Goal: Task Accomplishment & Management: Manage account settings

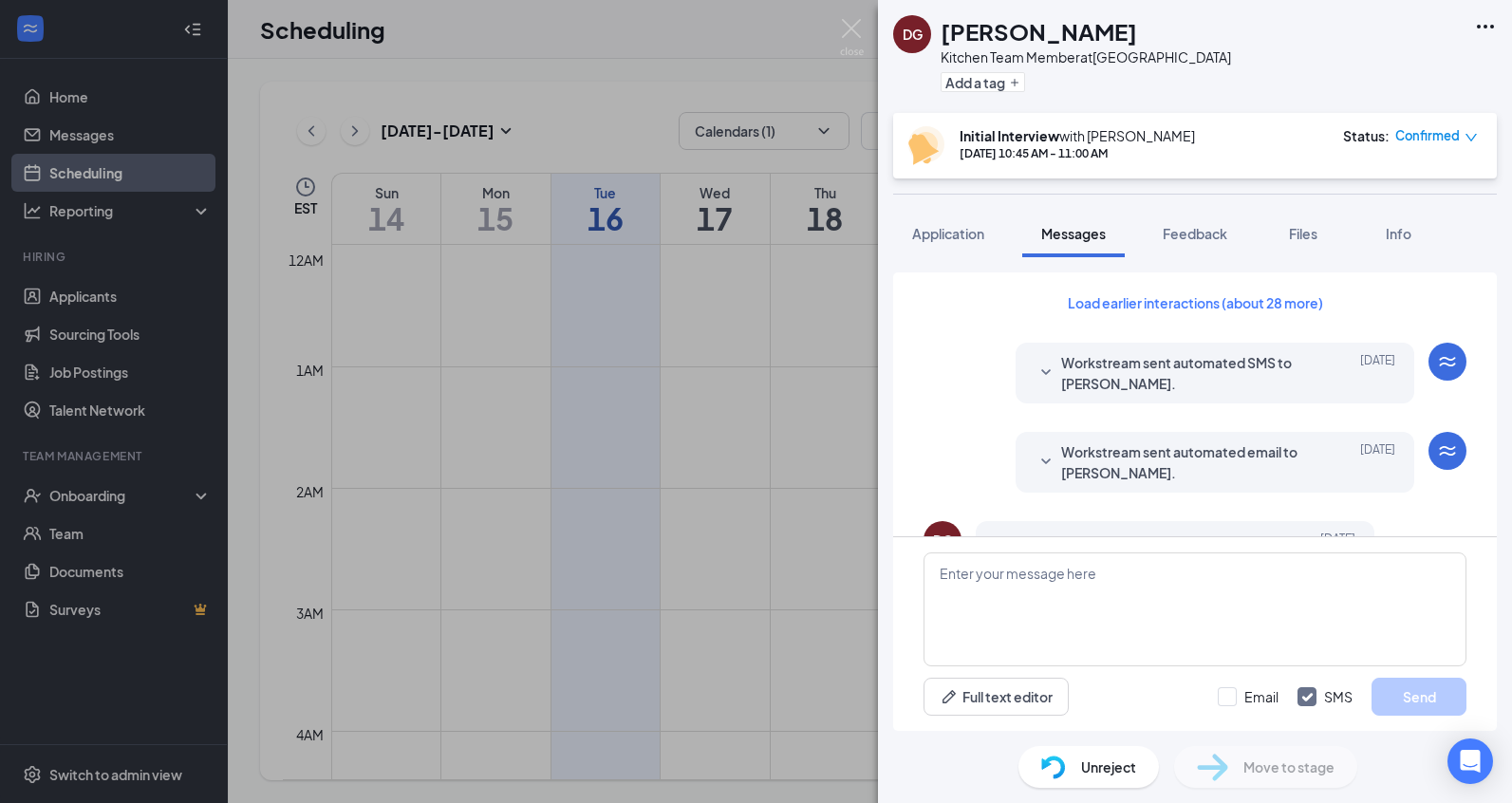
scroll to position [888, 0]
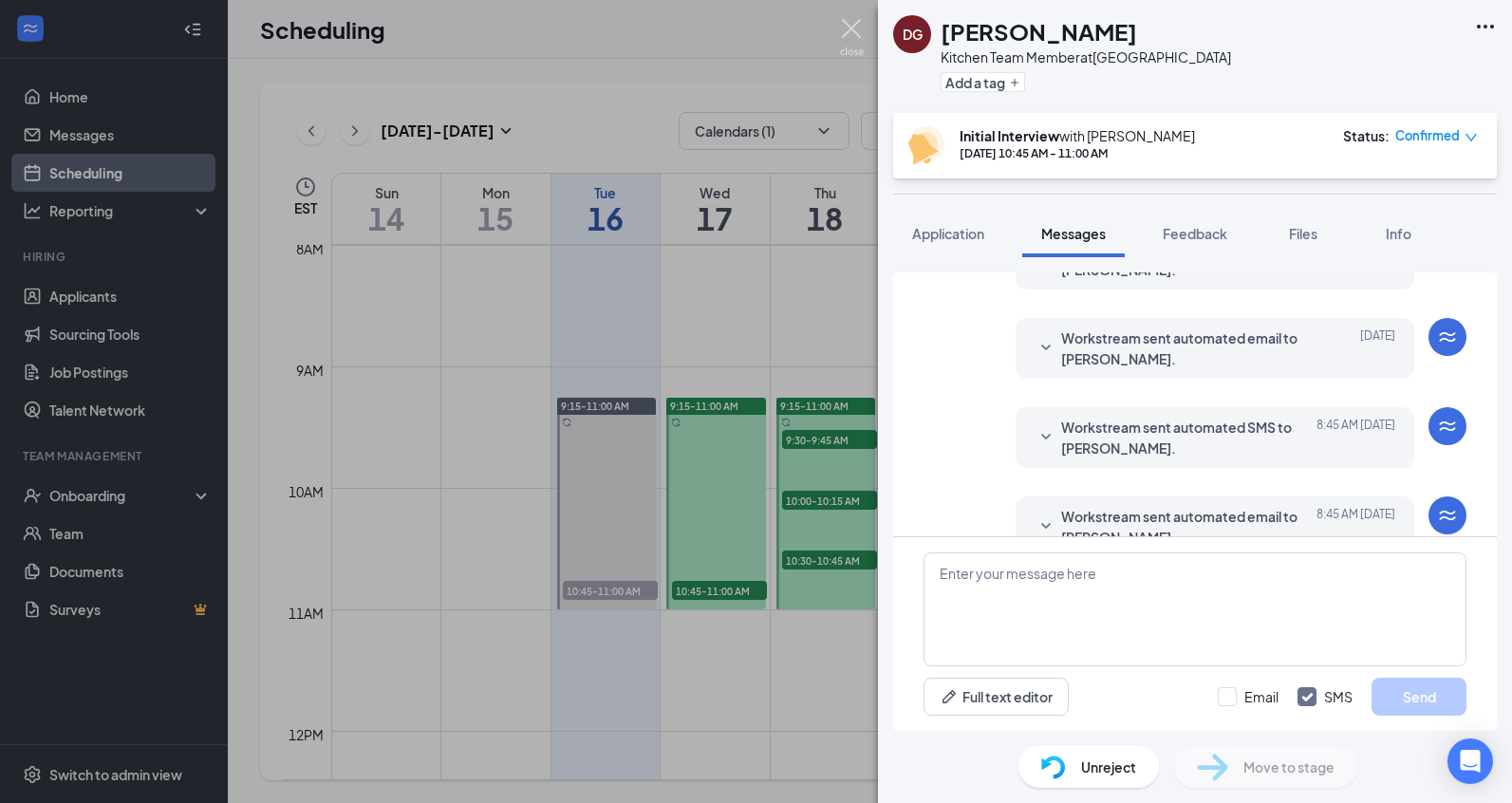
click at [851, 33] on img at bounding box center [852, 37] width 24 height 37
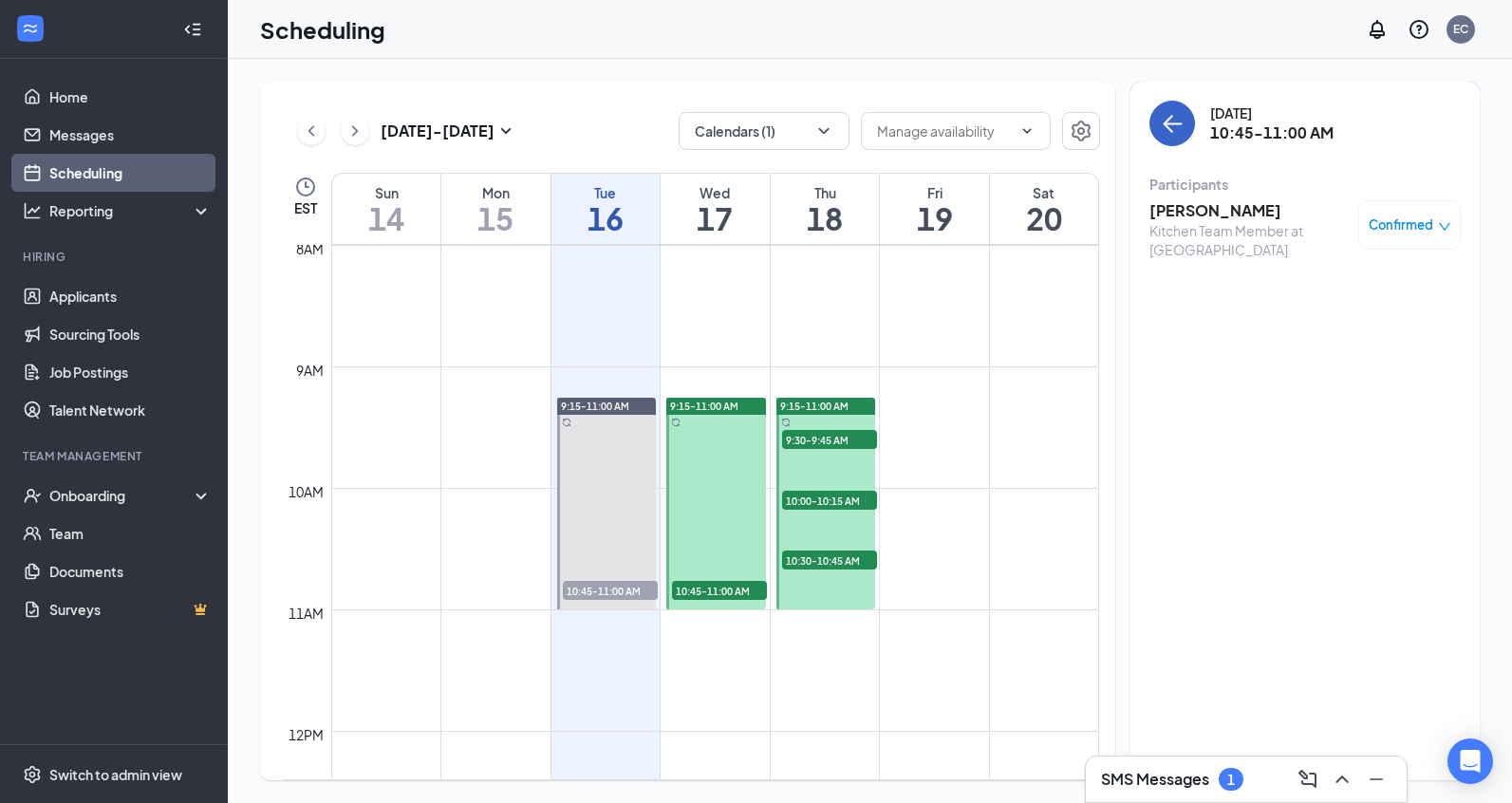
click at [1169, 134] on icon "ArrowLeft" at bounding box center [1171, 123] width 23 height 23
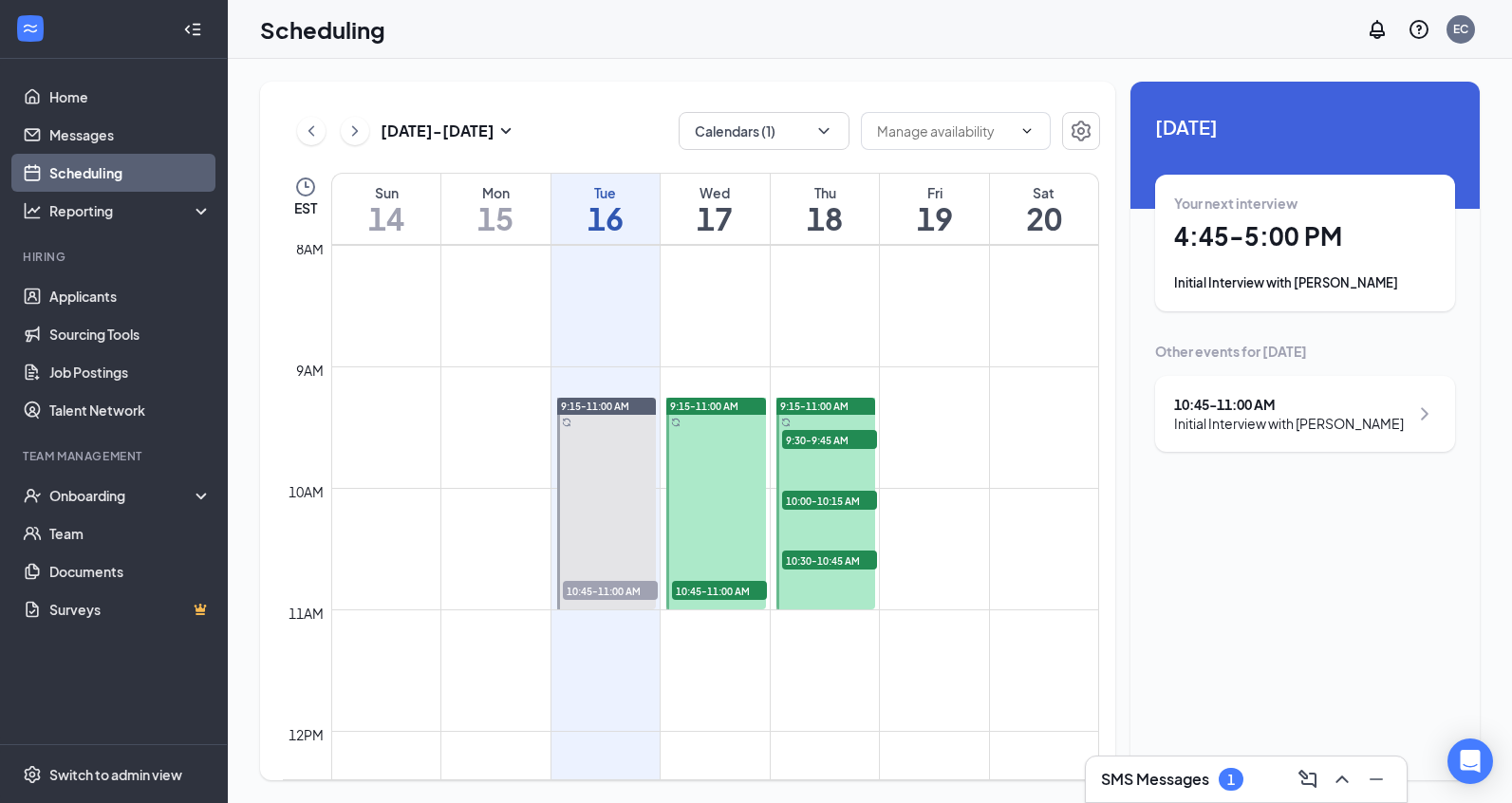
click at [1233, 264] on div "Your next interview 4:45 - 5:00 PM Initial Interview with [PERSON_NAME]" at bounding box center [1306, 242] width 262 height 98
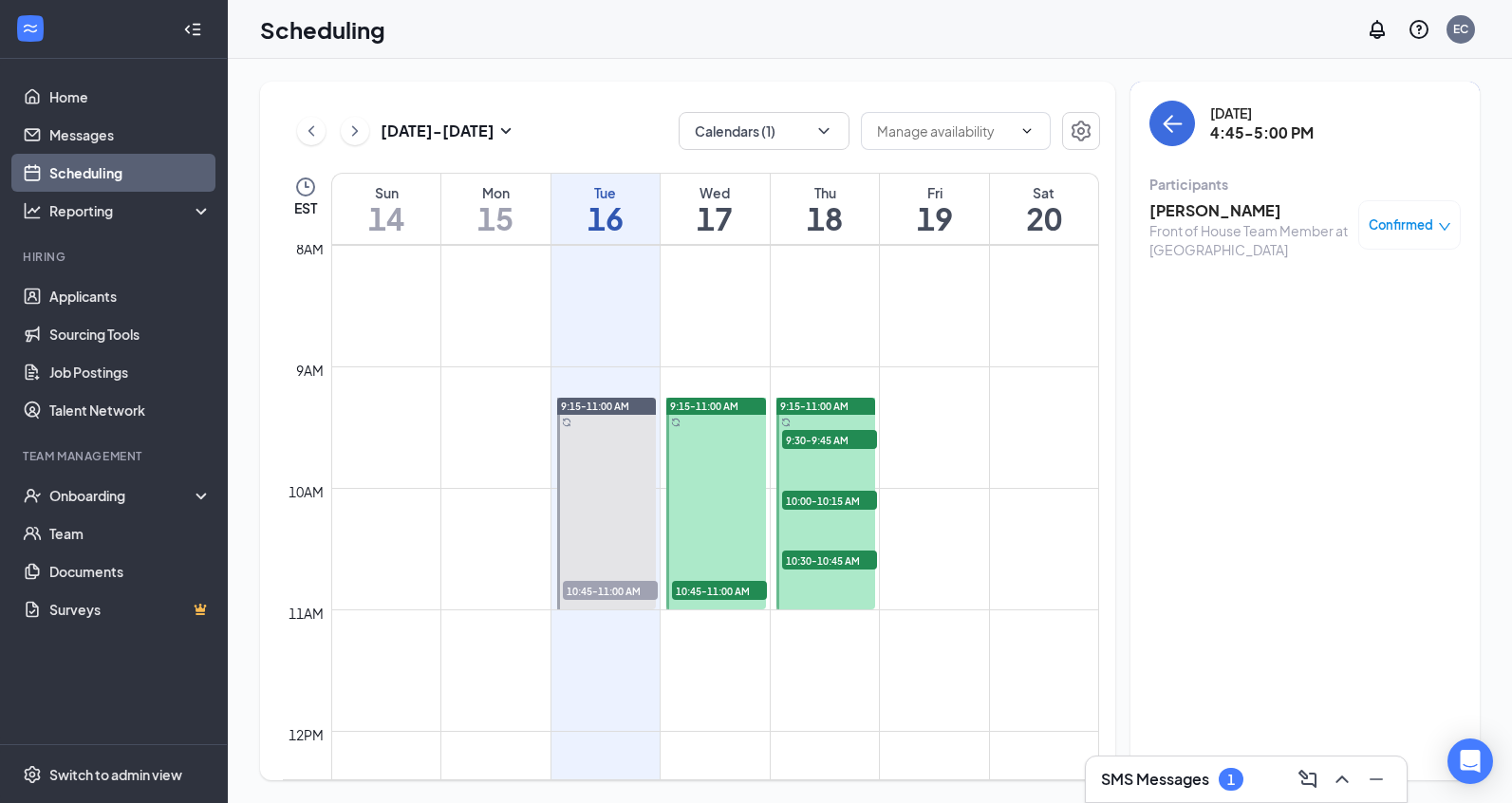
click at [1163, 782] on h3 "SMS Messages" at bounding box center [1155, 778] width 108 height 21
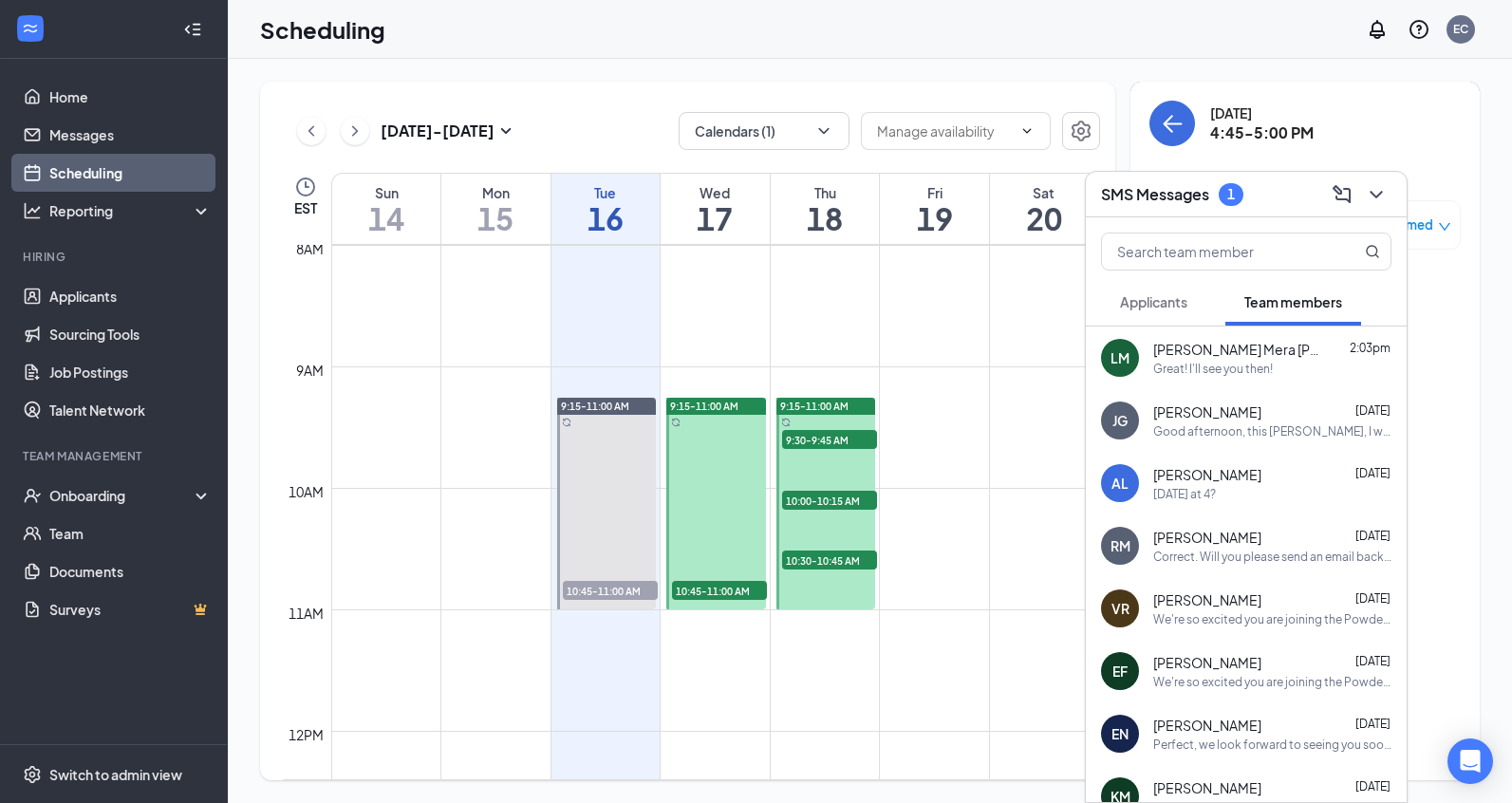
click at [1155, 302] on span "Applicants" at bounding box center [1154, 301] width 68 height 17
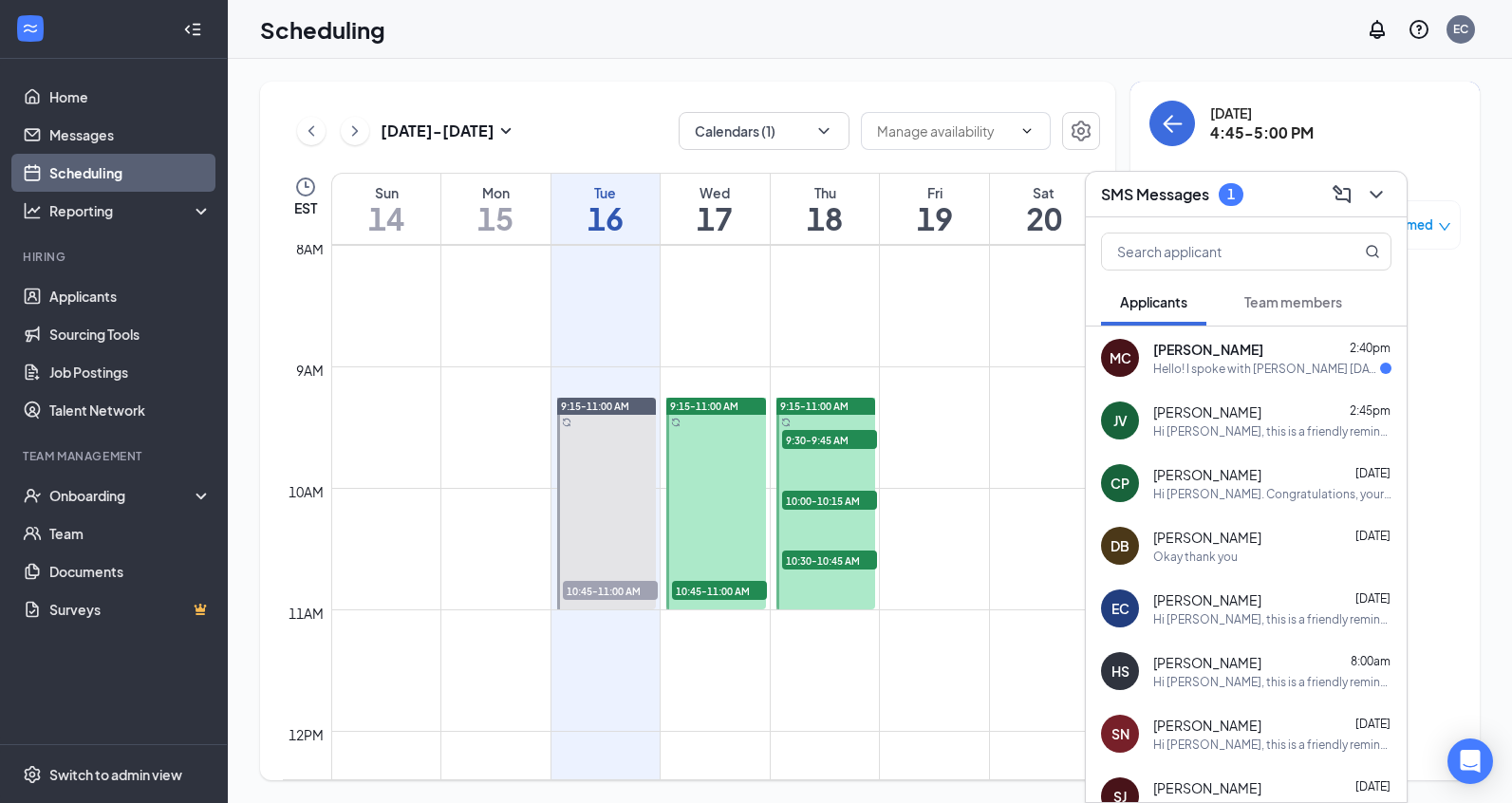
click at [1245, 363] on div "Hello! I spoke with [PERSON_NAME] [DATE] and told her that I would let y'all kn…" at bounding box center [1267, 368] width 227 height 16
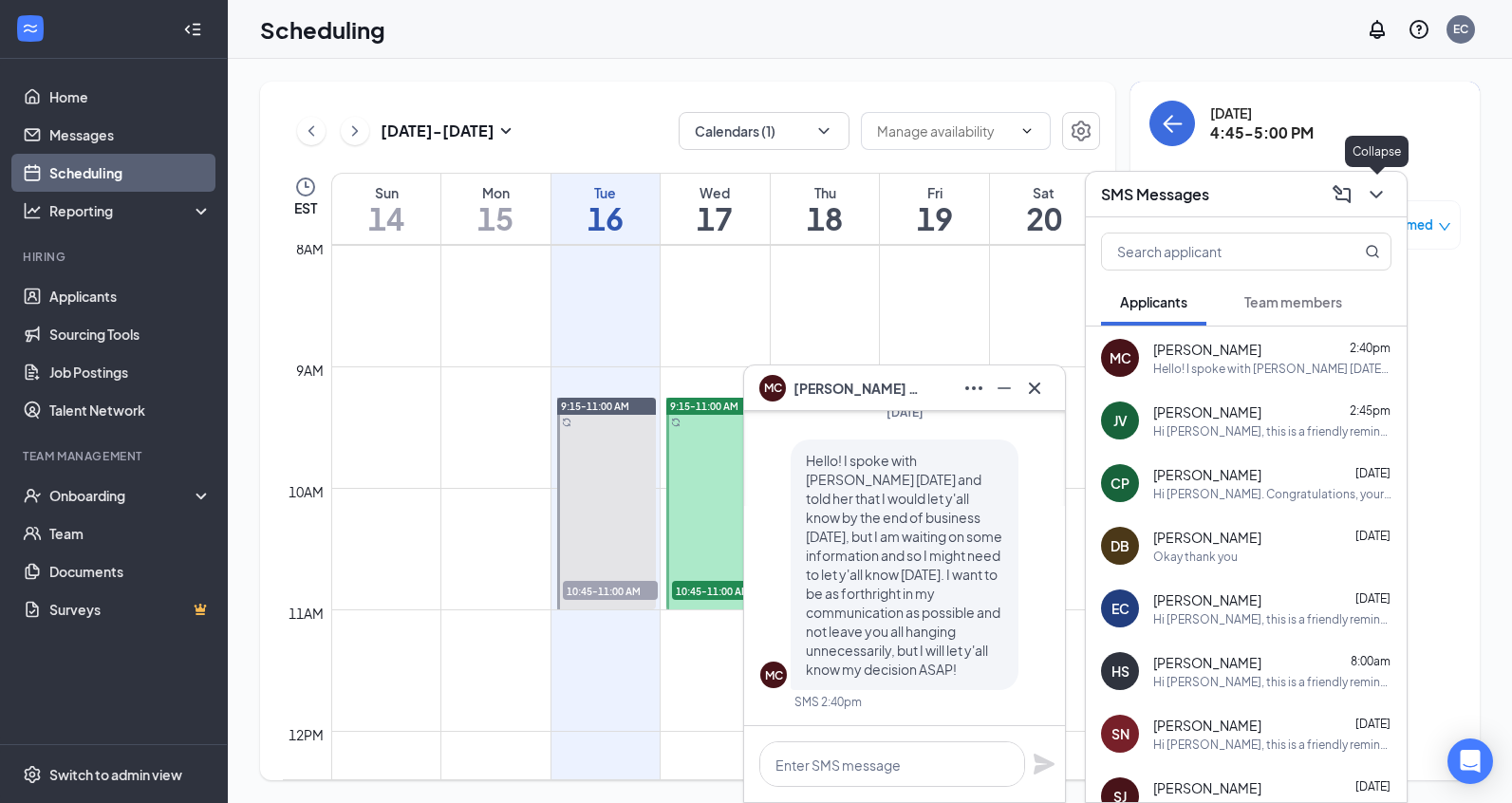
click at [1369, 192] on icon "ChevronDown" at bounding box center [1376, 195] width 23 height 23
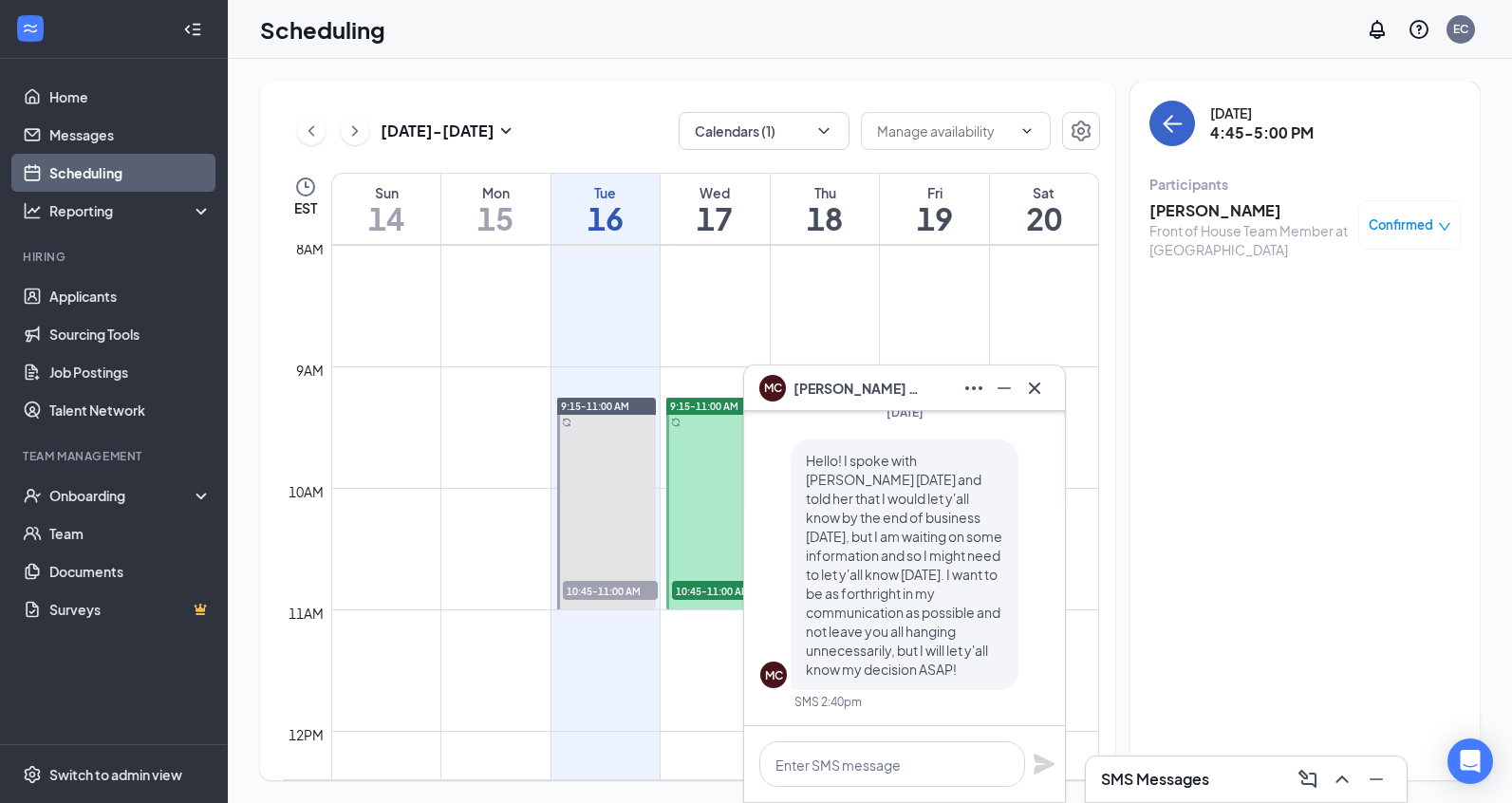
click at [1170, 129] on icon "ArrowLeft" at bounding box center [1168, 124] width 10 height 18
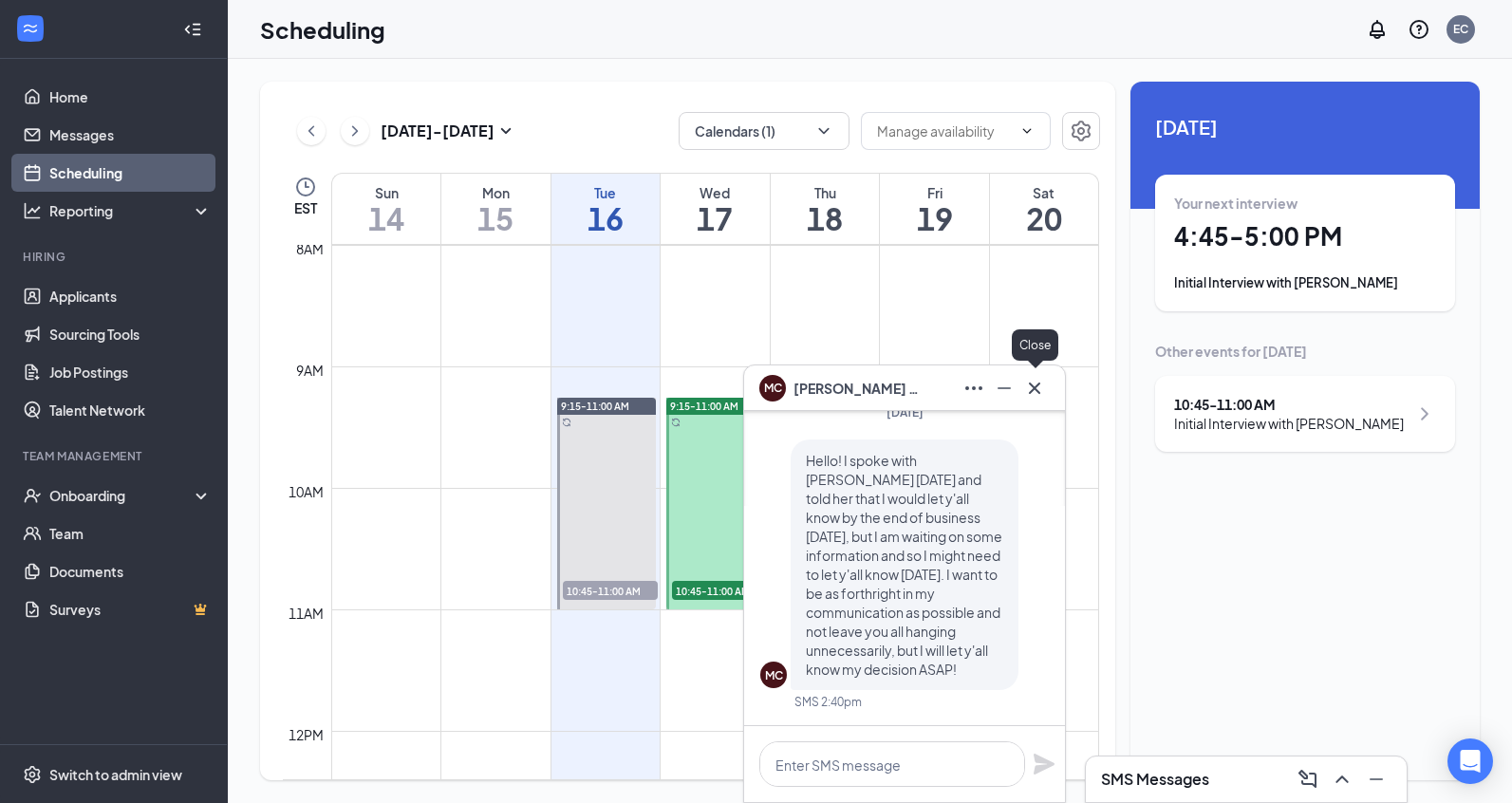
click at [1033, 390] on icon "Cross" at bounding box center [1034, 388] width 23 height 23
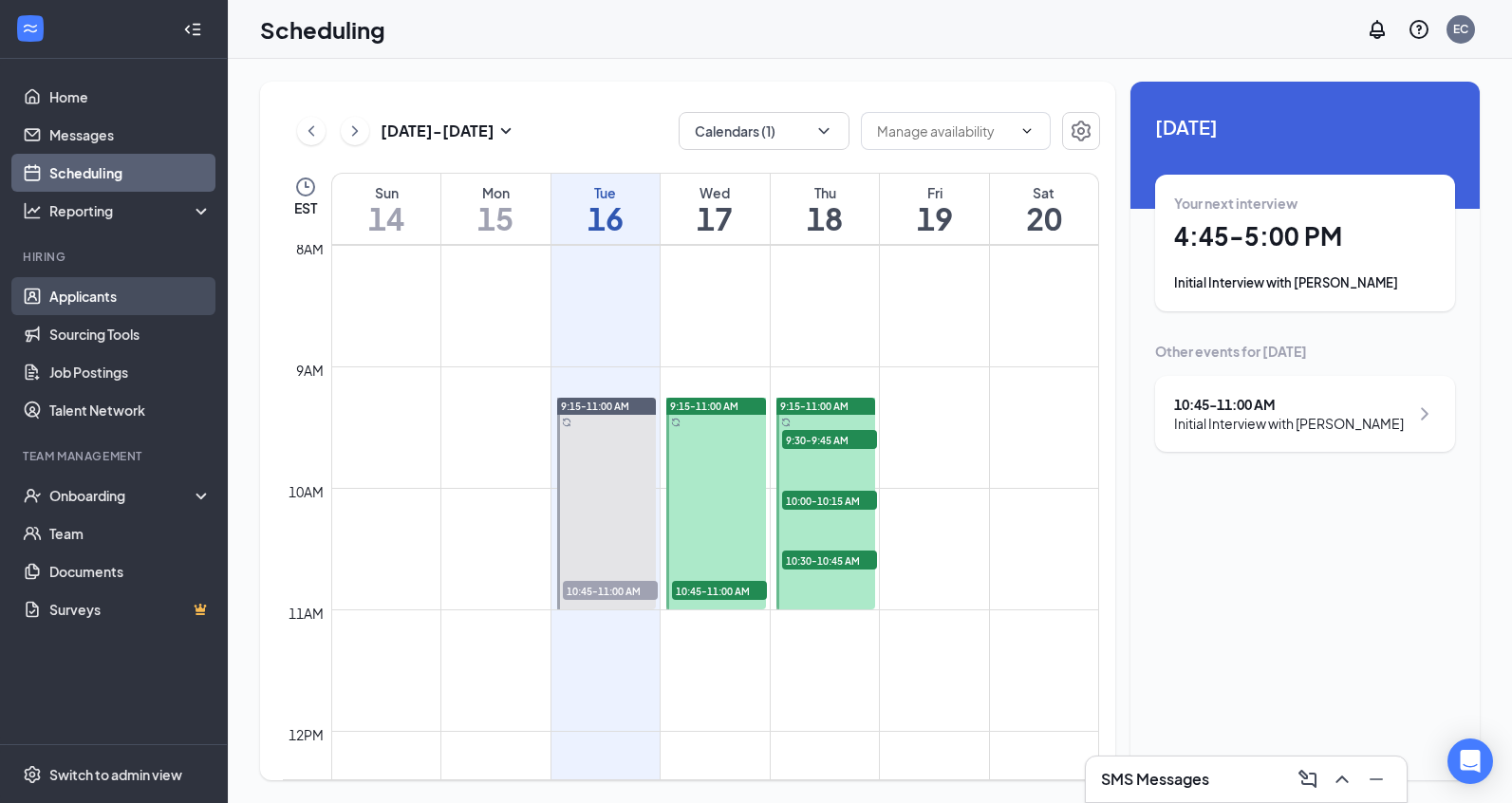
click at [60, 297] on link "Applicants" at bounding box center [130, 296] width 162 height 38
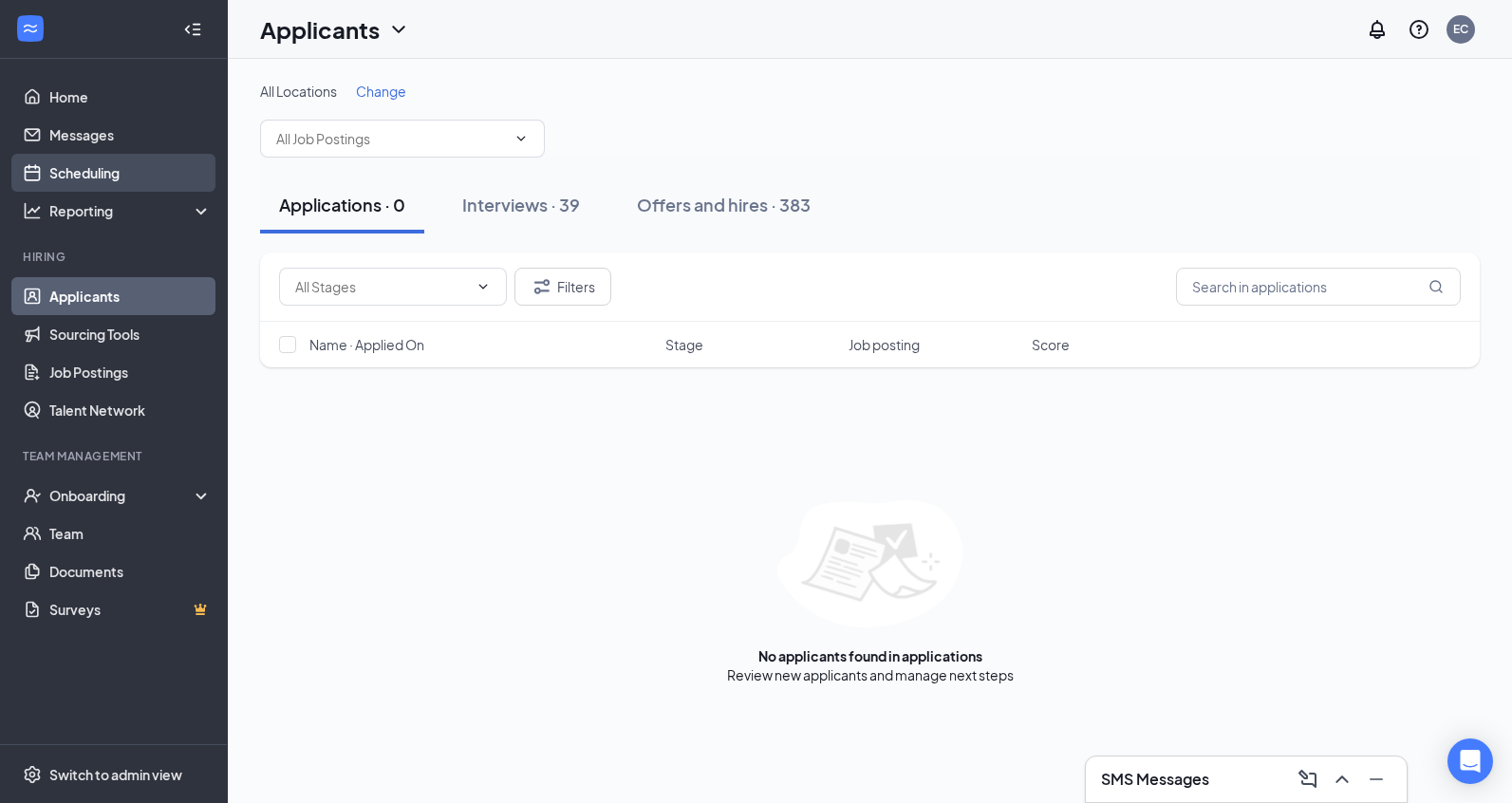
click at [136, 176] on link "Scheduling" at bounding box center [130, 173] width 162 height 38
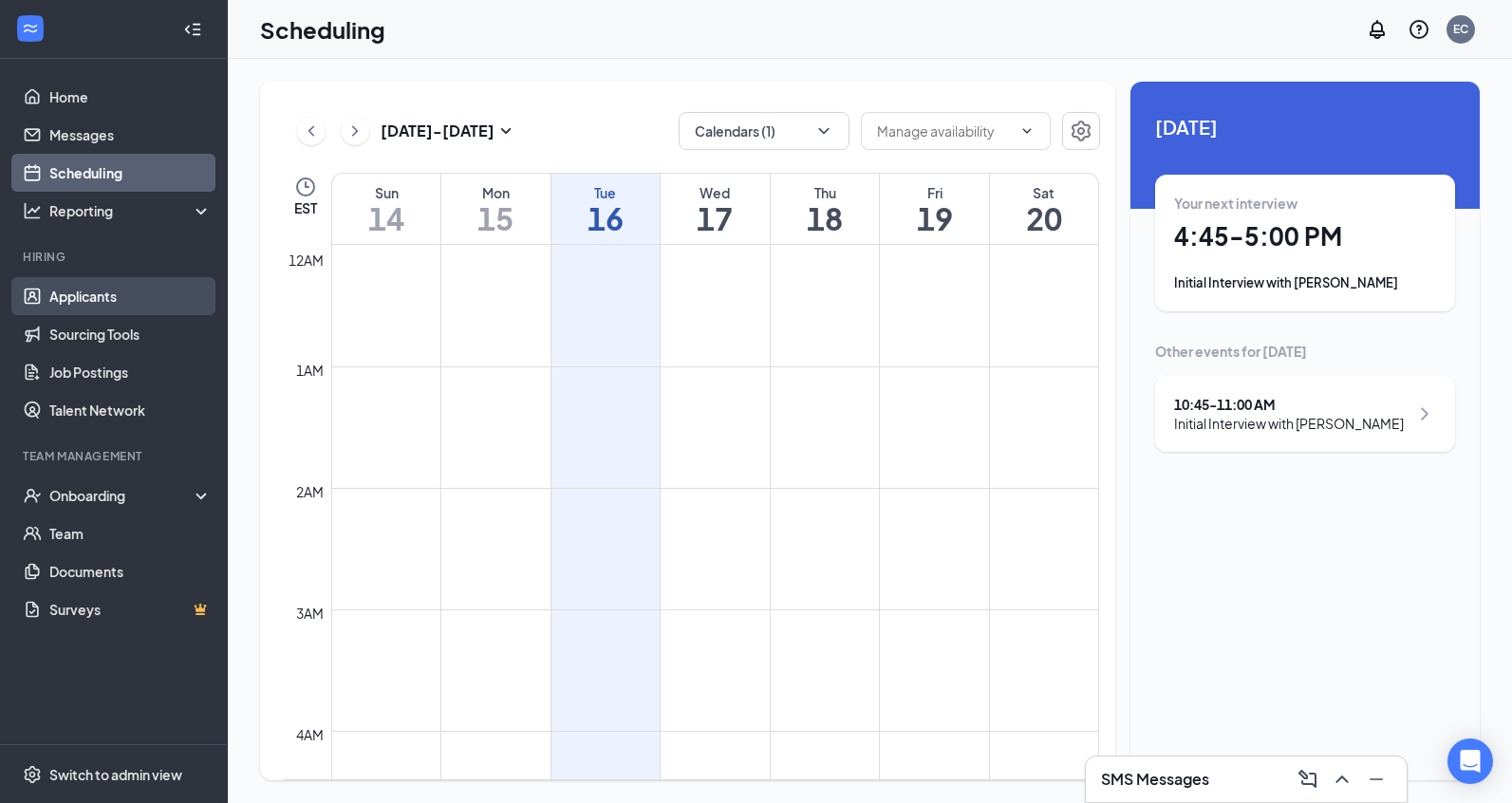
click at [104, 298] on link "Applicants" at bounding box center [130, 296] width 162 height 38
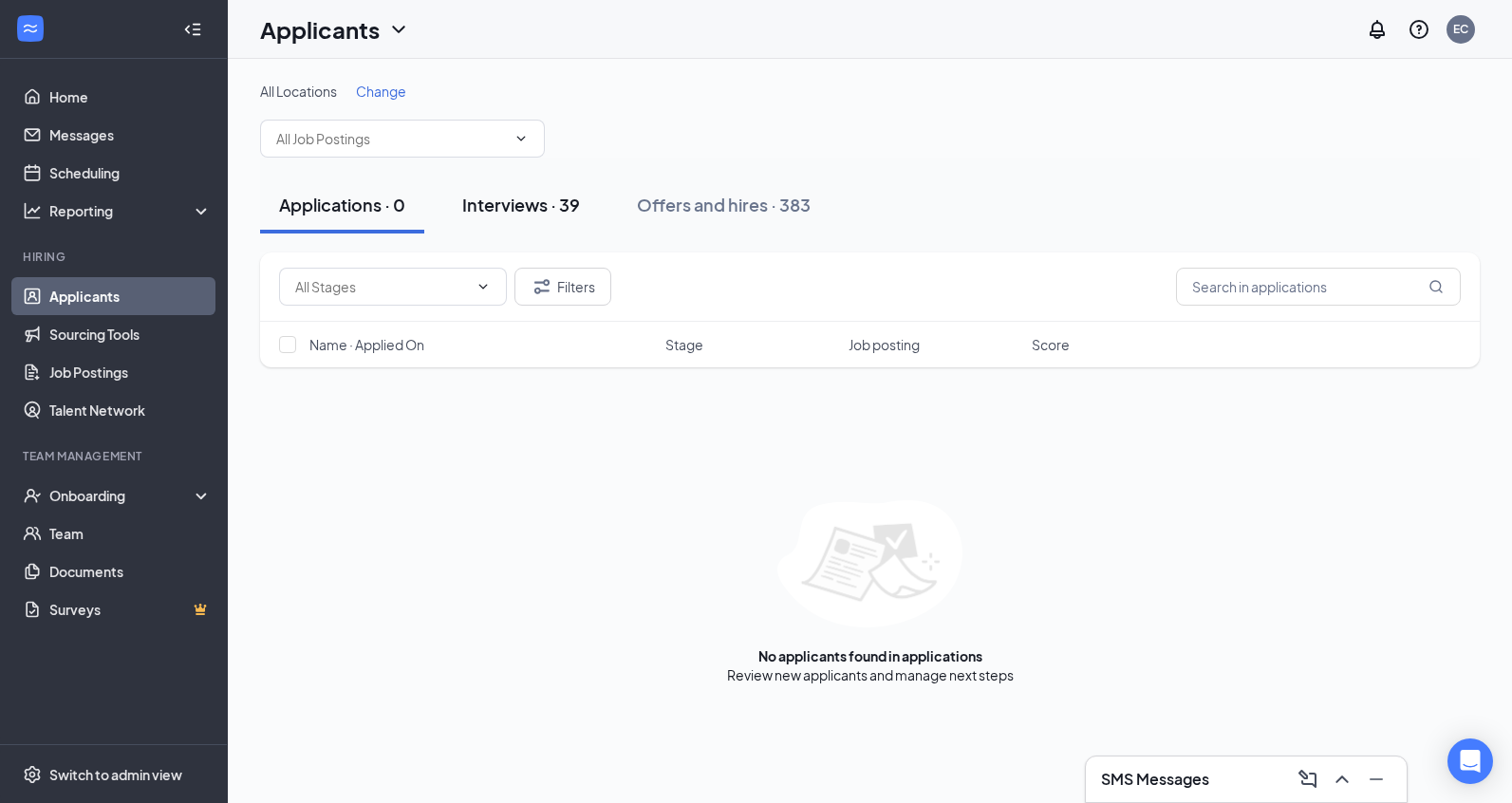
click at [501, 211] on div "Interviews · 39" at bounding box center [521, 204] width 118 height 24
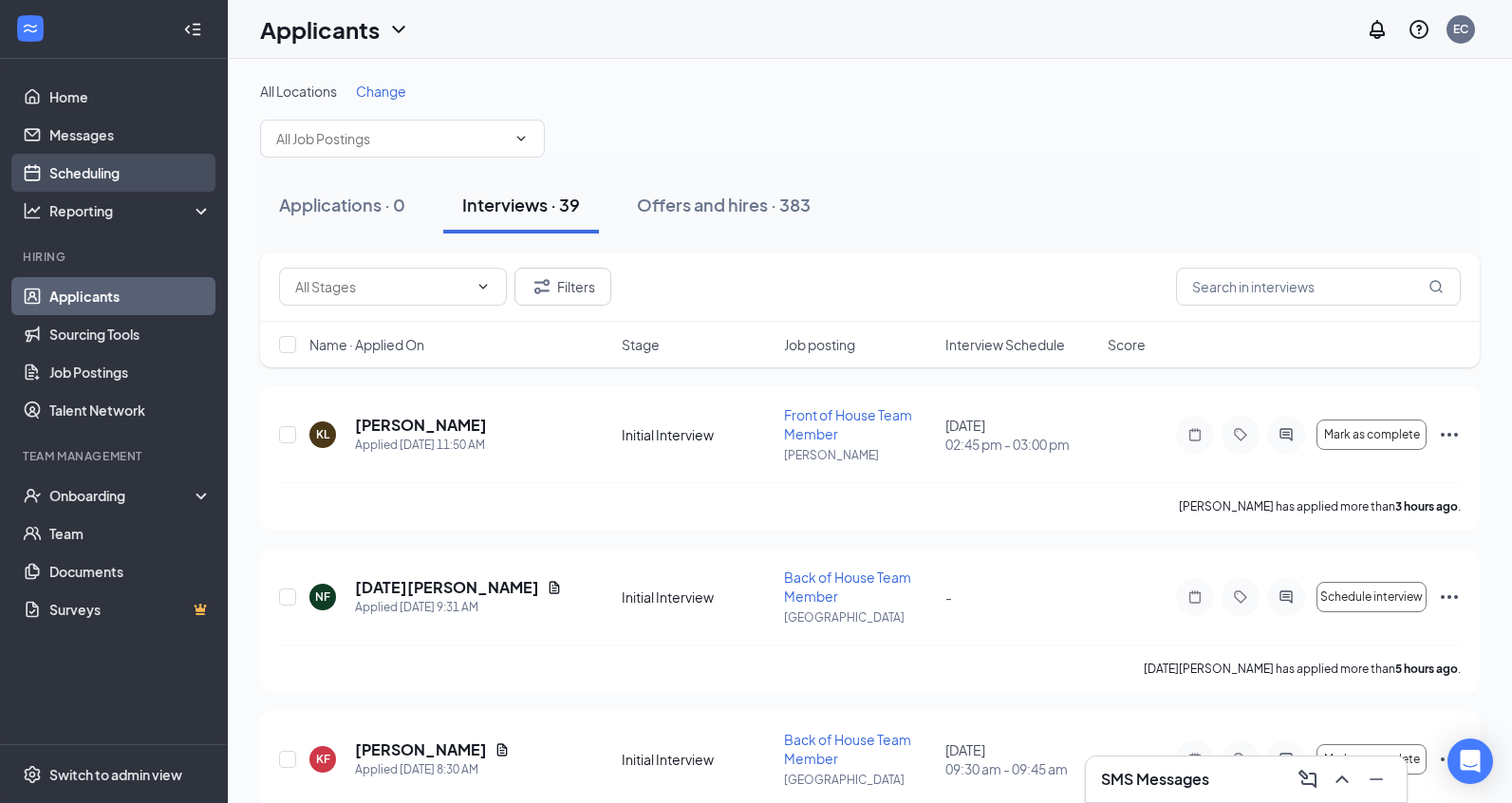
click at [55, 171] on link "Scheduling" at bounding box center [130, 173] width 162 height 38
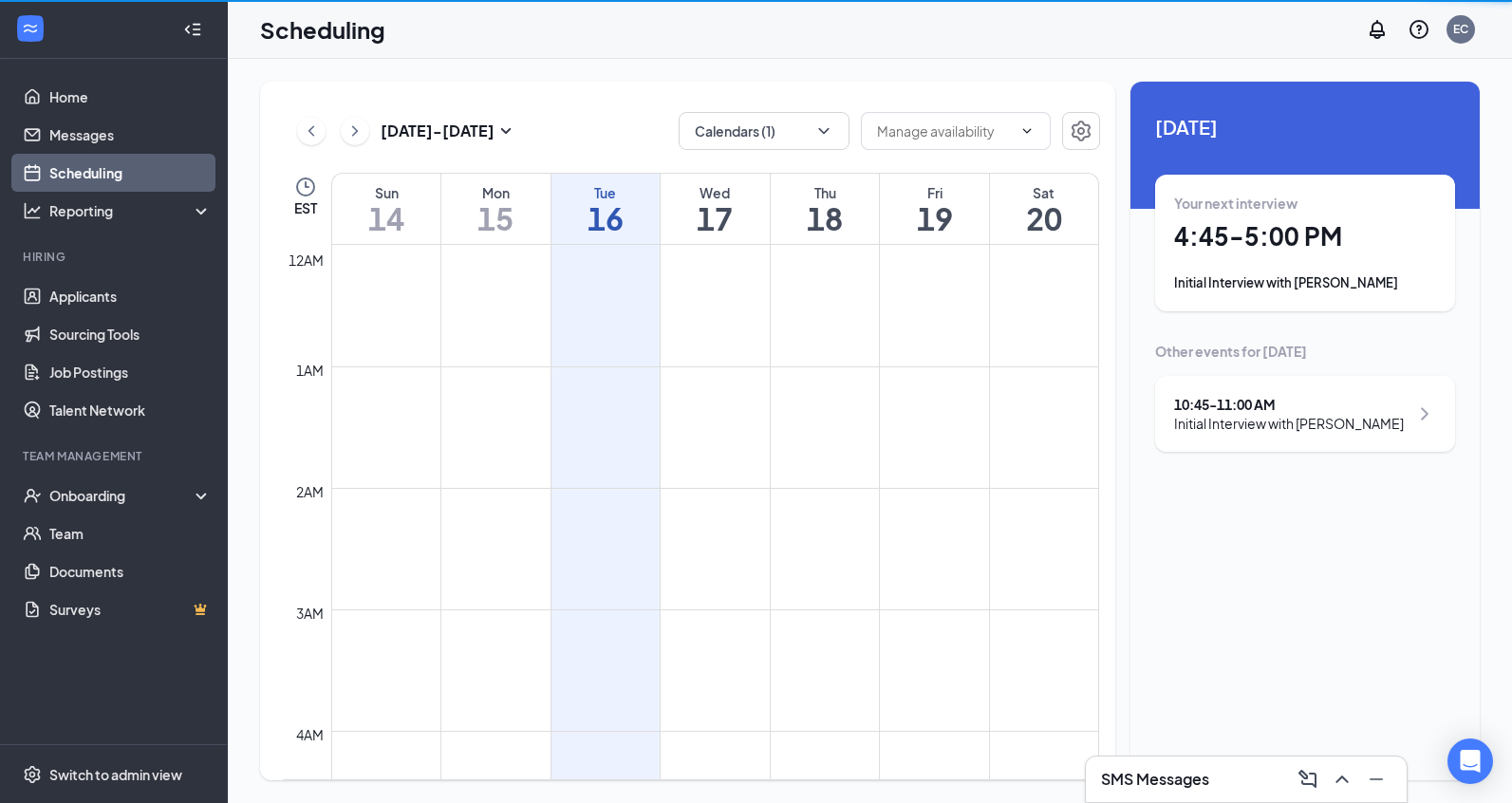
scroll to position [933, 0]
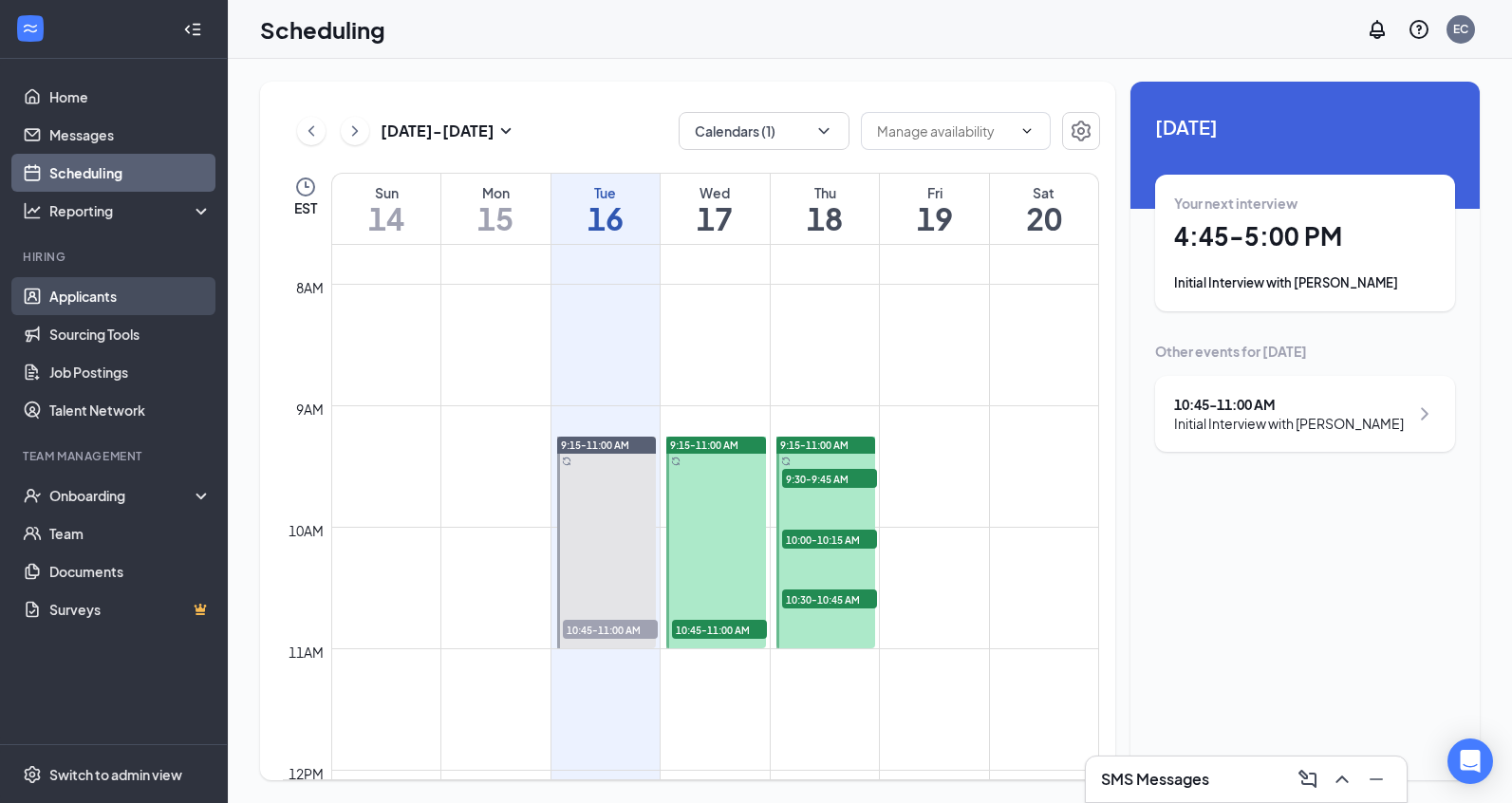
click at [89, 286] on link "Applicants" at bounding box center [130, 296] width 162 height 38
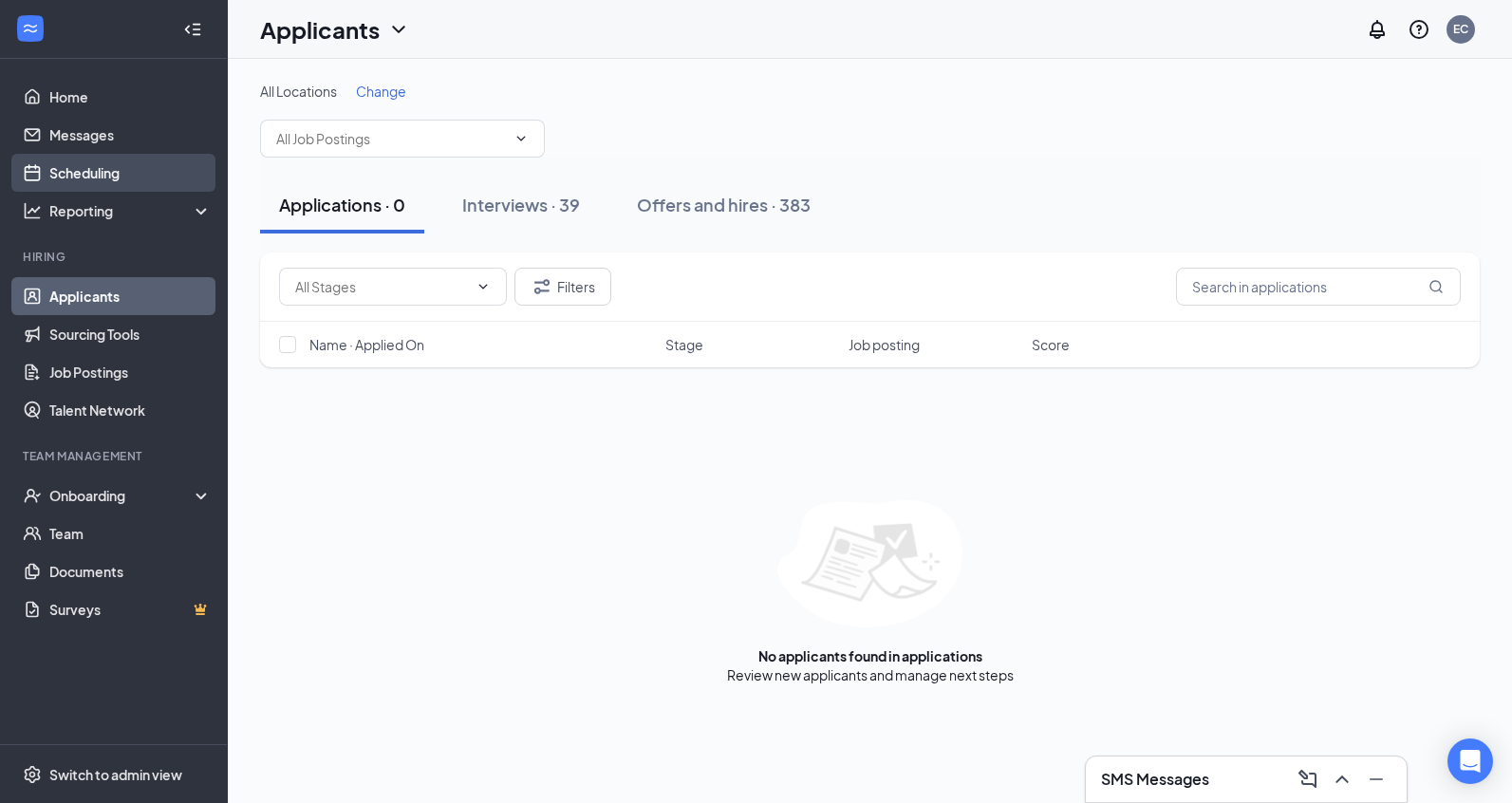
click at [112, 175] on link "Scheduling" at bounding box center [130, 173] width 162 height 38
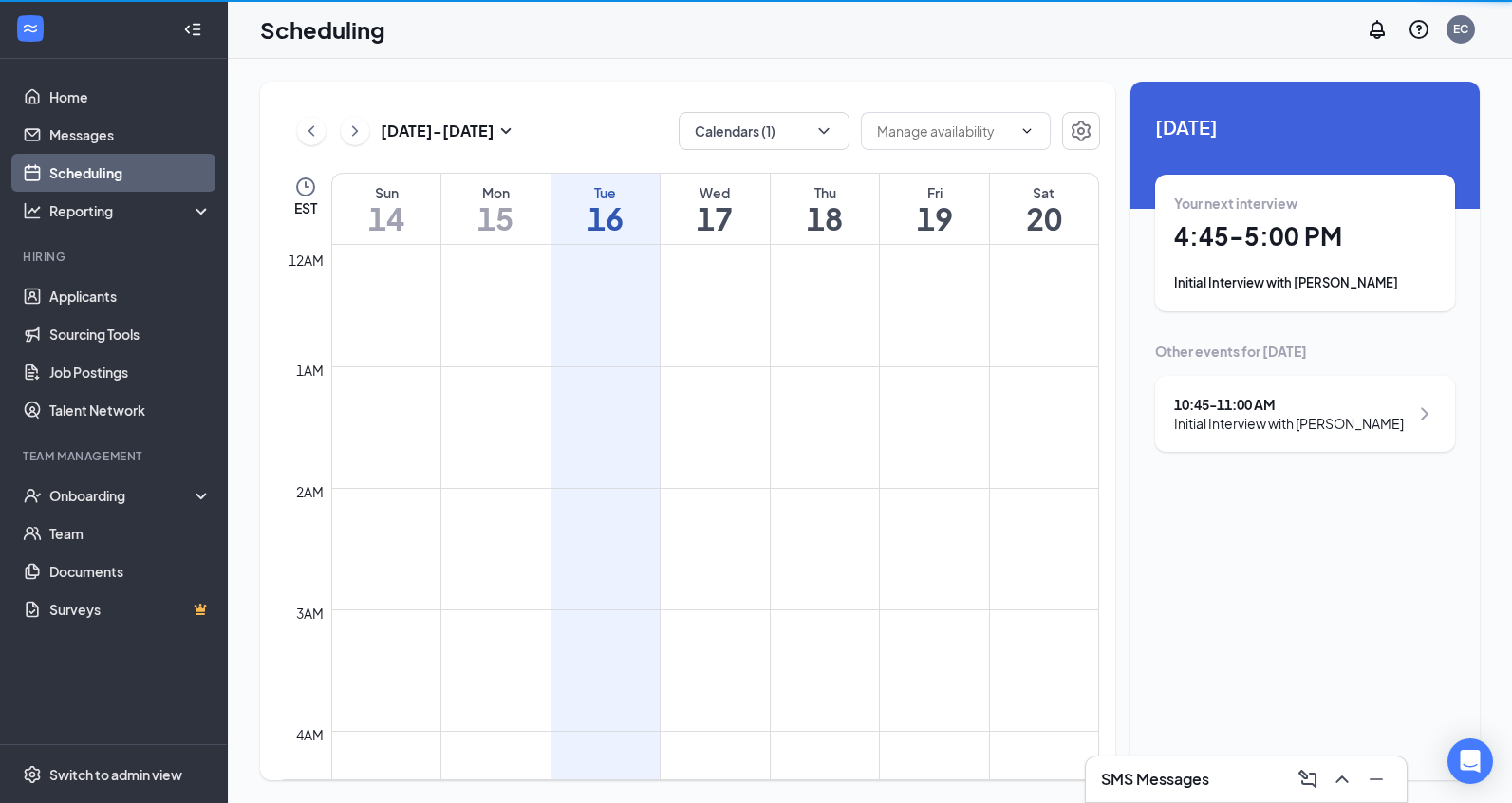
scroll to position [933, 0]
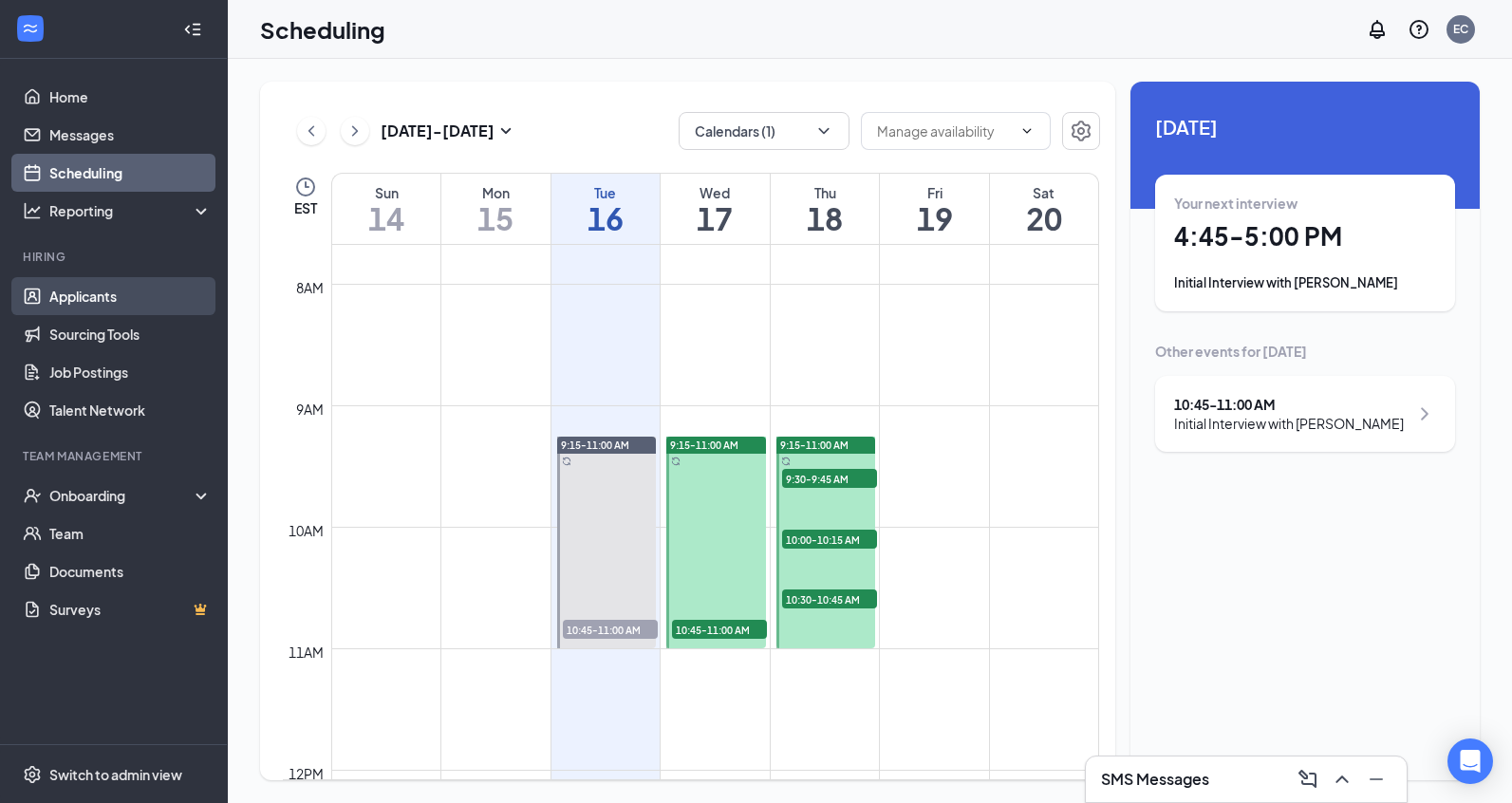
click at [91, 297] on link "Applicants" at bounding box center [130, 296] width 162 height 38
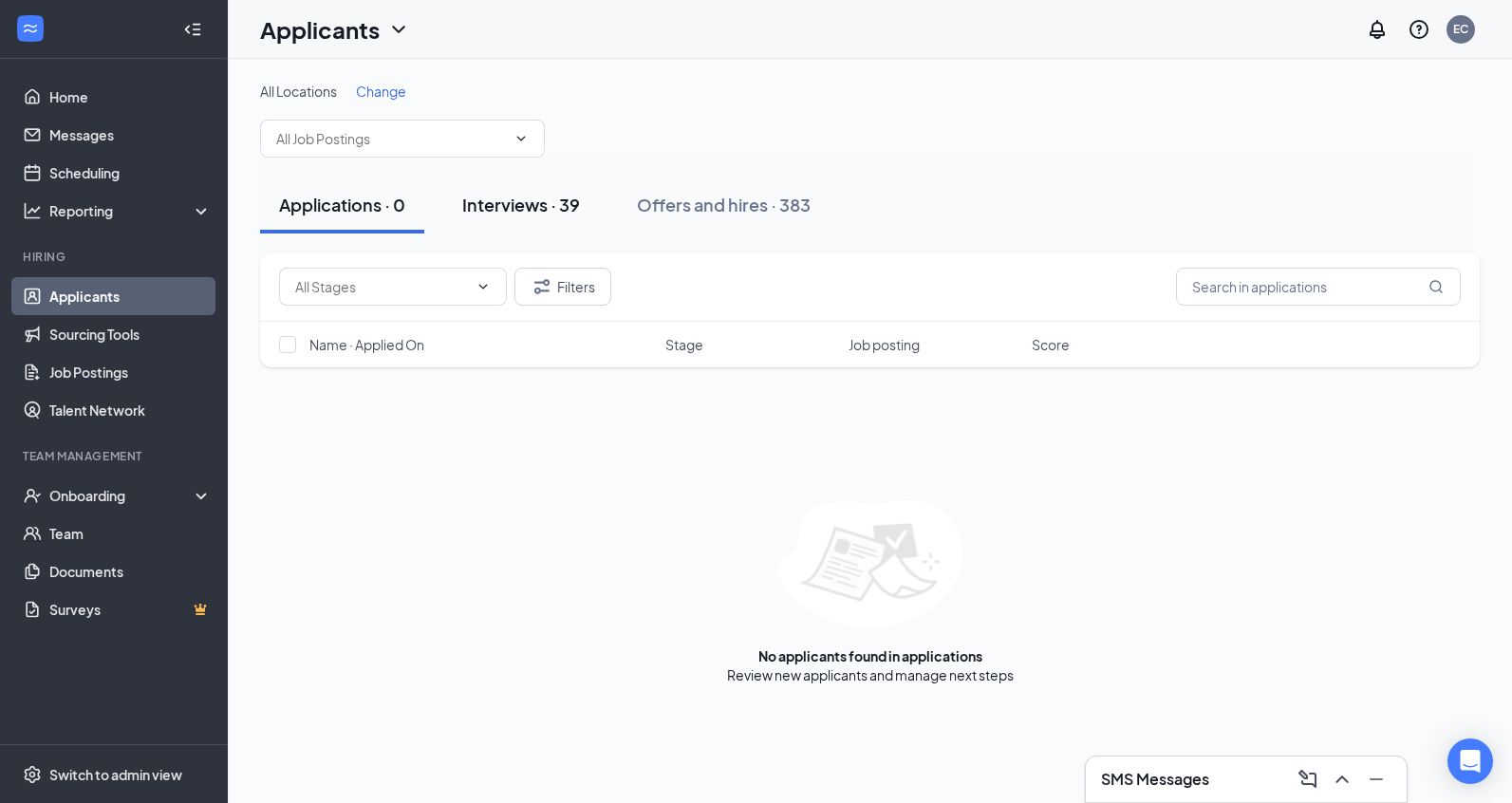
click at [481, 192] on button "Interviews · 39" at bounding box center [520, 204] width 156 height 57
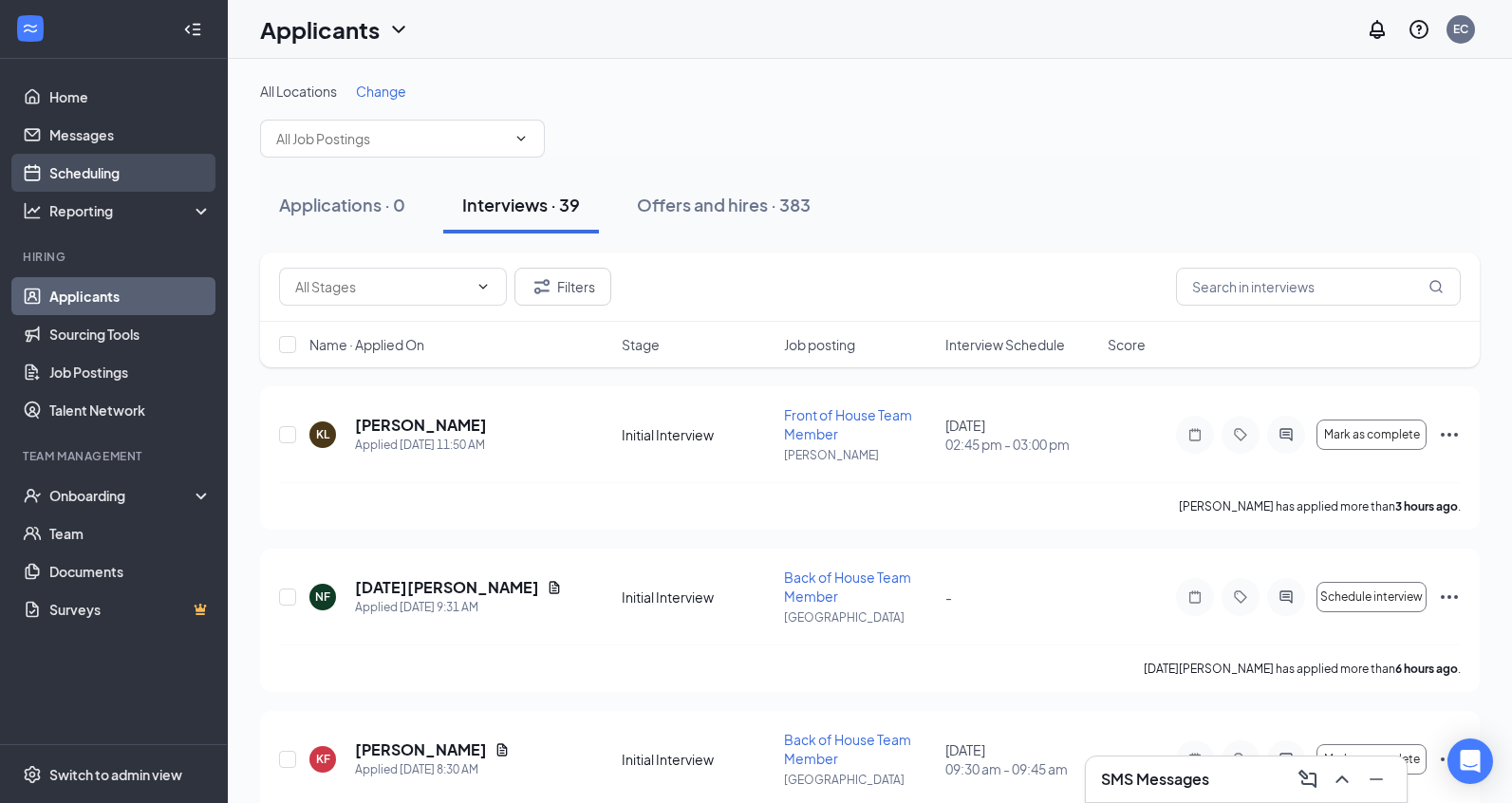
click at [103, 170] on link "Scheduling" at bounding box center [130, 173] width 162 height 38
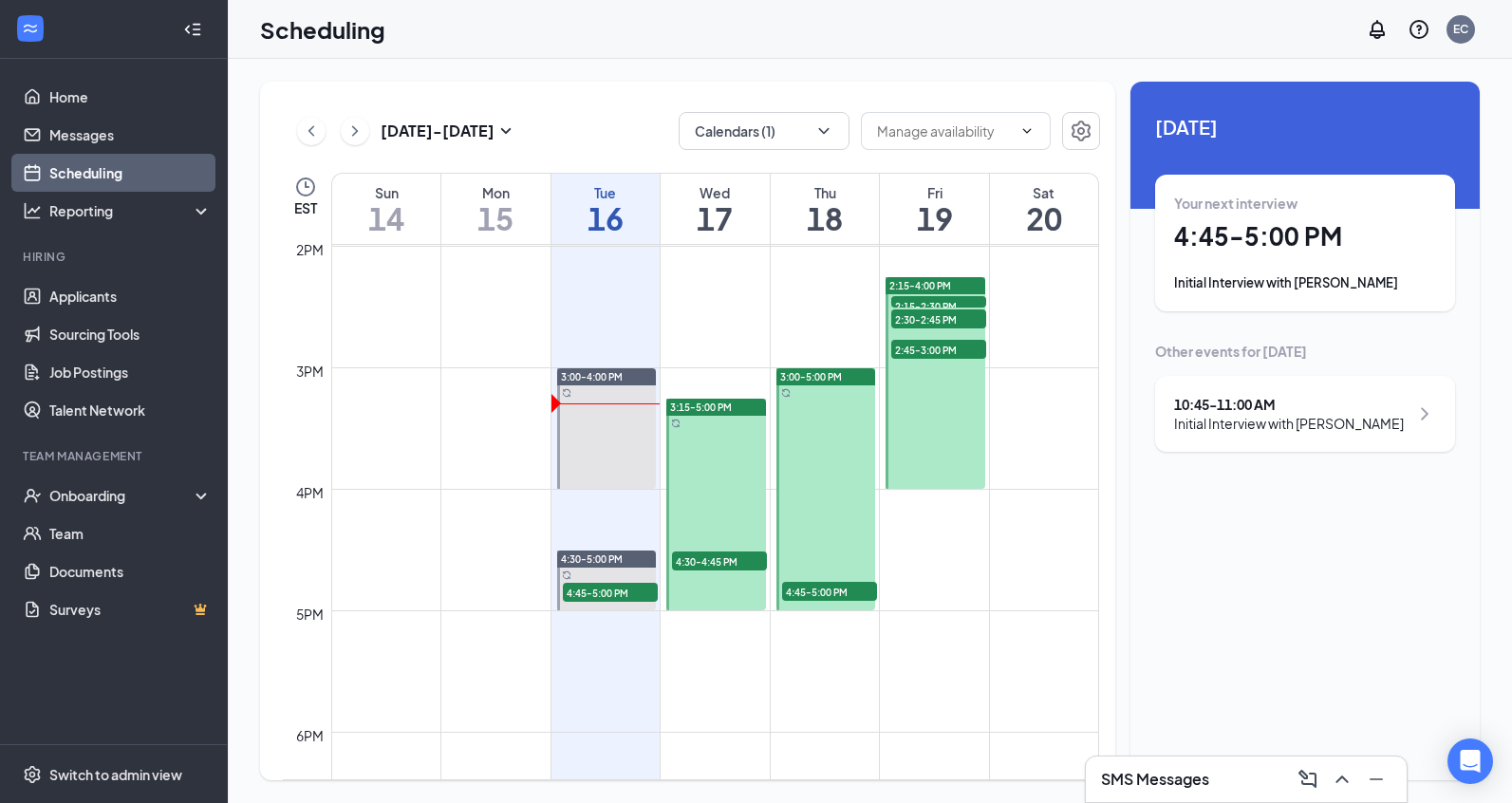
scroll to position [1701, 0]
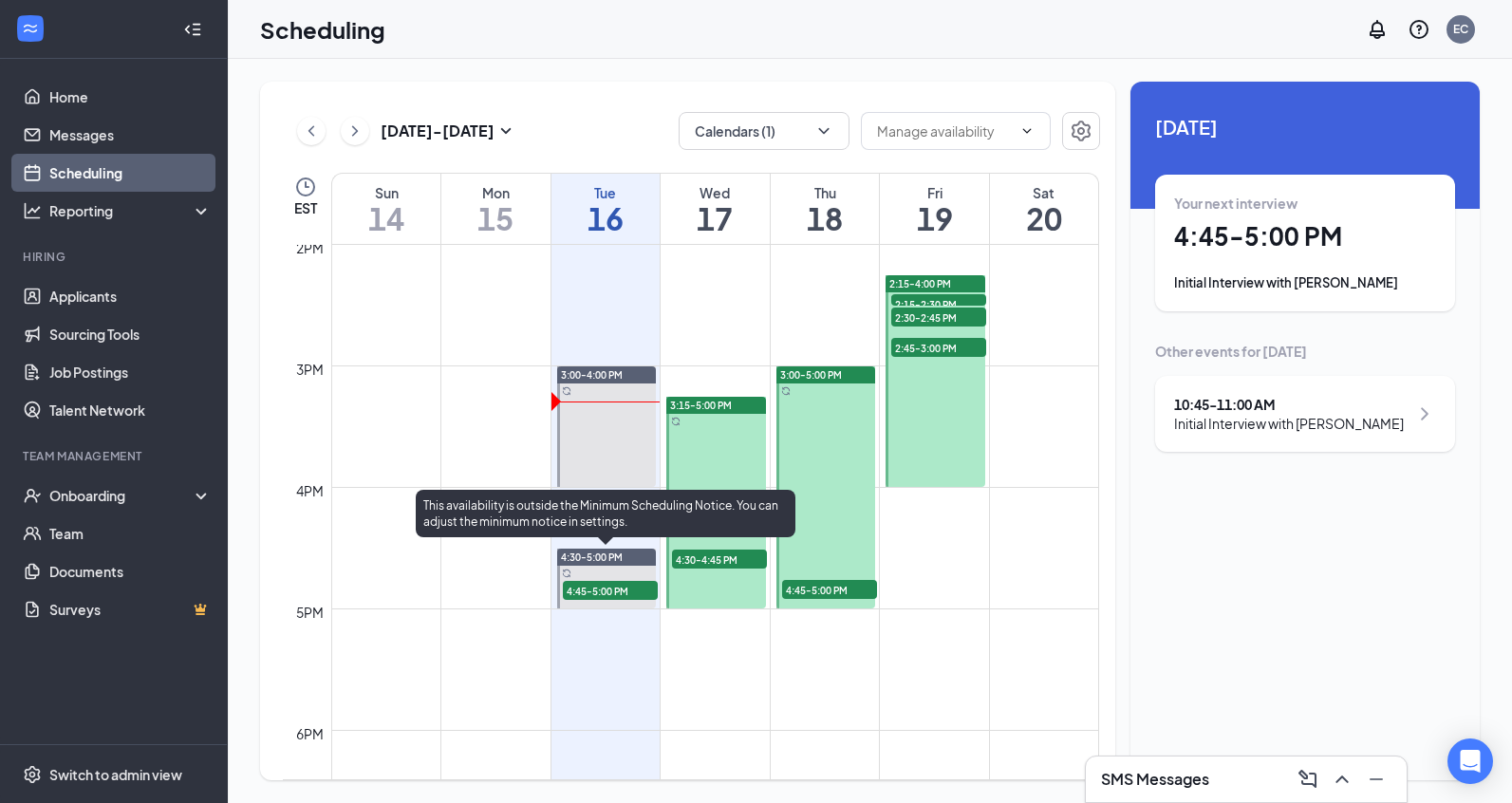
click at [623, 593] on span "4:45-5:00 PM" at bounding box center [611, 590] width 95 height 19
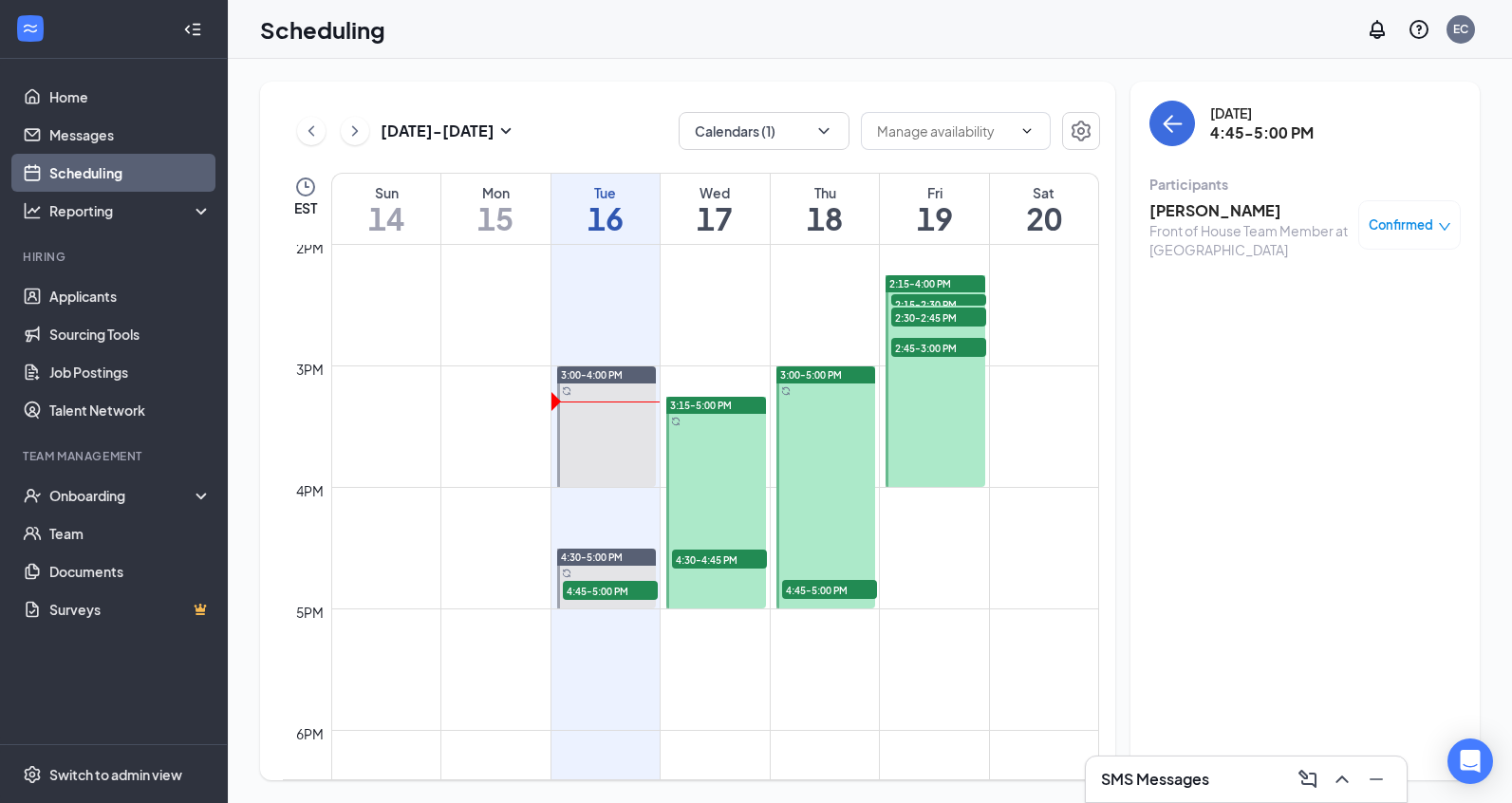
click at [1160, 213] on h3 "[PERSON_NAME]" at bounding box center [1249, 210] width 200 height 21
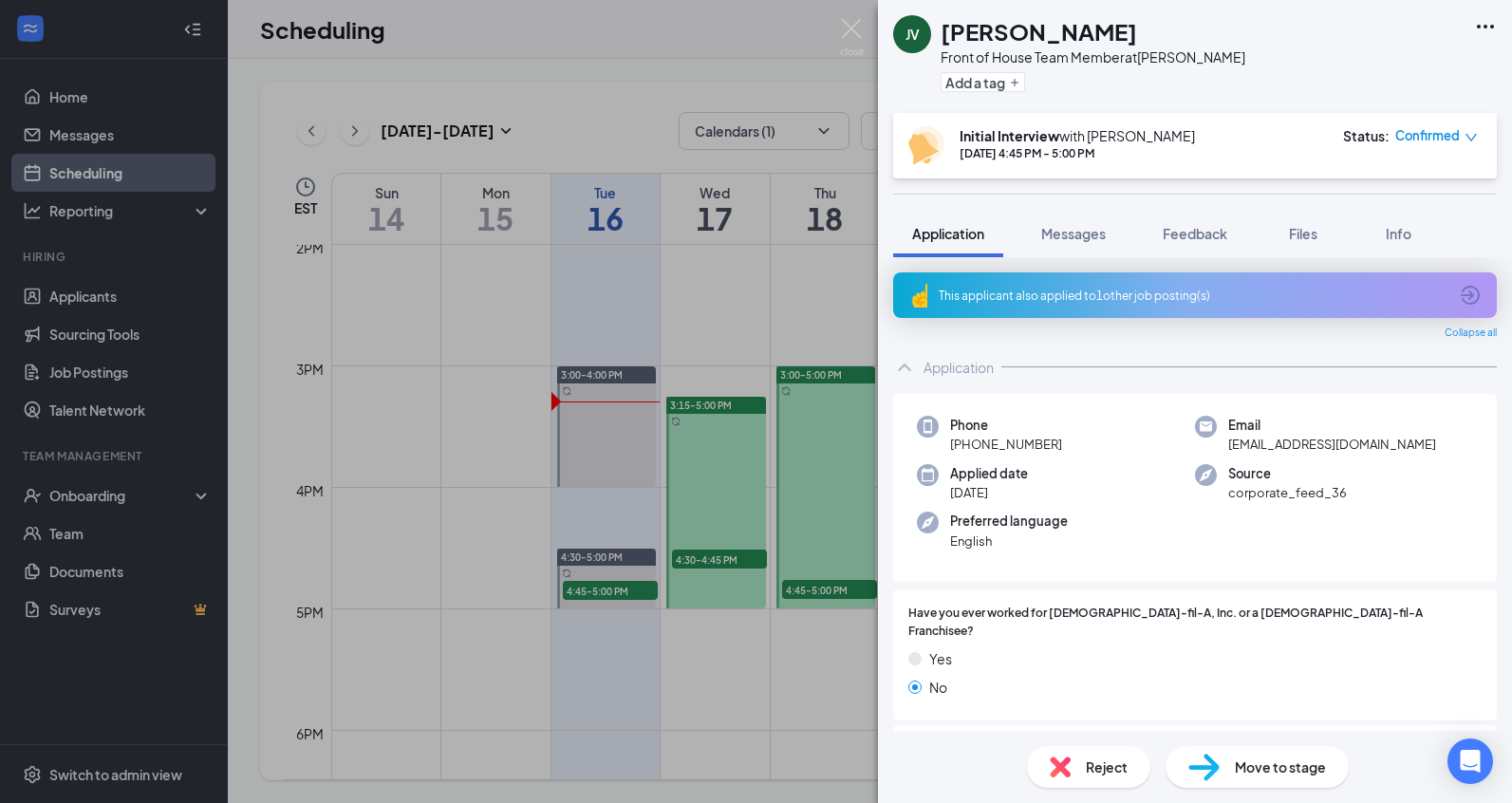
click at [1238, 314] on div "This applicant also applied to 1 other job posting(s)" at bounding box center [1195, 295] width 604 height 46
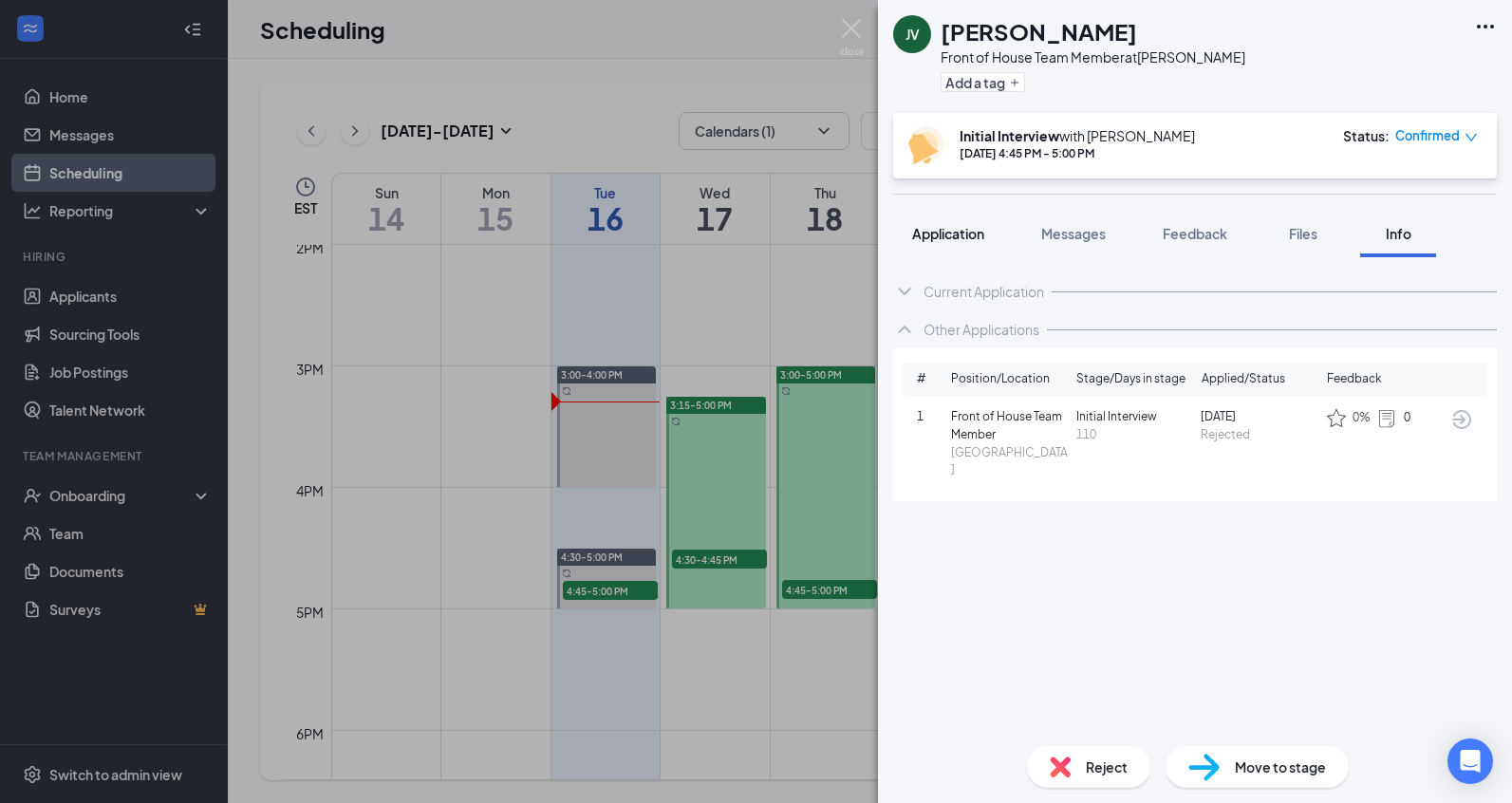
click at [953, 246] on button "Application" at bounding box center [948, 233] width 110 height 48
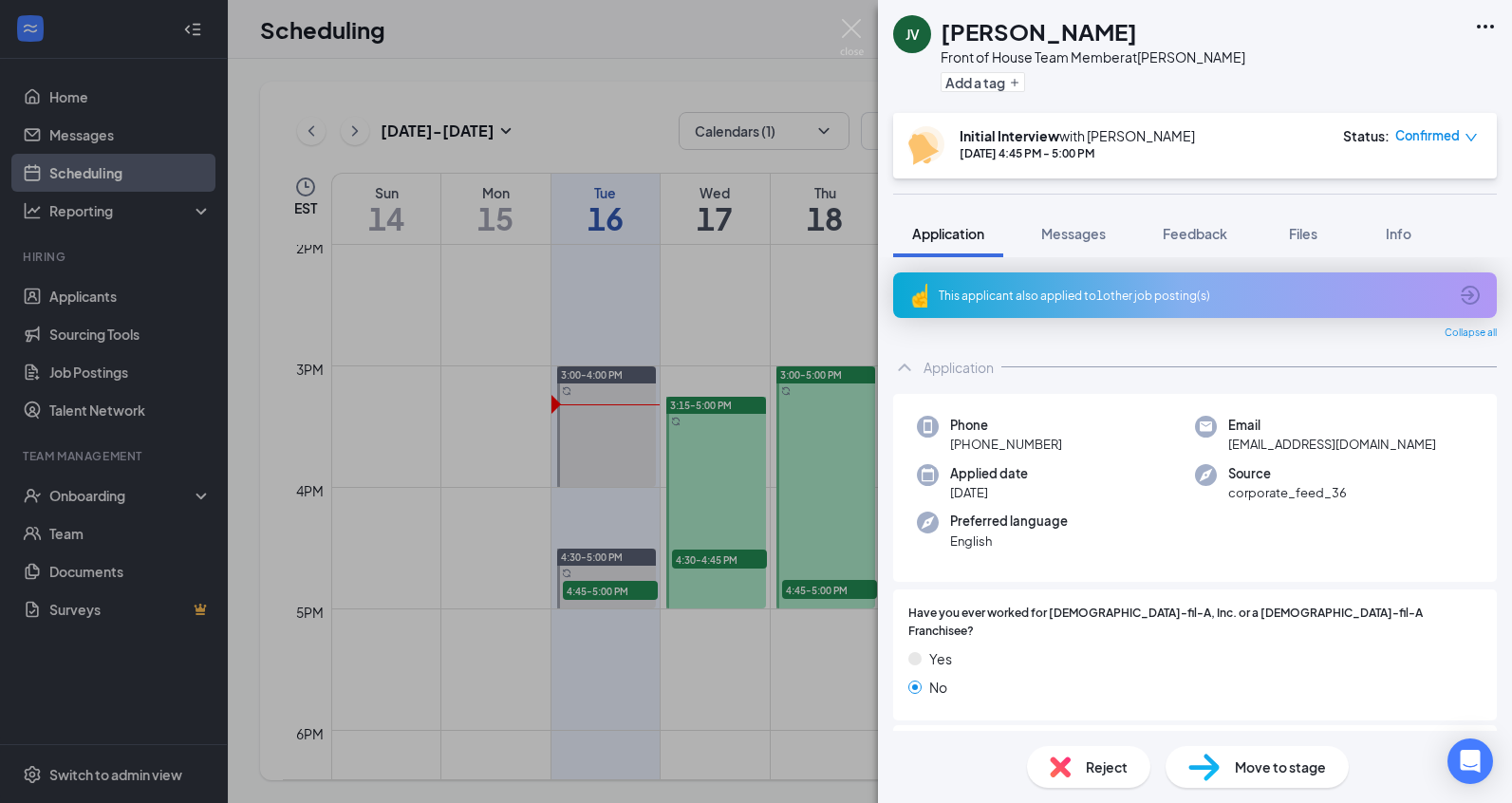
click at [1111, 296] on div "This applicant also applied to 1 other job posting(s)" at bounding box center [1193, 296] width 508 height 16
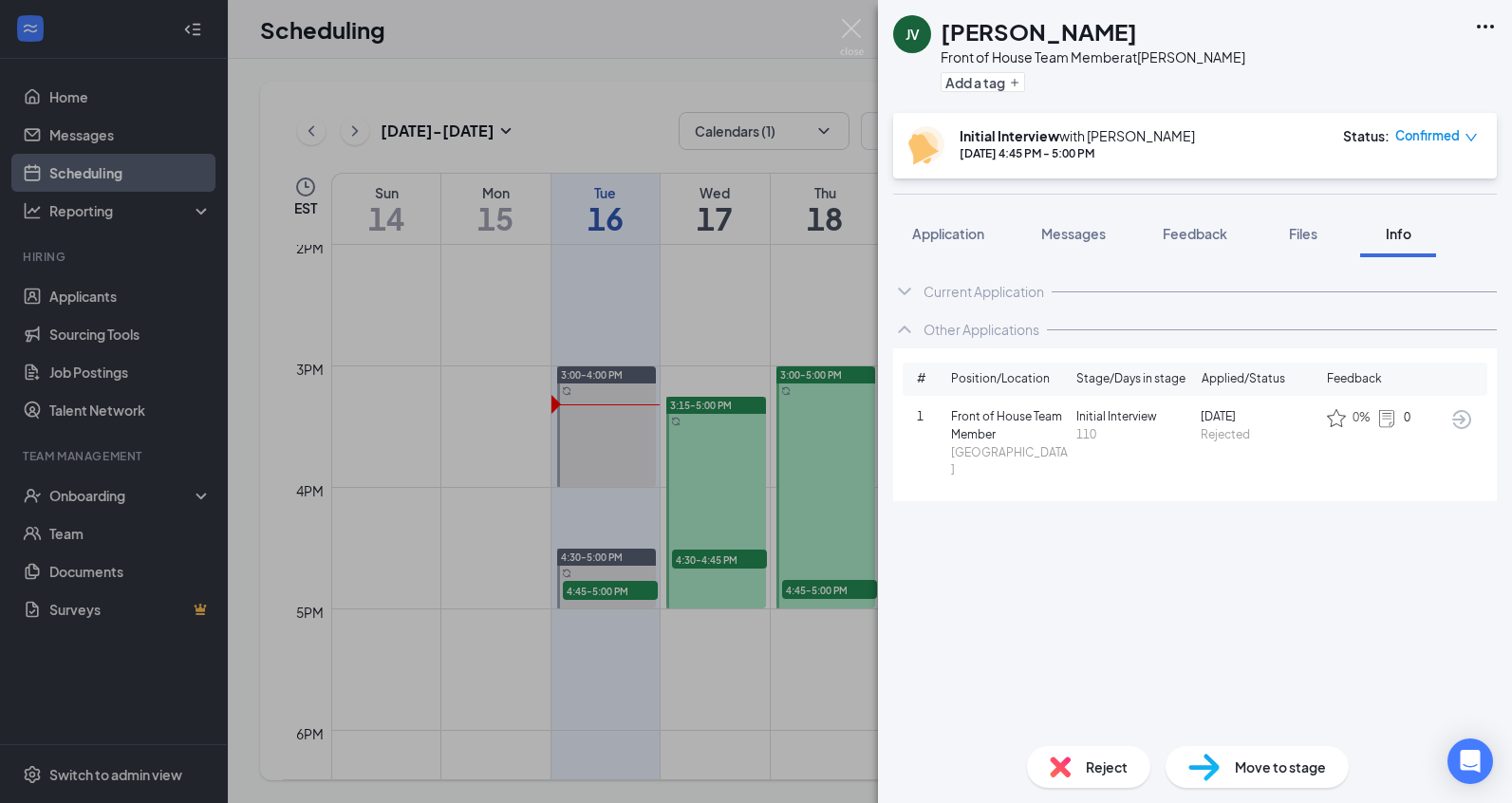
click at [1458, 414] on icon "ArrowCircle" at bounding box center [1461, 419] width 23 height 23
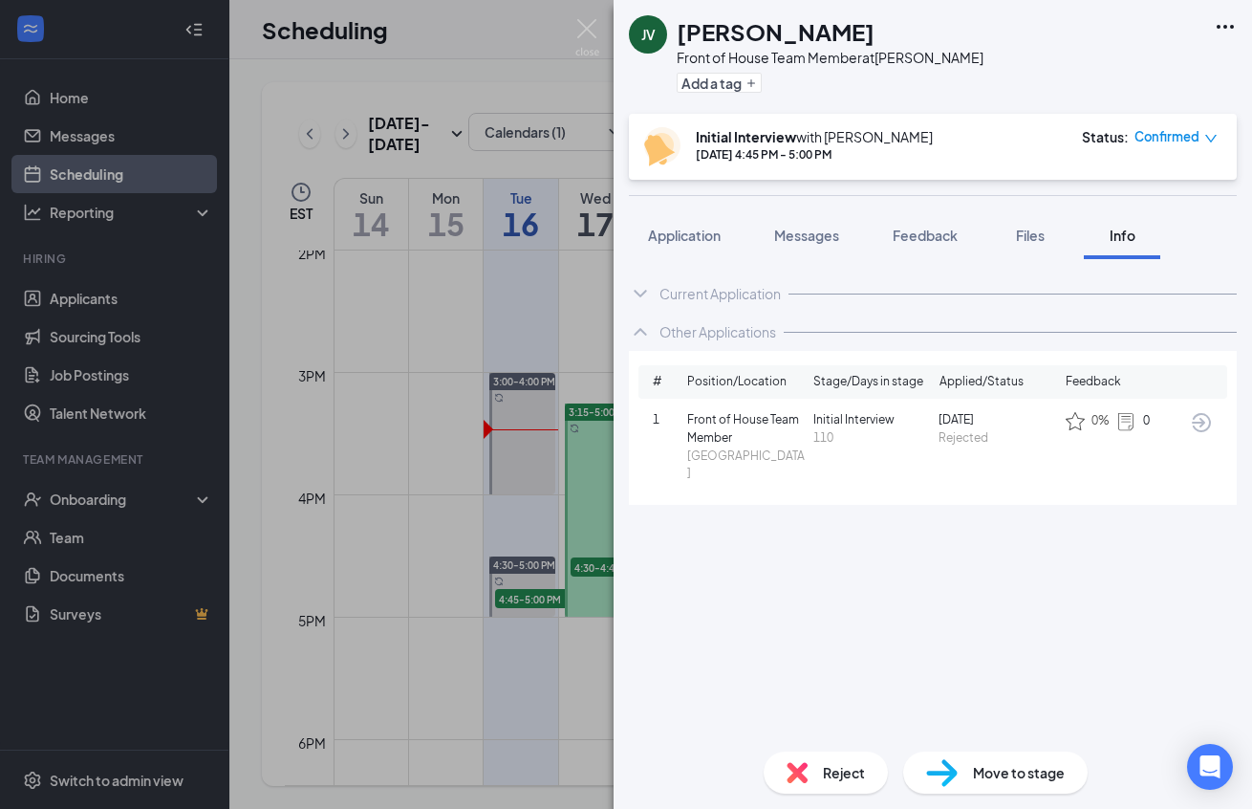
click at [575, 23] on div "JV Jace Vinson Front of House Team Member at Easley Add a tag Initial Interview…" at bounding box center [626, 404] width 1252 height 809
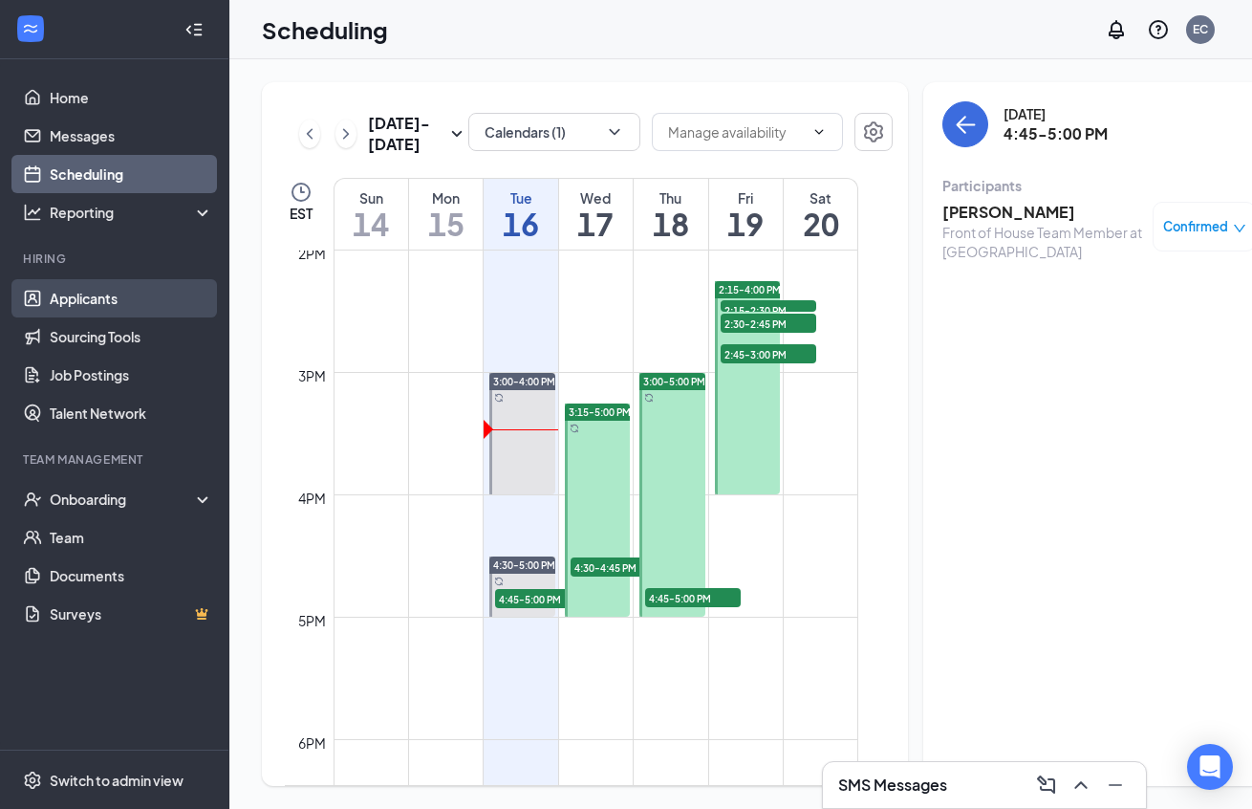
click at [140, 300] on link "Applicants" at bounding box center [131, 298] width 163 height 38
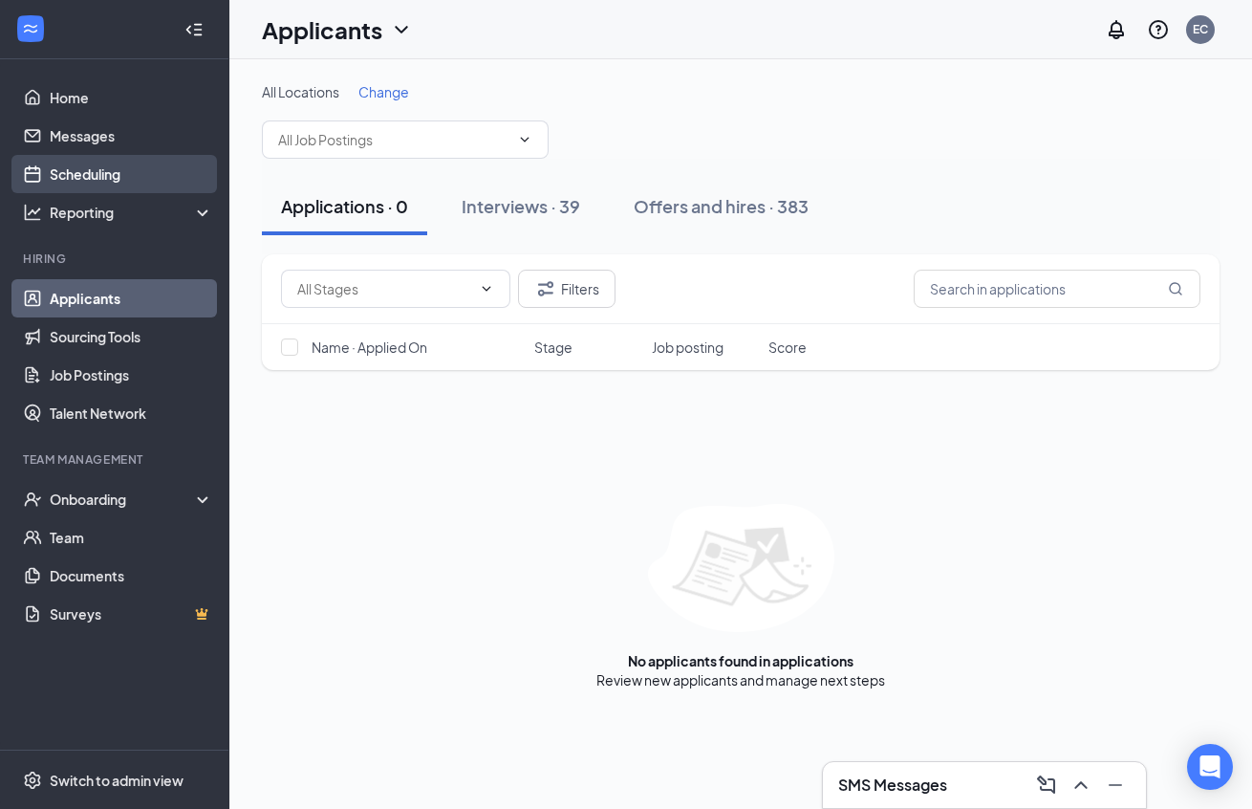
click at [89, 184] on link "Scheduling" at bounding box center [131, 174] width 163 height 38
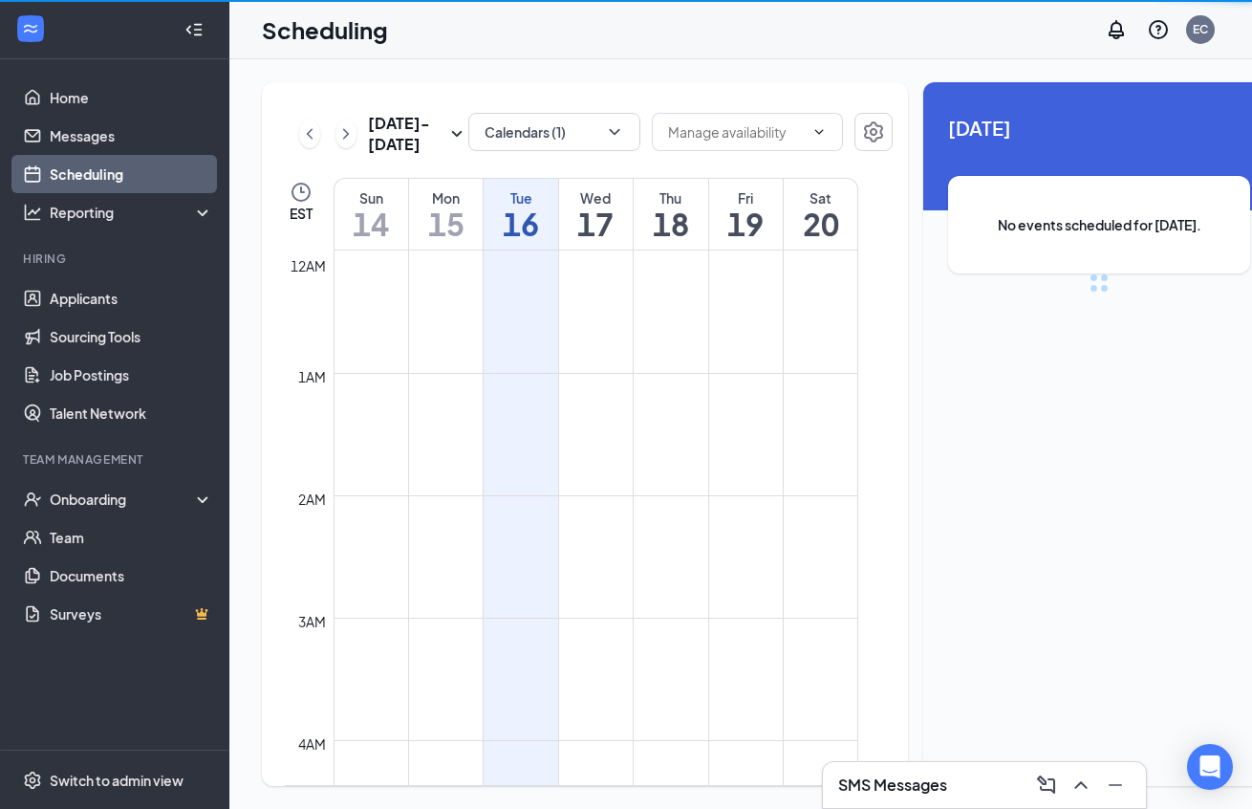
scroll to position [940, 0]
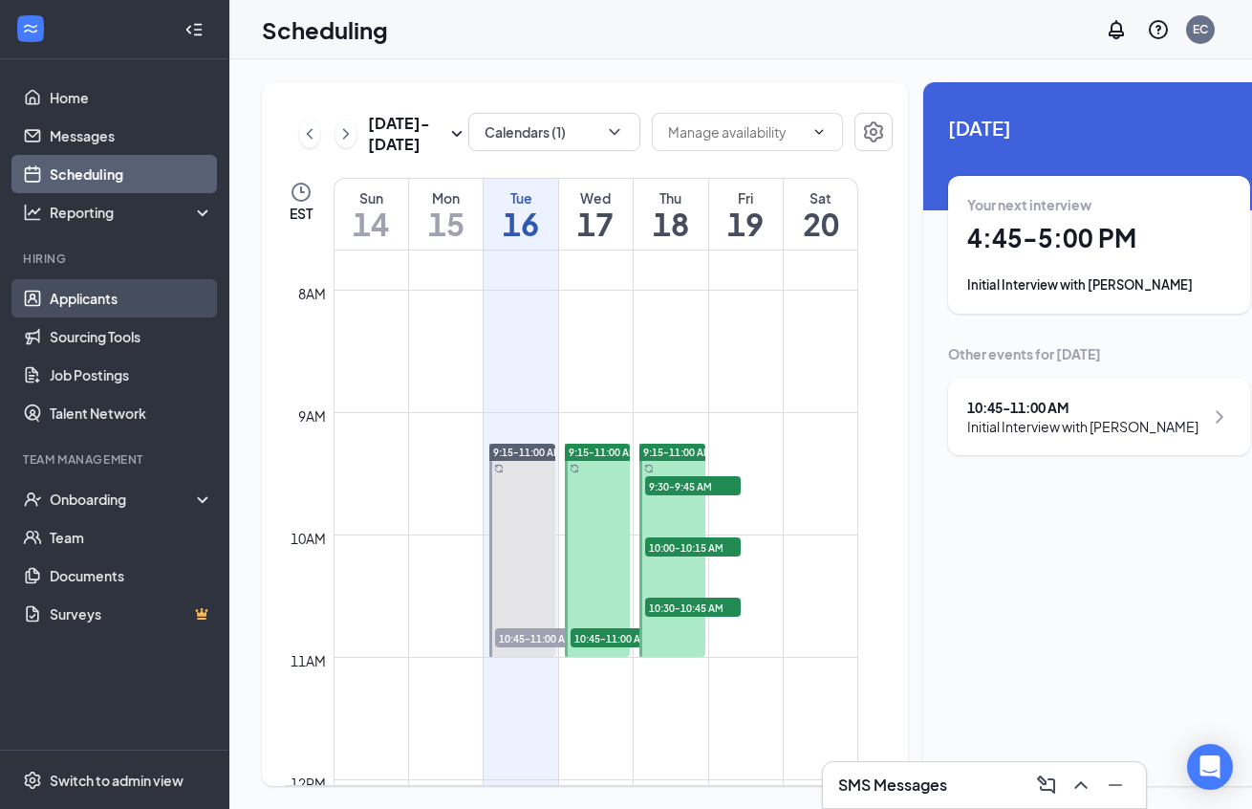
click at [114, 290] on link "Applicants" at bounding box center [131, 298] width 163 height 38
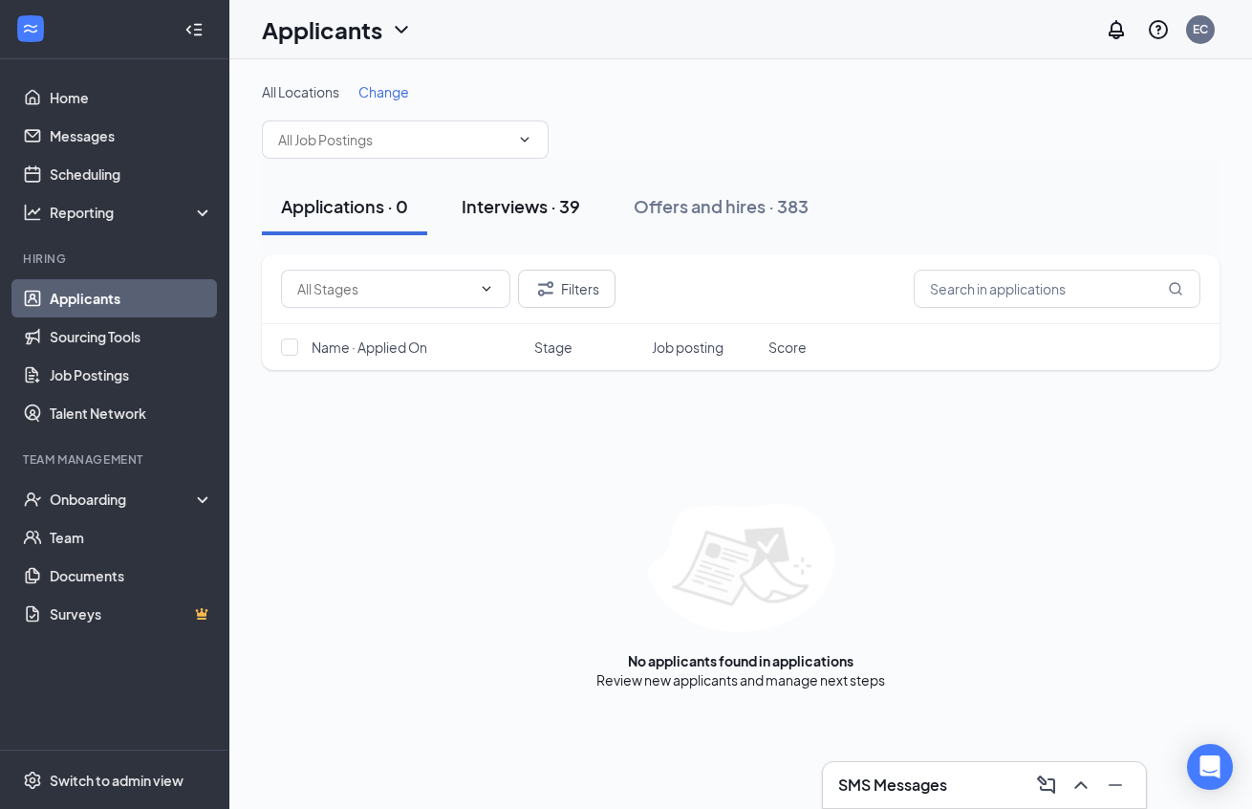
click at [562, 208] on div "Interviews · 39" at bounding box center [521, 206] width 119 height 24
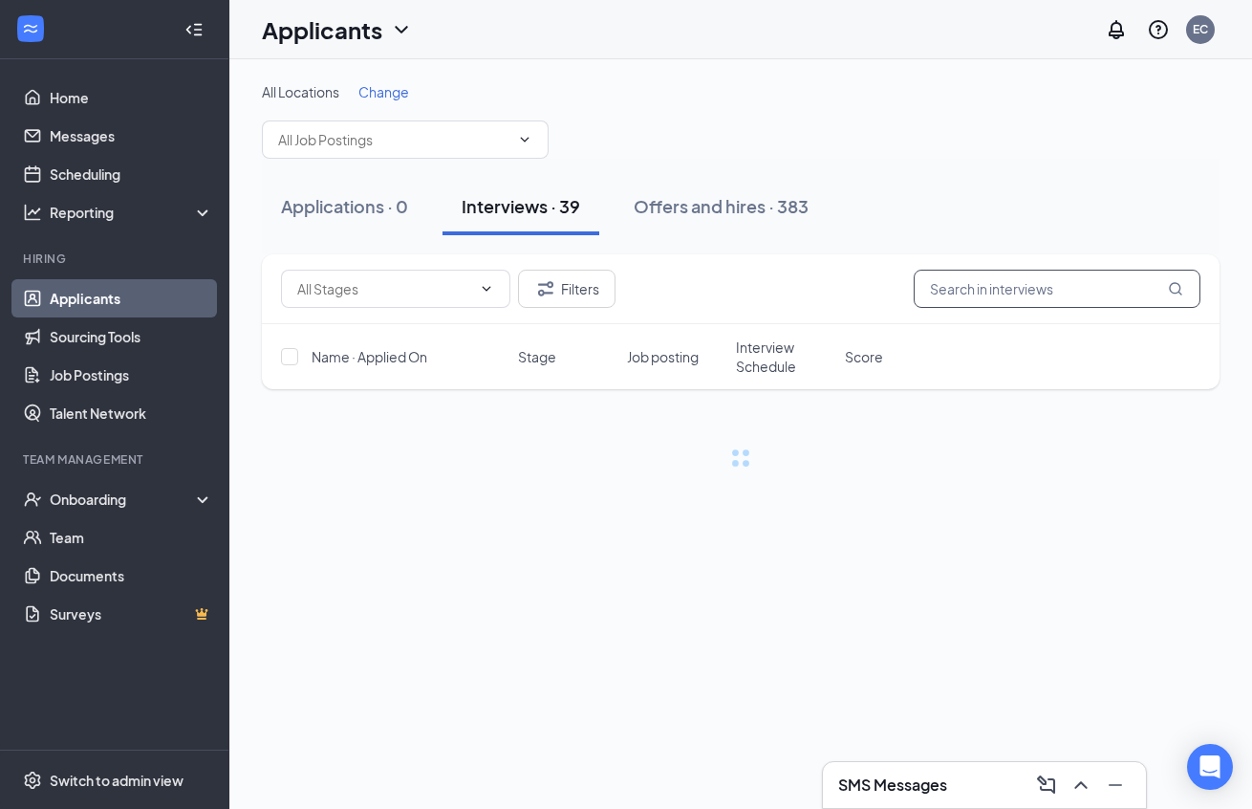
click at [966, 288] on input "text" at bounding box center [1057, 289] width 287 height 38
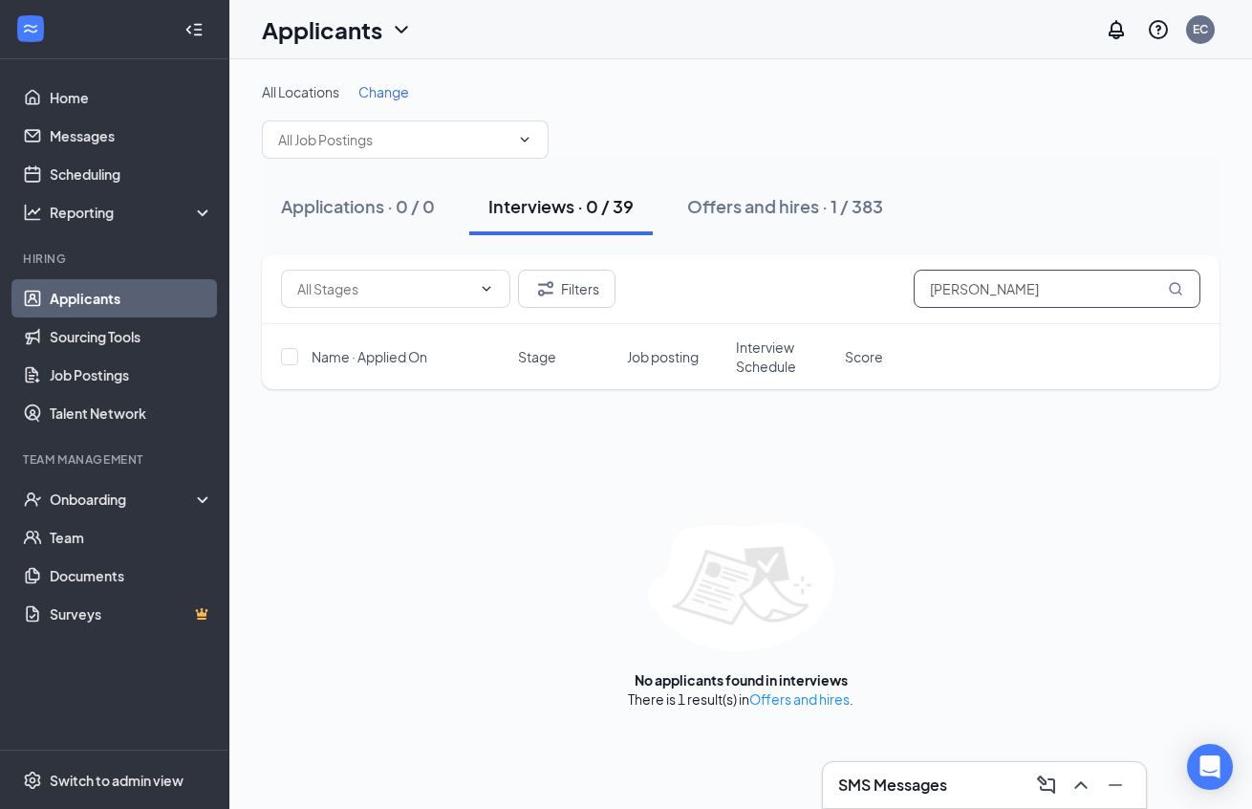
click at [992, 294] on input "Britt" at bounding box center [1057, 289] width 287 height 38
type input "B"
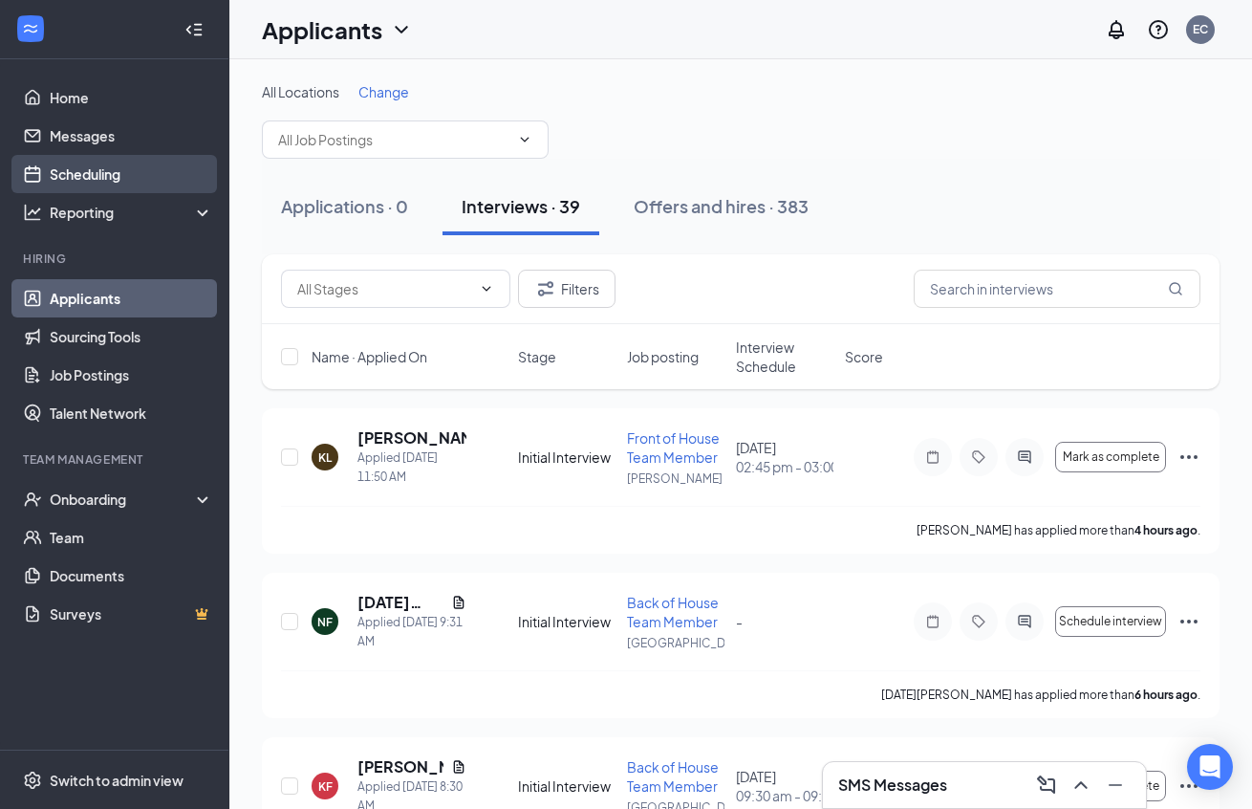
click at [53, 159] on link "Scheduling" at bounding box center [131, 174] width 163 height 38
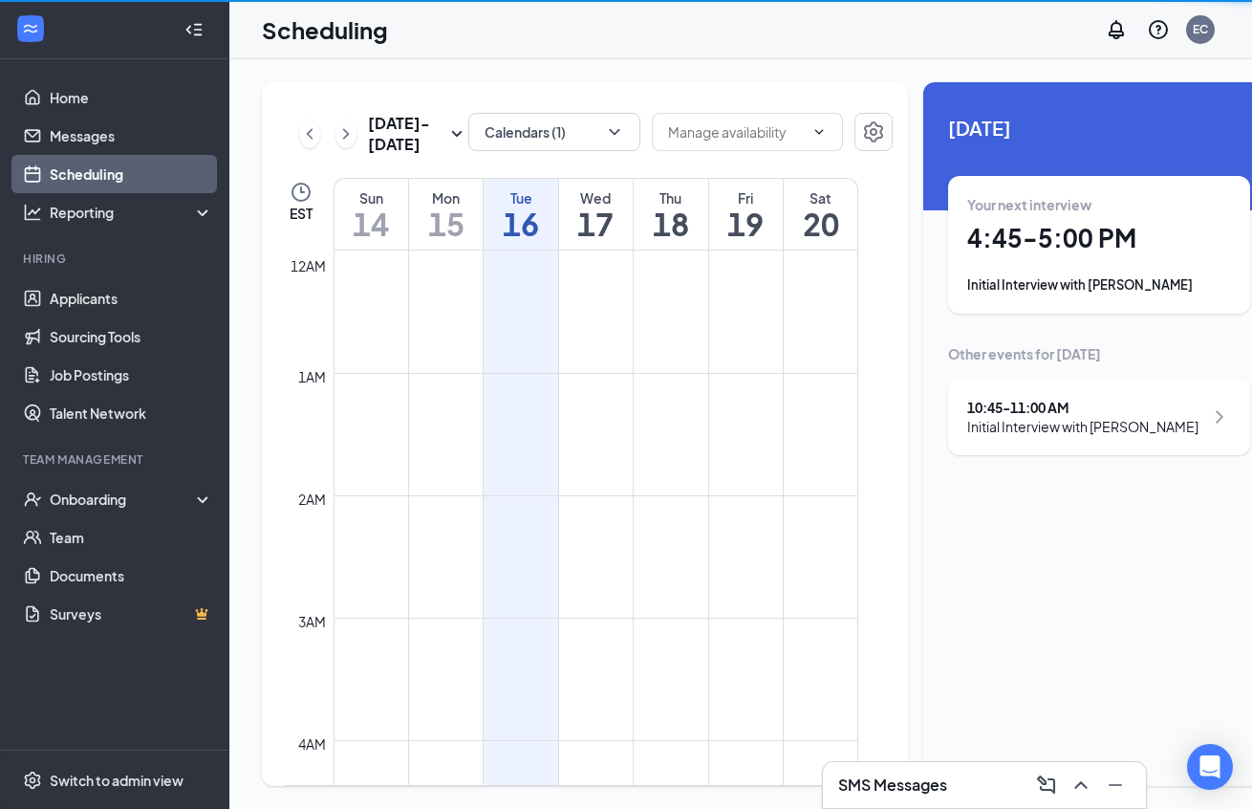
scroll to position [940, 0]
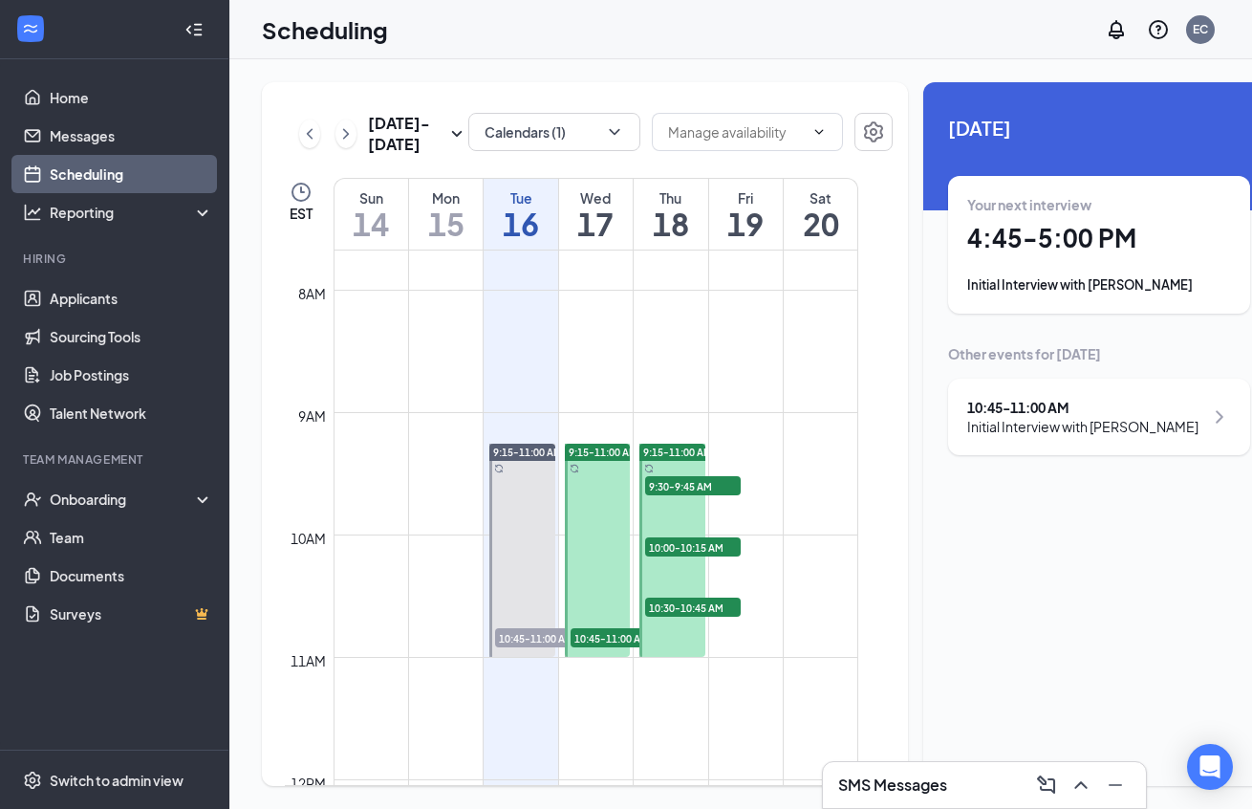
click at [758, 240] on h1 "19" at bounding box center [746, 223] width 74 height 33
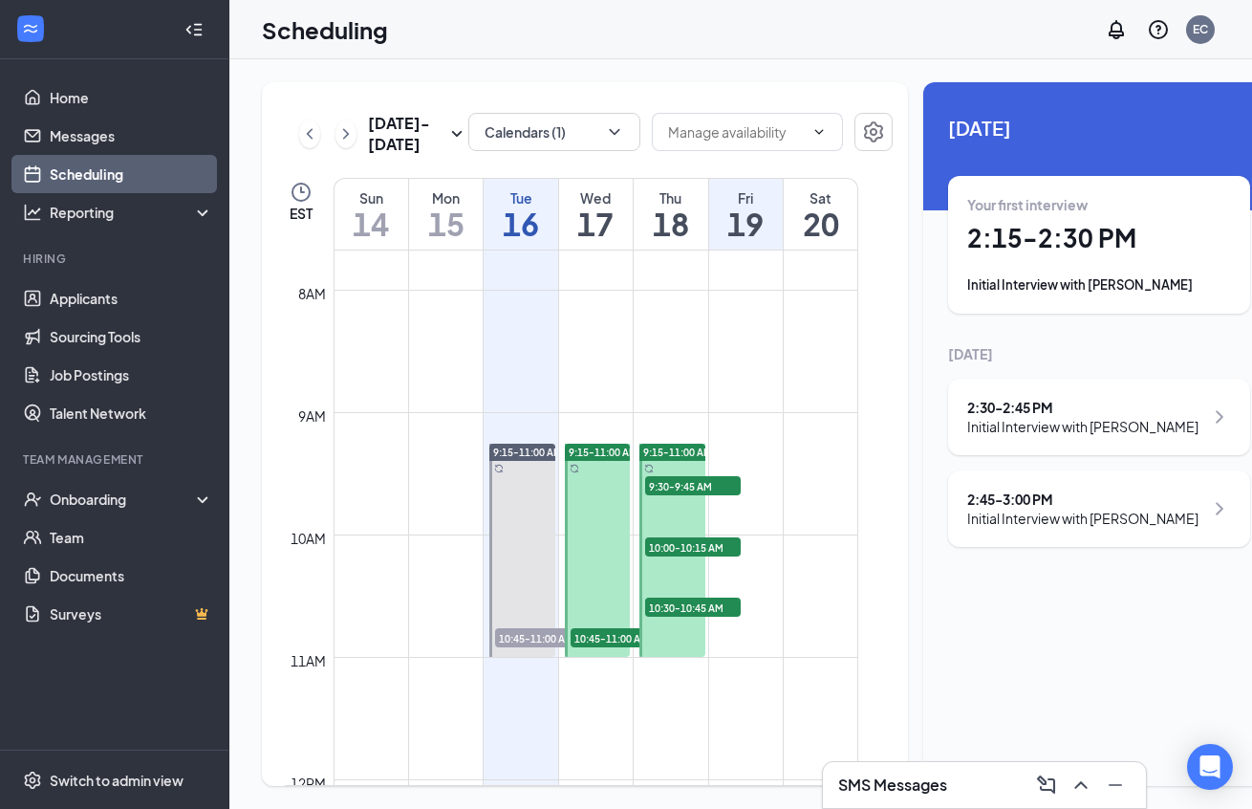
click at [1149, 420] on div "Initial Interview with Britney Whipple" at bounding box center [1083, 426] width 231 height 19
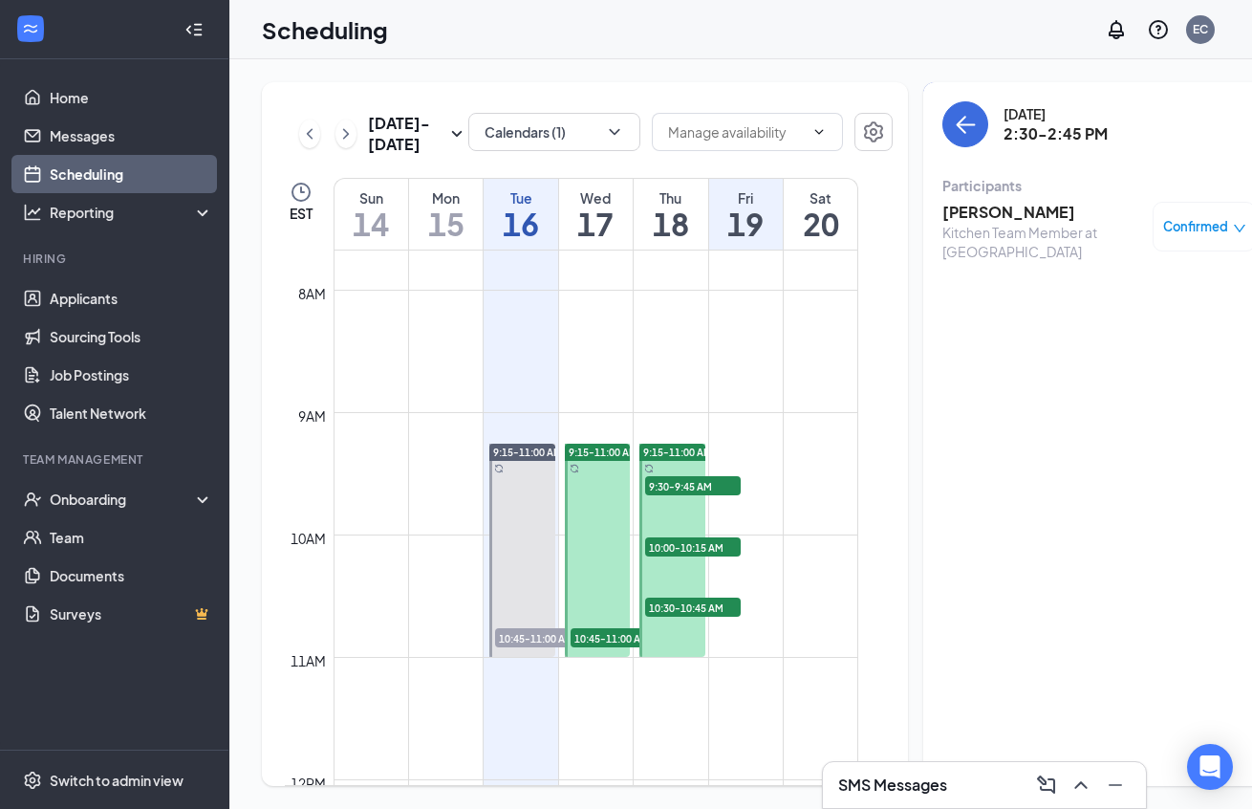
click at [954, 214] on h3 "[PERSON_NAME]" at bounding box center [1043, 212] width 201 height 21
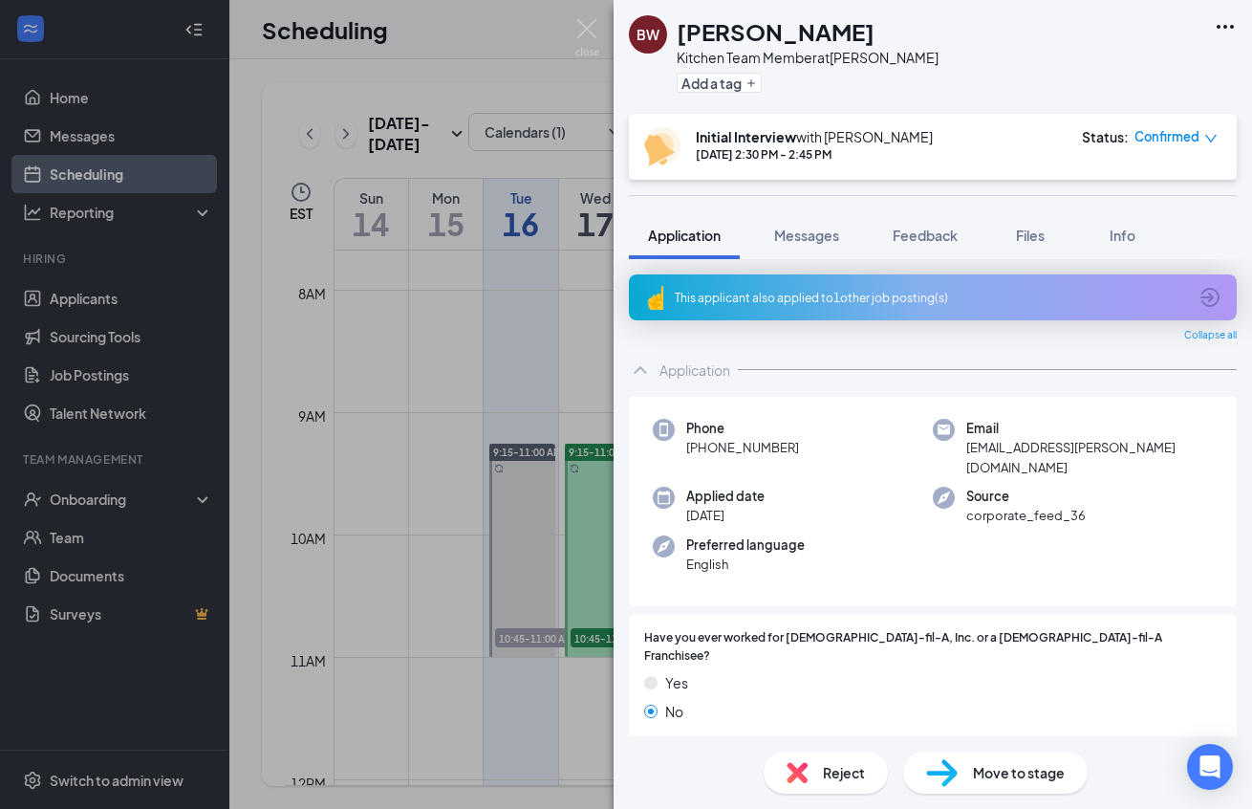
click at [1196, 298] on div "This applicant also applied to 1 other job posting(s)" at bounding box center [933, 297] width 608 height 46
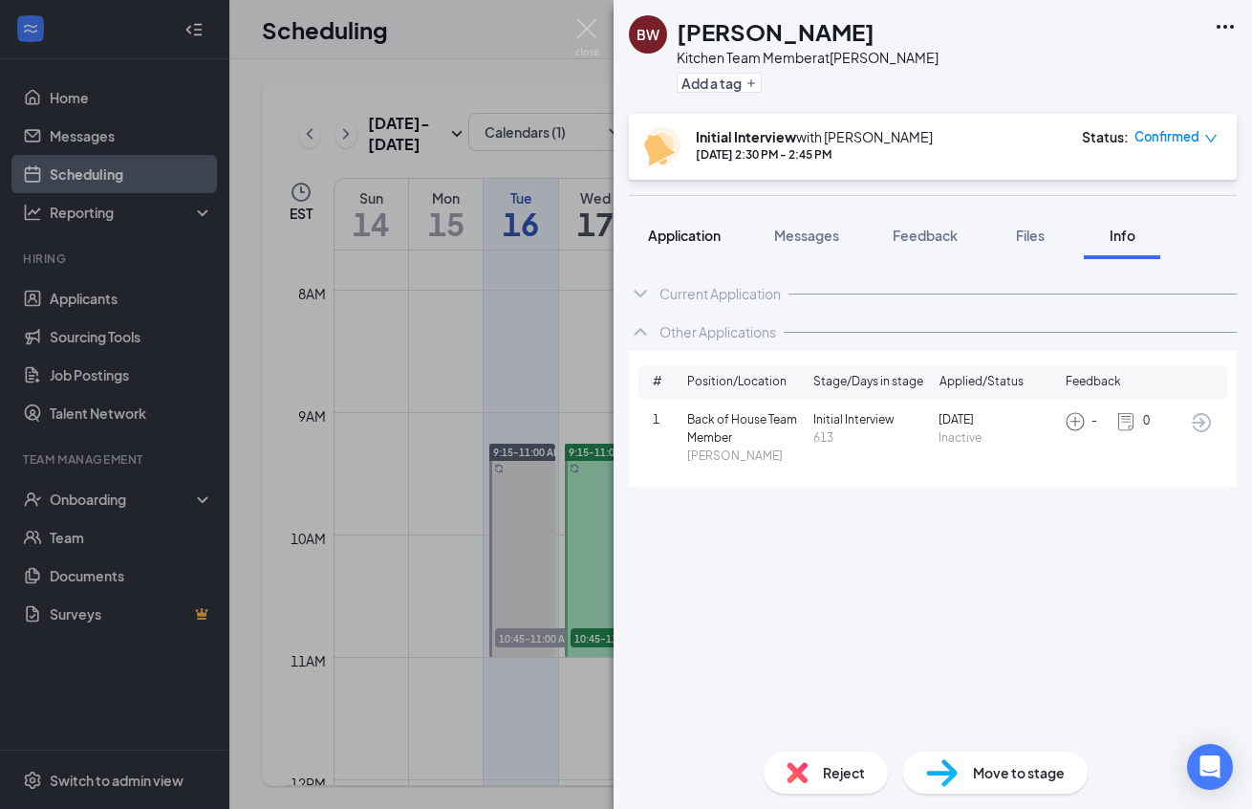
click at [685, 239] on span "Application" at bounding box center [684, 235] width 73 height 17
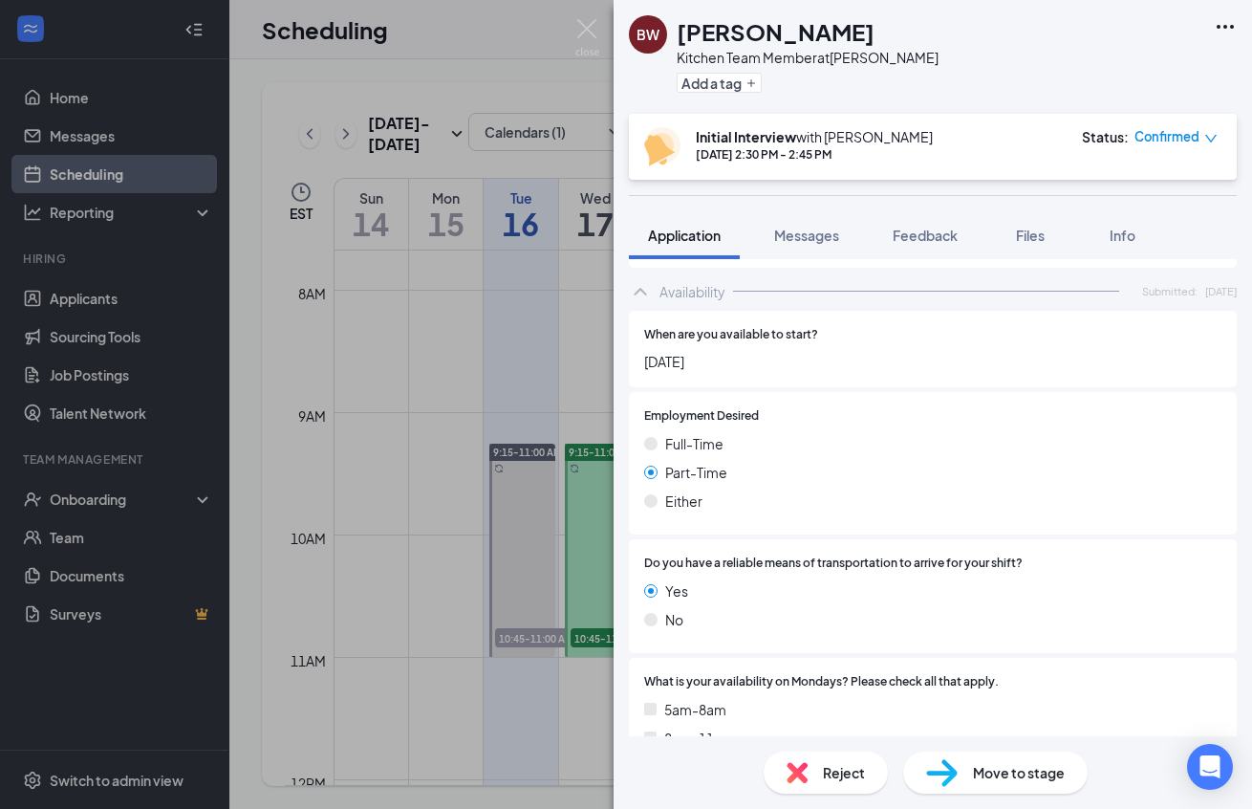
scroll to position [2459, 0]
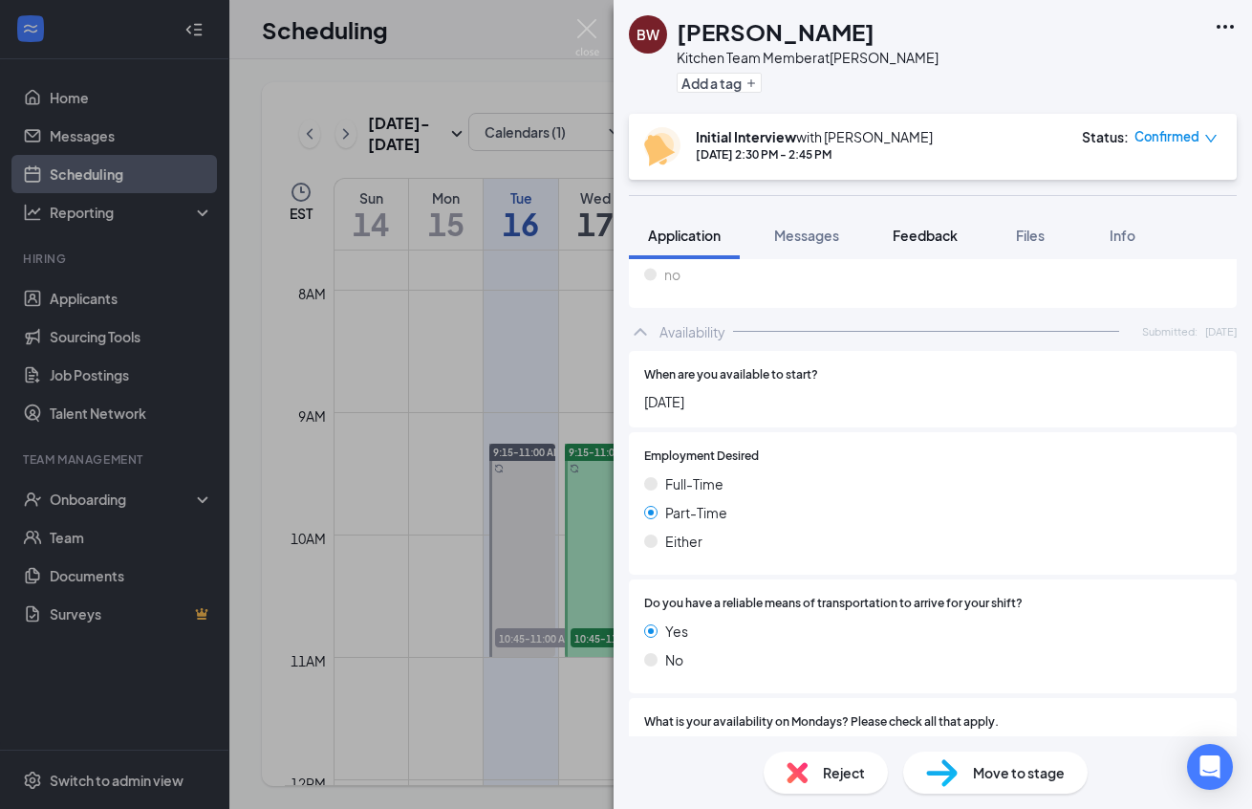
click at [916, 234] on span "Feedback" at bounding box center [925, 235] width 65 height 17
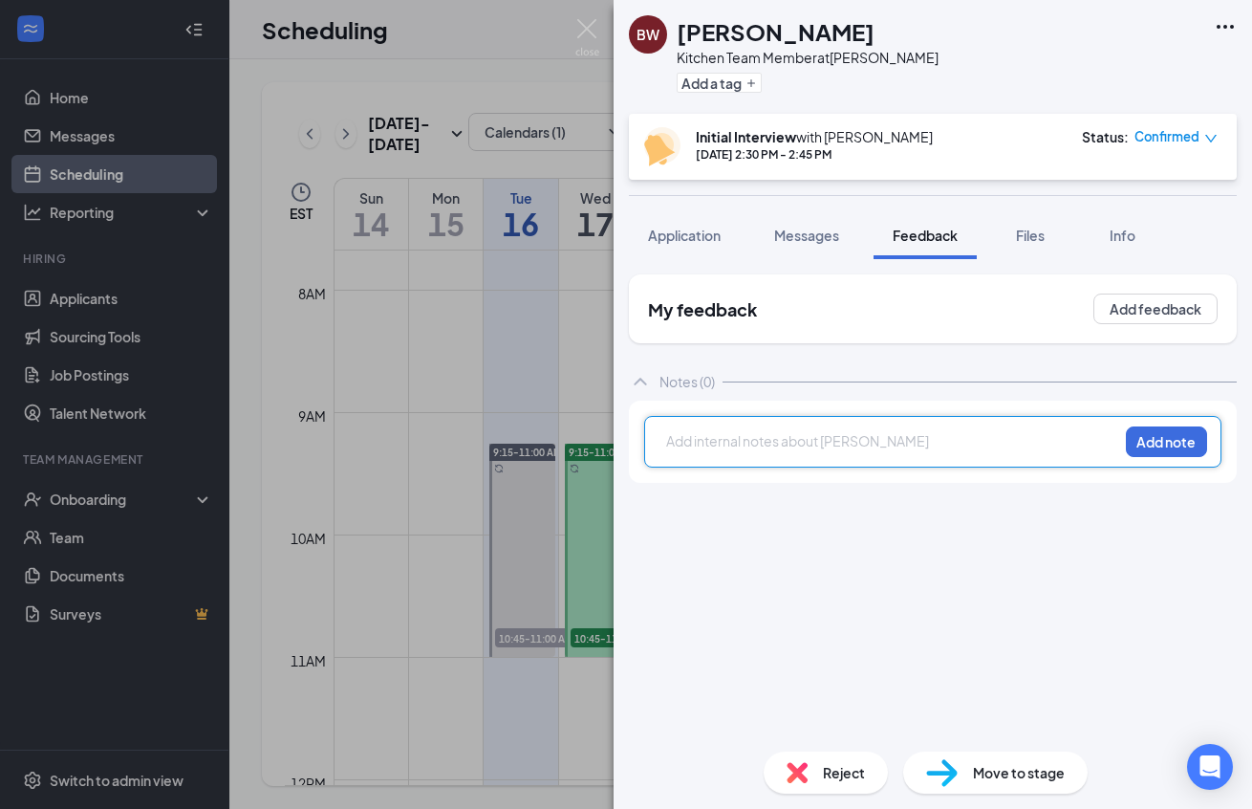
click at [798, 443] on div at bounding box center [892, 441] width 450 height 20
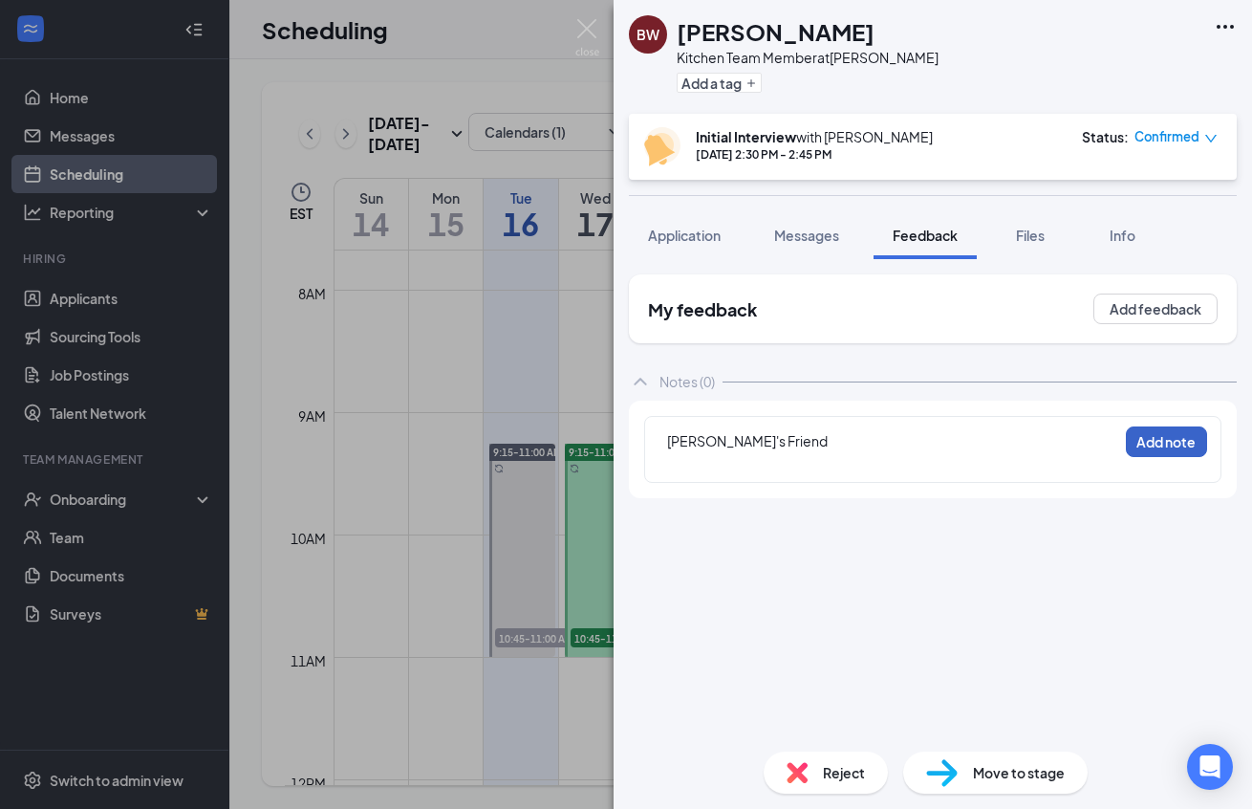
click at [1143, 451] on button "Add note" at bounding box center [1166, 441] width 81 height 31
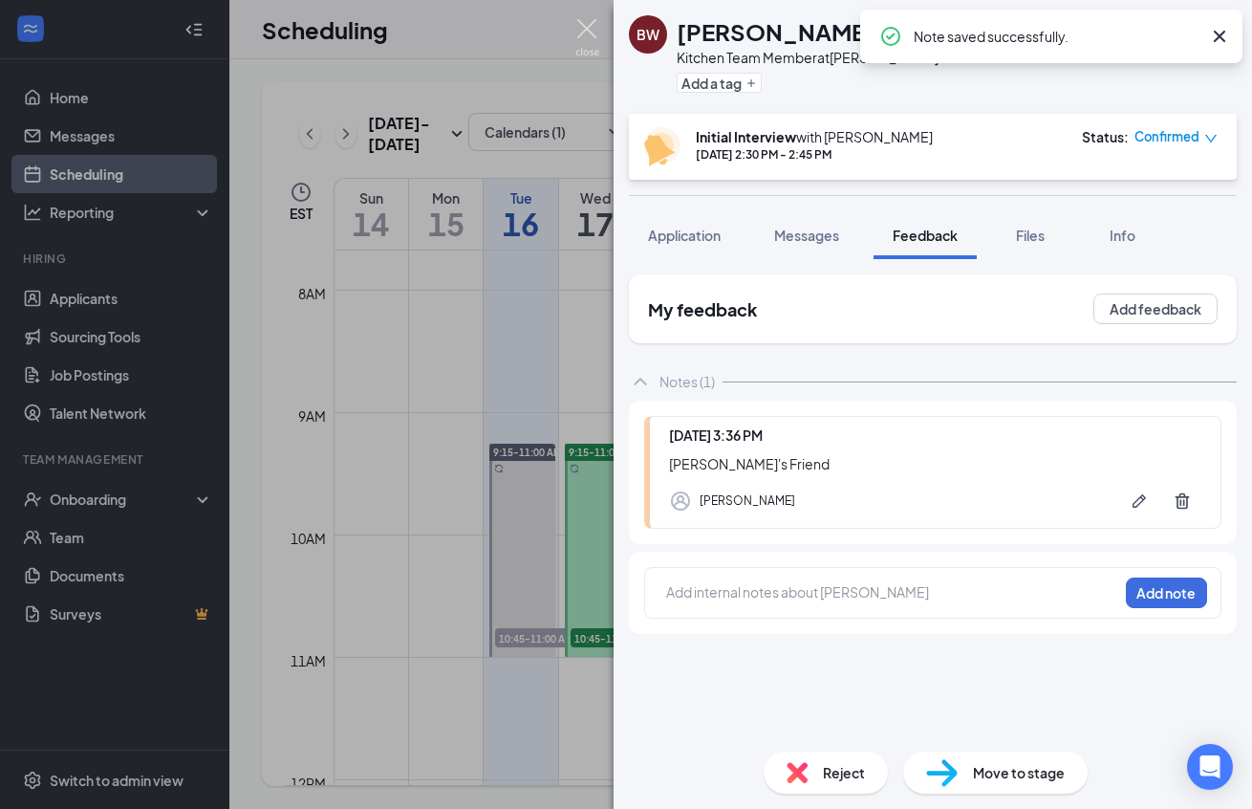
click at [589, 33] on img at bounding box center [588, 37] width 24 height 37
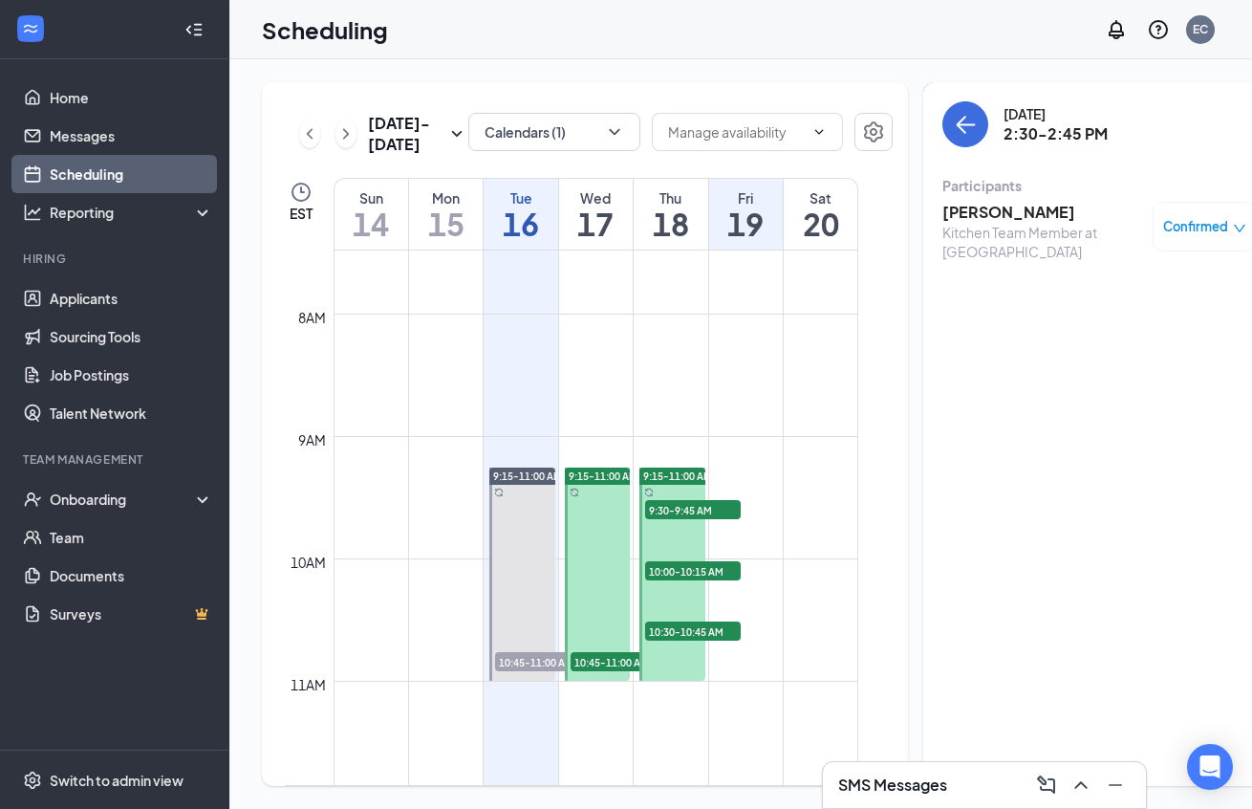
scroll to position [748, 0]
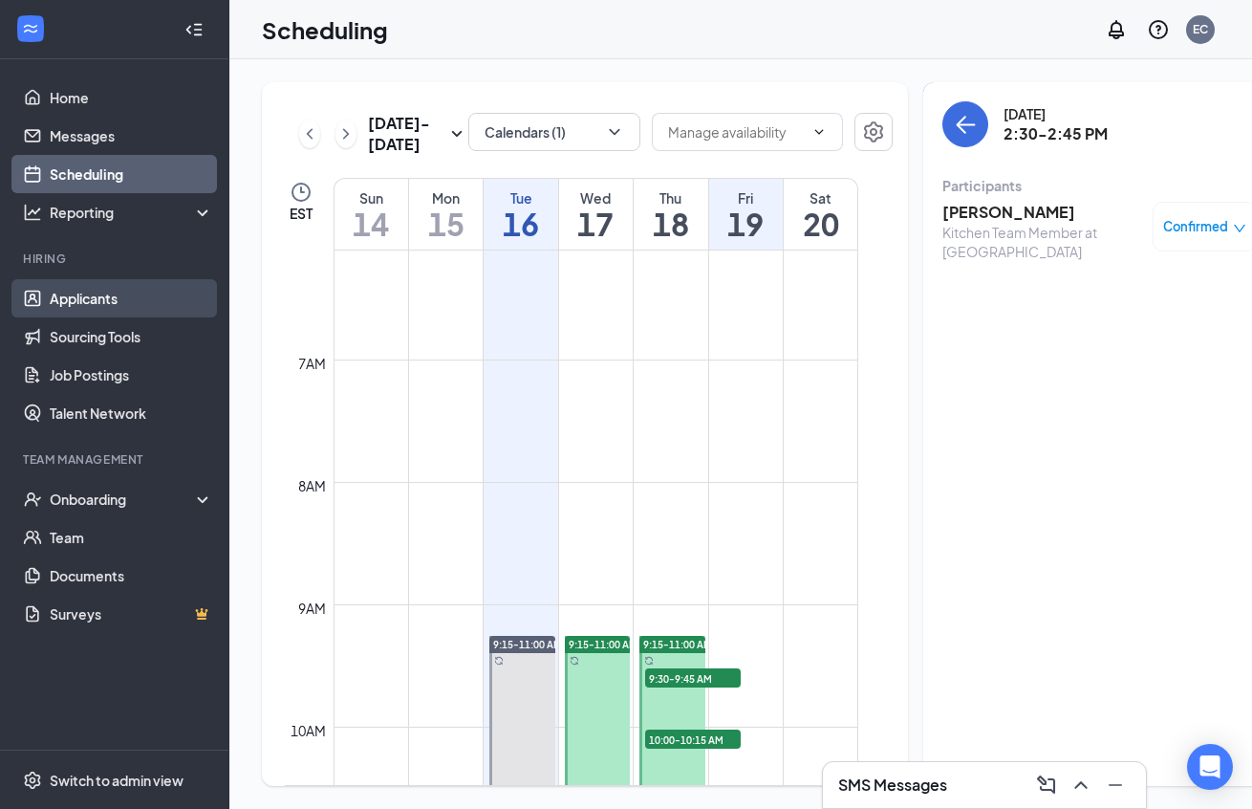
click at [101, 286] on link "Applicants" at bounding box center [131, 298] width 163 height 38
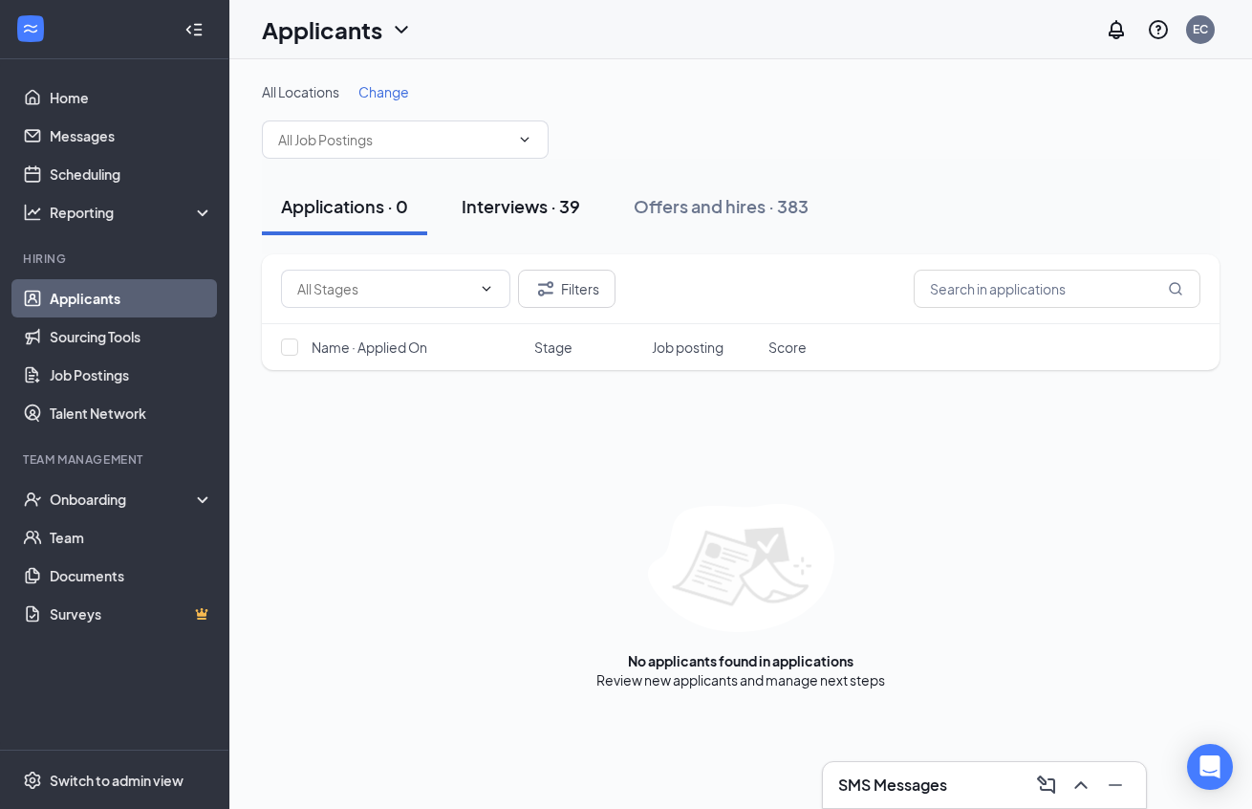
click at [561, 202] on div "Interviews · 39" at bounding box center [521, 206] width 119 height 24
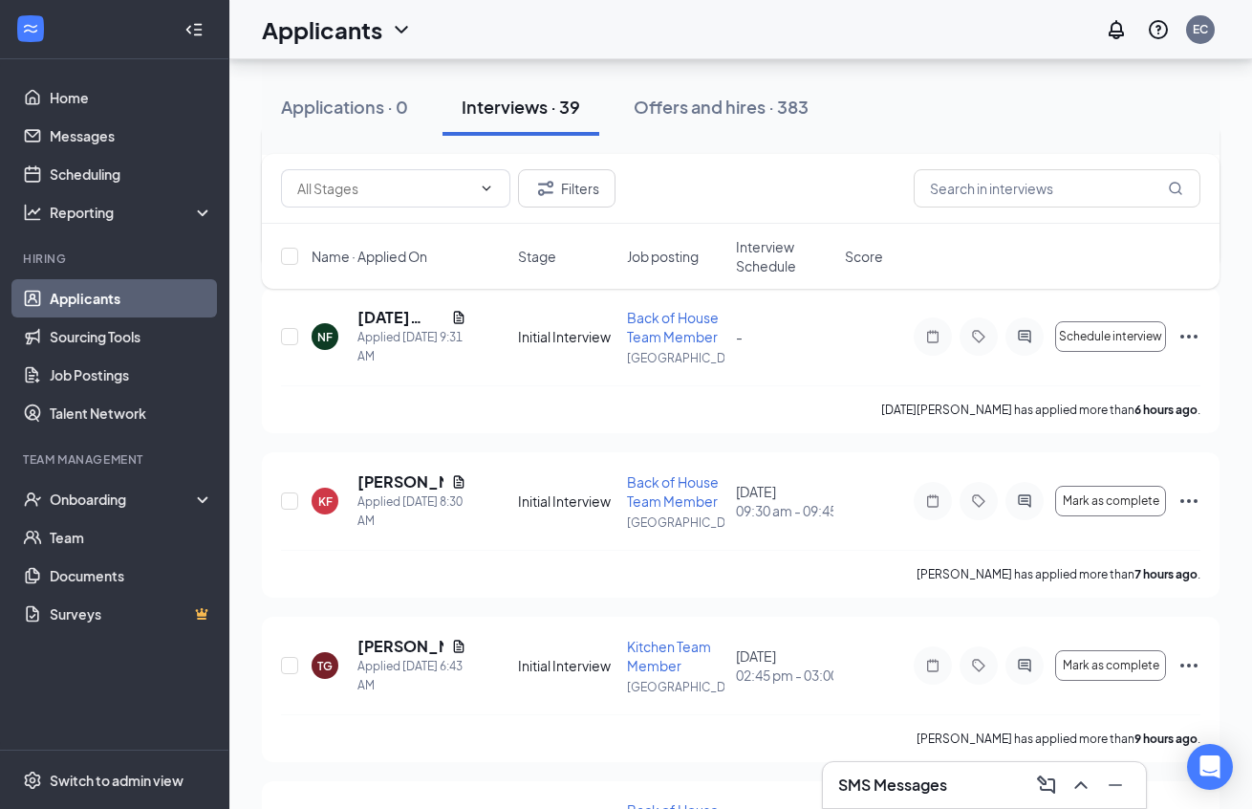
scroll to position [290, 0]
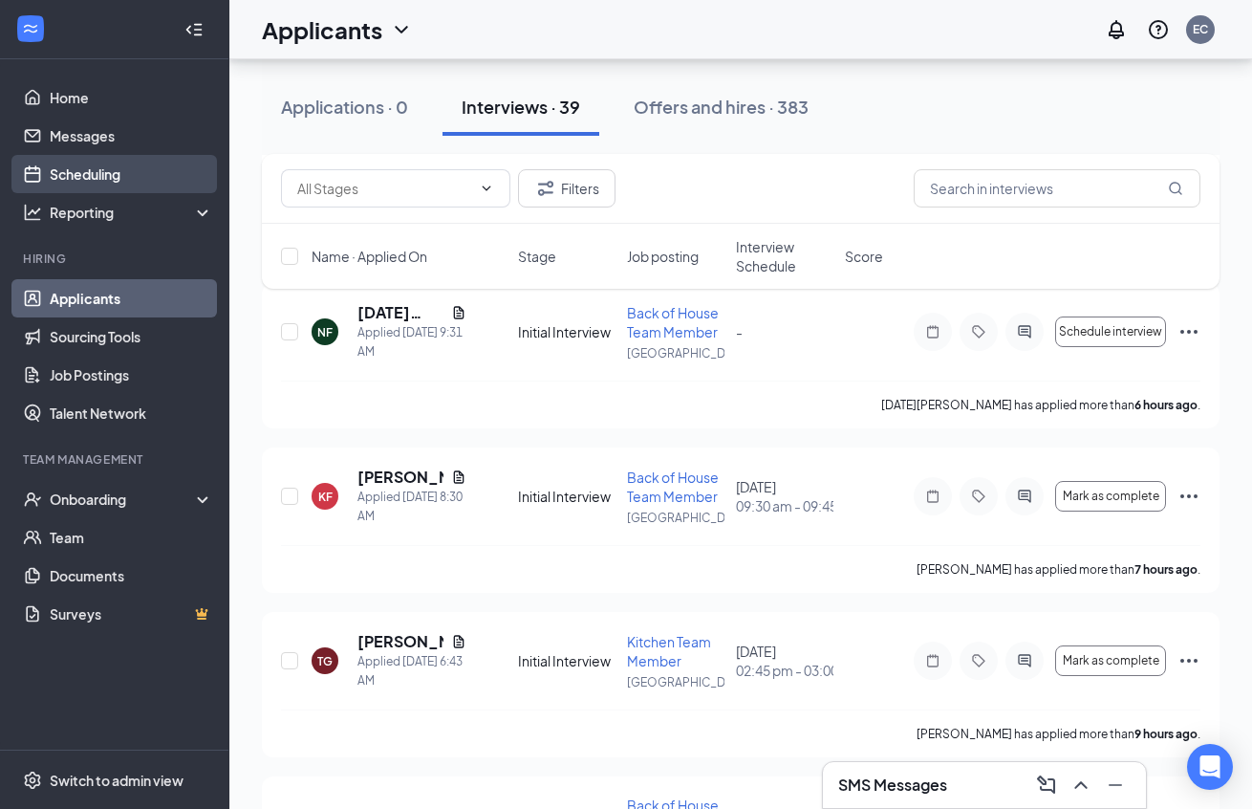
click at [95, 167] on link "Scheduling" at bounding box center [131, 174] width 163 height 38
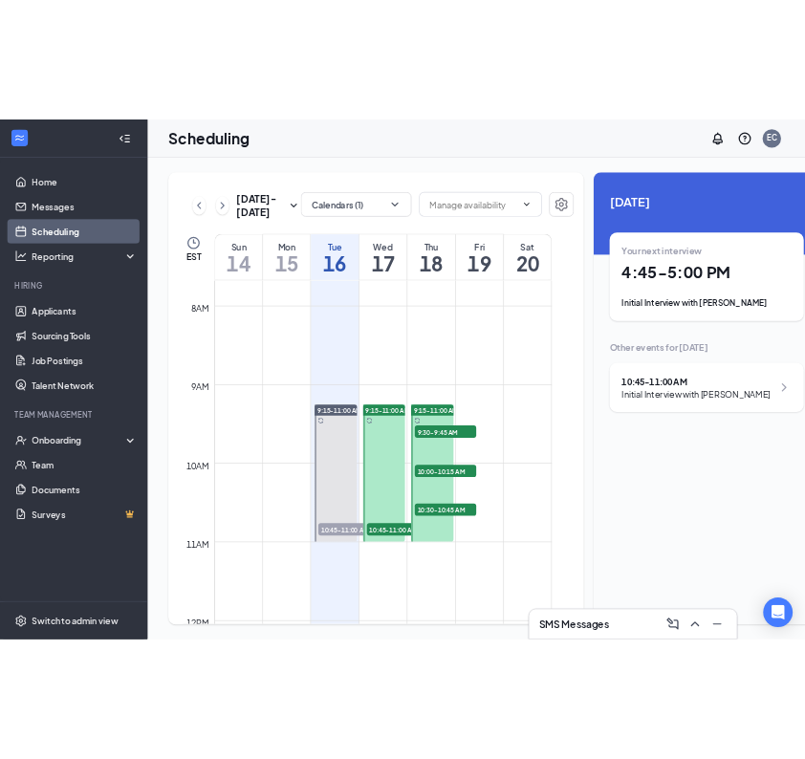
scroll to position [0, 23]
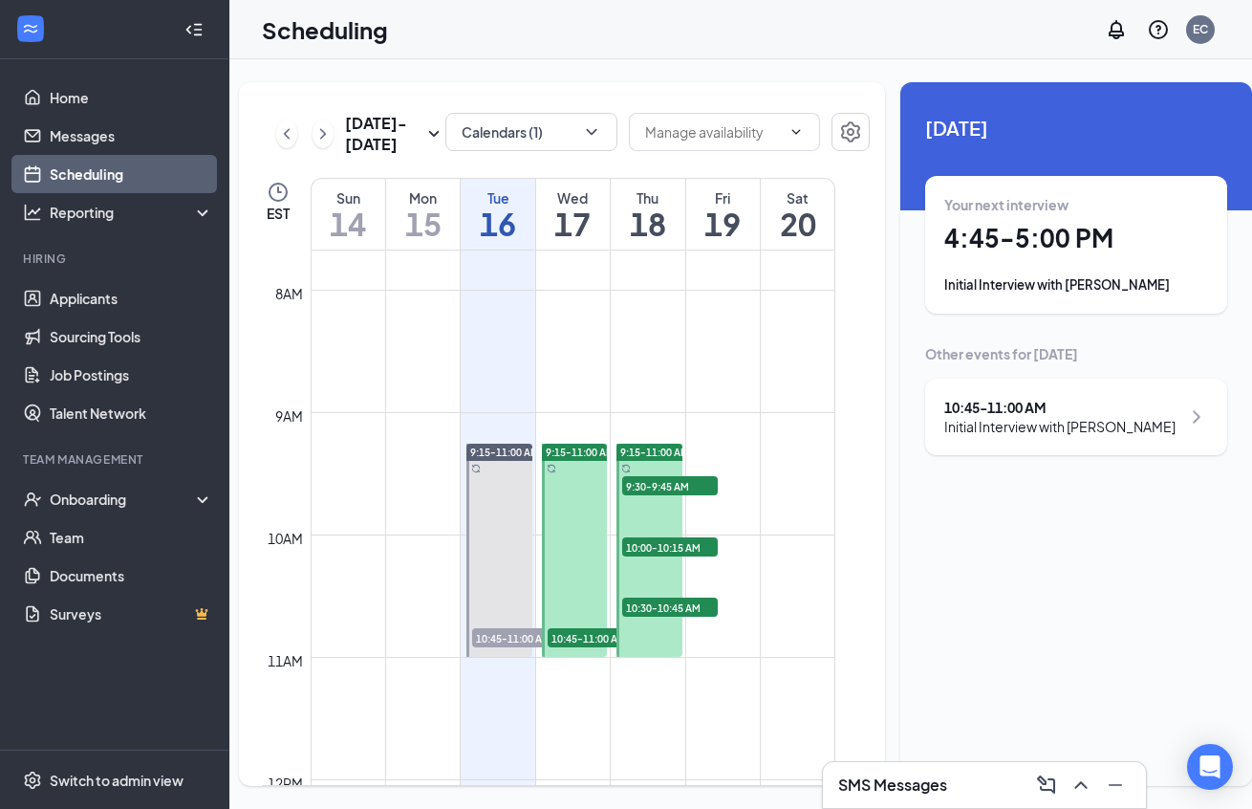
click at [1025, 259] on div "Your next interview 4:45 - 5:00 PM Initial Interview with [PERSON_NAME]" at bounding box center [1077, 244] width 264 height 99
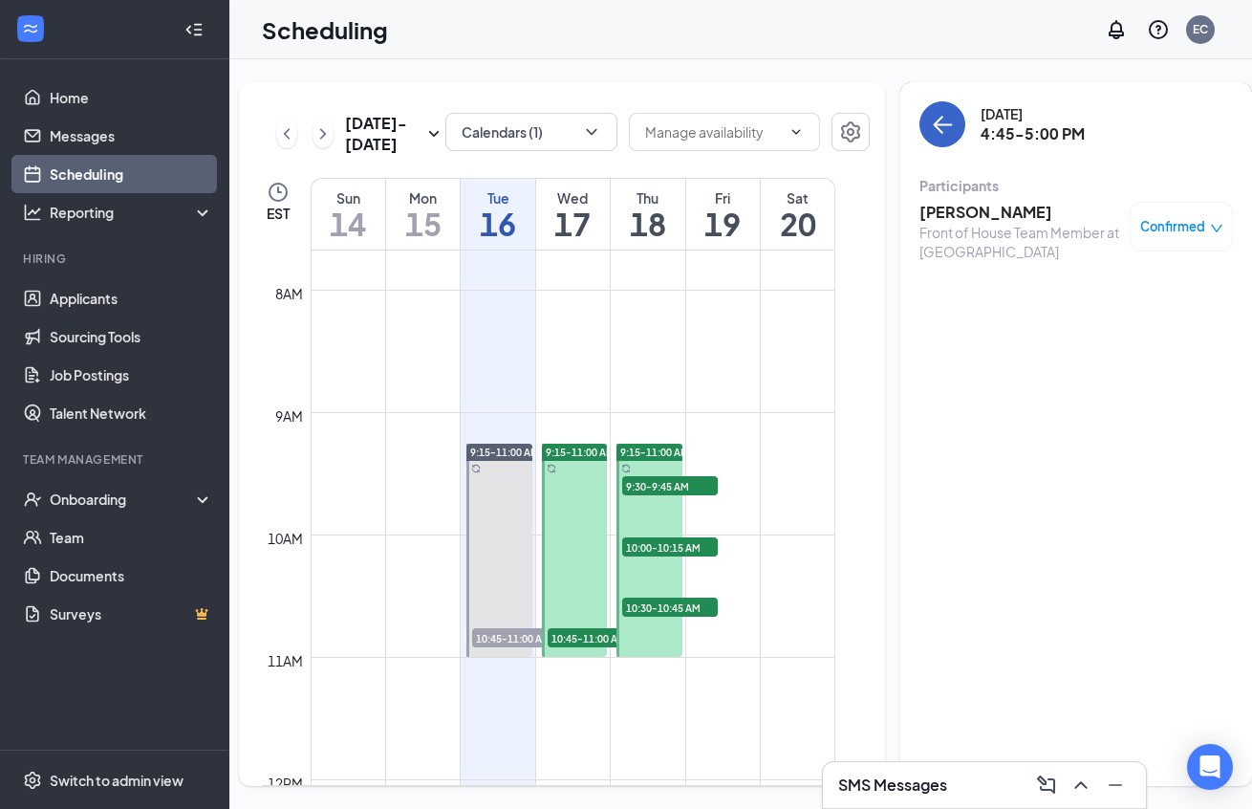
click at [920, 104] on button "back-button" at bounding box center [943, 124] width 46 height 46
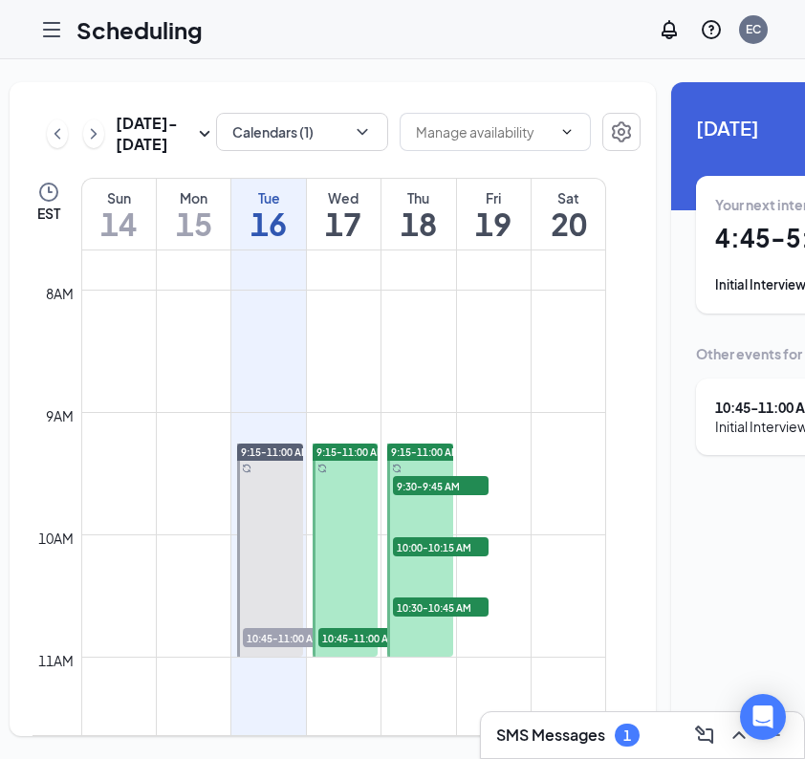
click at [556, 732] on h3 "SMS Messages" at bounding box center [550, 735] width 109 height 21
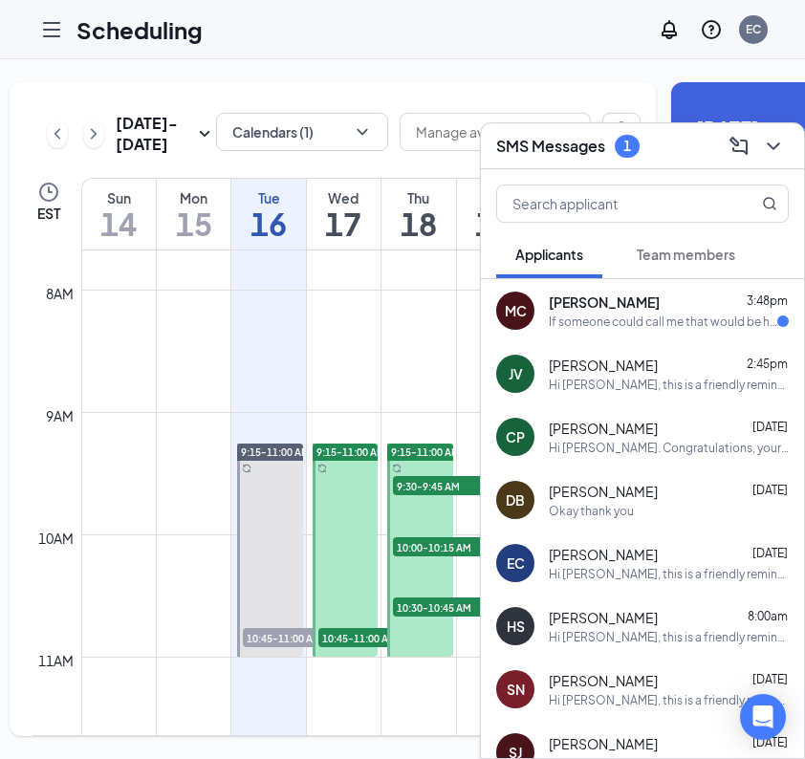
click at [657, 326] on div "If someone could call me that would be helpful, otherwise please read my previo…" at bounding box center [663, 322] width 229 height 16
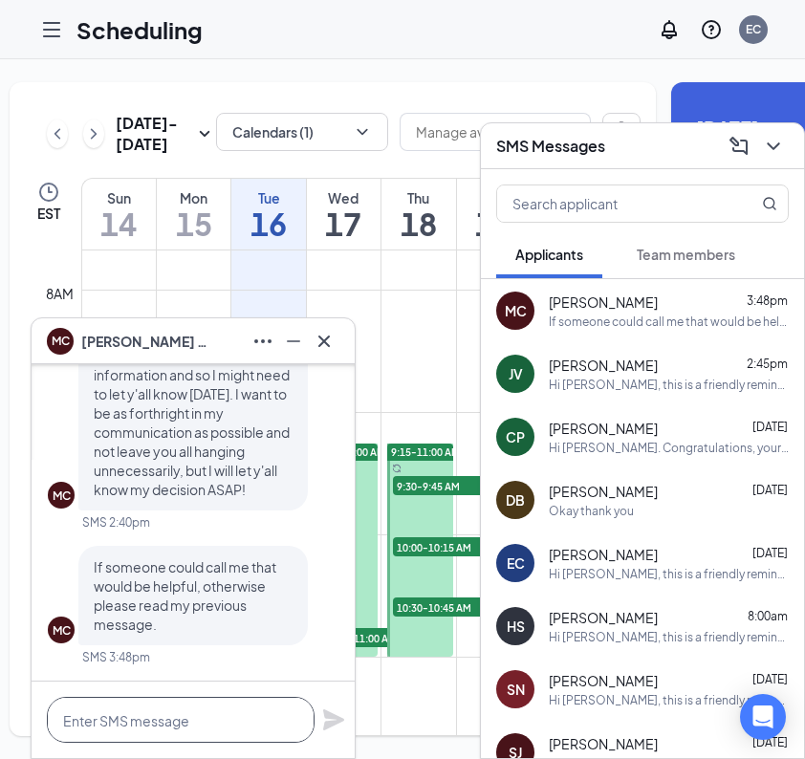
click at [182, 726] on textarea at bounding box center [181, 720] width 268 height 46
type textarea "M"
click at [778, 156] on icon "ChevronDown" at bounding box center [773, 146] width 23 height 23
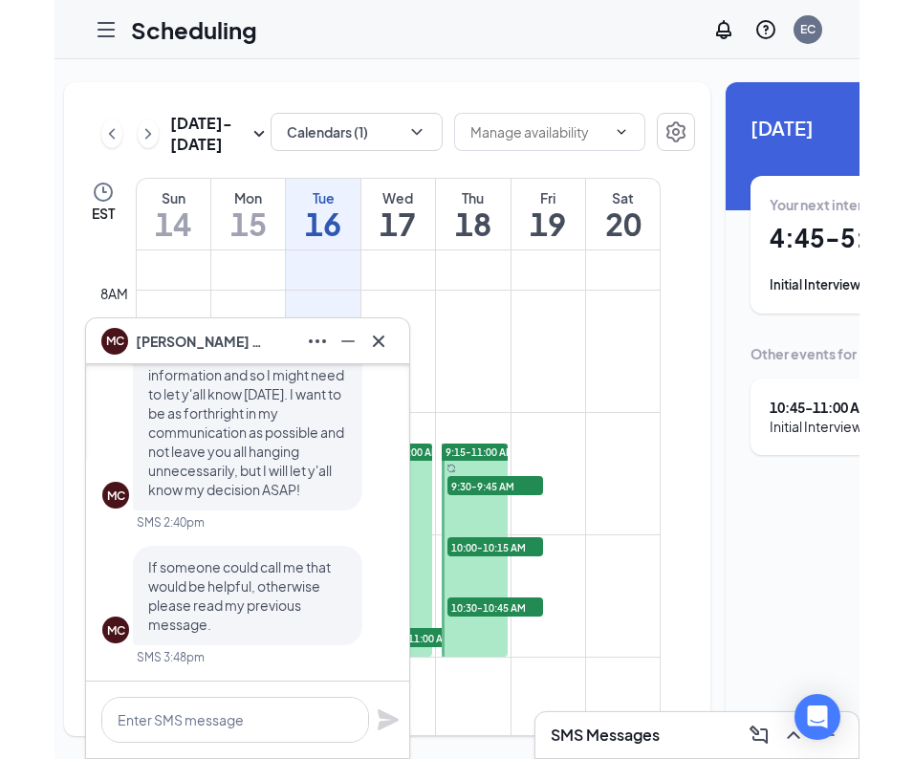
scroll to position [0, 241]
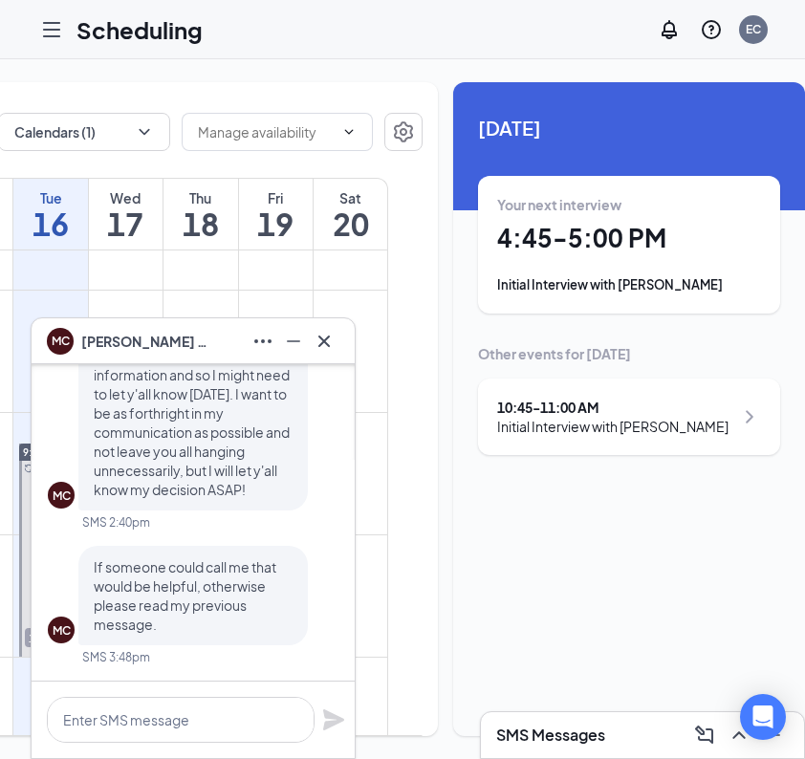
click at [343, 343] on div "MC Marshall Covert" at bounding box center [193, 341] width 323 height 46
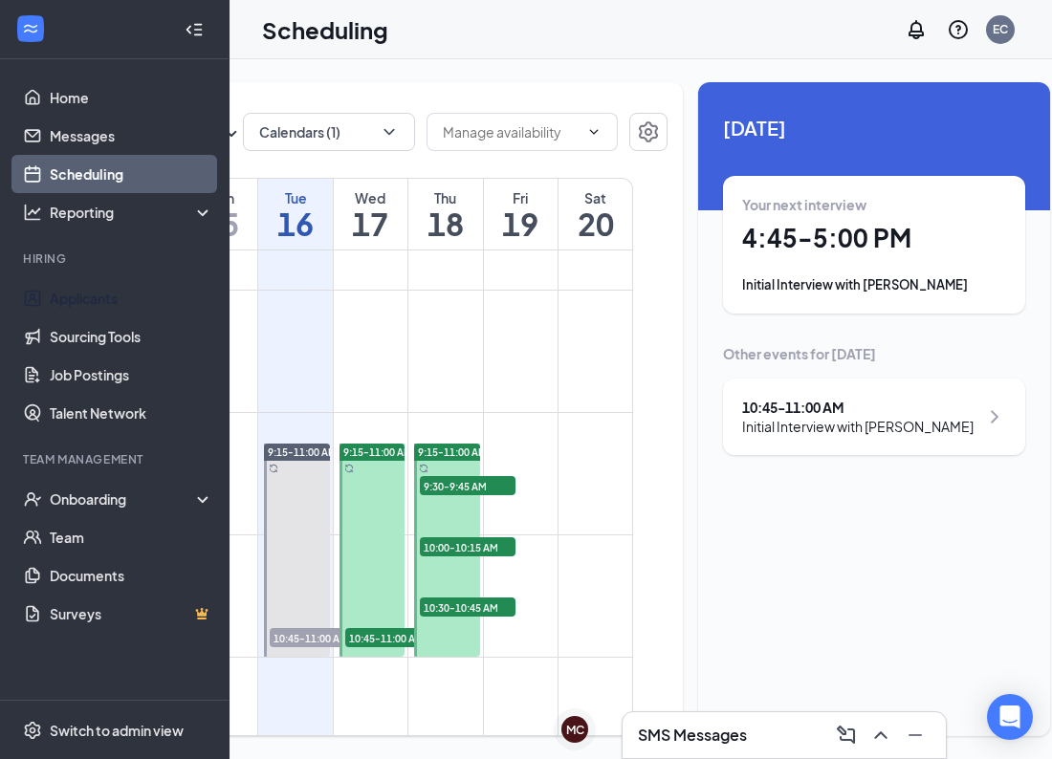
scroll to position [0, 224]
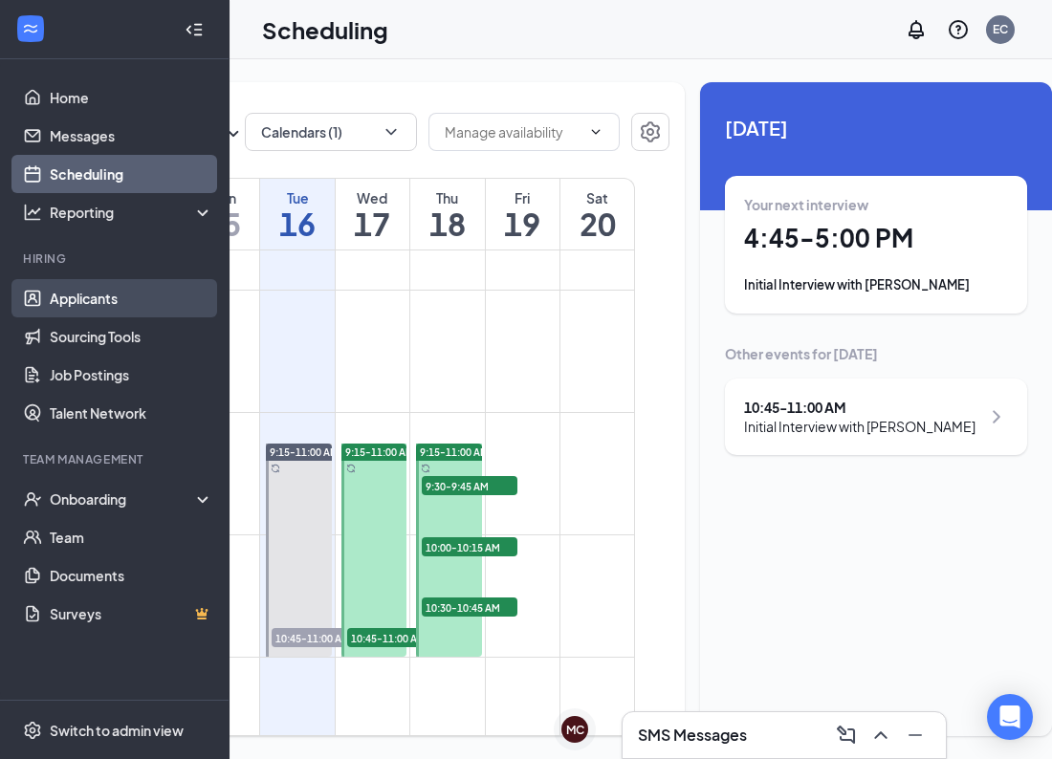
click at [82, 292] on link "Applicants" at bounding box center [131, 298] width 163 height 38
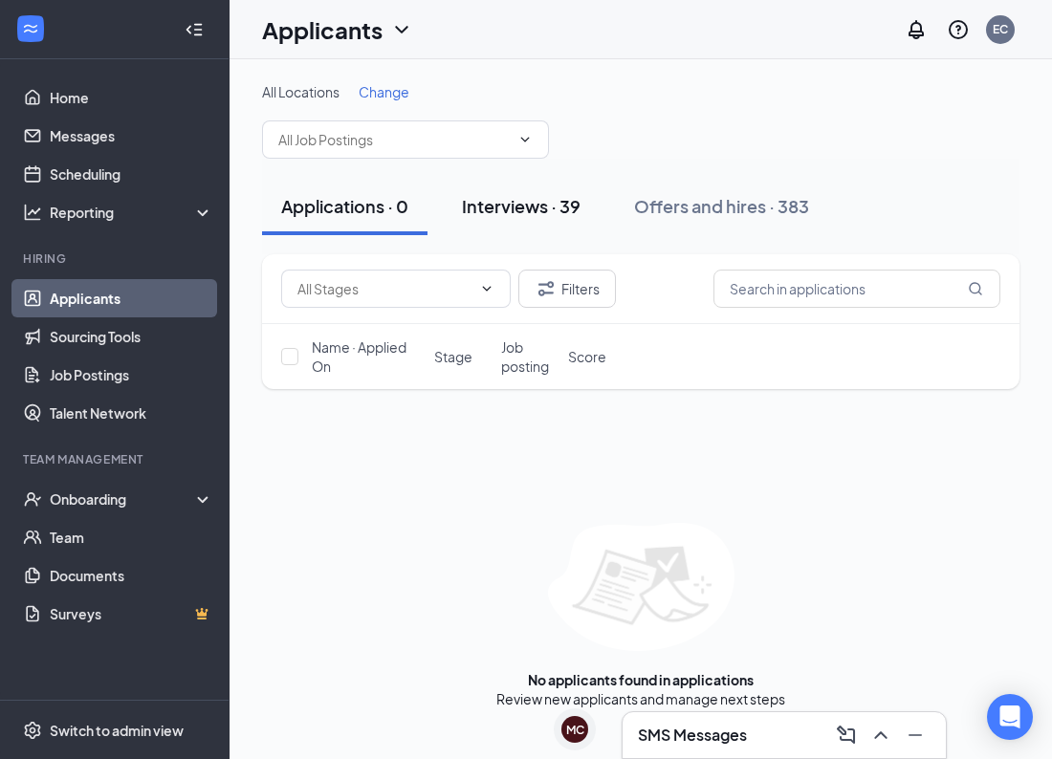
click at [532, 203] on div "Interviews · 39" at bounding box center [521, 206] width 119 height 24
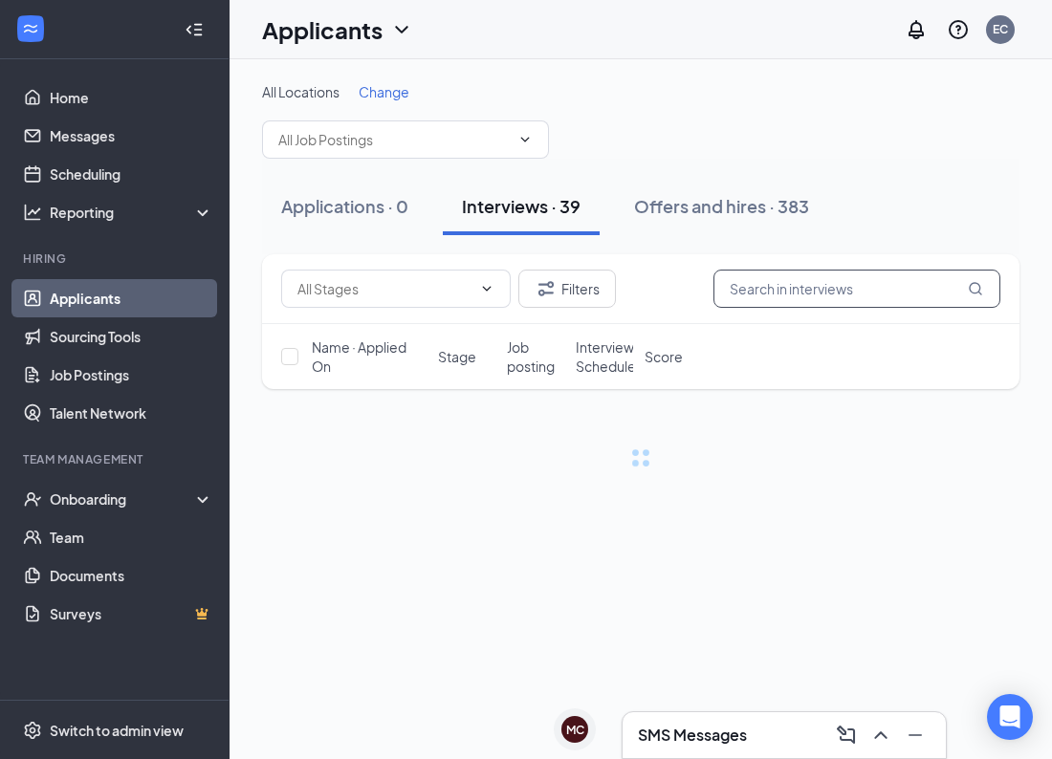
click at [816, 289] on input "text" at bounding box center [856, 289] width 287 height 38
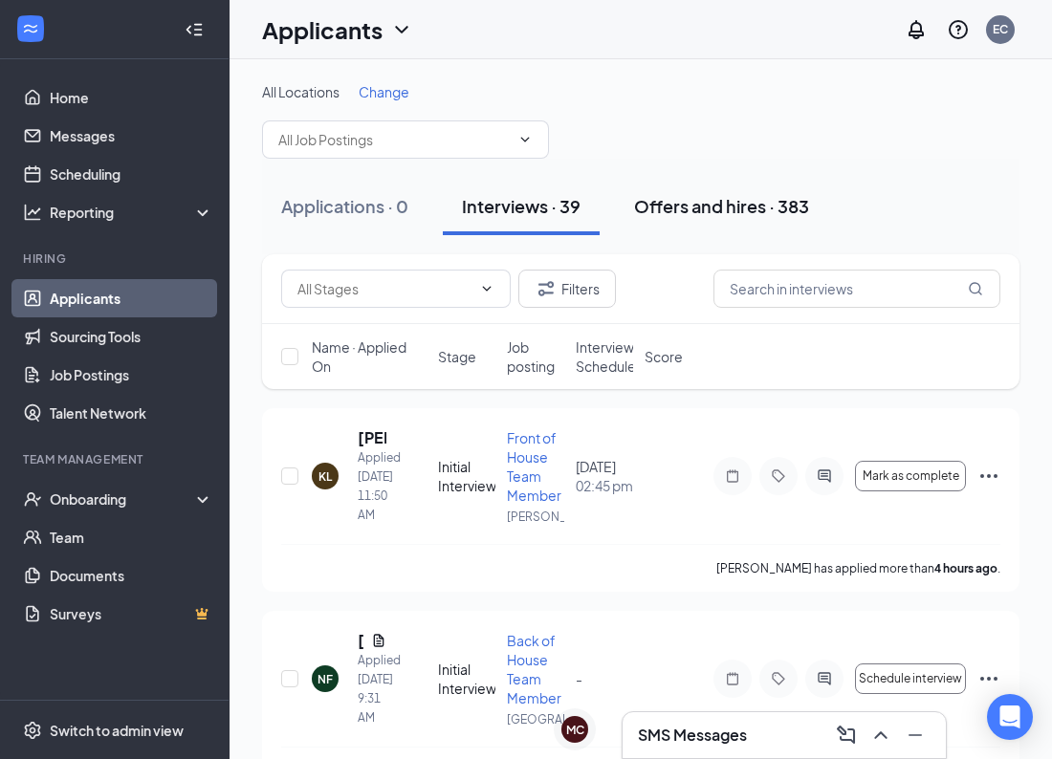
click at [740, 207] on div "Offers and hires · 383" at bounding box center [721, 206] width 175 height 24
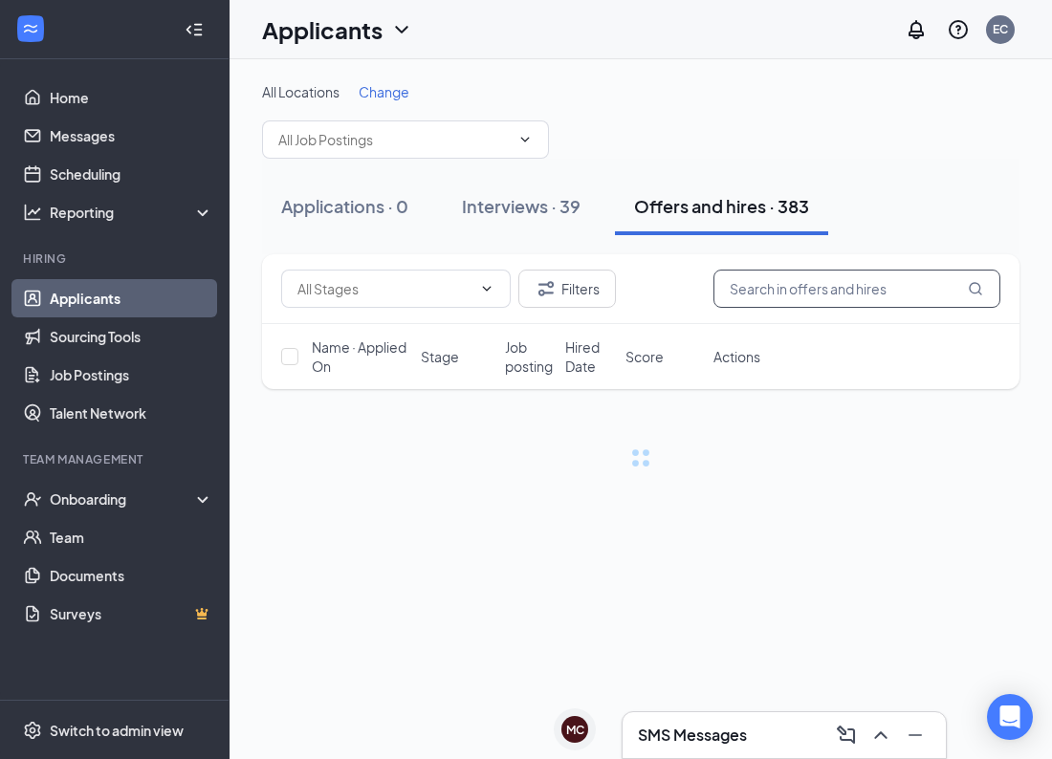
click at [781, 298] on input "text" at bounding box center [856, 289] width 287 height 38
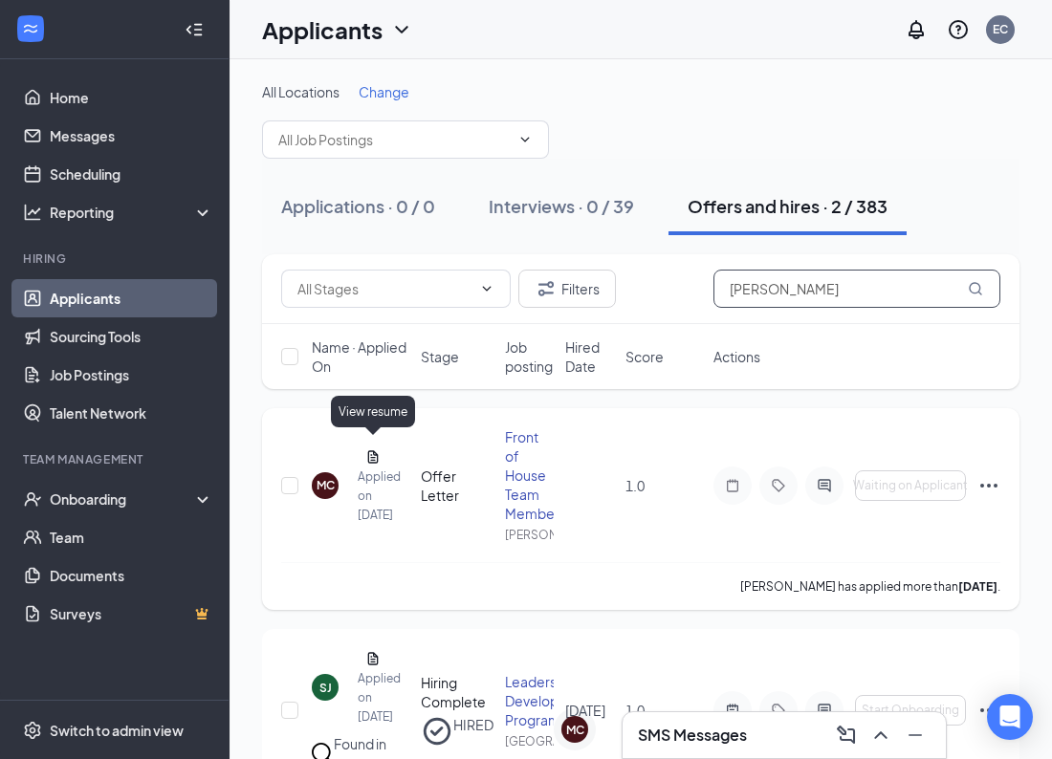
type input "[PERSON_NAME]"
click at [368, 450] on icon "Document" at bounding box center [373, 456] width 11 height 12
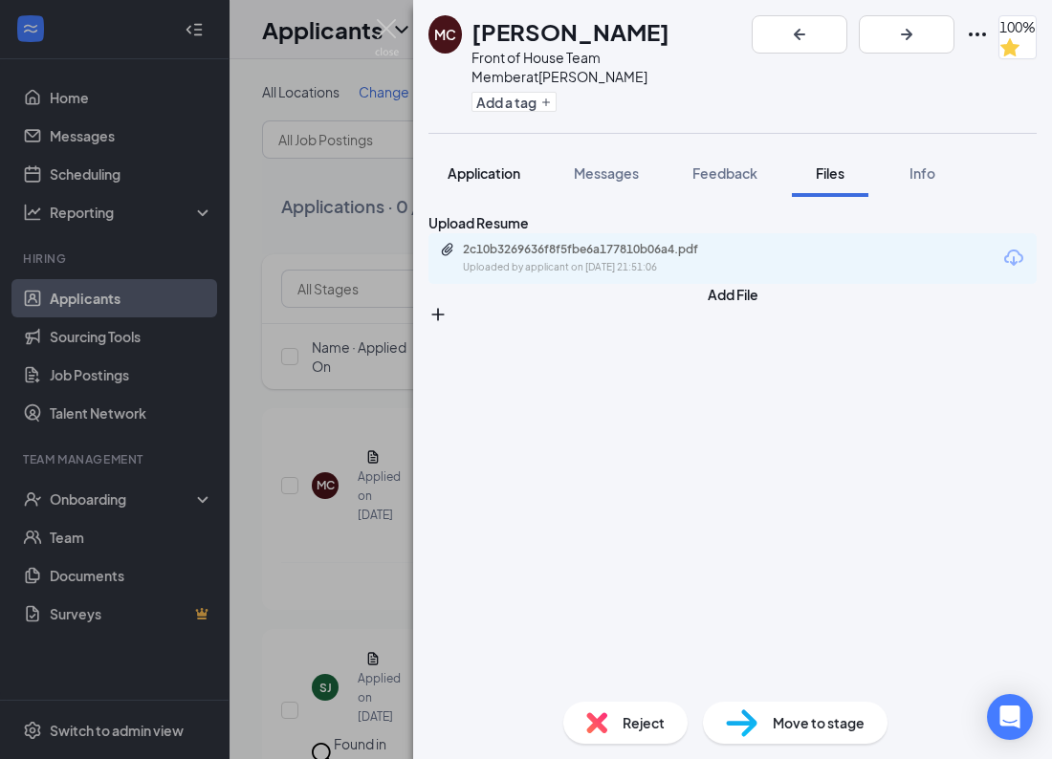
click at [497, 164] on span "Application" at bounding box center [483, 172] width 73 height 17
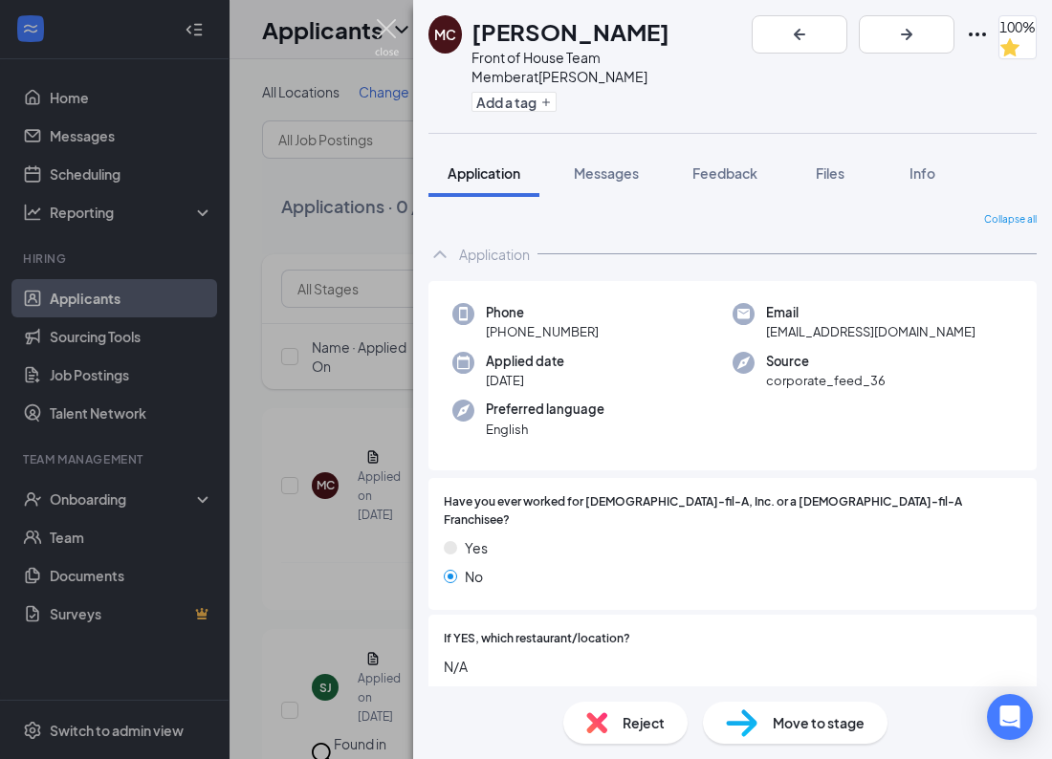
click at [391, 32] on img at bounding box center [387, 37] width 24 height 37
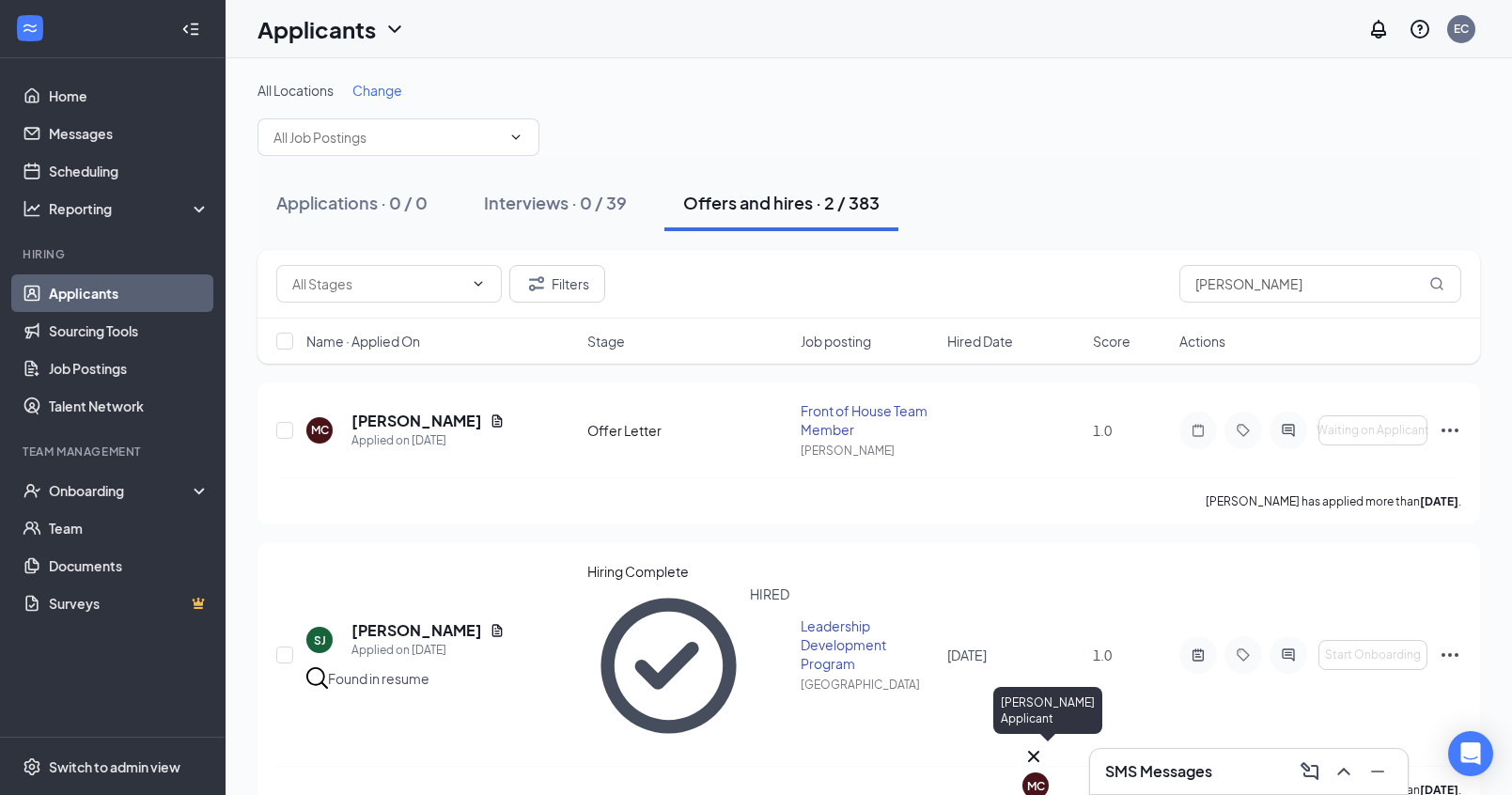
click at [1045, 750] on icon "Cross" at bounding box center [1033, 756] width 23 height 23
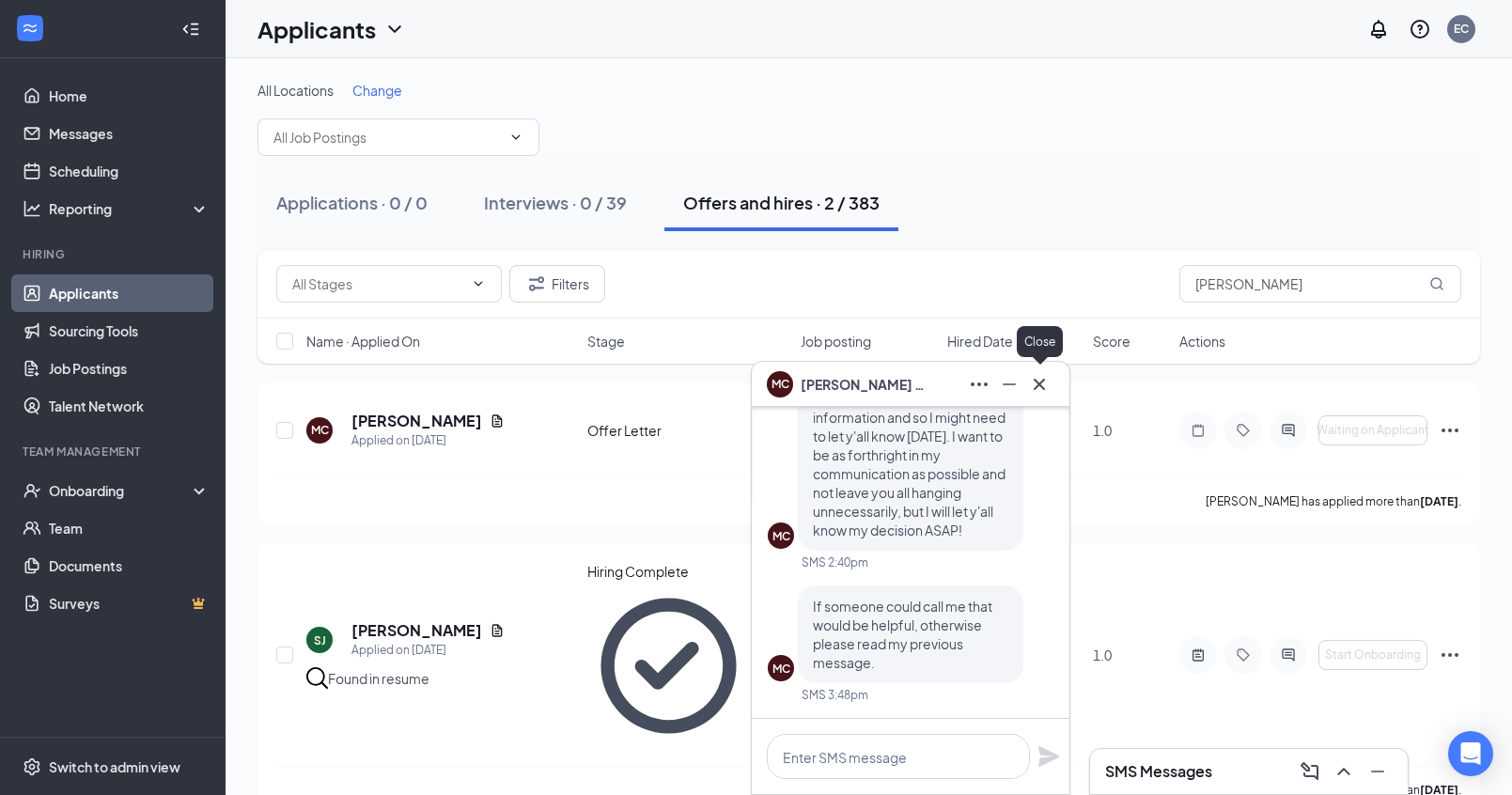
click at [1040, 382] on icon "Cross" at bounding box center [1039, 382] width 11 height 11
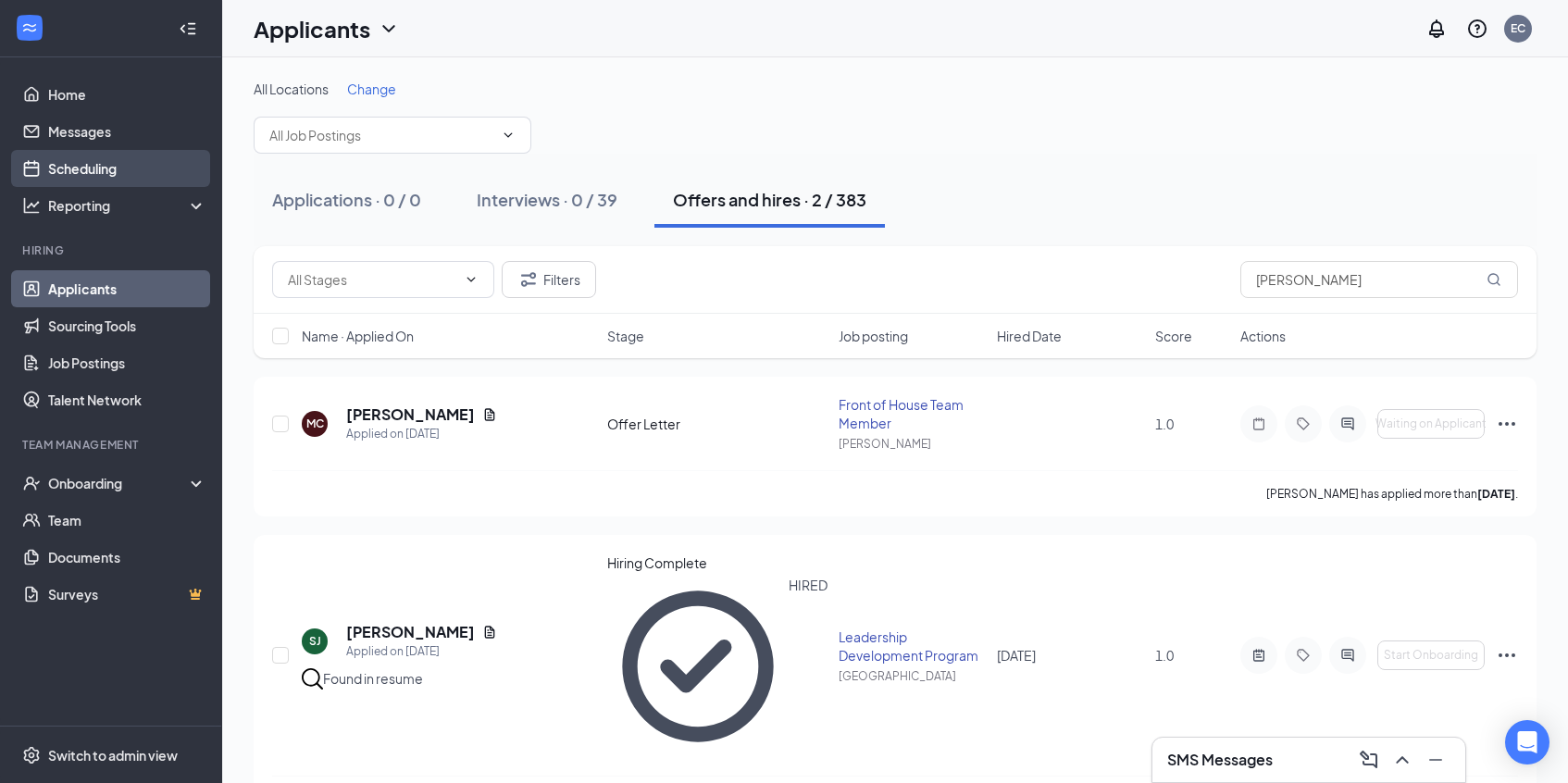
click at [176, 174] on link "Scheduling" at bounding box center [127, 168] width 158 height 37
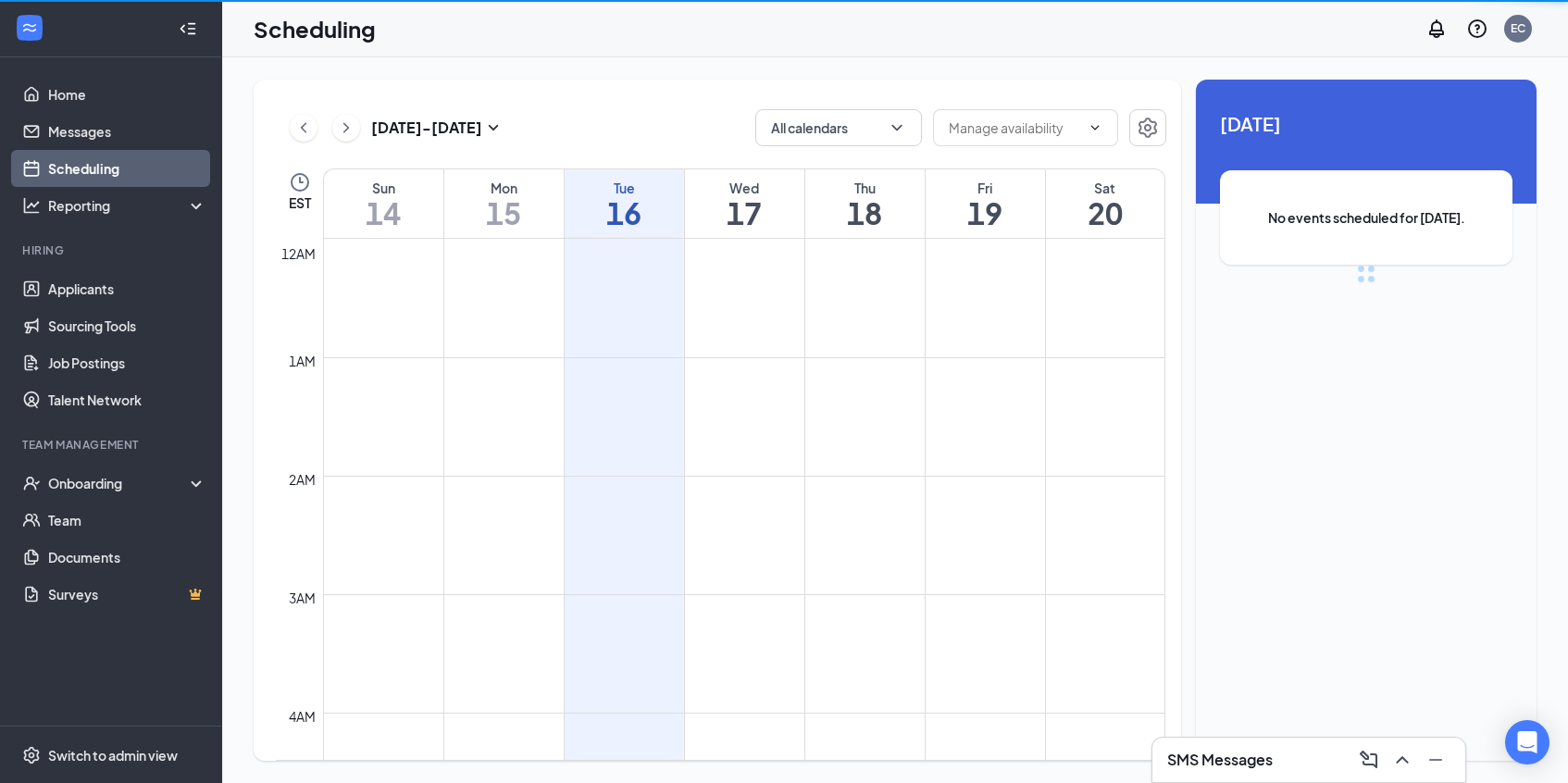
scroll to position [910, 0]
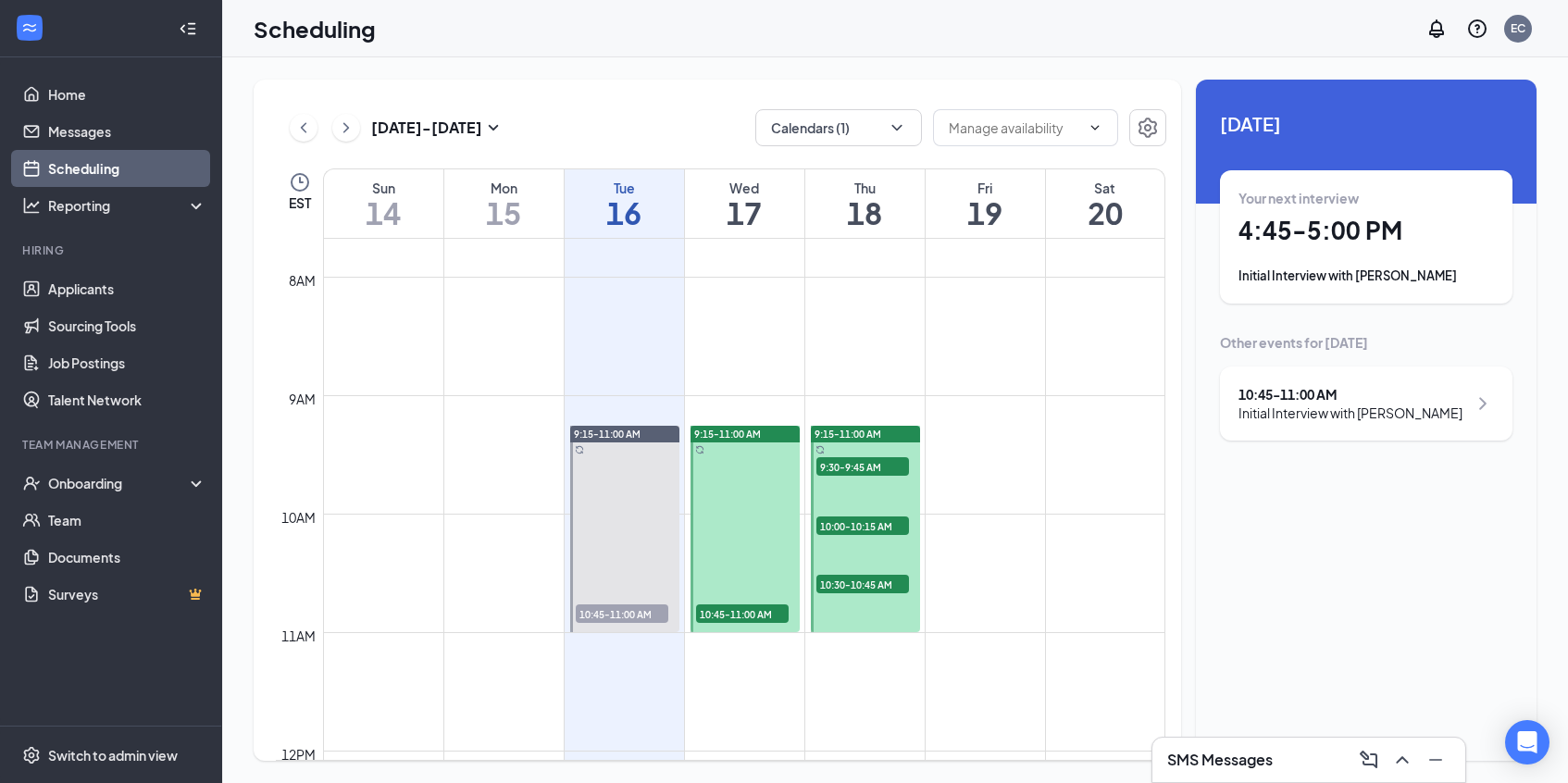
click at [1370, 252] on div "Your next interview 4:45 - 5:00 PM Initial Interview with [PERSON_NAME]" at bounding box center [1366, 236] width 256 height 96
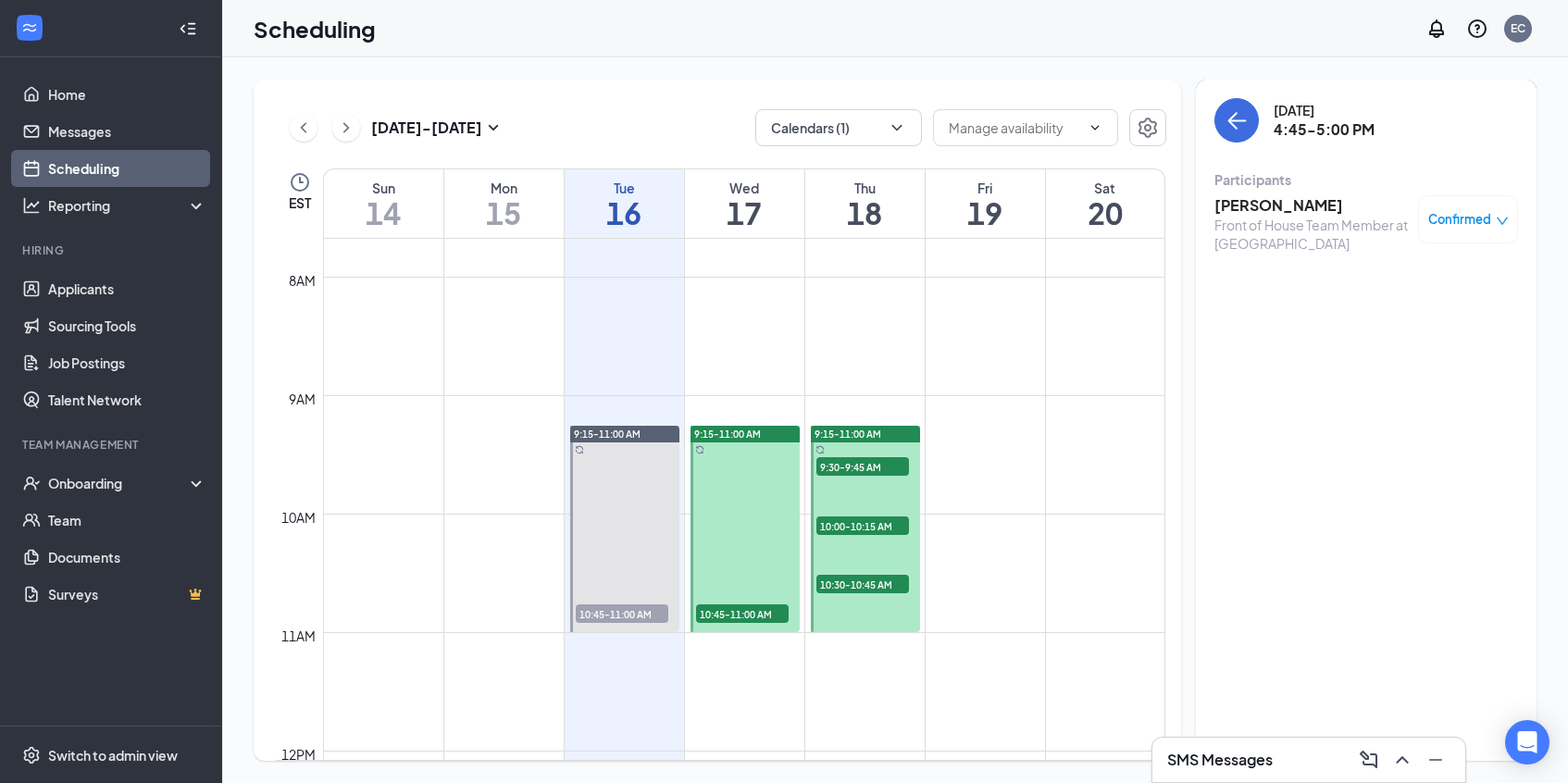
click at [1248, 211] on h3 "[PERSON_NAME]" at bounding box center [1311, 205] width 195 height 20
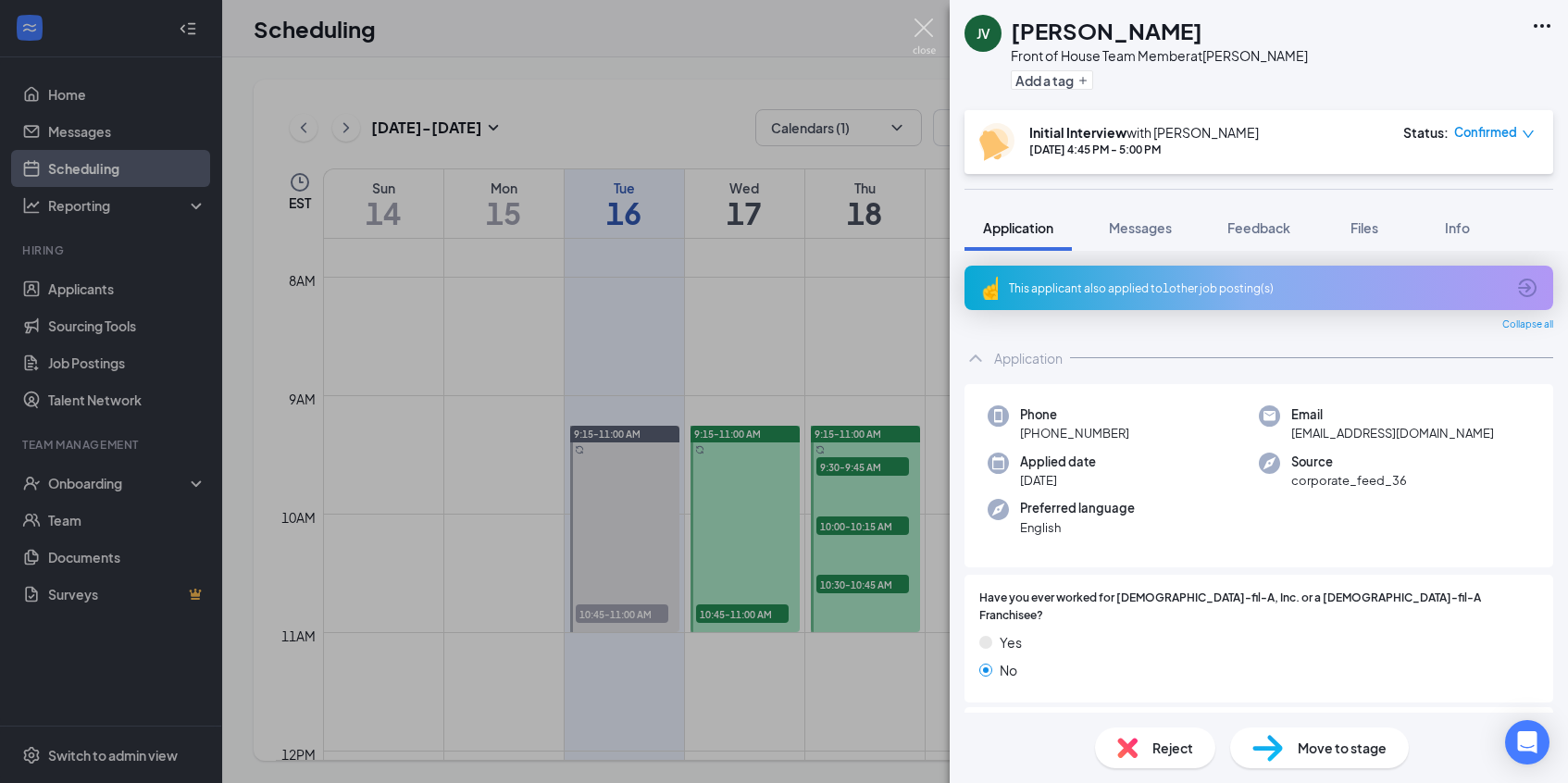
click at [916, 25] on img at bounding box center [924, 36] width 23 height 36
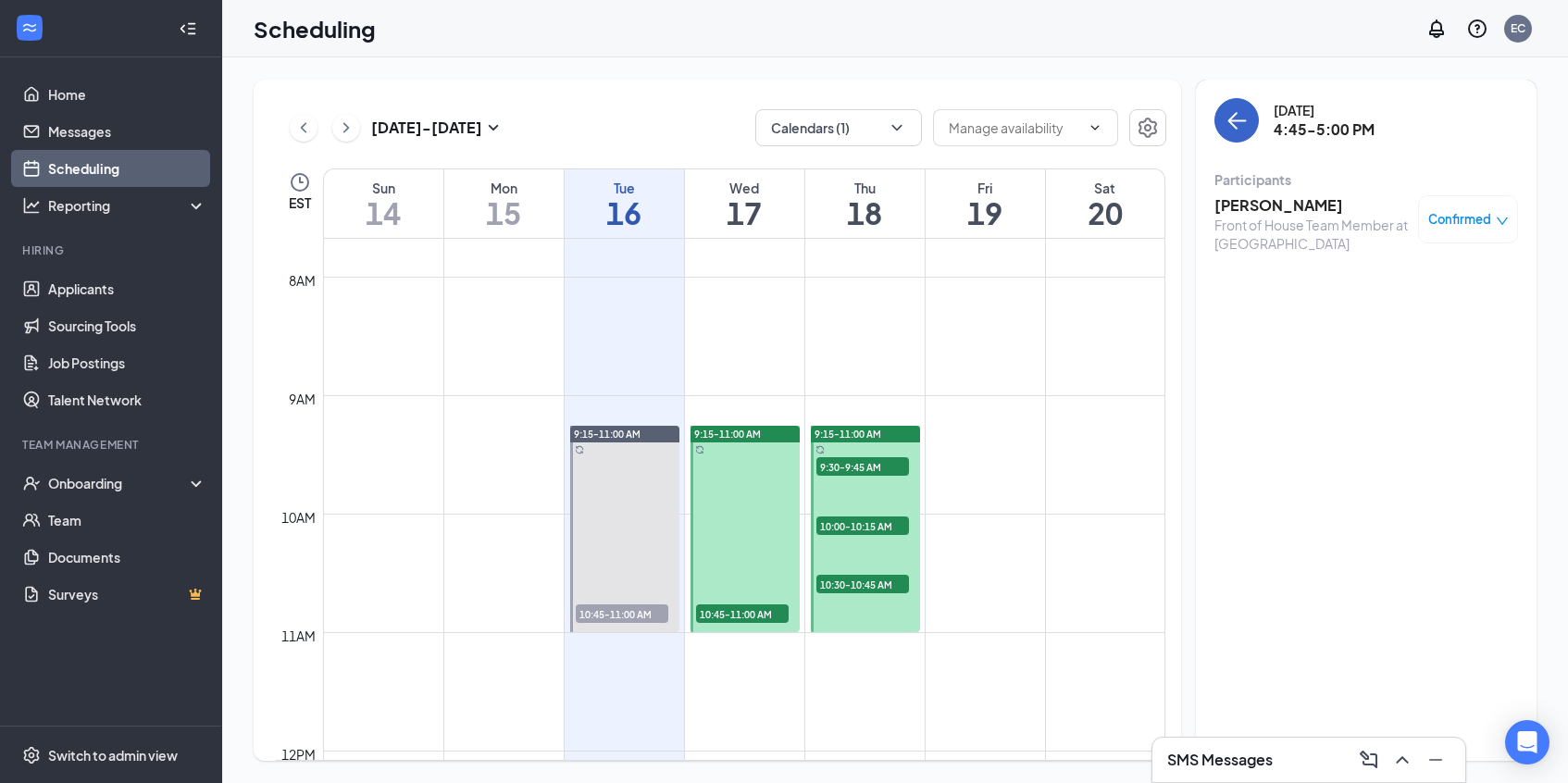
click at [1245, 116] on icon "ArrowLeft" at bounding box center [1236, 120] width 22 height 22
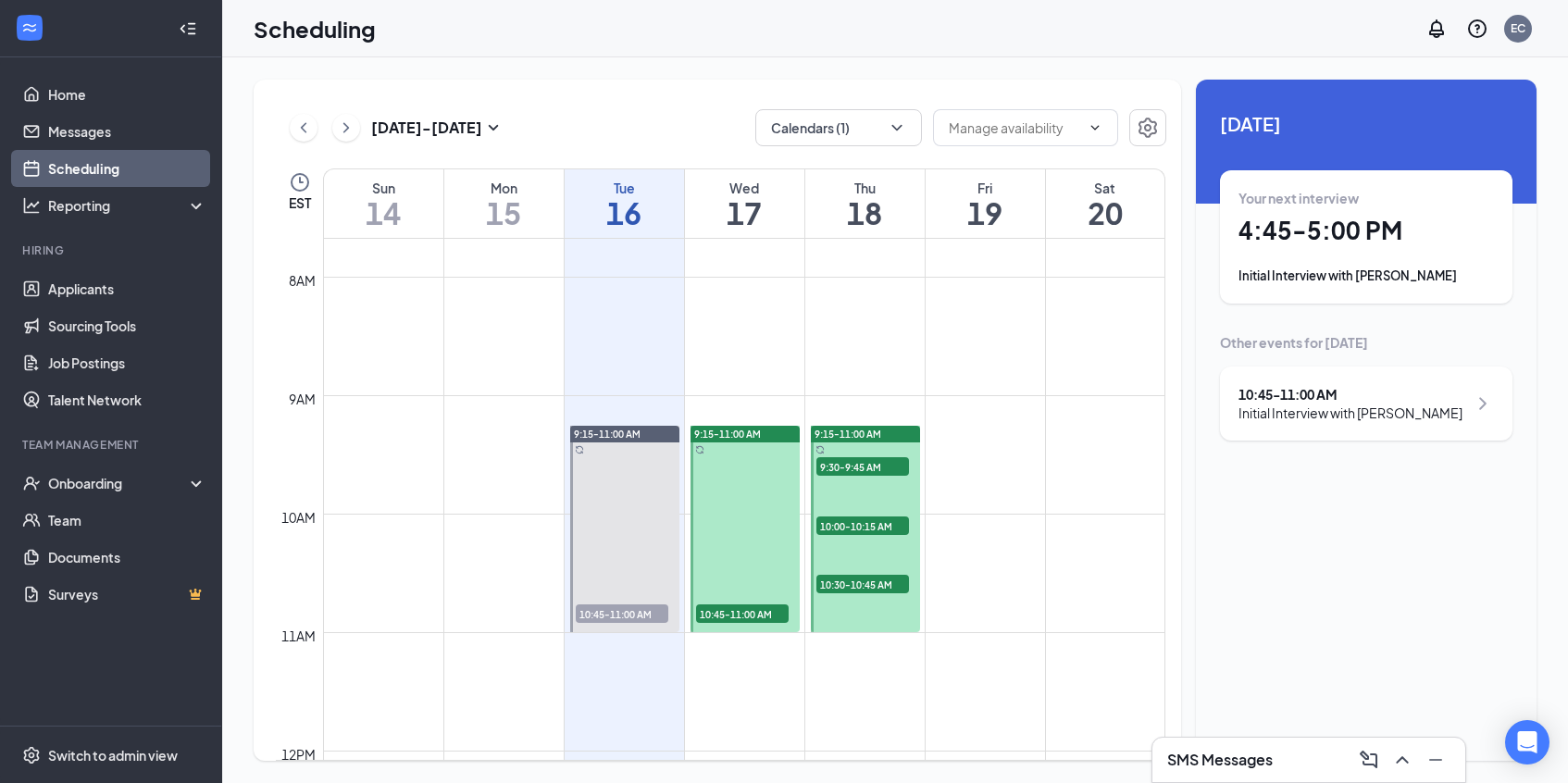
click at [1312, 236] on h1 "4:45 - 5:00 PM" at bounding box center [1366, 230] width 256 height 32
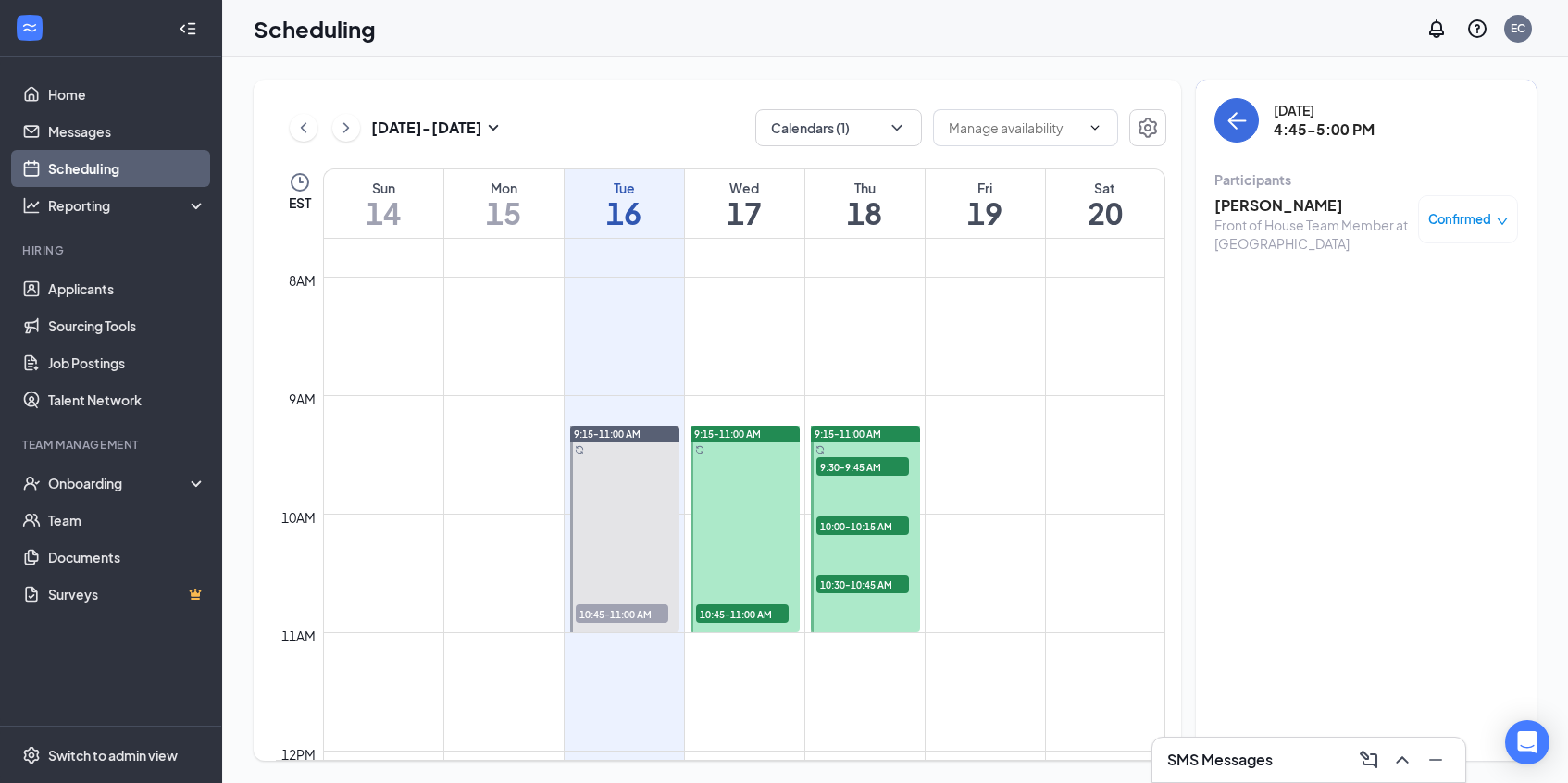
click at [1235, 210] on h3 "[PERSON_NAME]" at bounding box center [1311, 205] width 195 height 20
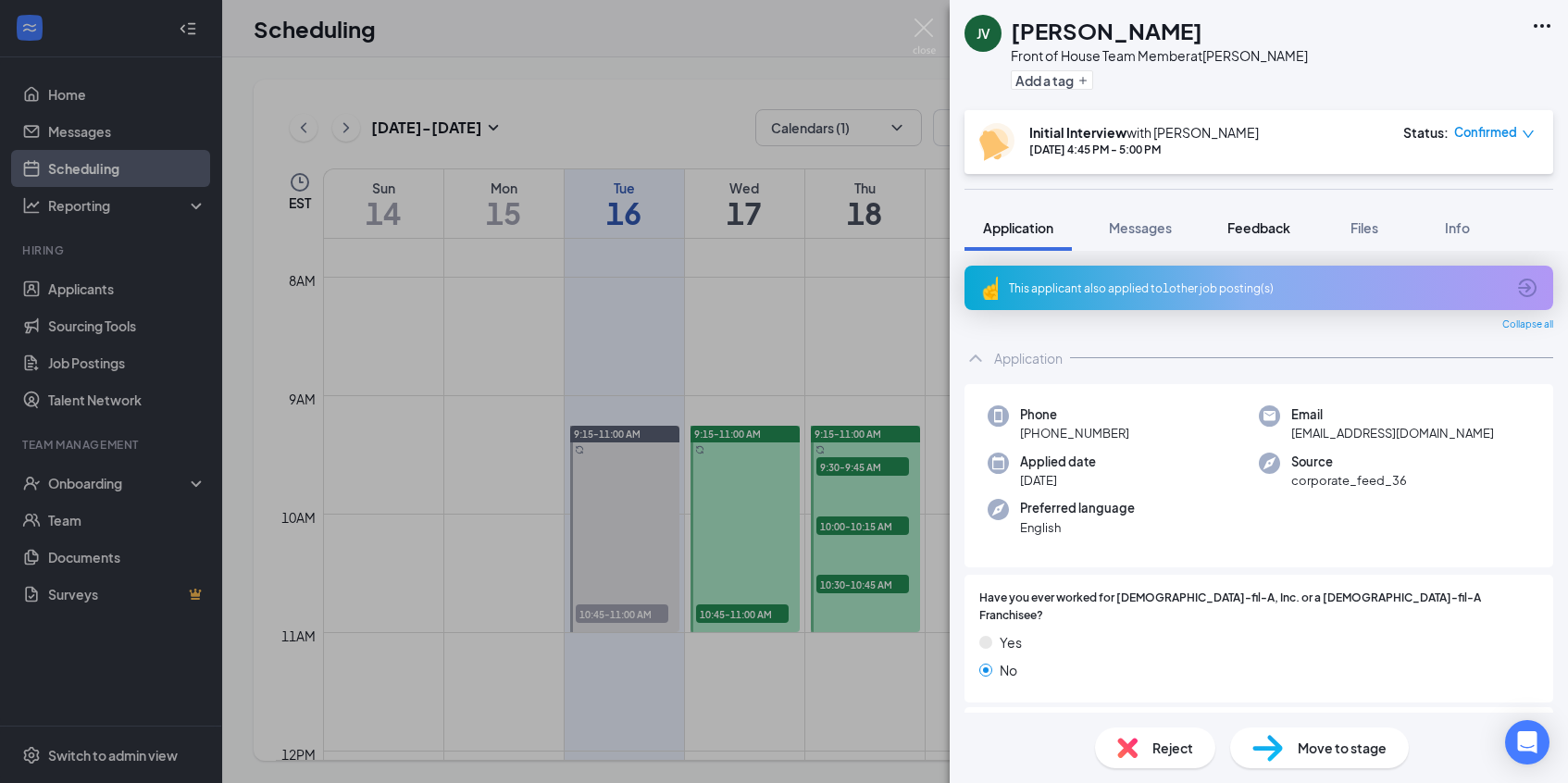
click at [1260, 222] on span "Feedback" at bounding box center [1258, 227] width 63 height 16
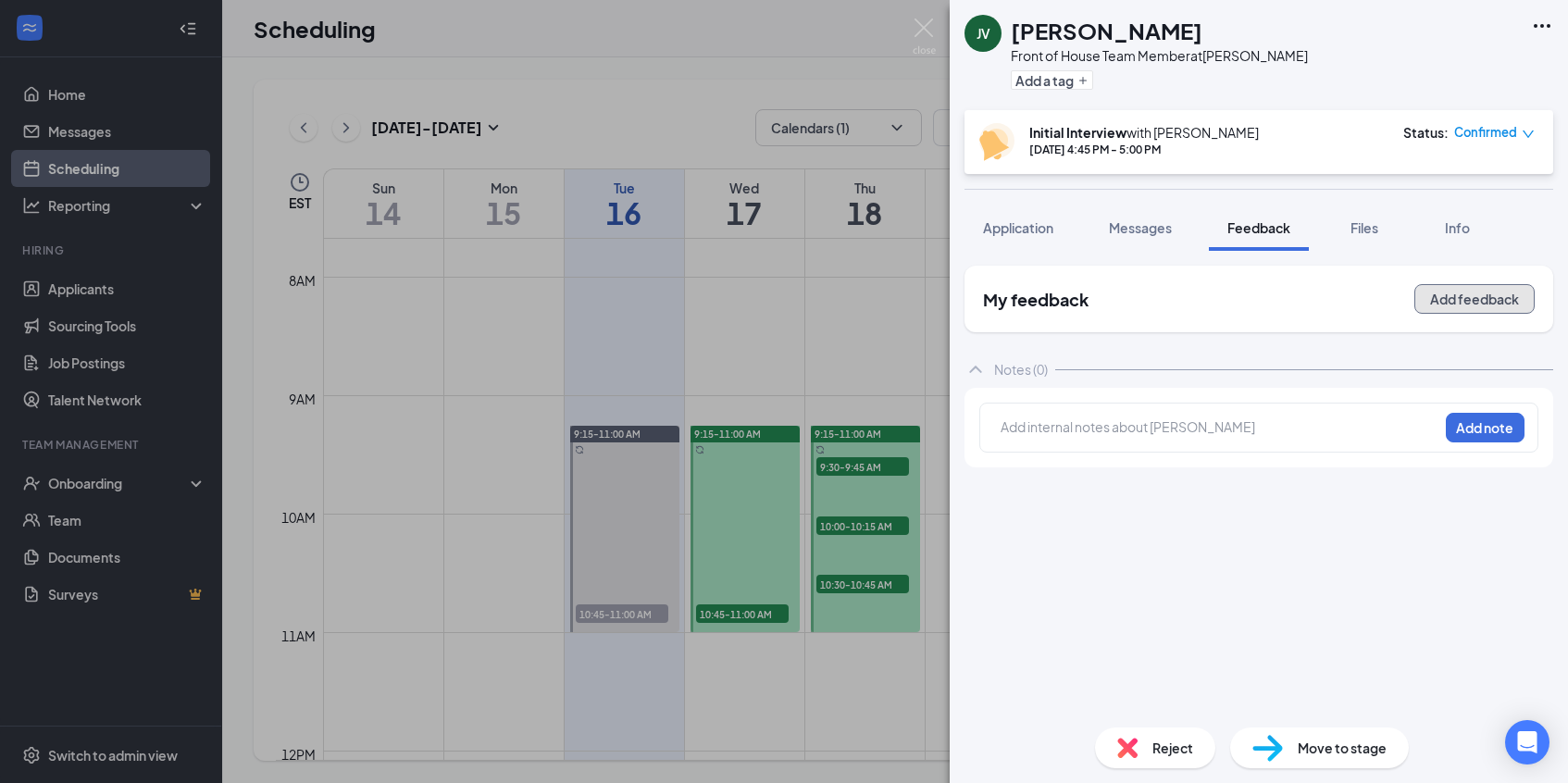
click at [1455, 304] on button "Add feedback" at bounding box center [1474, 299] width 120 height 30
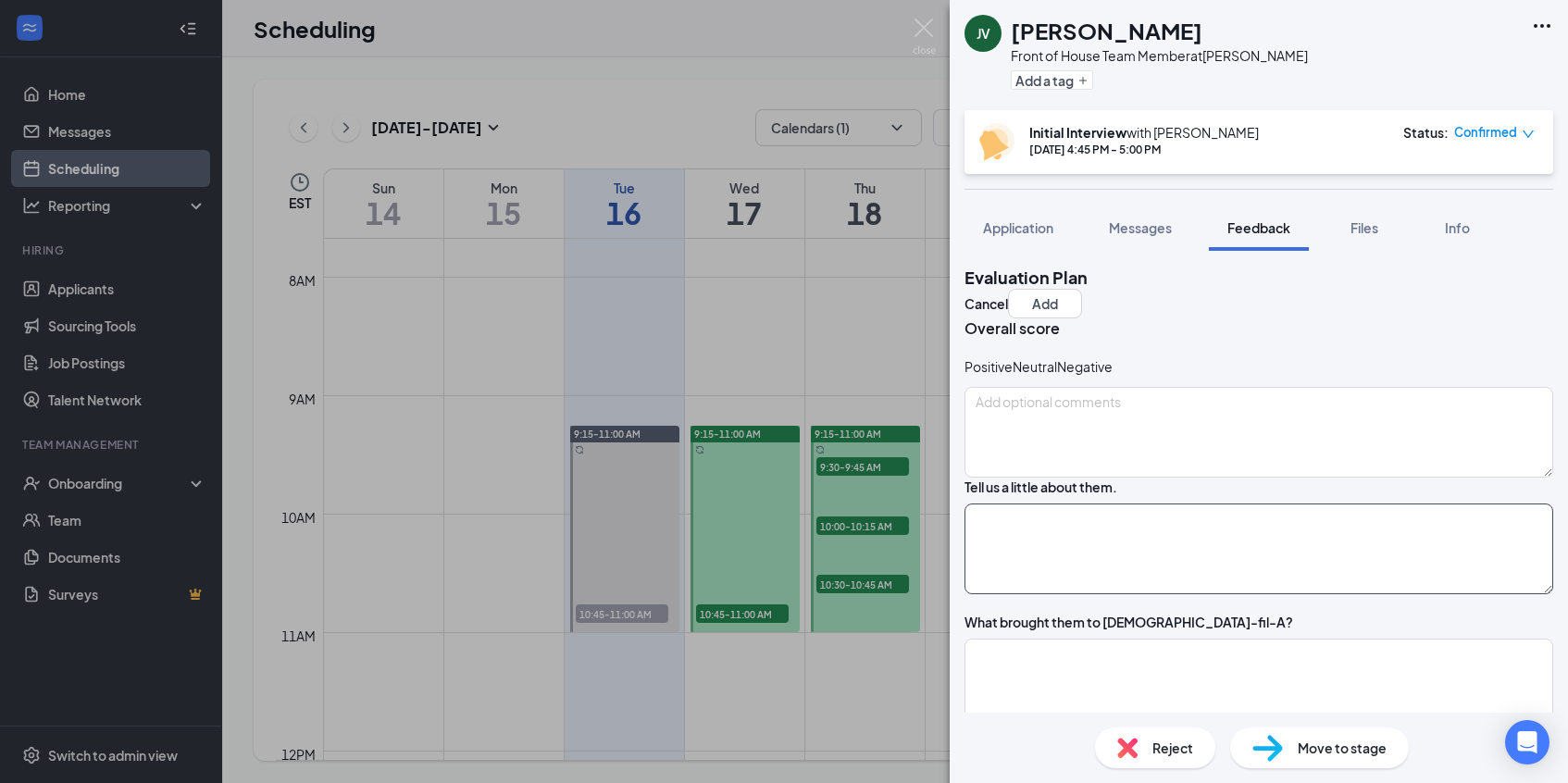
click at [1158, 594] on textarea at bounding box center [1258, 549] width 588 height 91
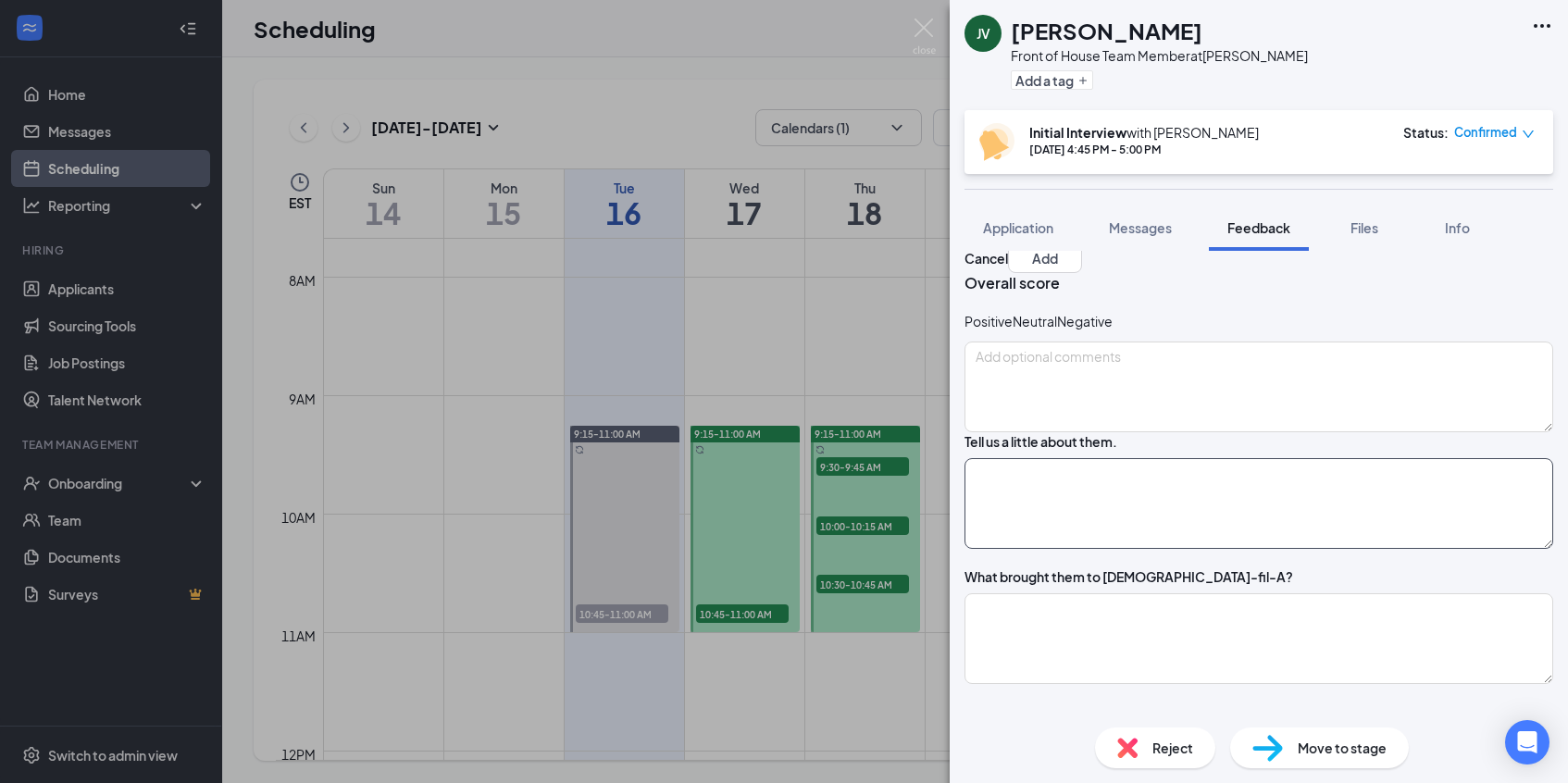
click at [1140, 549] on textarea at bounding box center [1258, 503] width 588 height 91
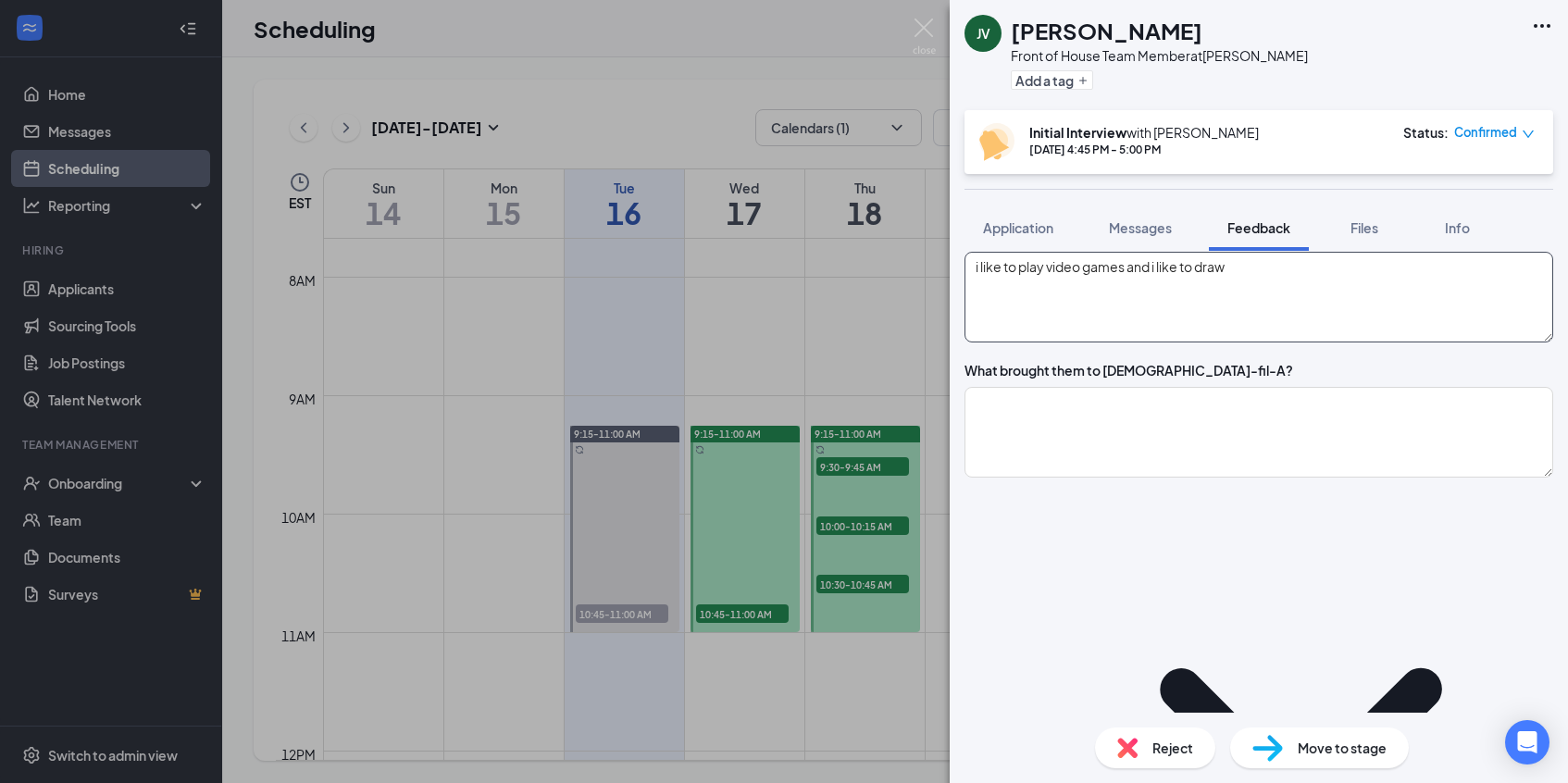
scroll to position [293, 0]
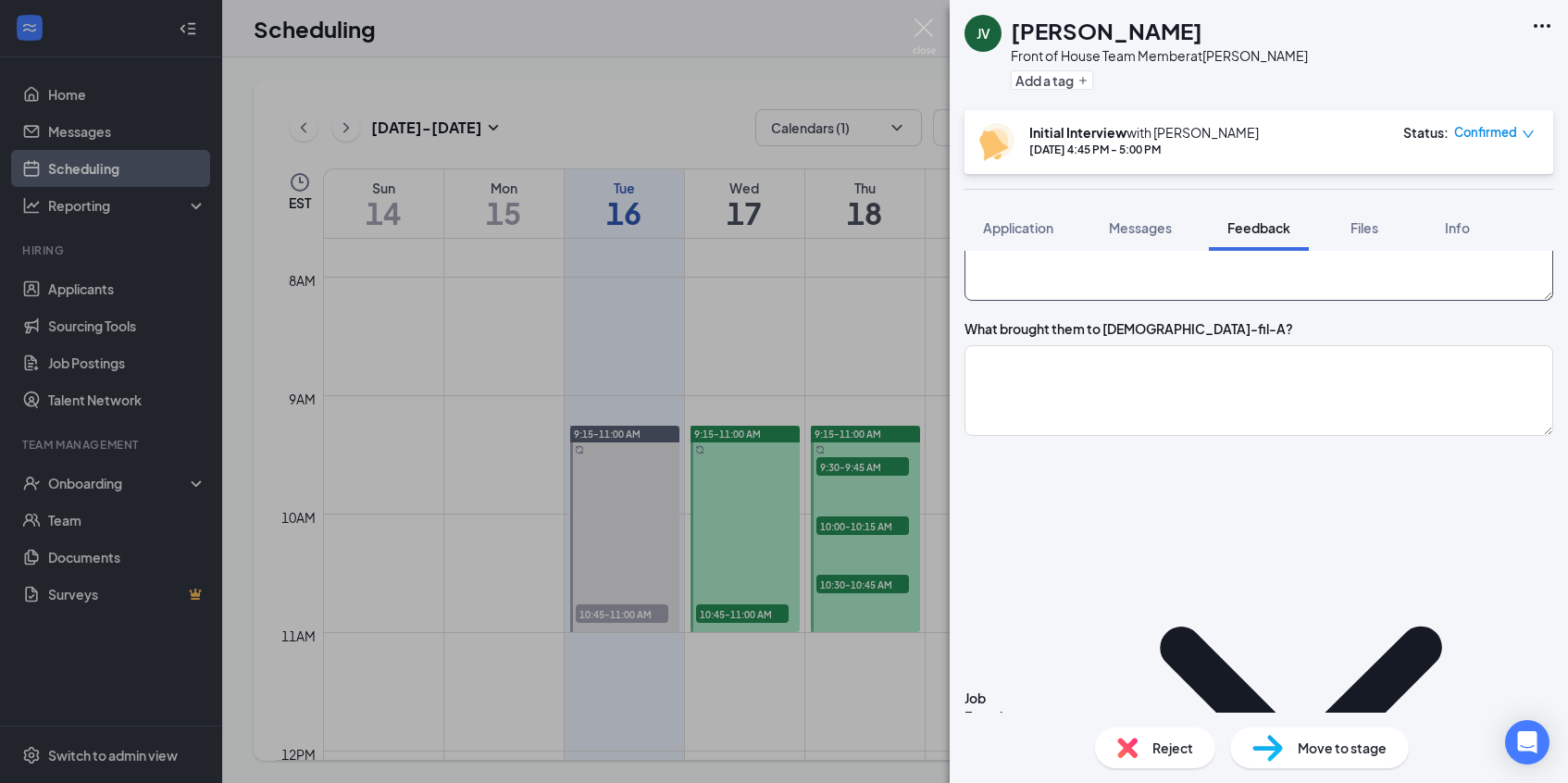
type textarea "i like to play video games and i like to draw"
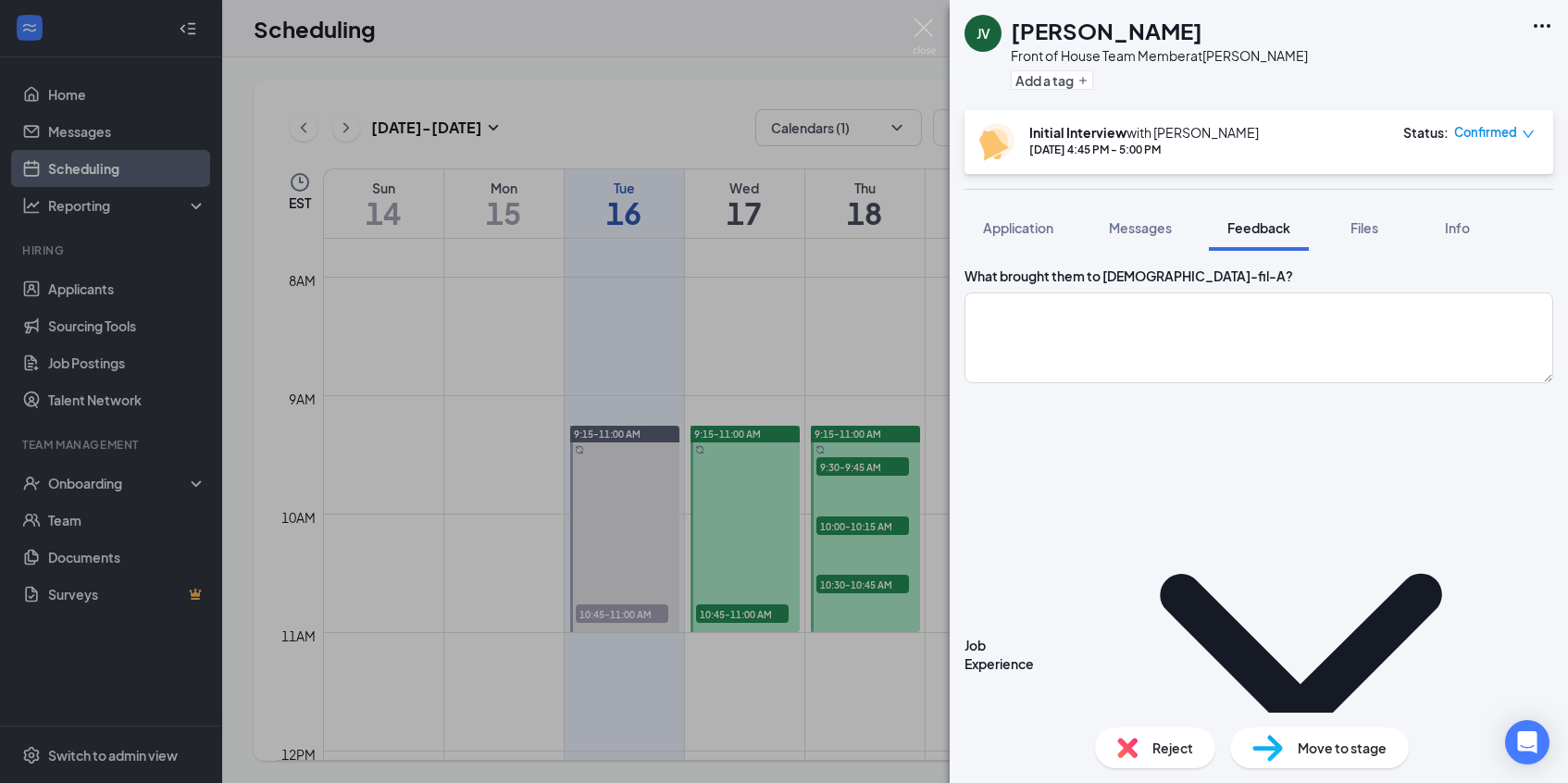
scroll to position [353, 0]
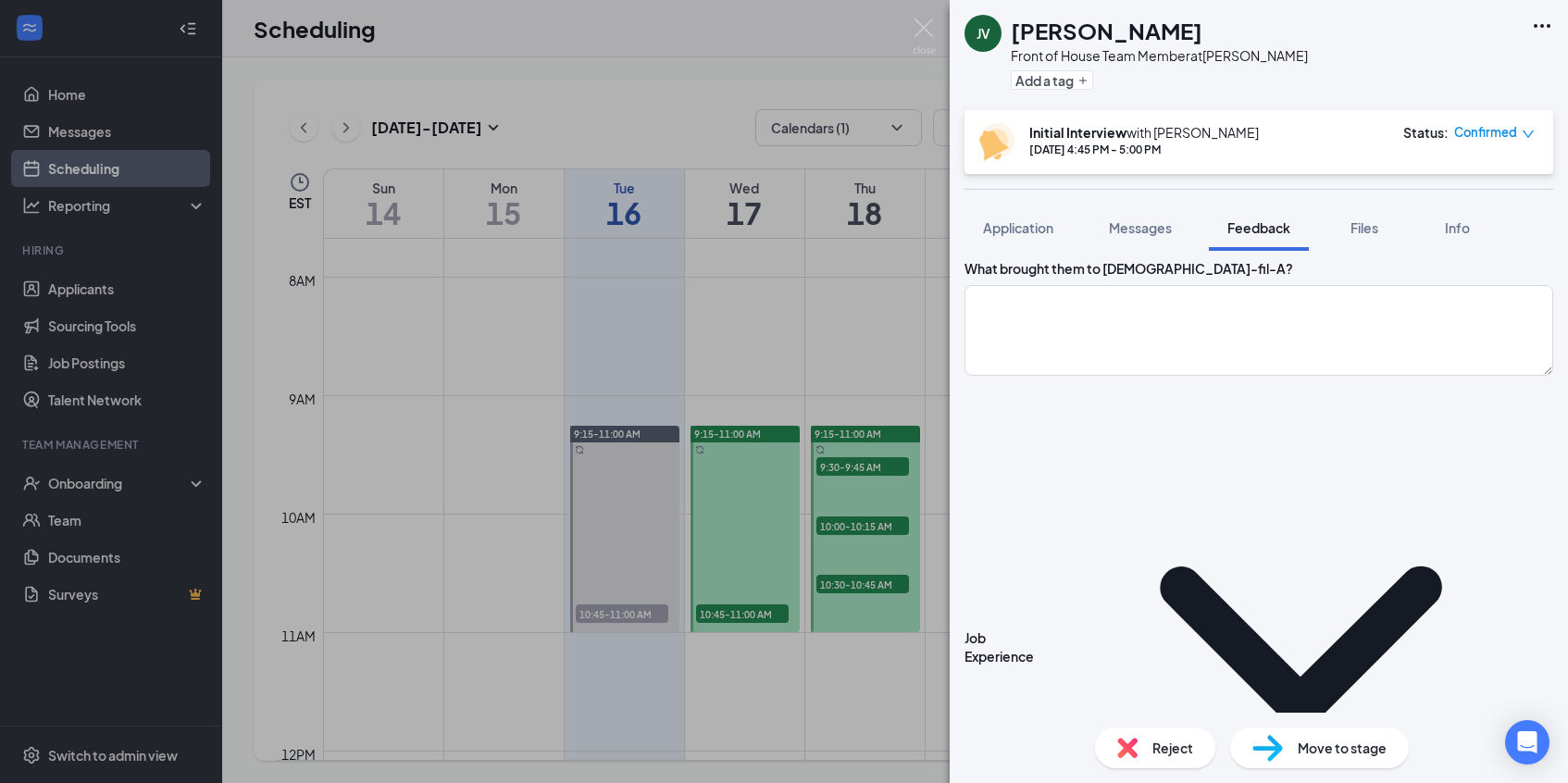
type textarea "first job"
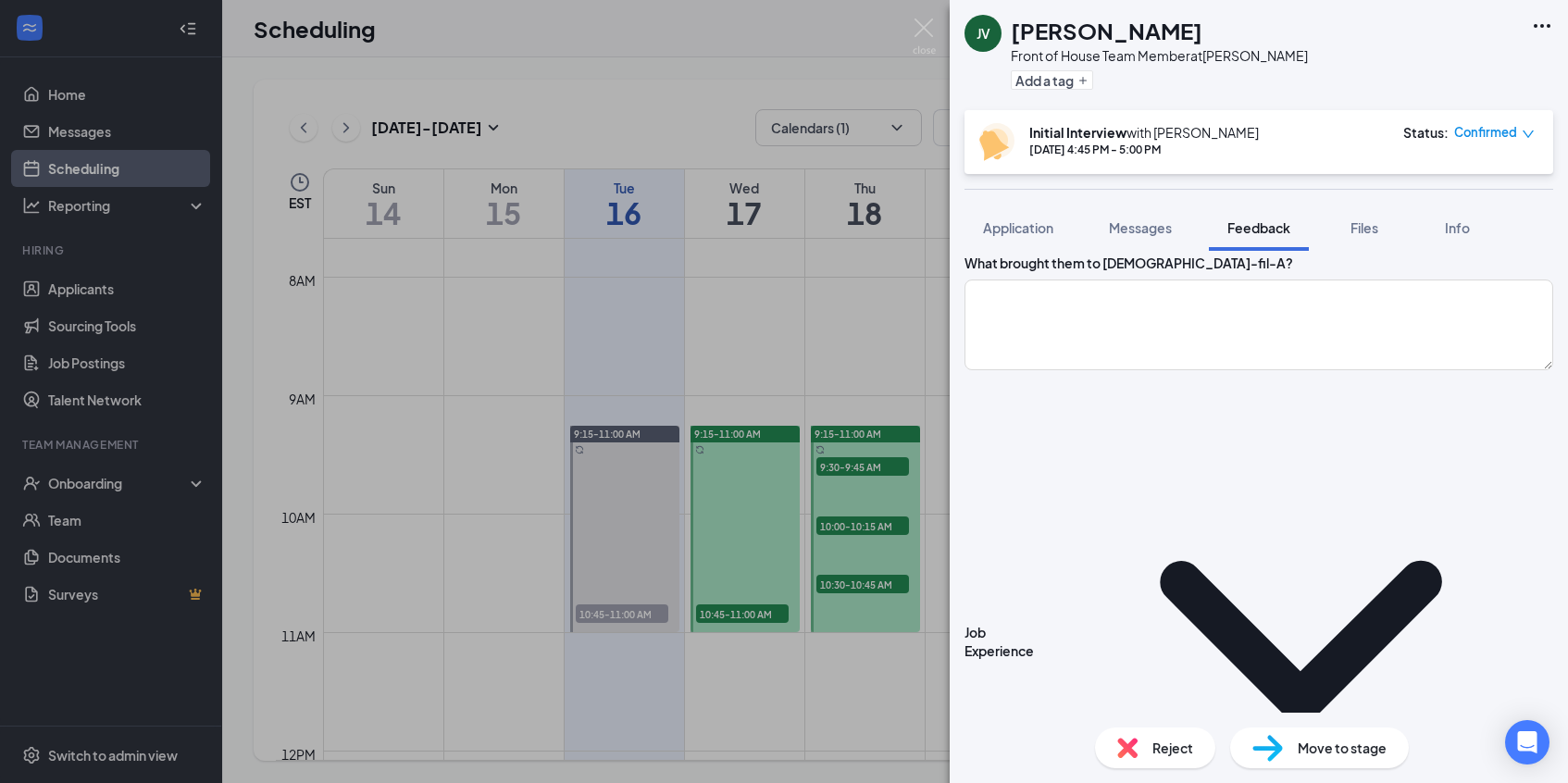
scroll to position [279, 0]
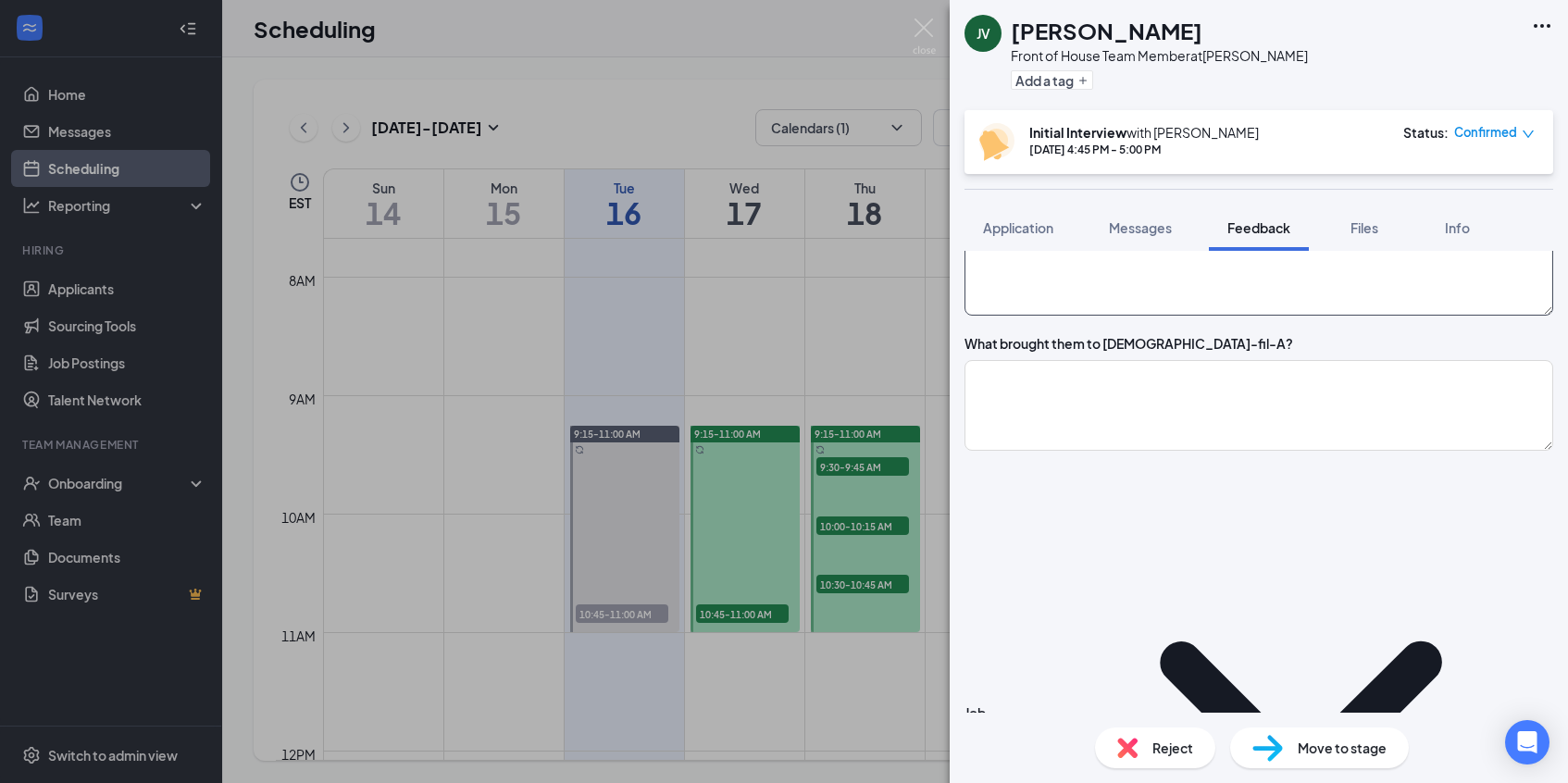
type textarea "i have not figured that out yet"
click at [1296, 309] on textarea "i like to play video games and i like to draw" at bounding box center [1258, 270] width 588 height 91
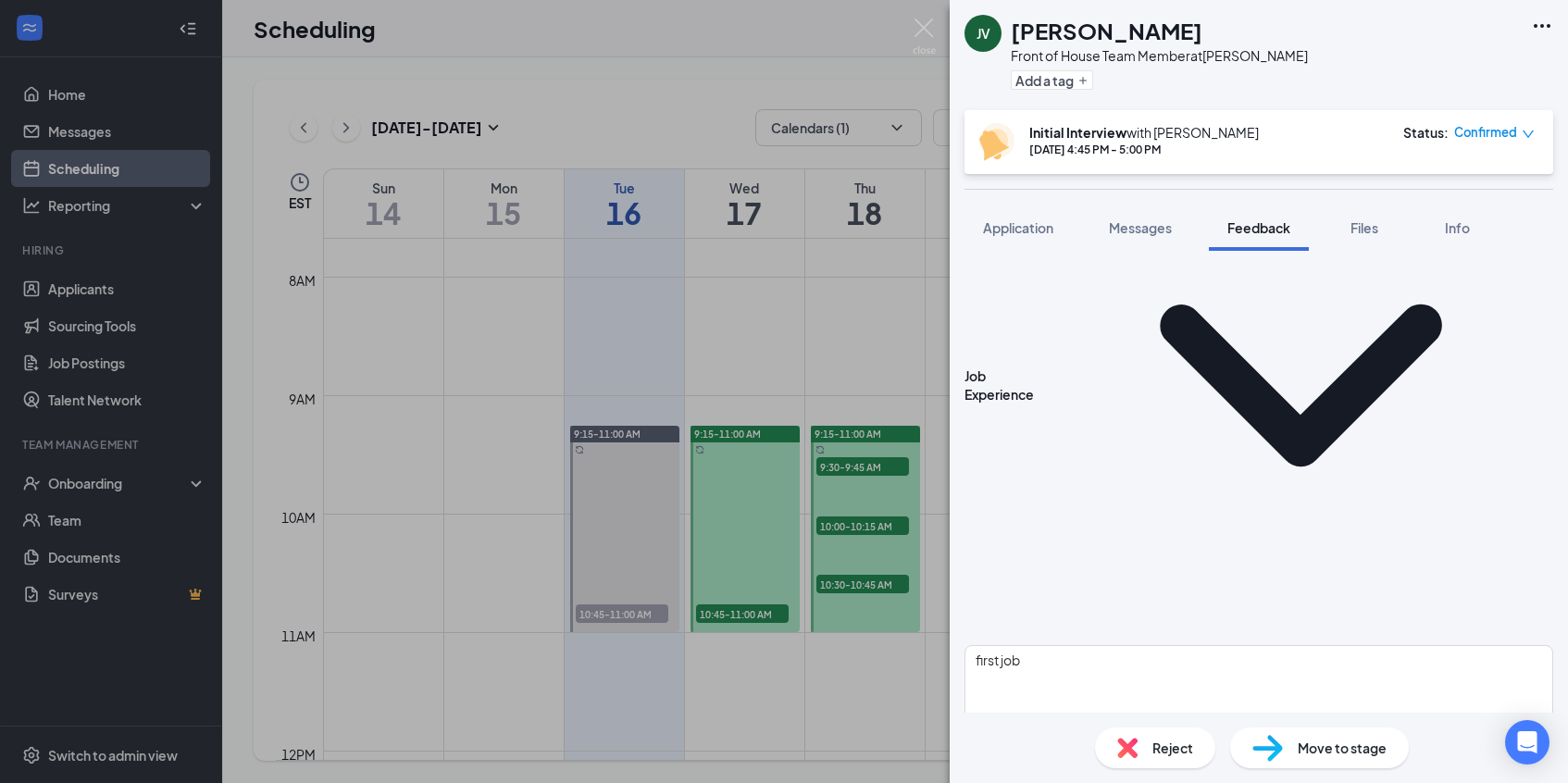
scroll to position [625, 0]
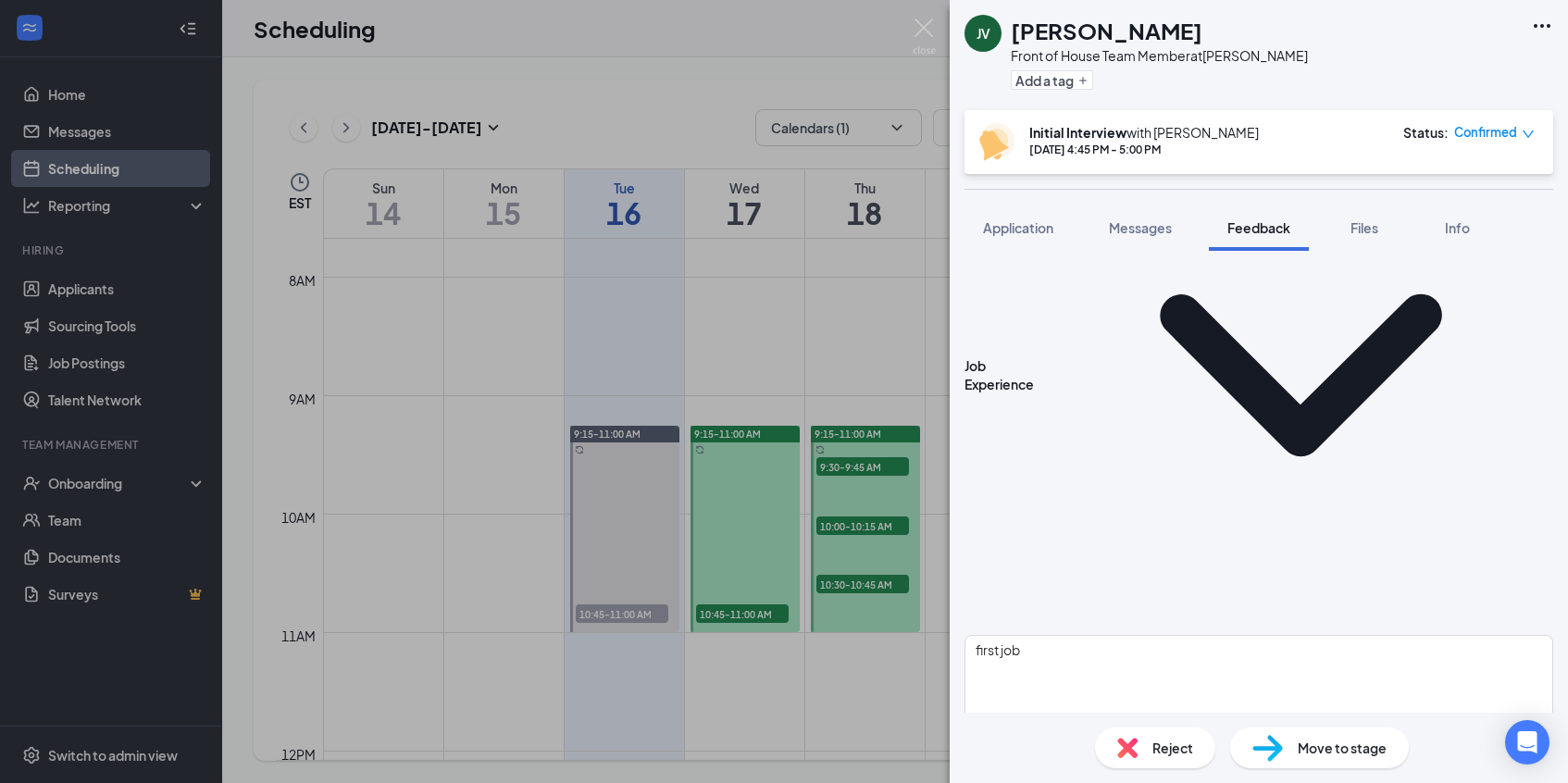
type textarea "i like to play video games and i like to draw 12th grader at wren"
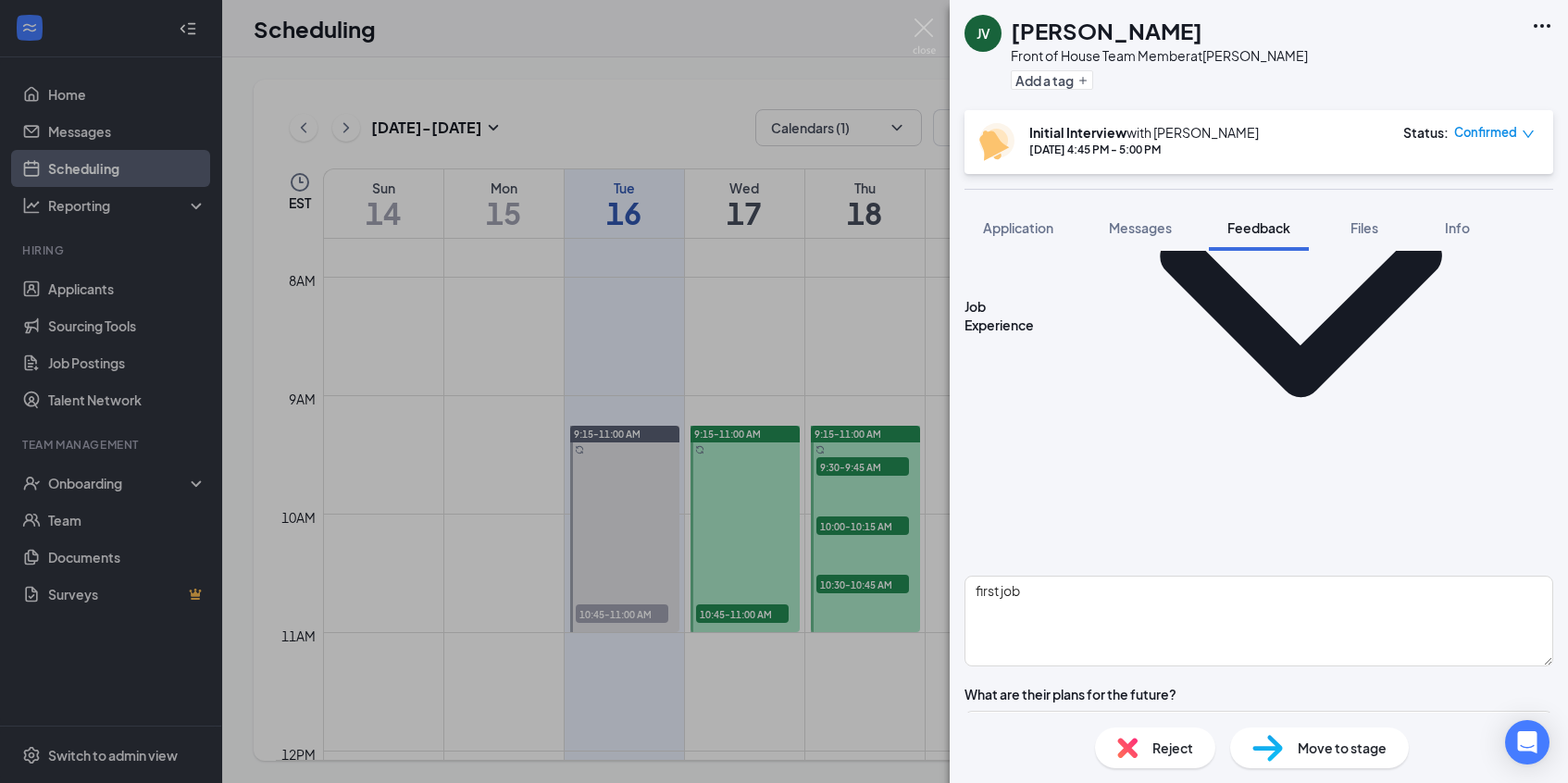
type textarea "S;i like art W:sating no at times"
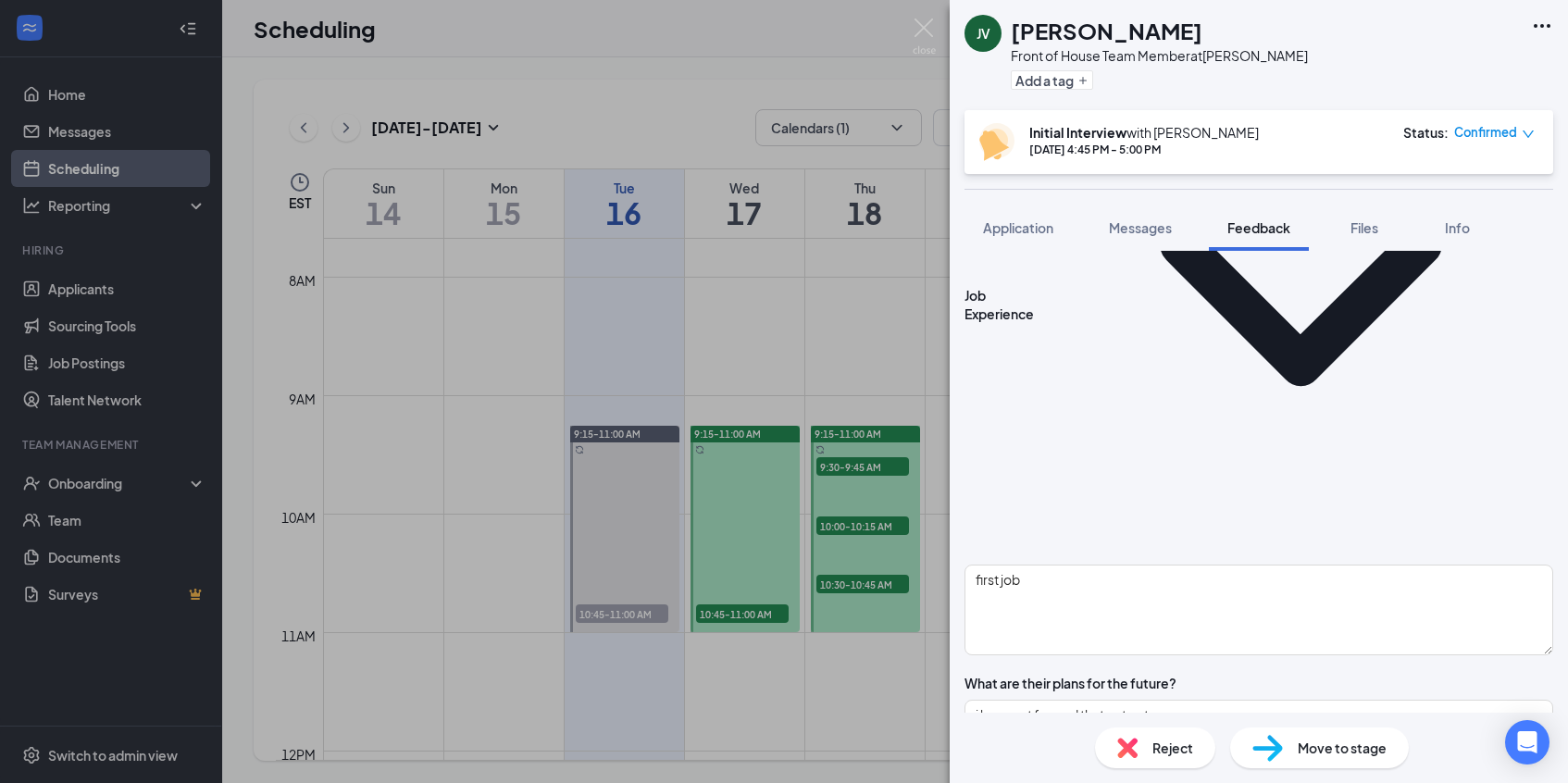
scroll to position [698, 0]
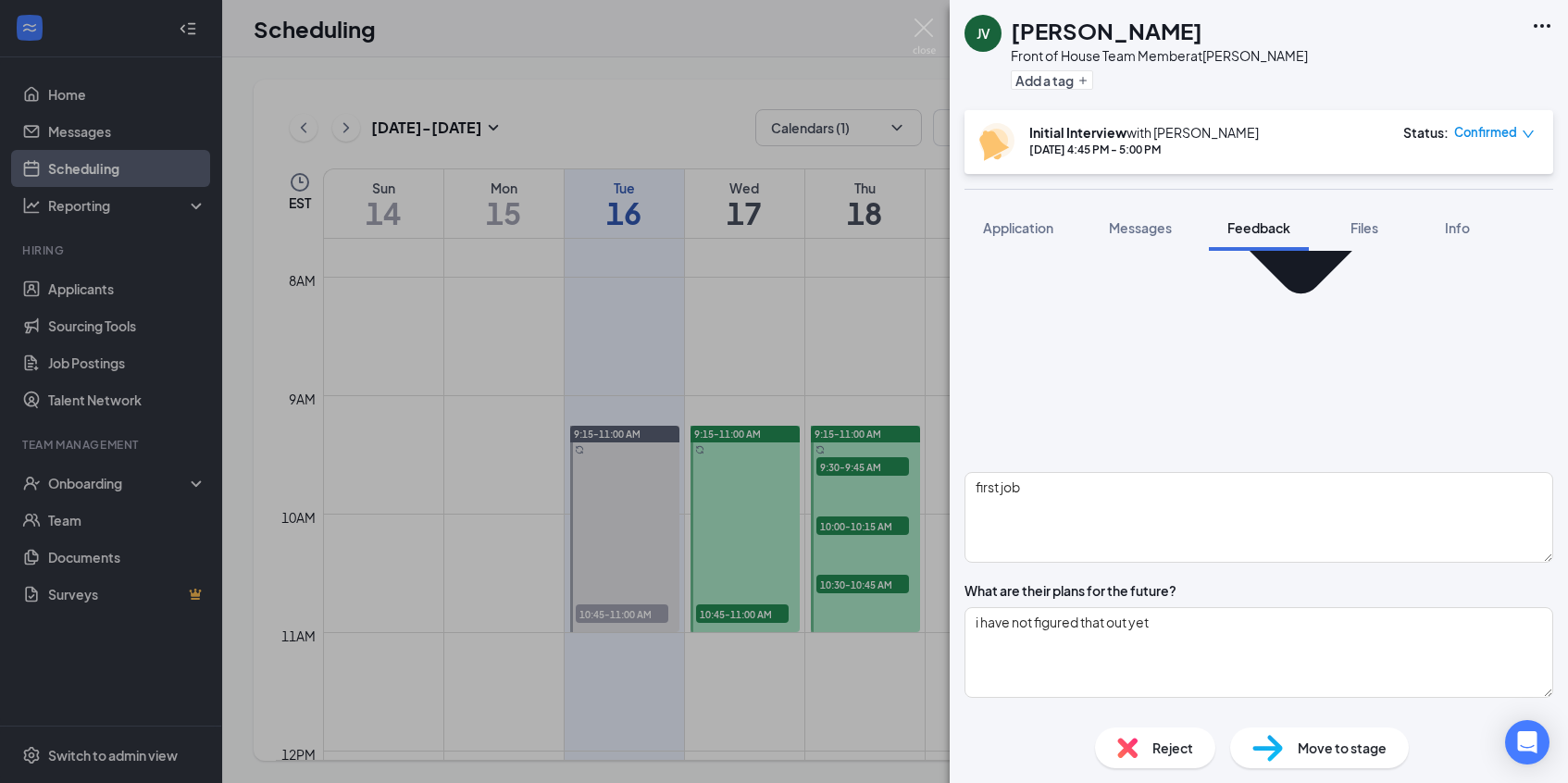
scroll to position [793, 0]
type textarea "part time Front of house"
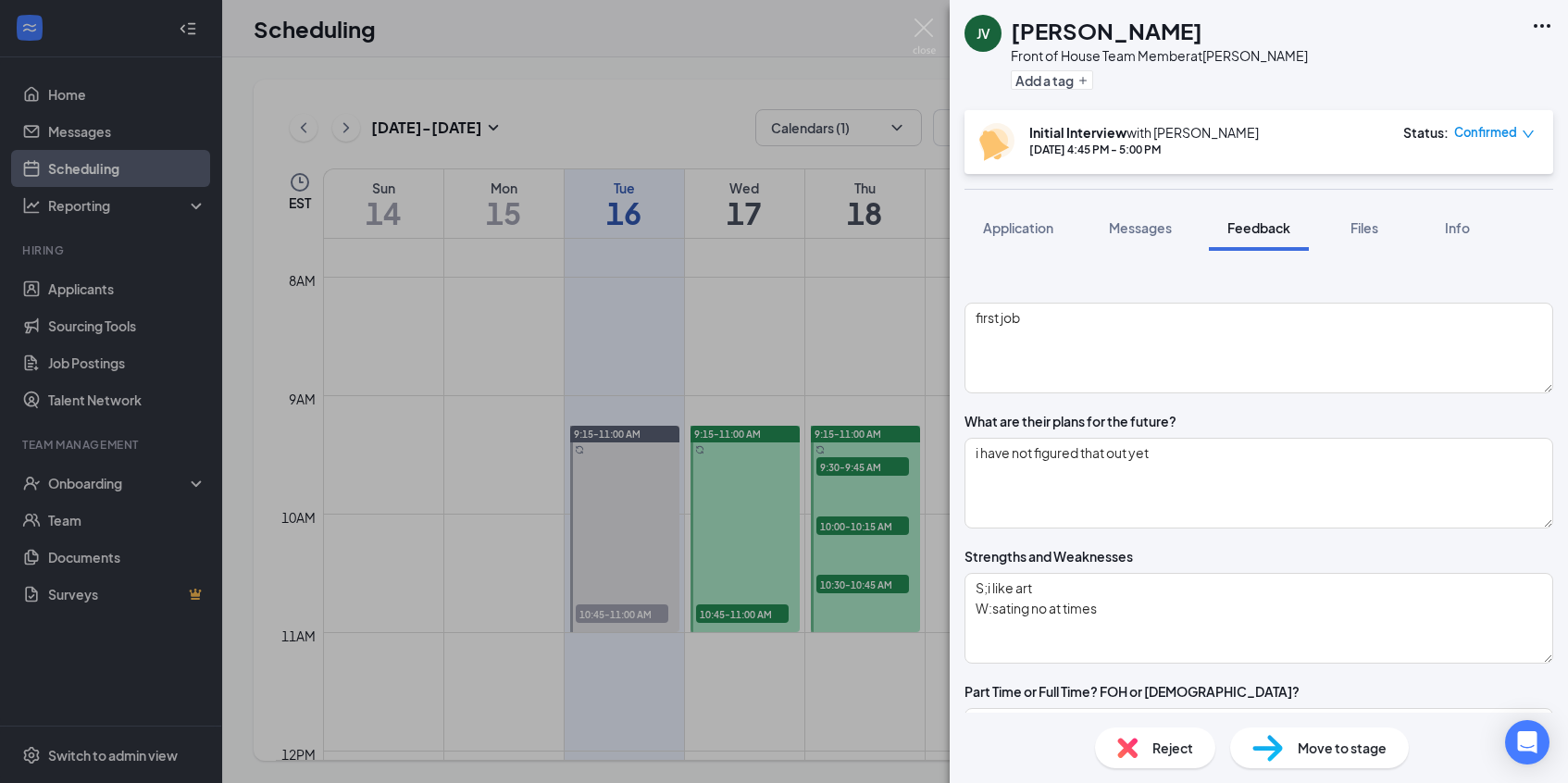
type textarea "monday-friday 4;30pm -10;30pm satruday anytime"
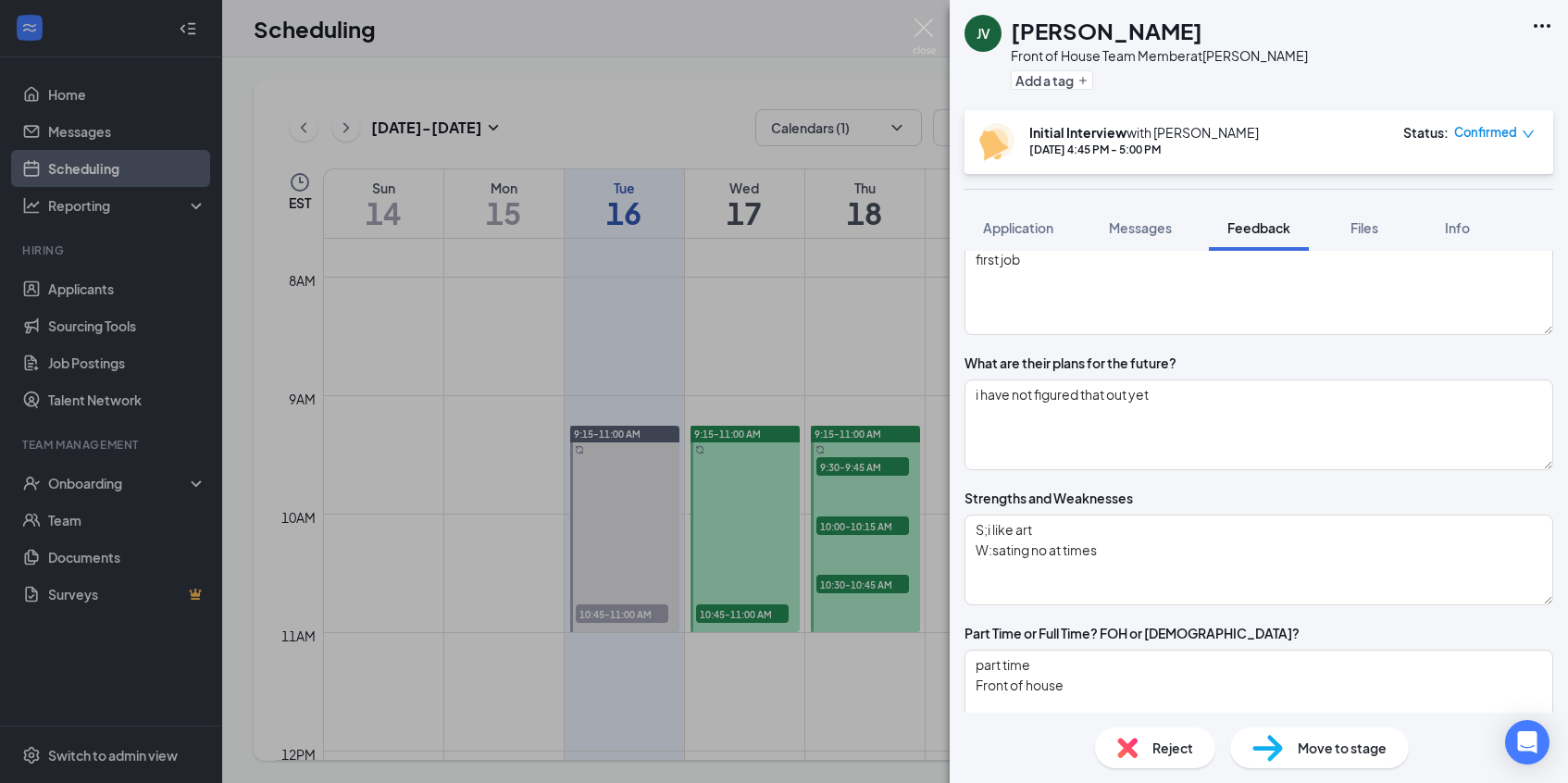
type textarea "any day"
drag, startPoint x: 1017, startPoint y: 675, endPoint x: 986, endPoint y: 675, distance: 31.0
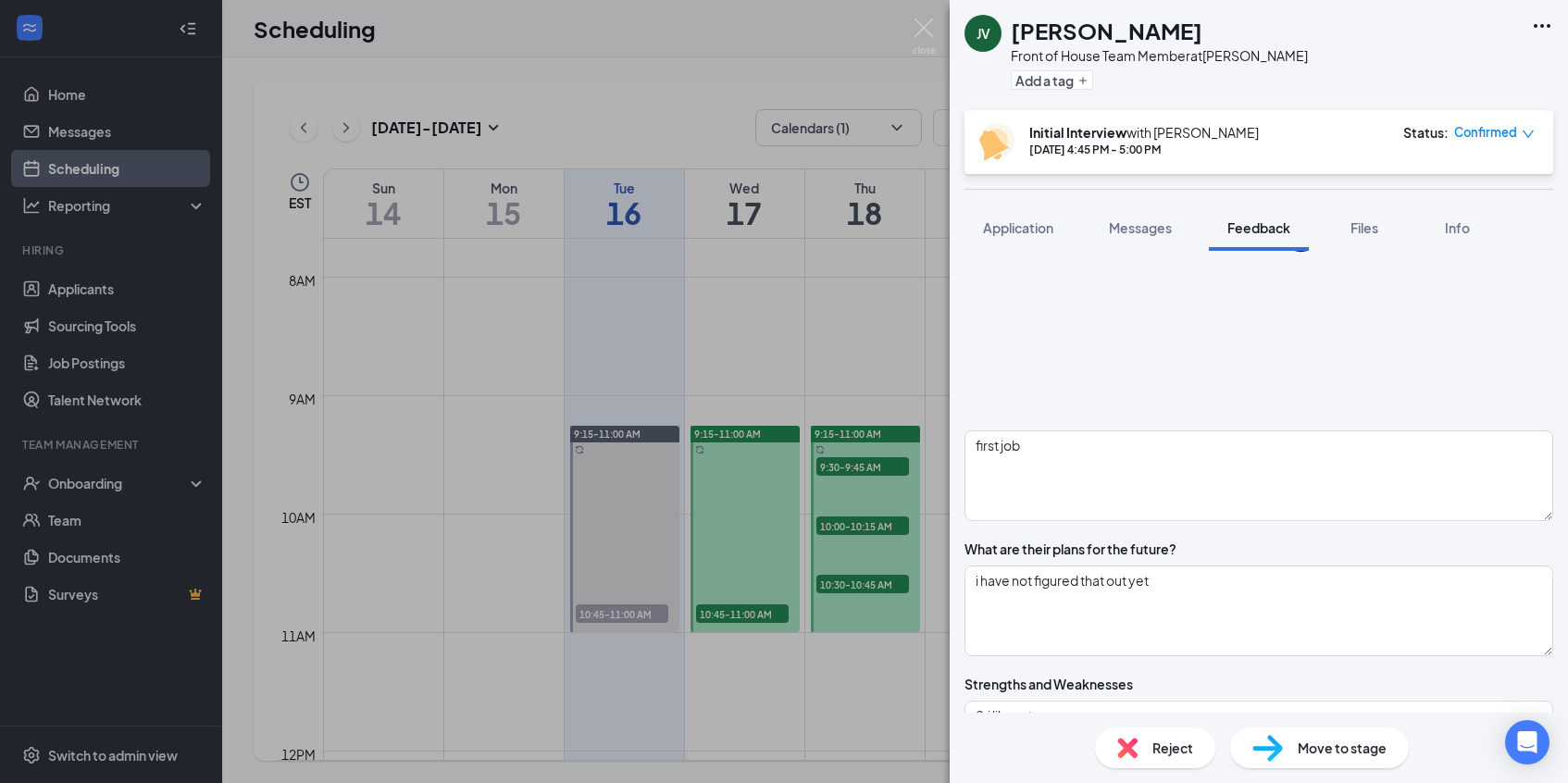
scroll to position [1193, 0]
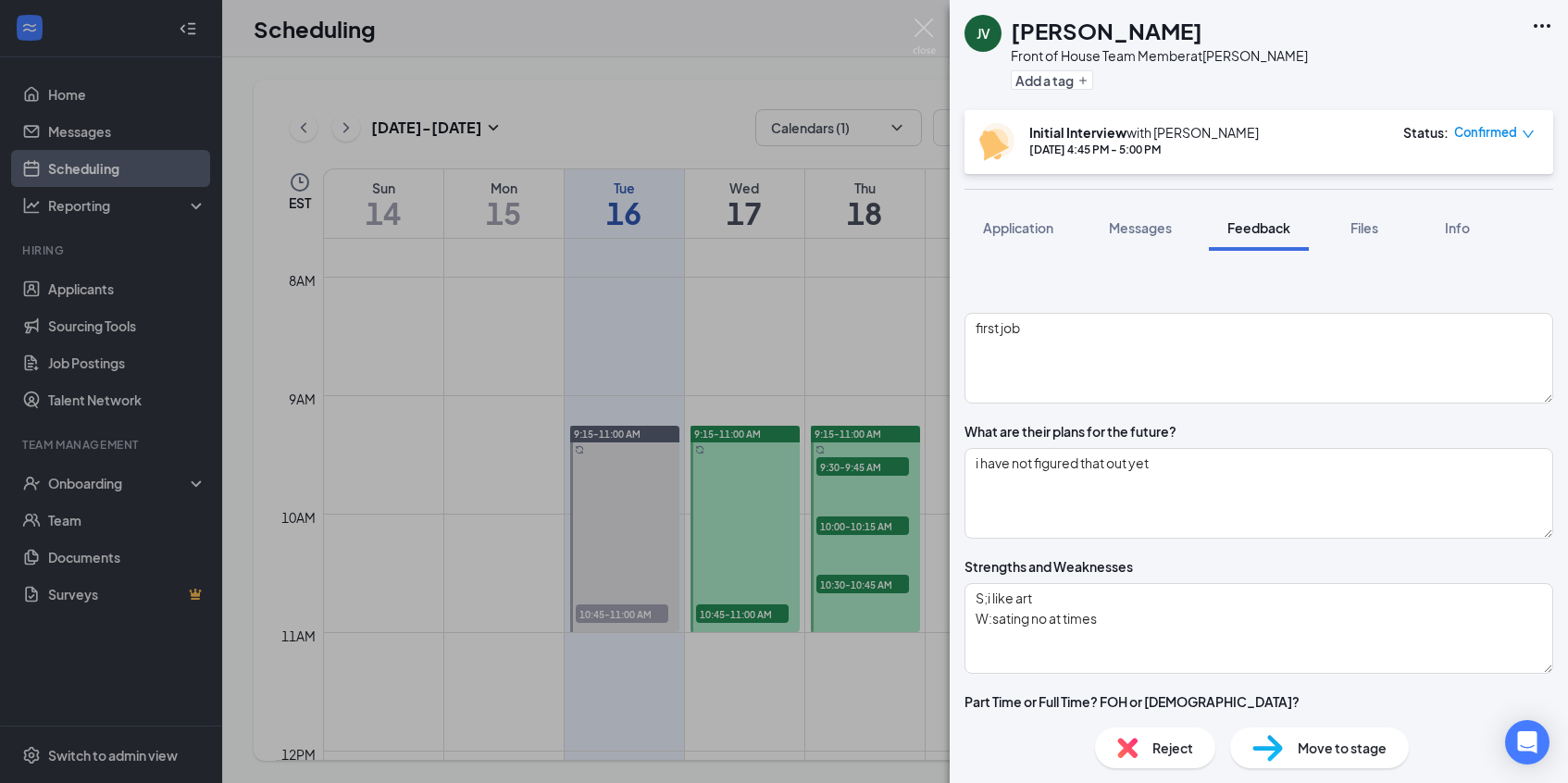
scroll to position [947, 0]
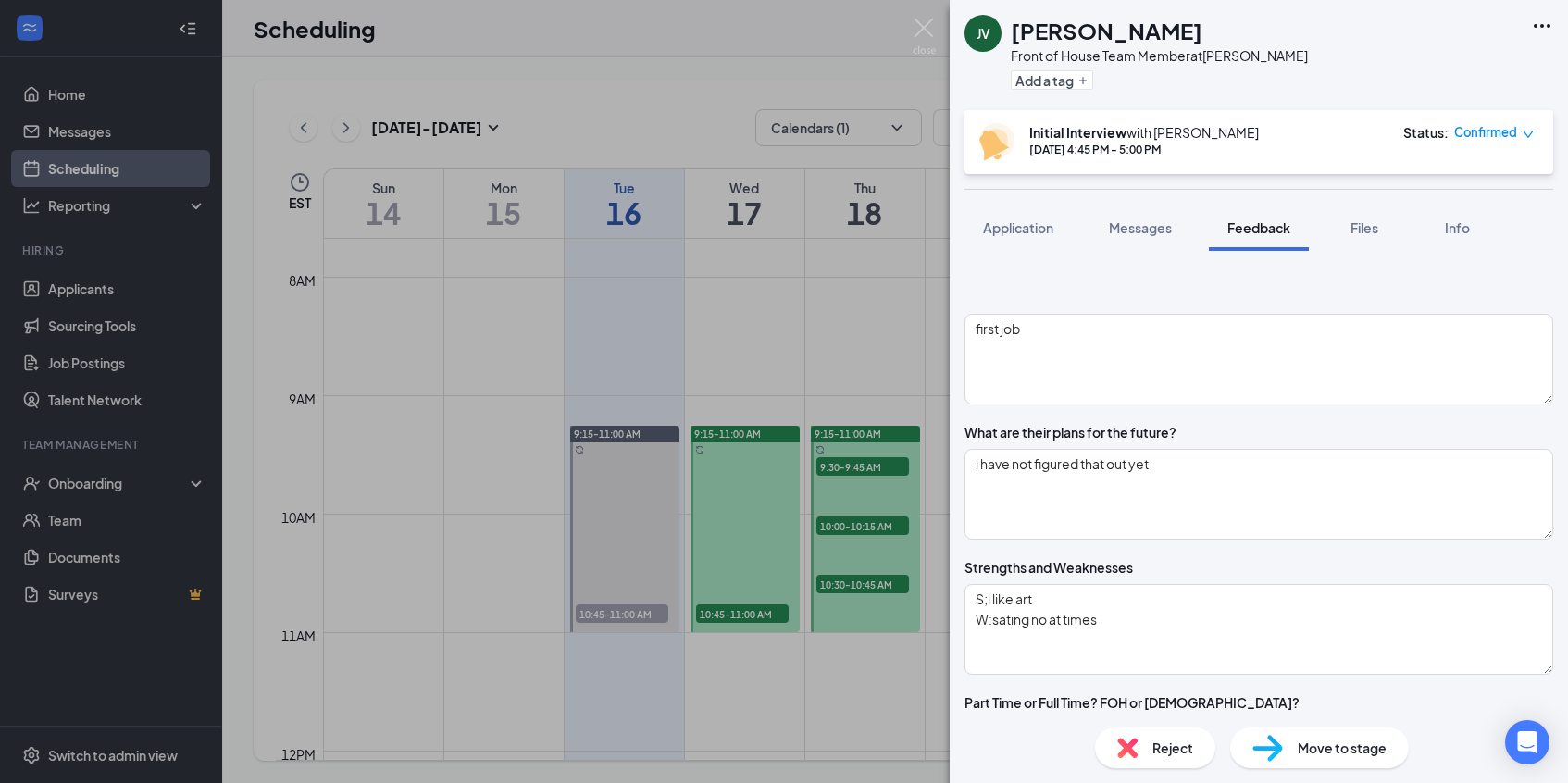
type textarea "Monday-Friday 4;30pm -10;30pm Satruday anytime"
click at [1181, 719] on textarea "part time Front of house" at bounding box center [1258, 765] width 588 height 91
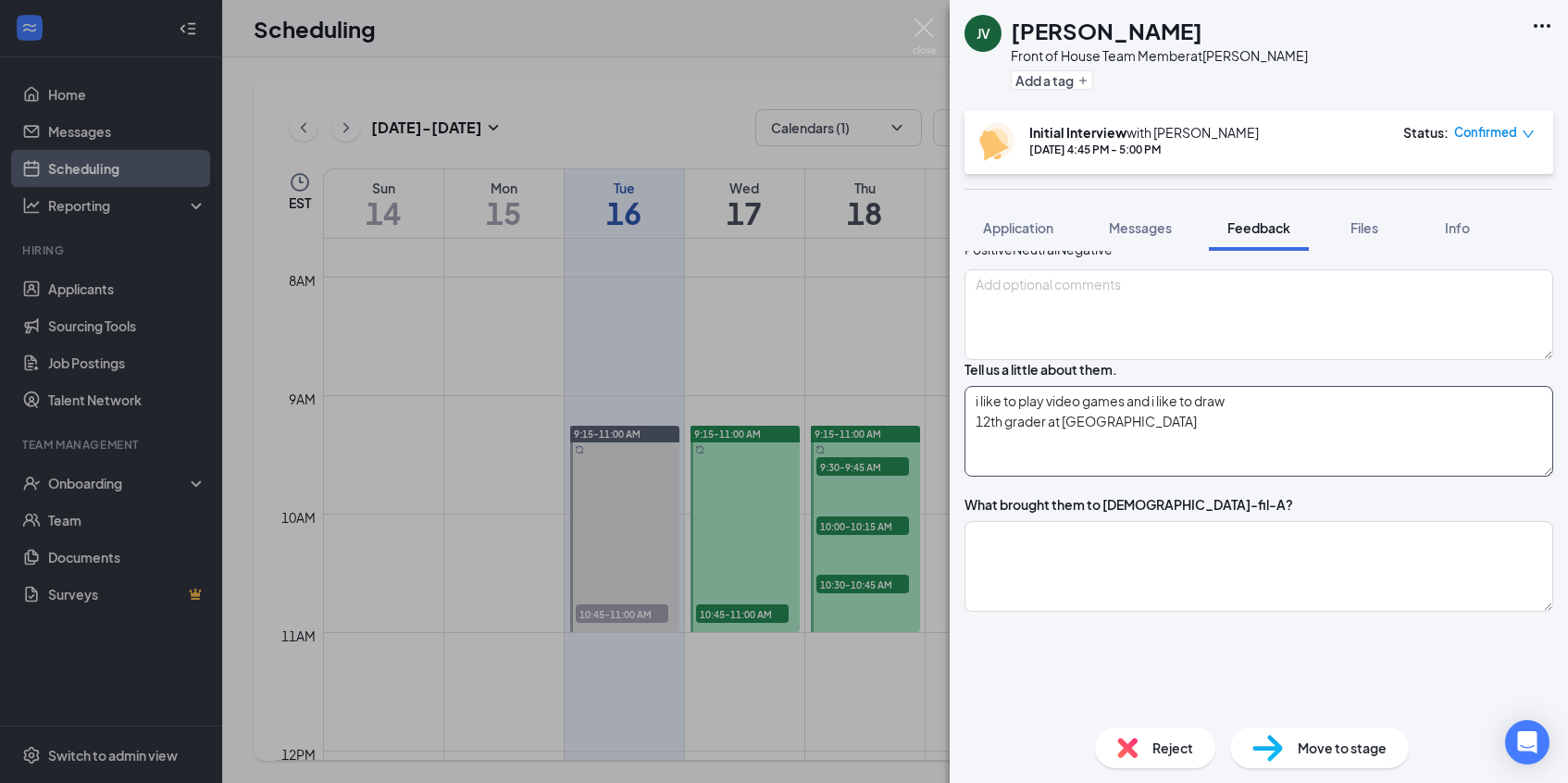
scroll to position [125, 0]
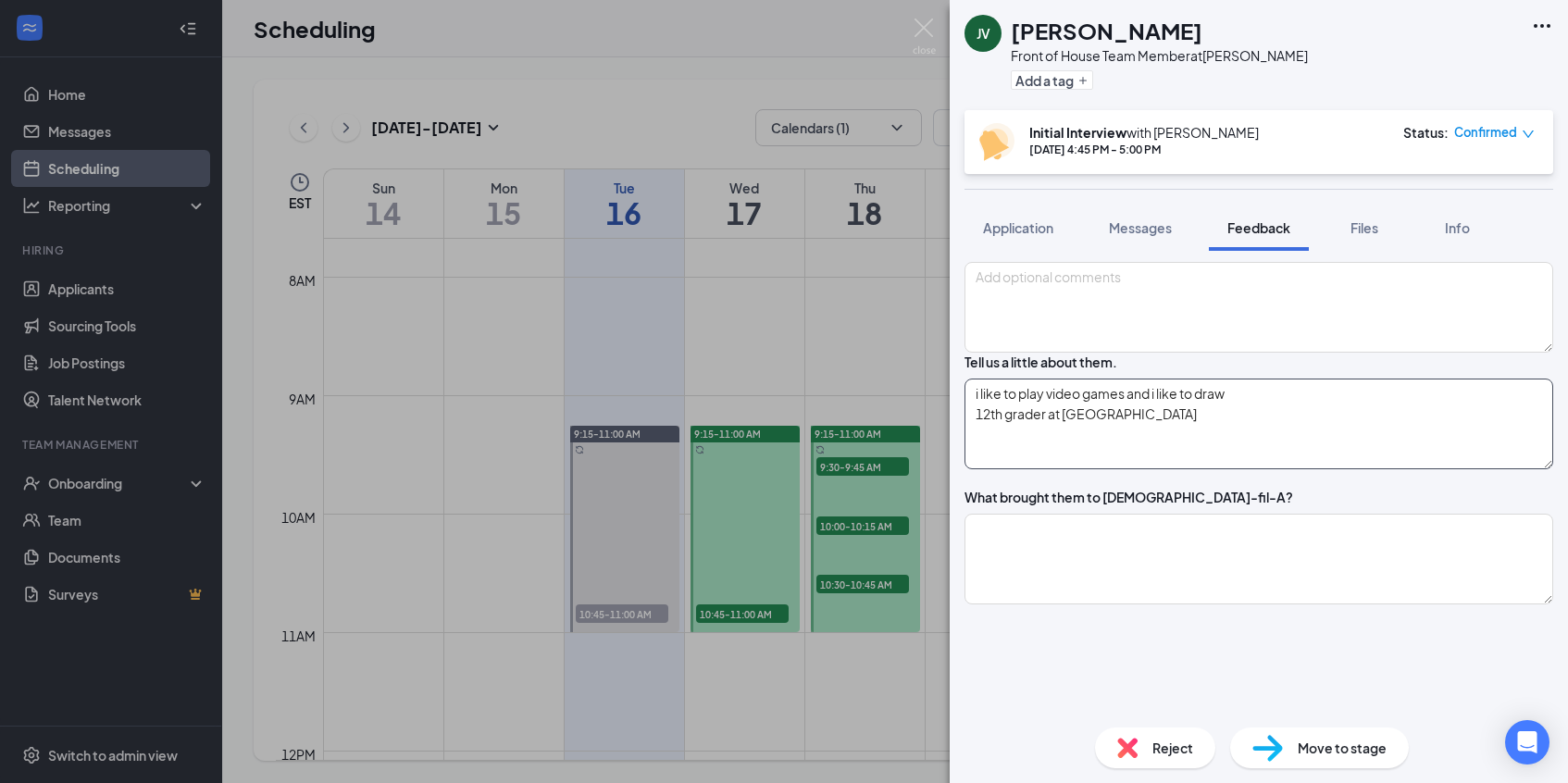
click at [1163, 469] on textarea "i like to play video games and i like to draw 12th grader at wren" at bounding box center [1258, 424] width 588 height 91
click at [1001, 445] on textarea "i like to play video games and i like to draw 12th grader at wren" at bounding box center [1258, 424] width 588 height 91
click at [1115, 468] on textarea "I like to play video games and i like to draw 12th grader at wren" at bounding box center [1258, 424] width 588 height 91
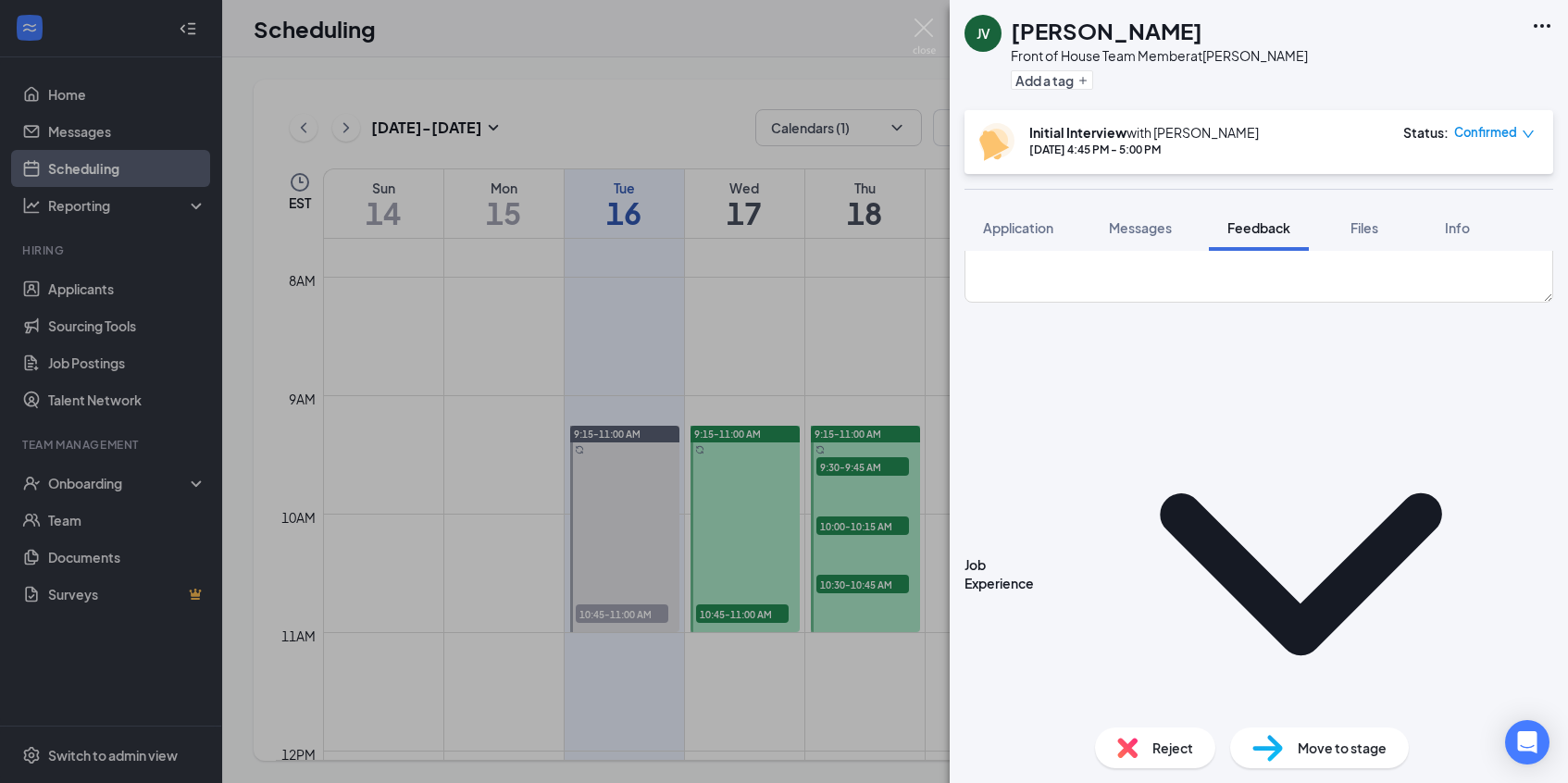
scroll to position [497, 0]
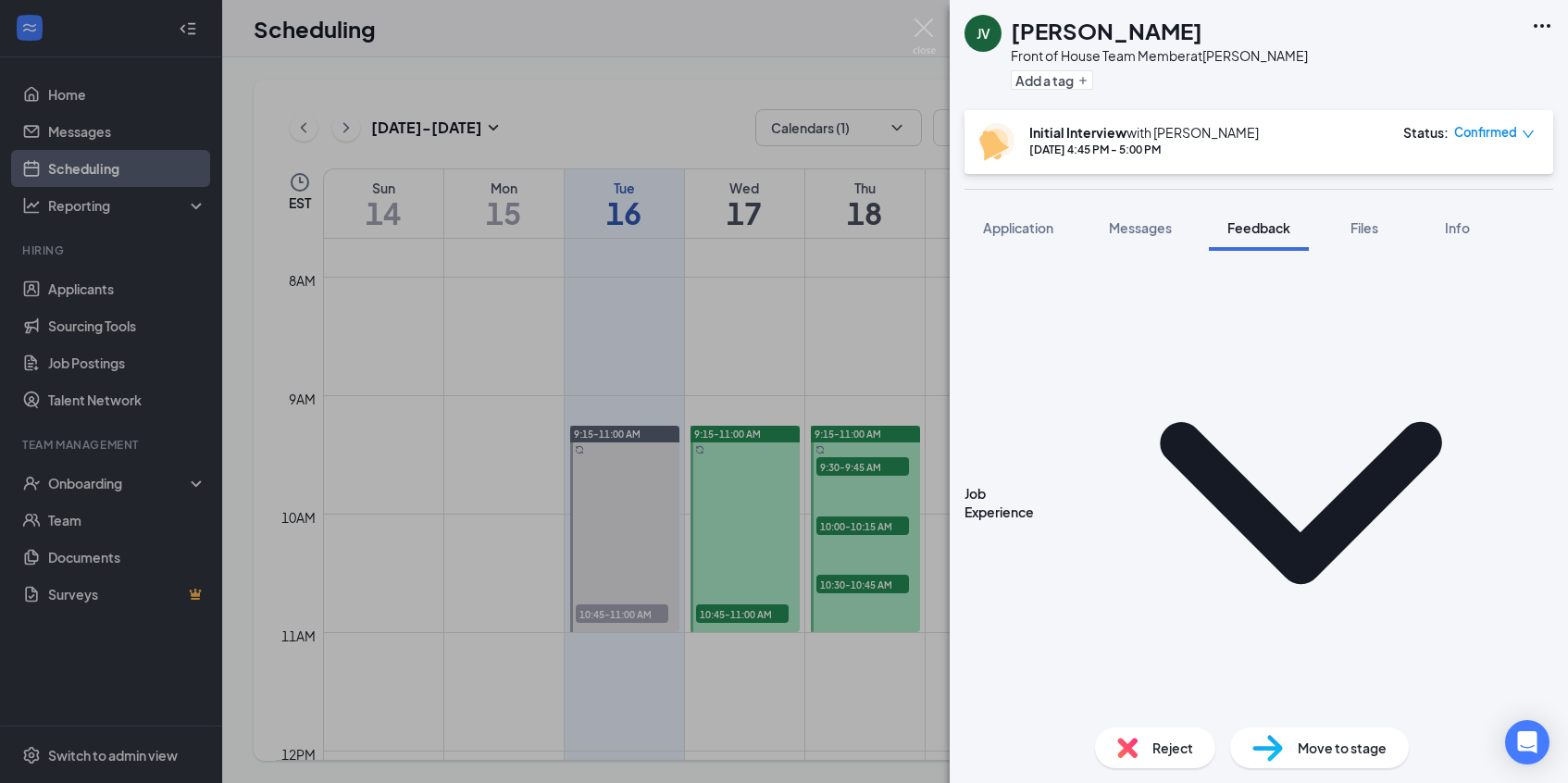
type textarea "I like to play video games and i like to draw 12th grader at wren"
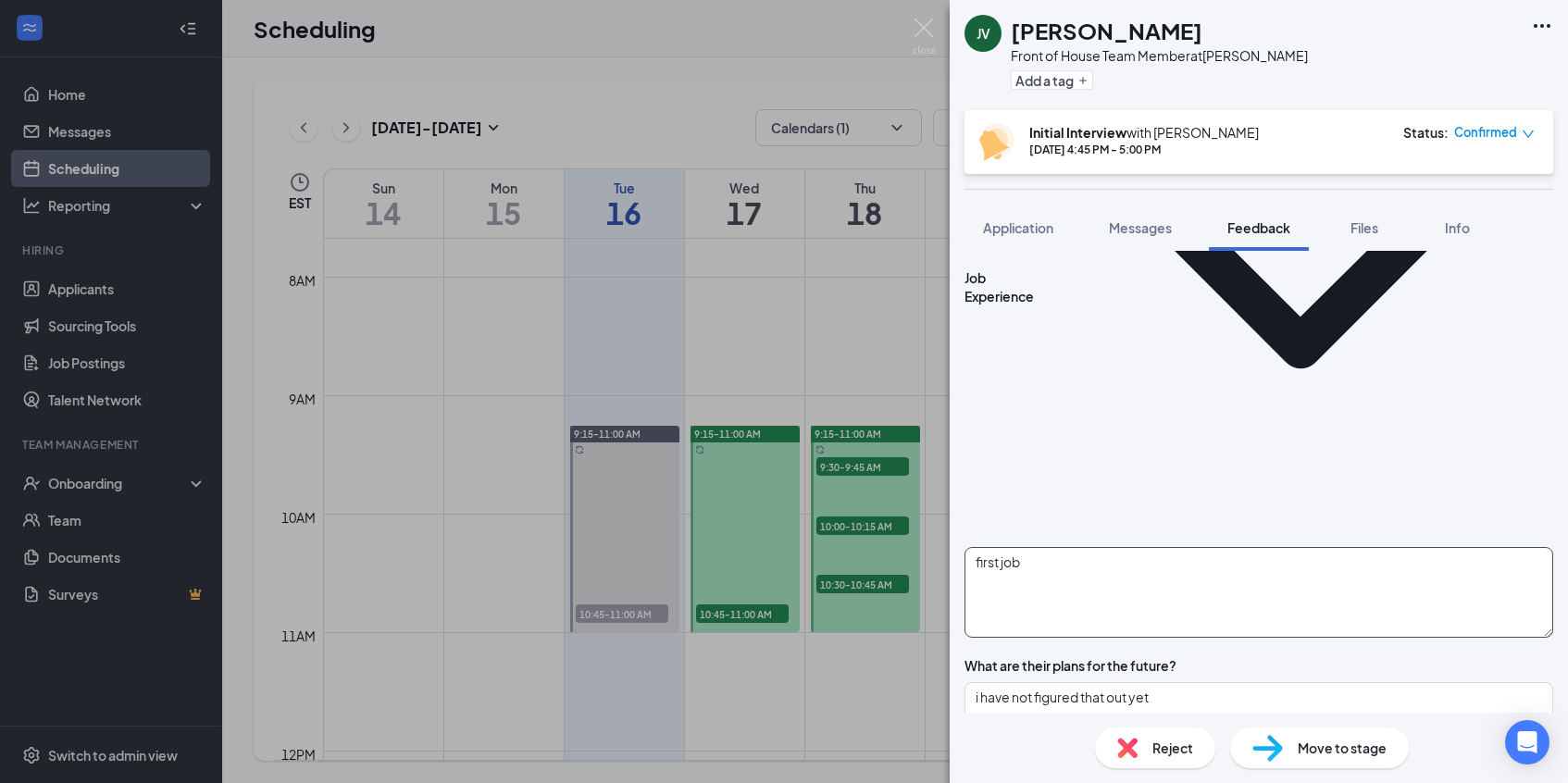
scroll to position [716, 0]
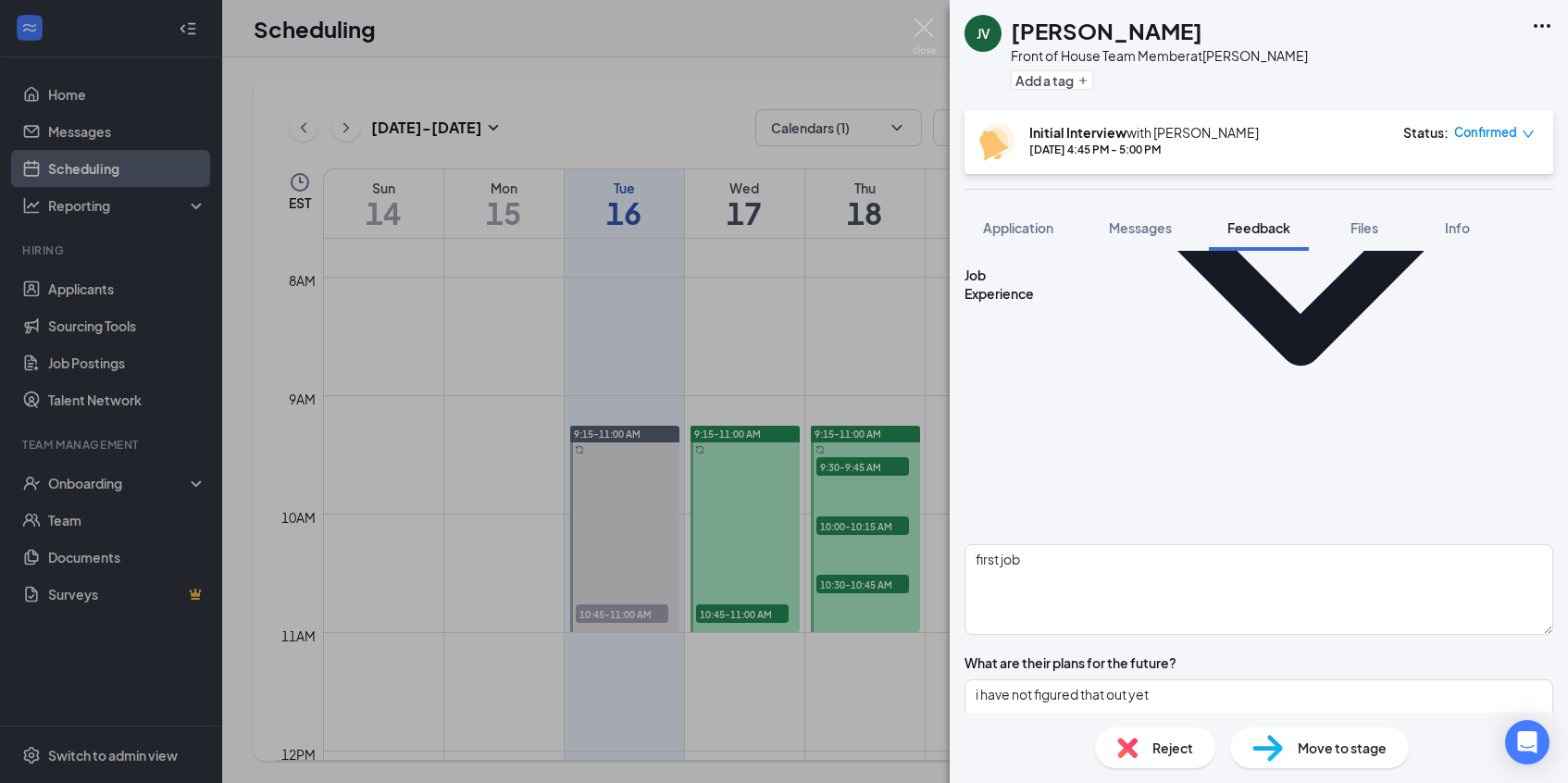
scroll to position [0, 0]
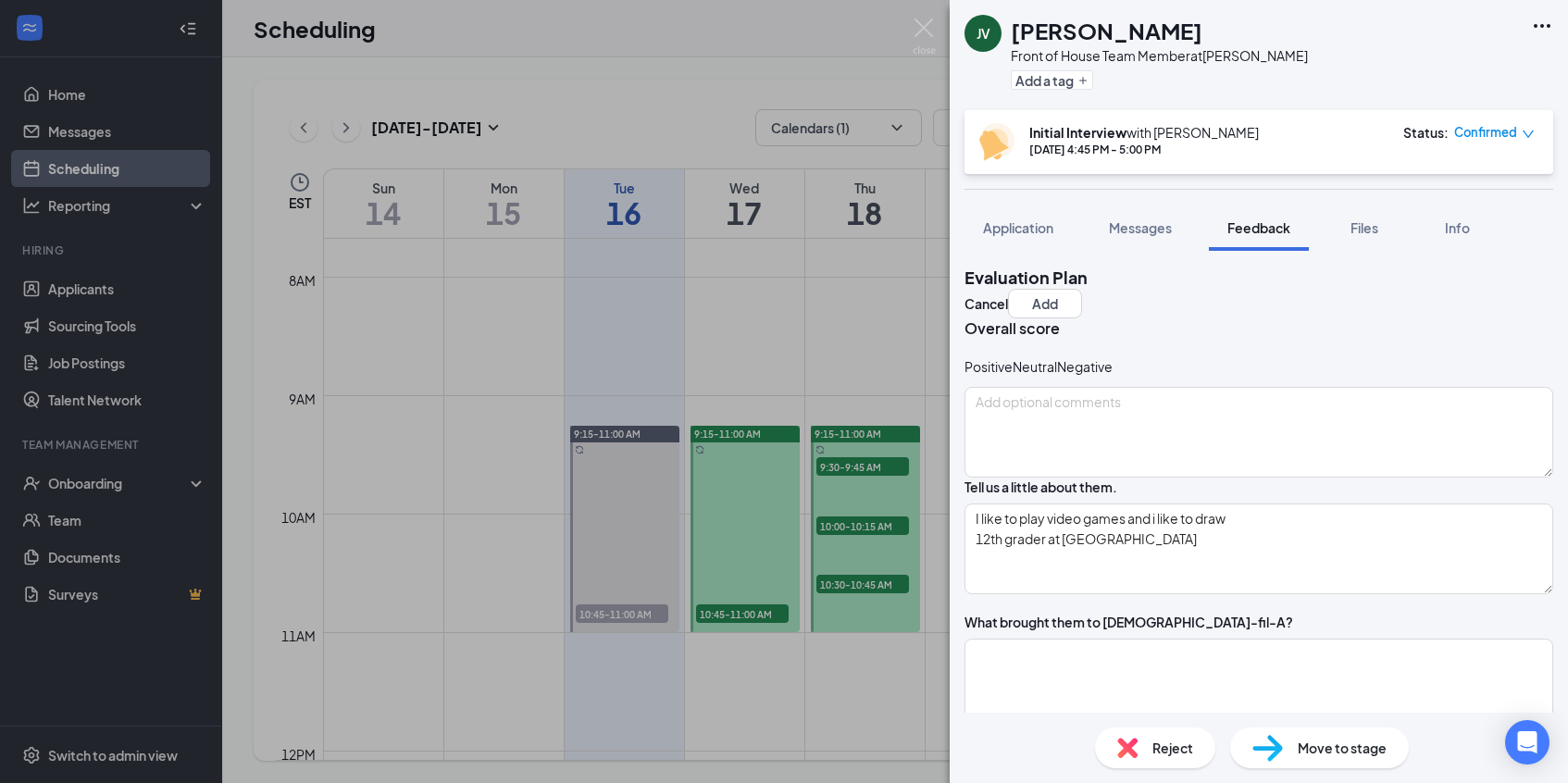
type textarea "S;I like art W:saying no at times, i say yes even when it is someone's day to w…"
click at [1012, 376] on icon "NeutralFace" at bounding box center [1012, 366] width 0 height 18
click at [1082, 297] on button "Add" at bounding box center [1044, 303] width 74 height 30
click at [1082, 291] on button "Add" at bounding box center [1044, 303] width 74 height 30
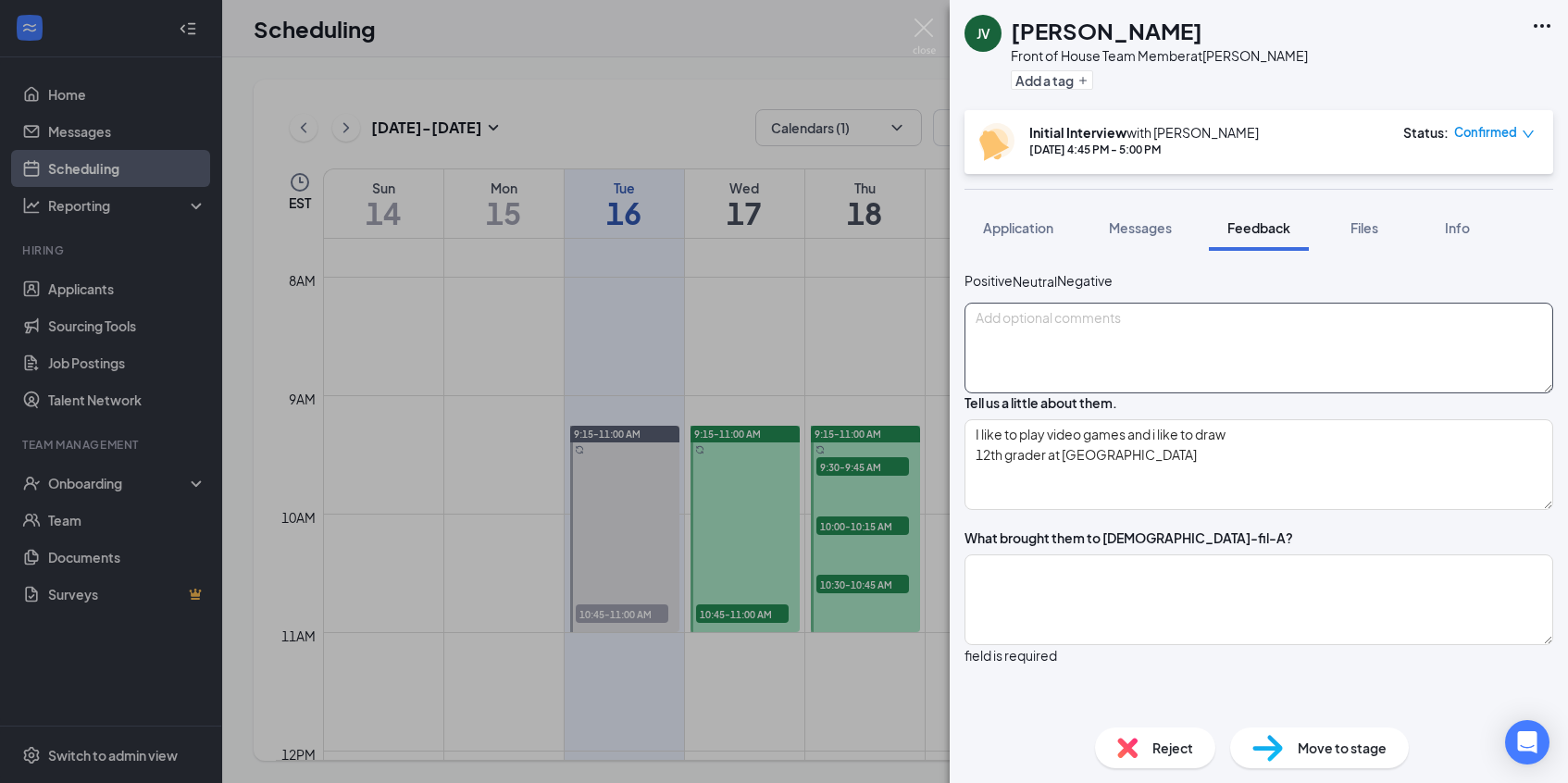
scroll to position [88, 0]
click at [1191, 508] on textarea "I like to play video games and i like to draw 12th grader at wren" at bounding box center [1258, 463] width 588 height 91
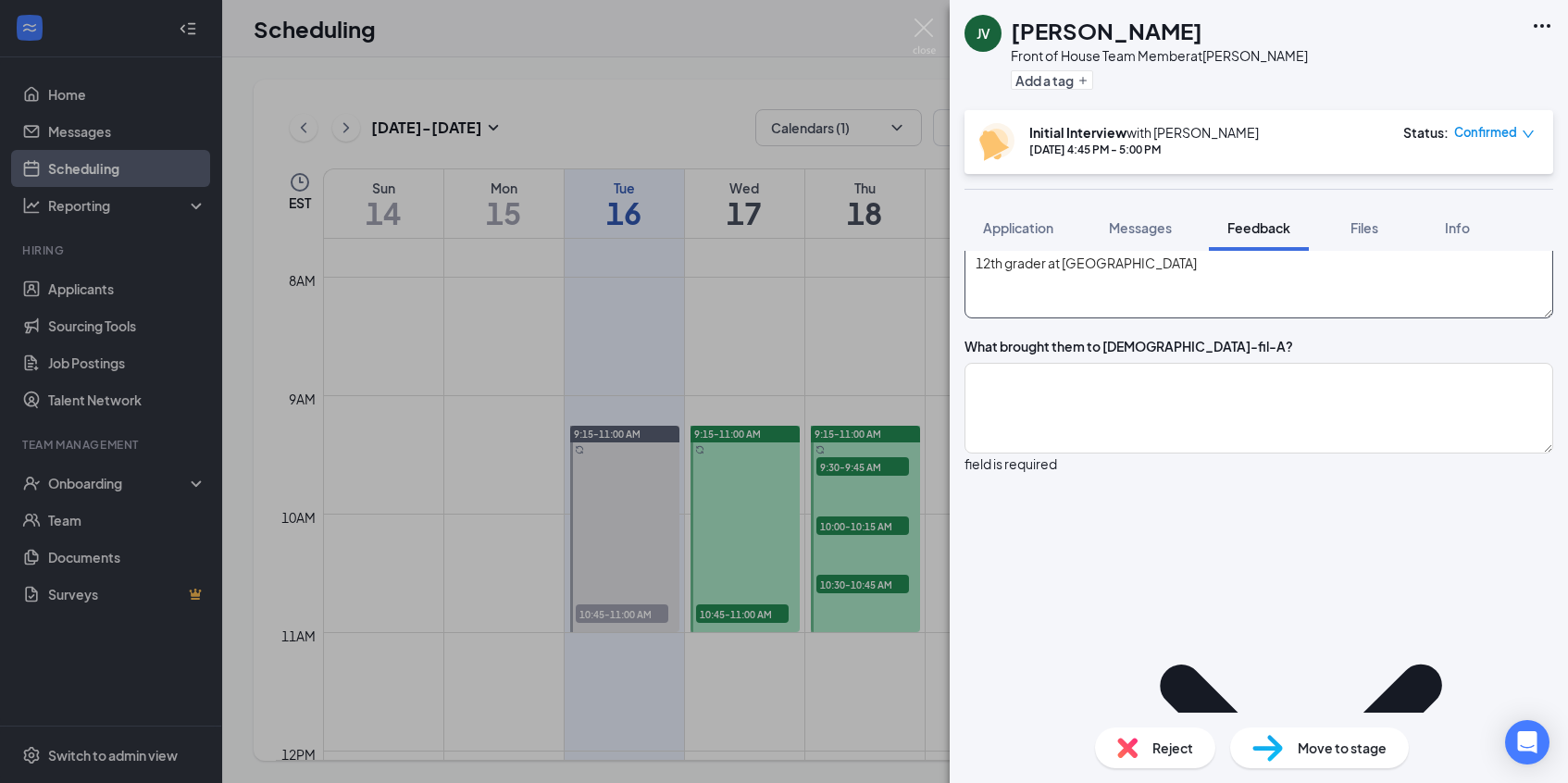
scroll to position [288, 0]
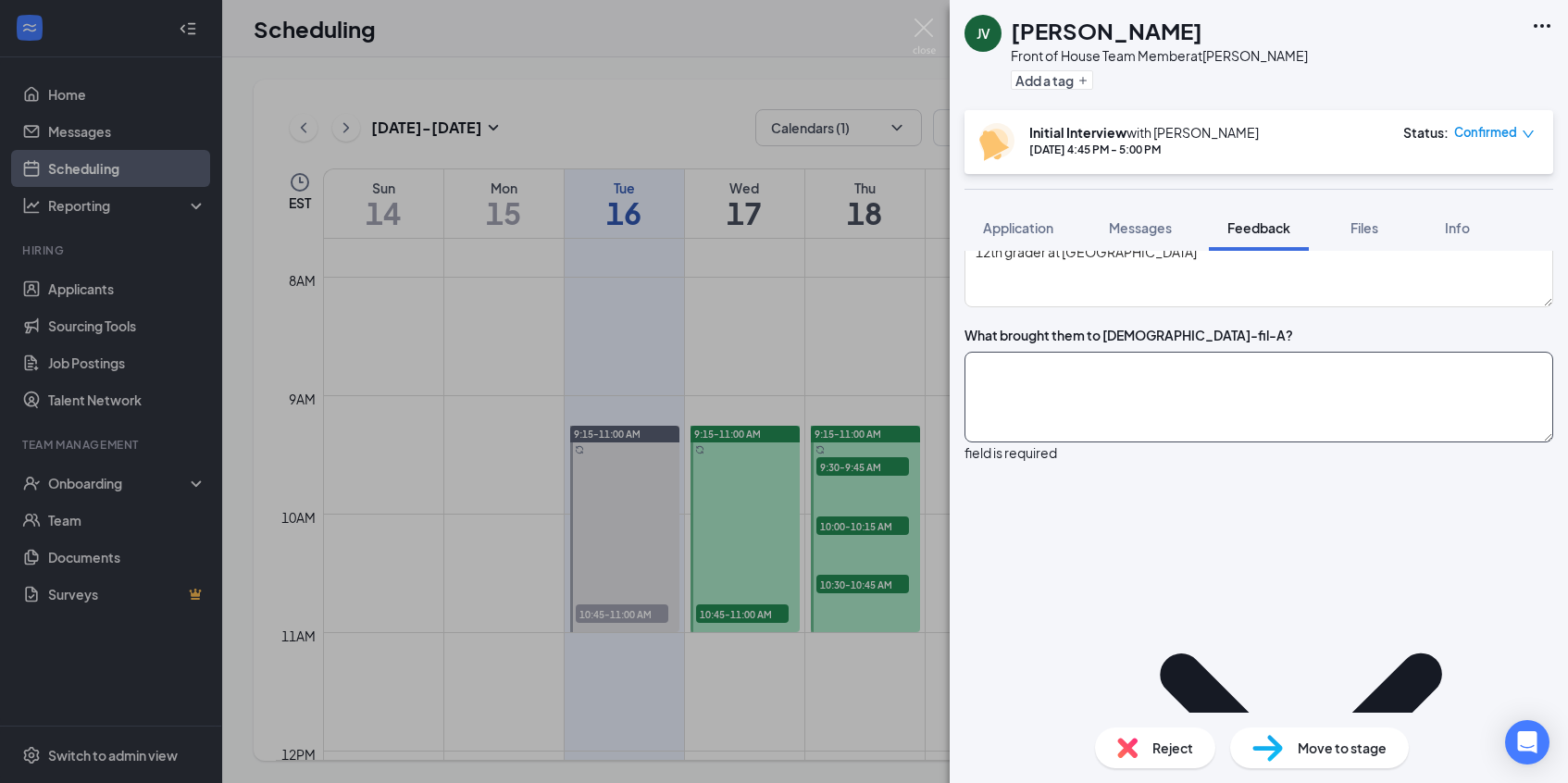
click at [1194, 436] on textarea at bounding box center [1258, 397] width 588 height 91
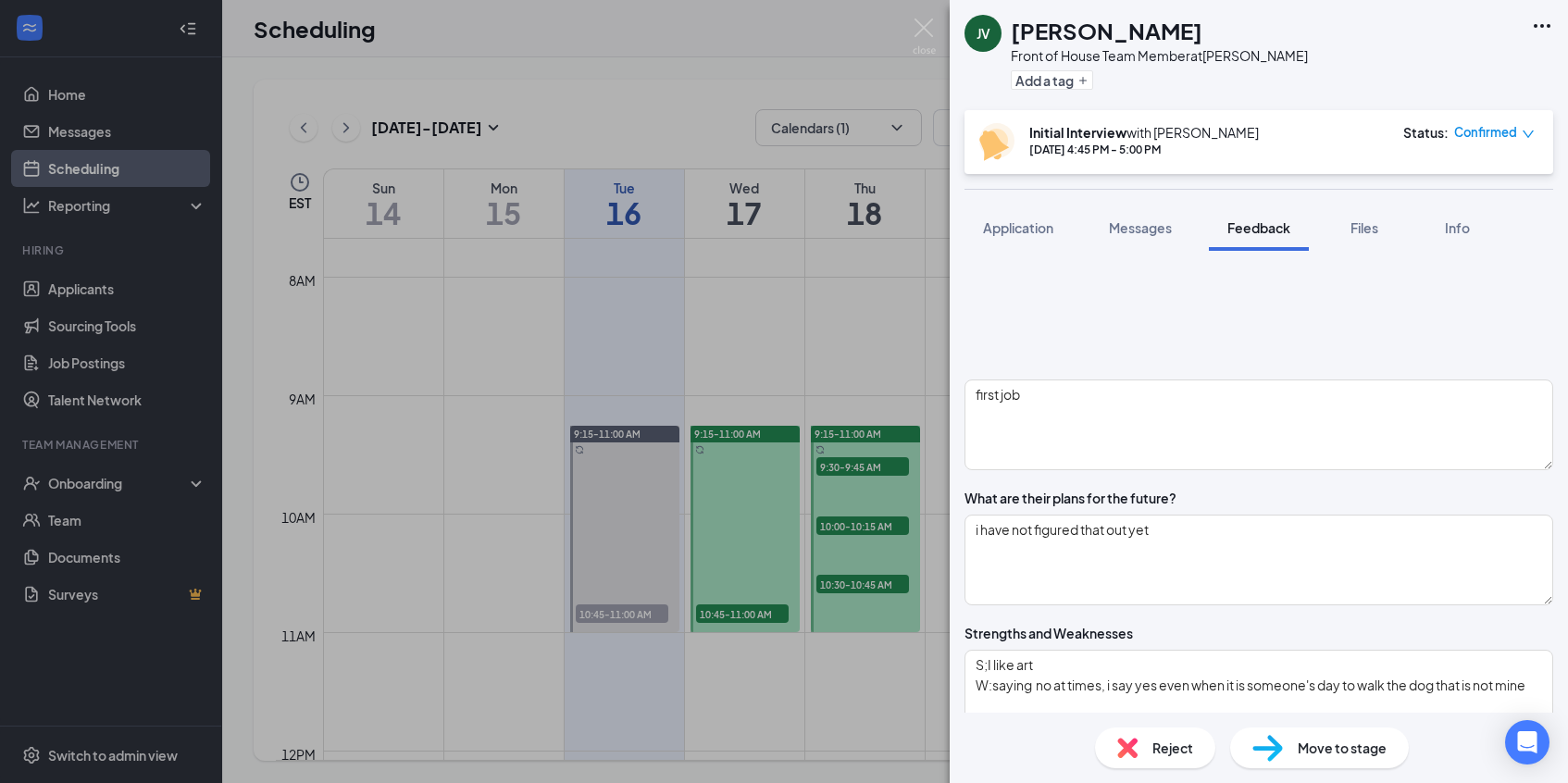
scroll to position [884, 0]
type textarea "i have applied before"
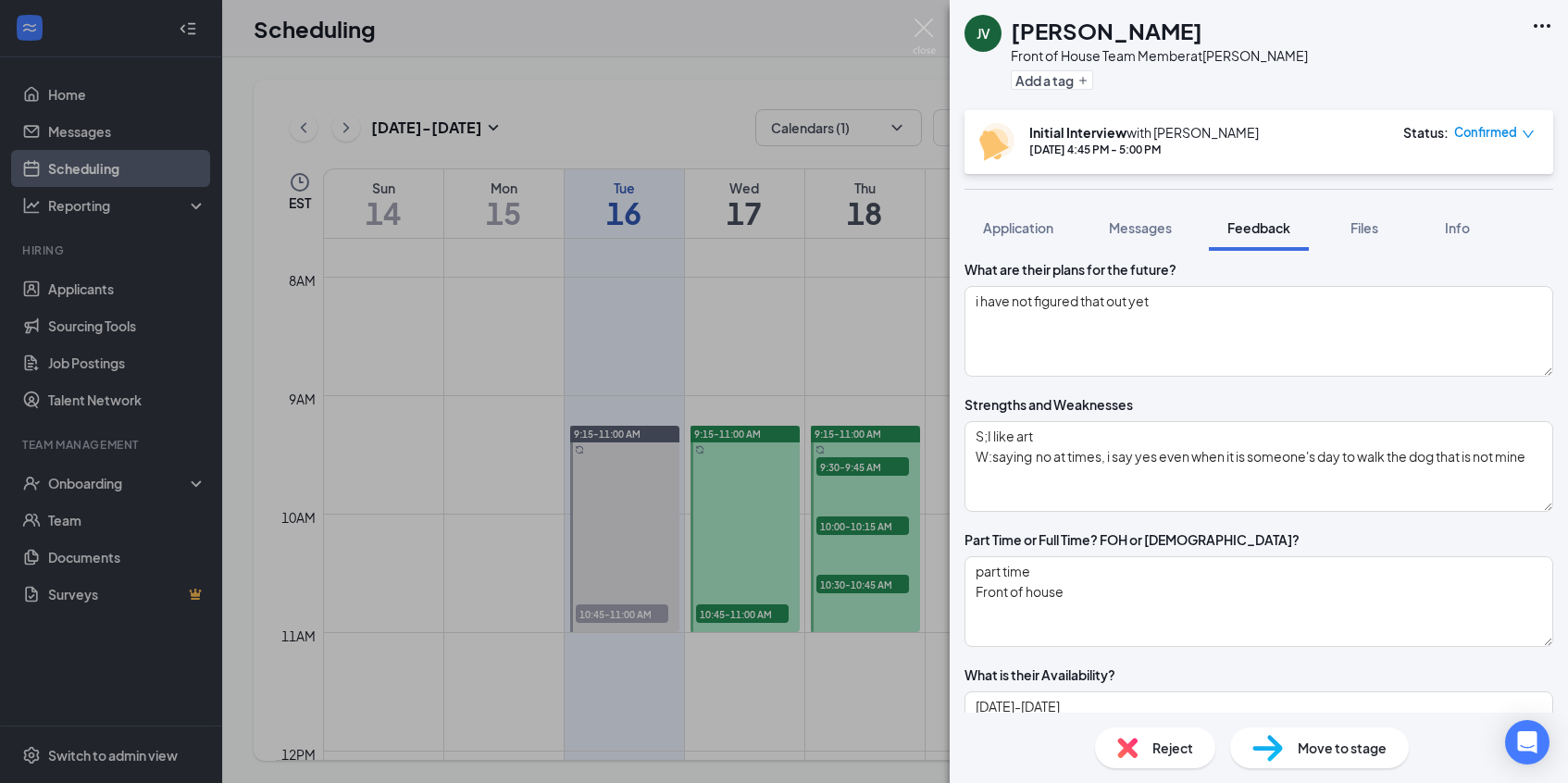
scroll to position [1116, 0]
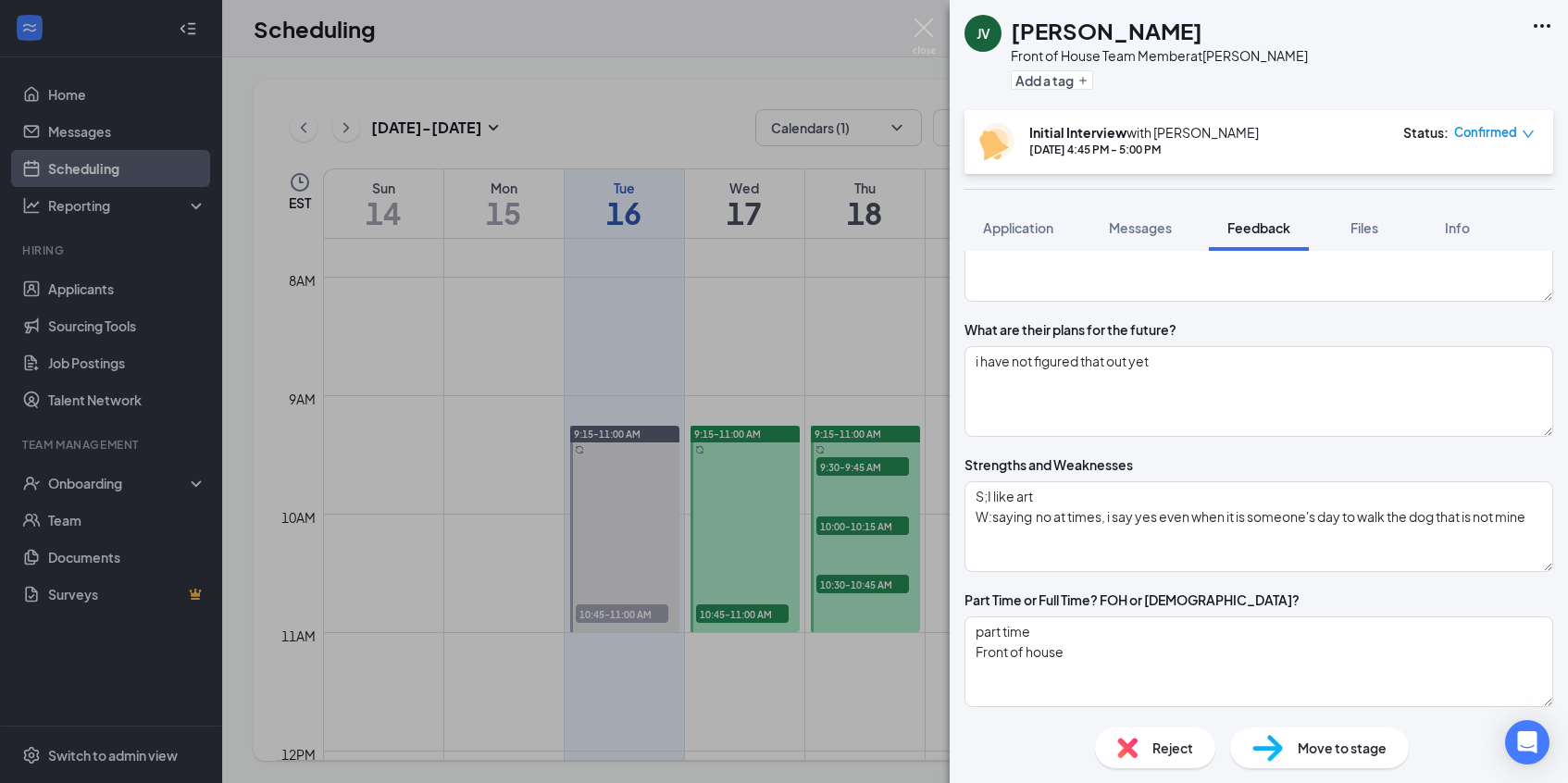
scroll to position [1045, 0]
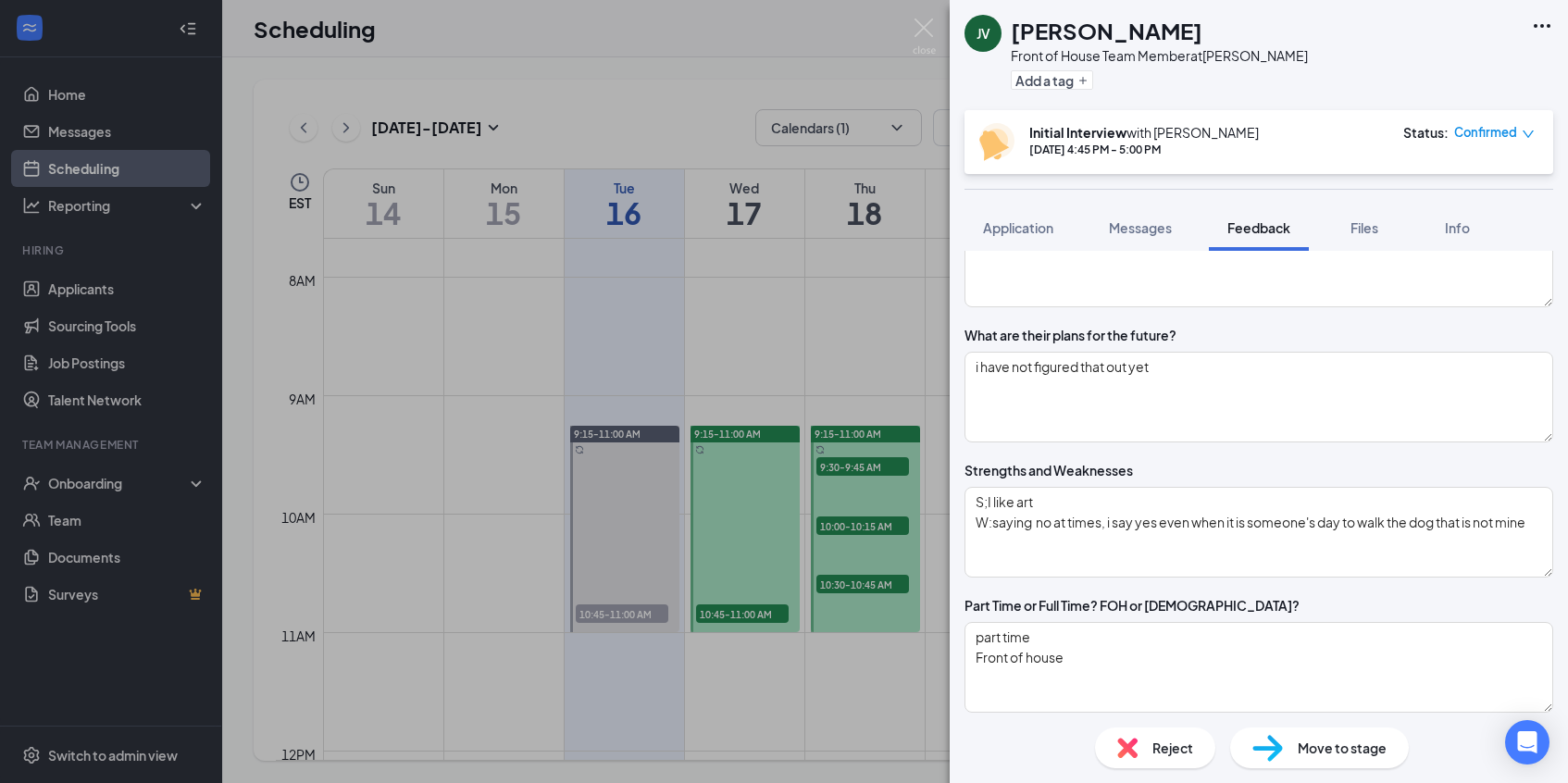
type textarea "Seems very awkward and i don't think he would be a good fit with the team,"
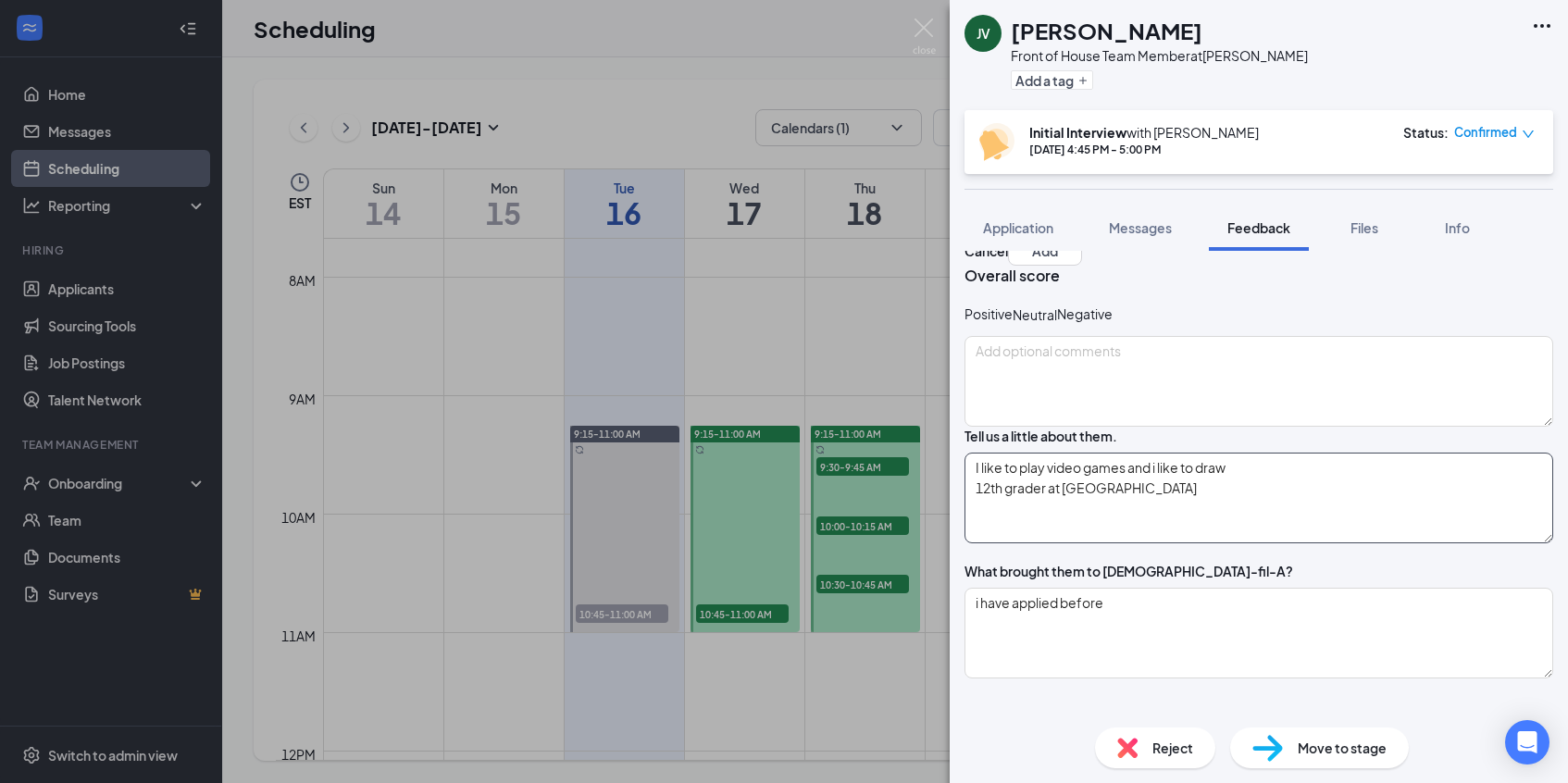
scroll to position [87, 0]
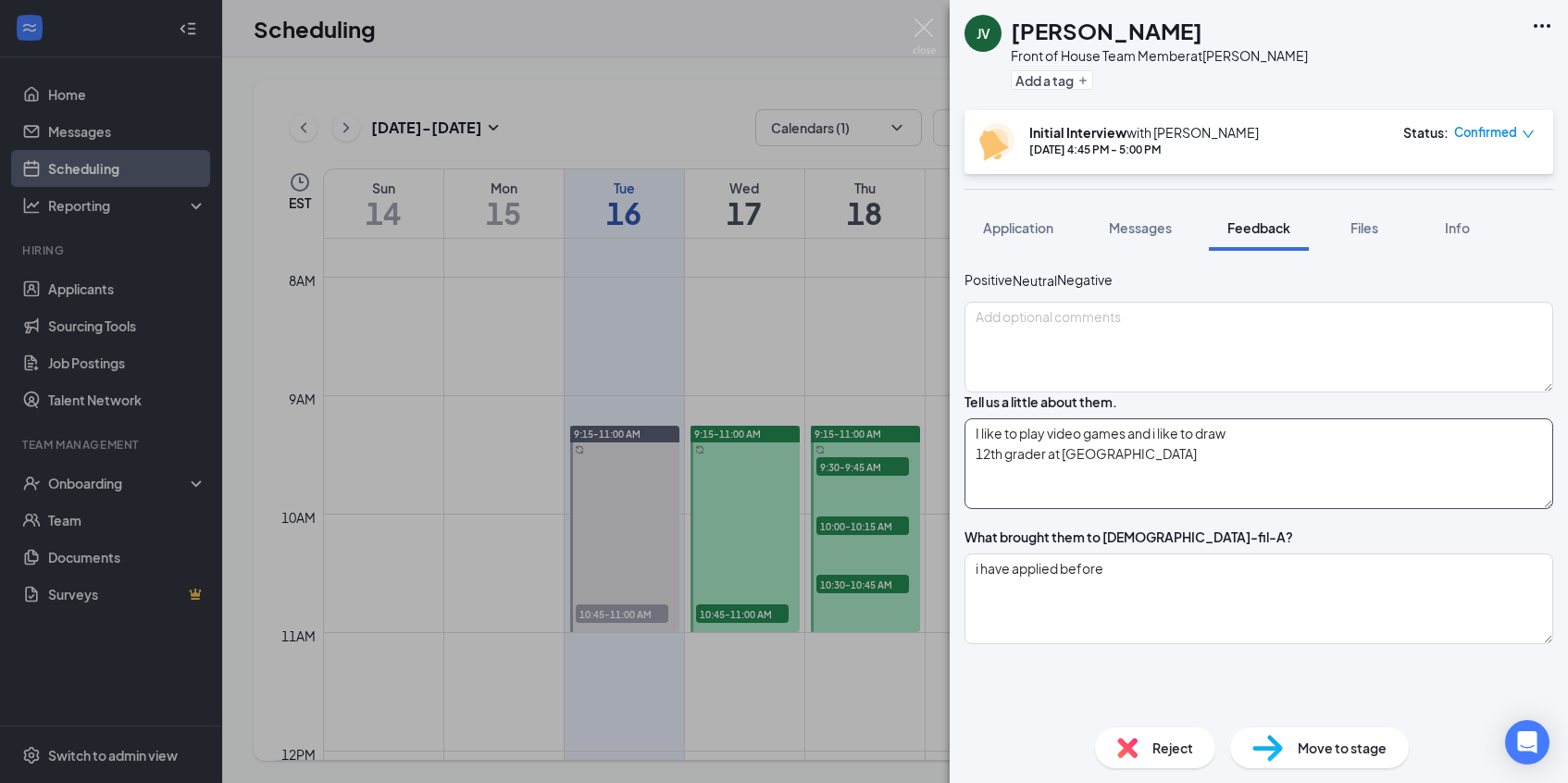
type textarea "Monday-Friday 4;30pm -10;30pm Saturday Anytime"
click at [1142, 493] on textarea "I like to play video games and i like to draw 12th grader at wren" at bounding box center [1258, 464] width 588 height 91
click at [1133, 509] on textarea "I like to play video games and i like to draw 12th grader at wren" at bounding box center [1258, 464] width 588 height 91
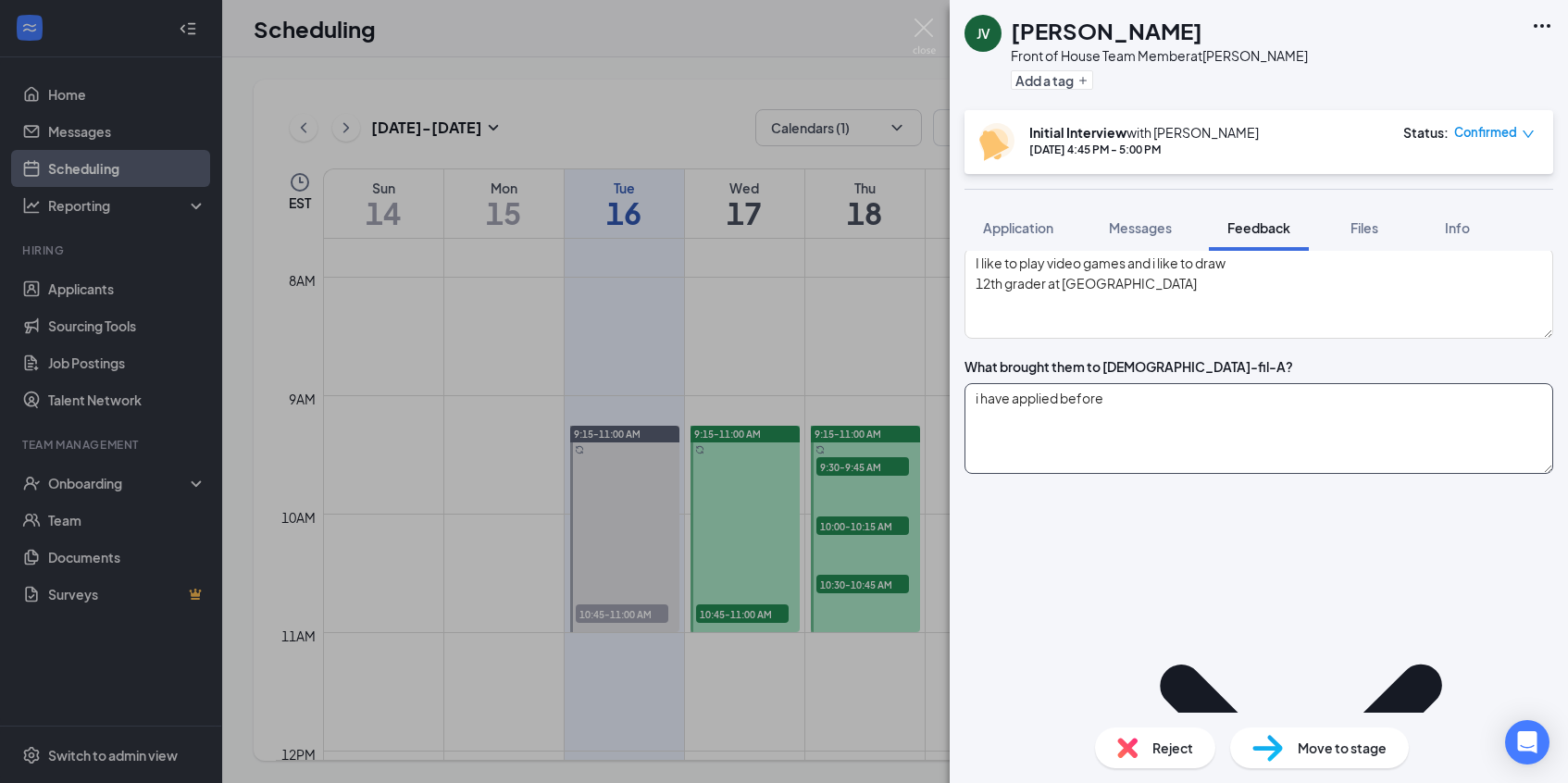
click at [1147, 474] on textarea "i have applied before" at bounding box center [1258, 429] width 588 height 91
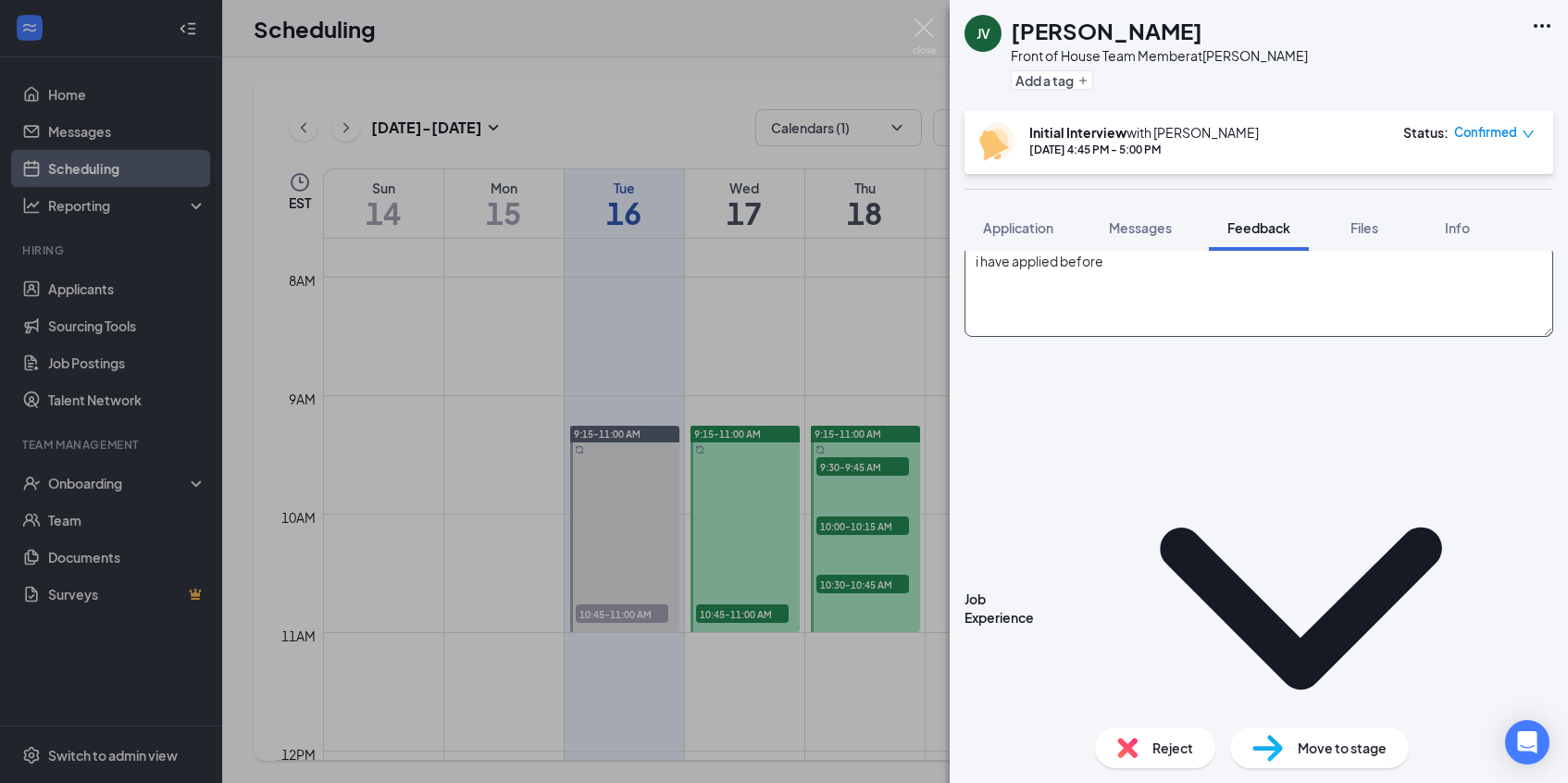
scroll to position [397, 0]
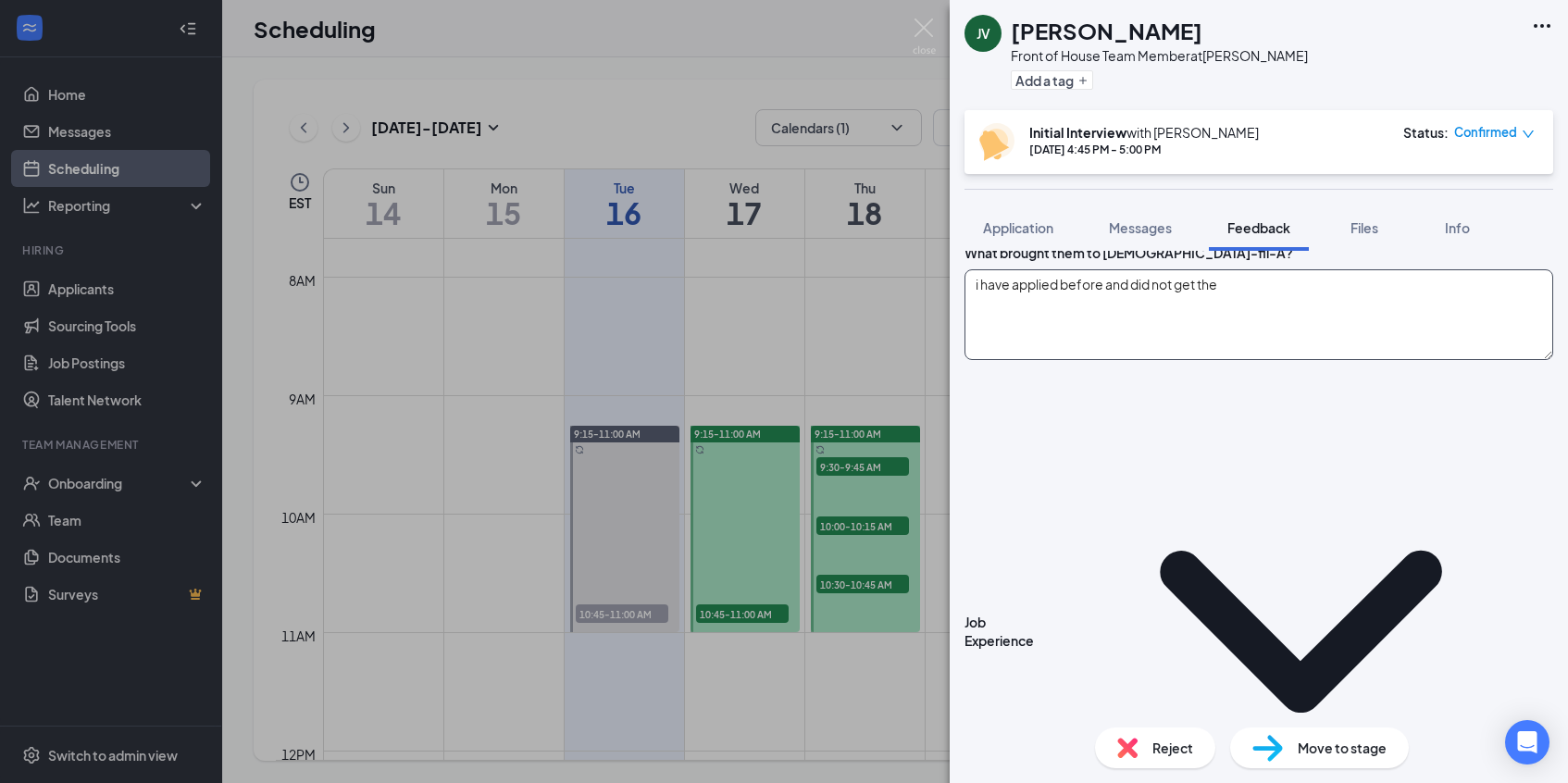
click at [1299, 360] on textarea "i have applied before and did not get the" at bounding box center [1258, 315] width 588 height 91
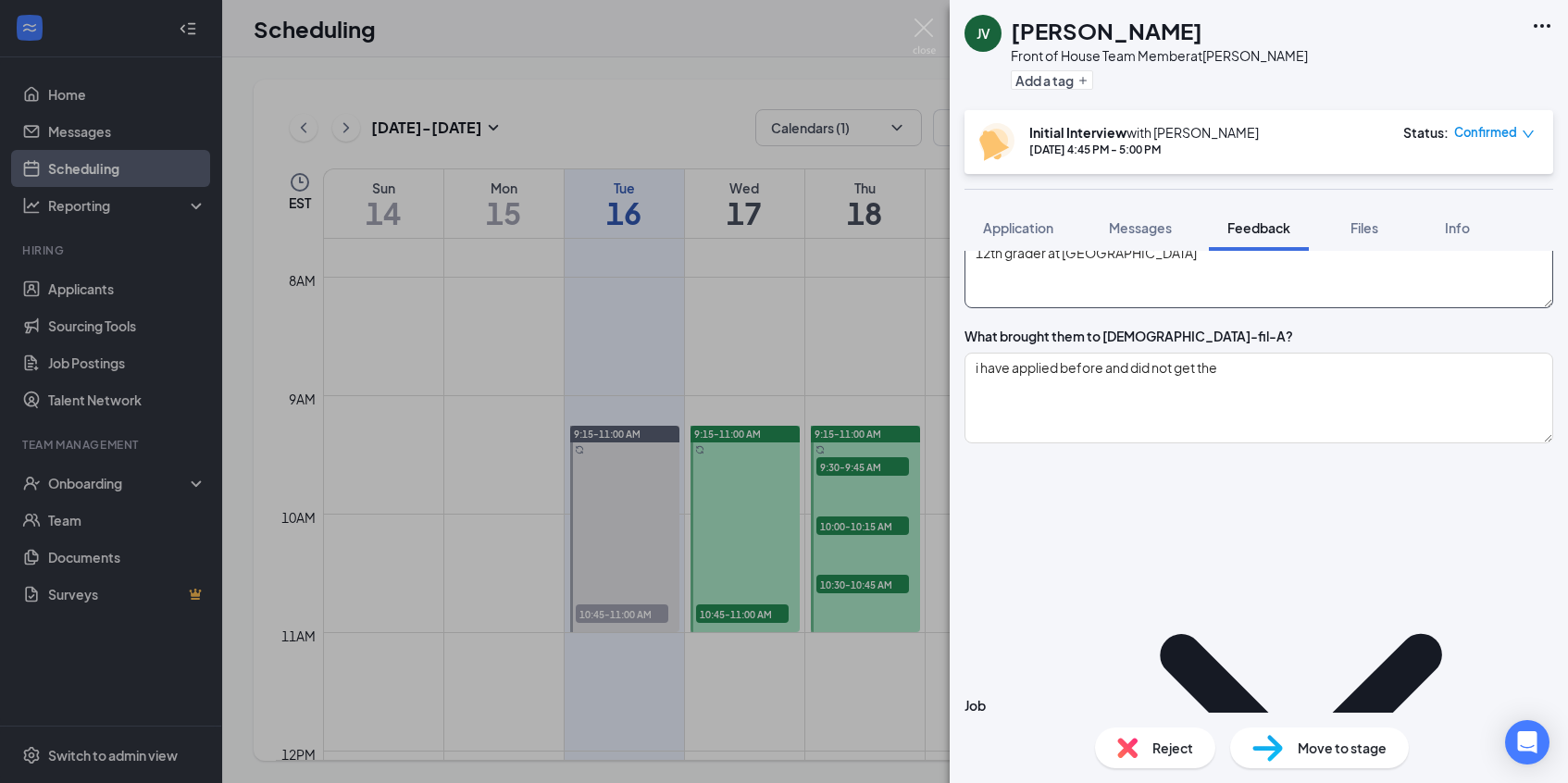
click at [1272, 308] on textarea "I like to play video games and i like to draw 12th grader at wren" at bounding box center [1258, 263] width 588 height 91
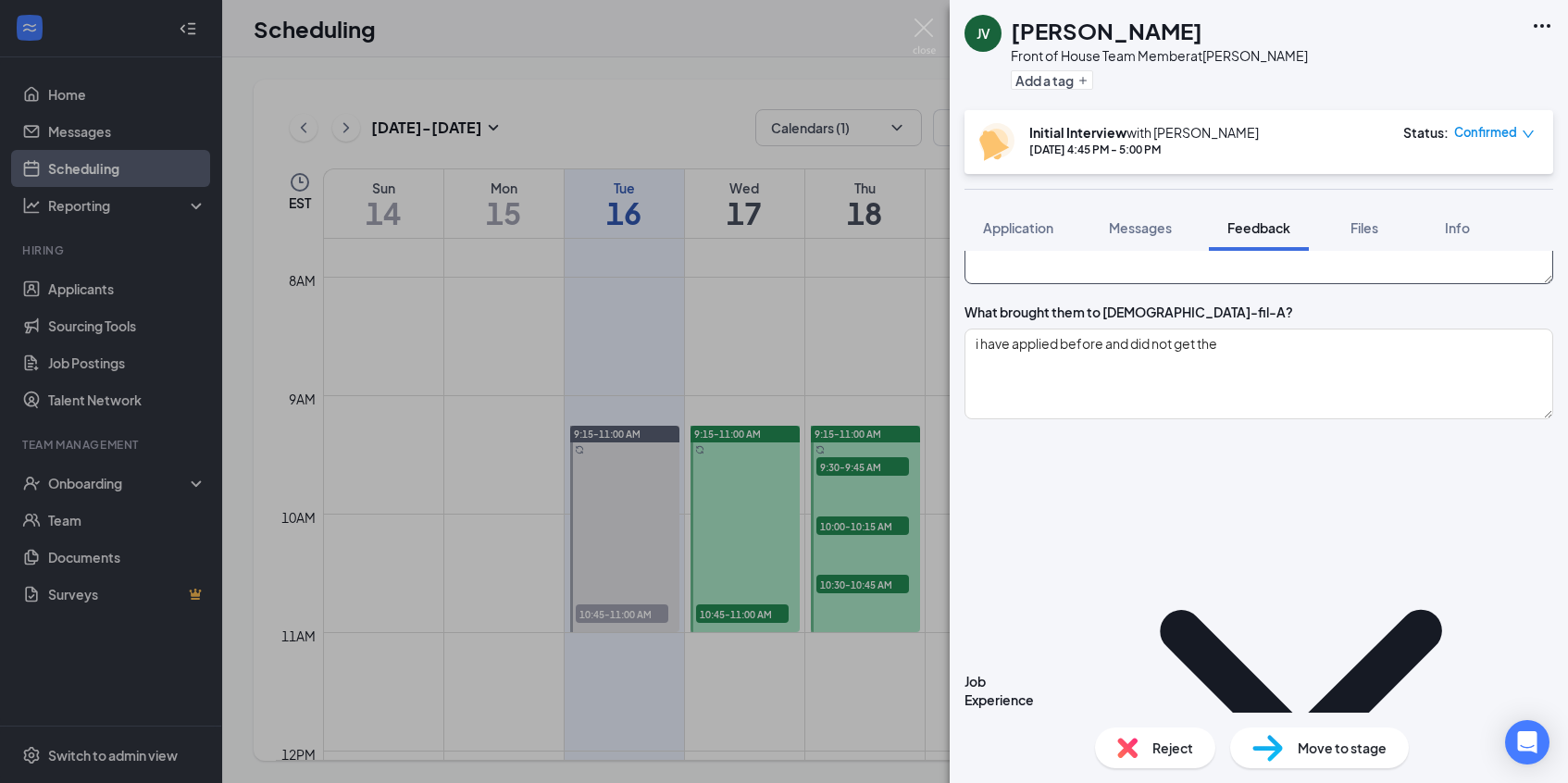
scroll to position [327, 0]
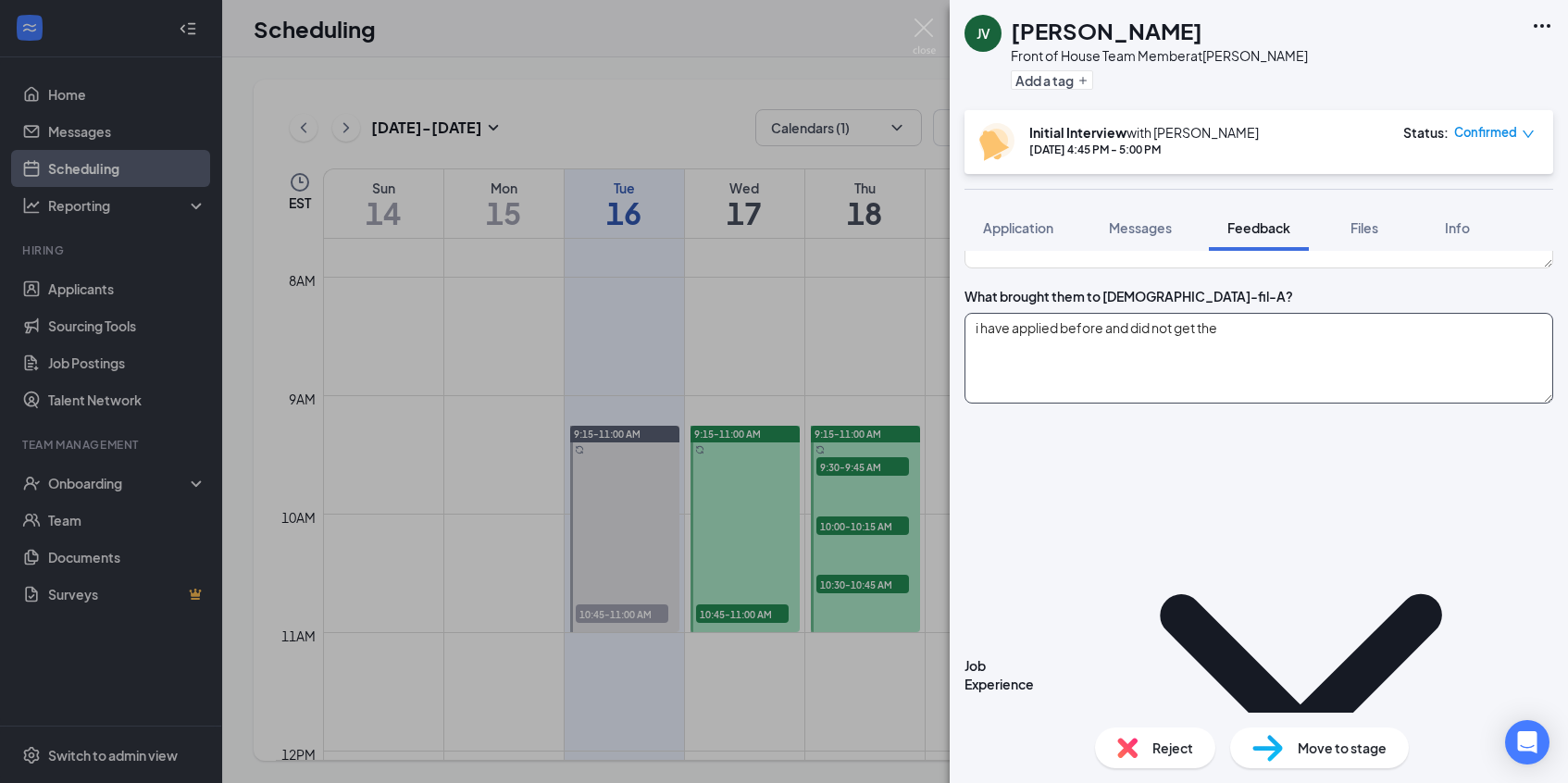
click at [1278, 395] on textarea "i have applied before and did not get the" at bounding box center [1258, 358] width 588 height 91
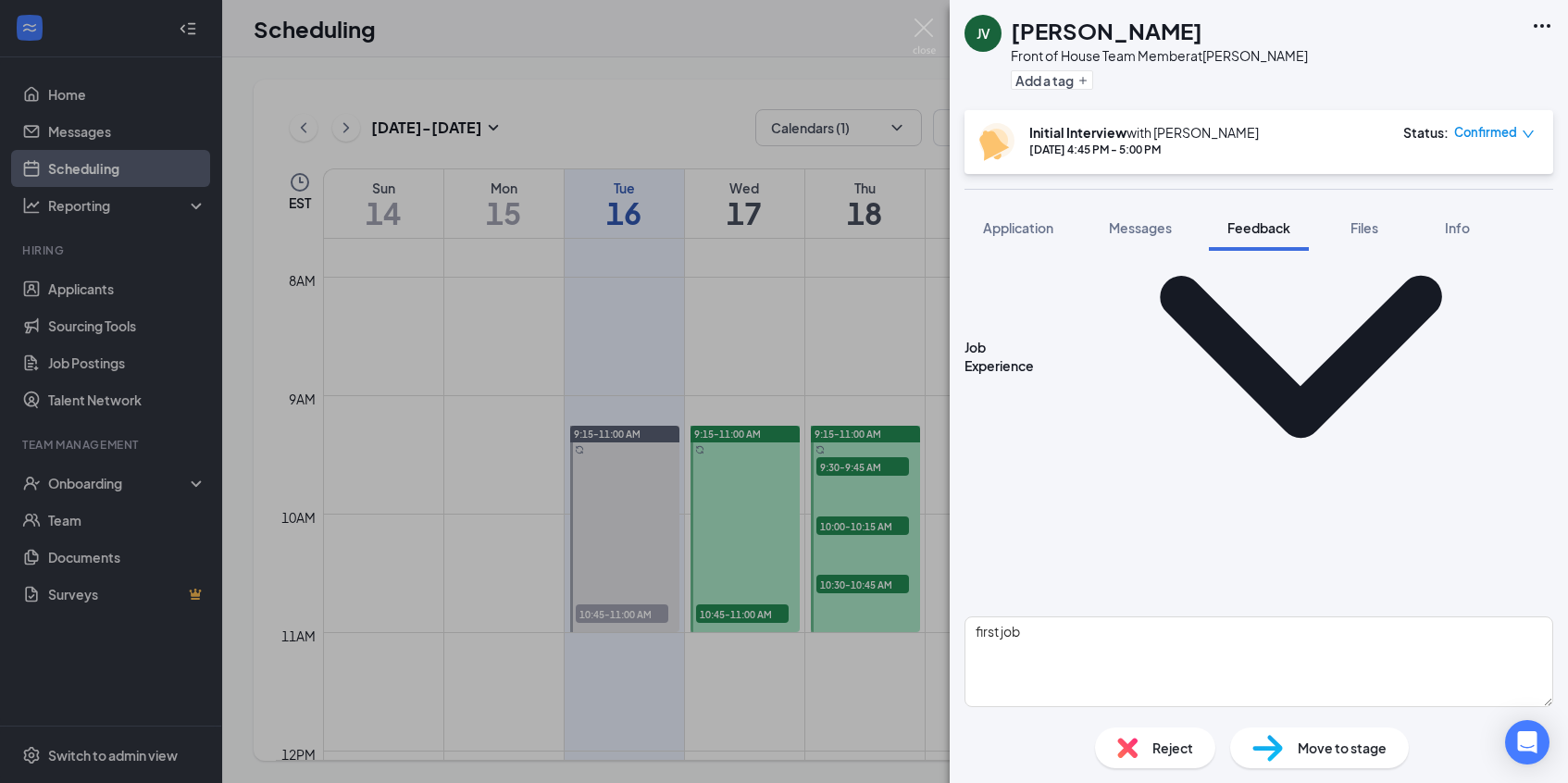
scroll to position [642, 0]
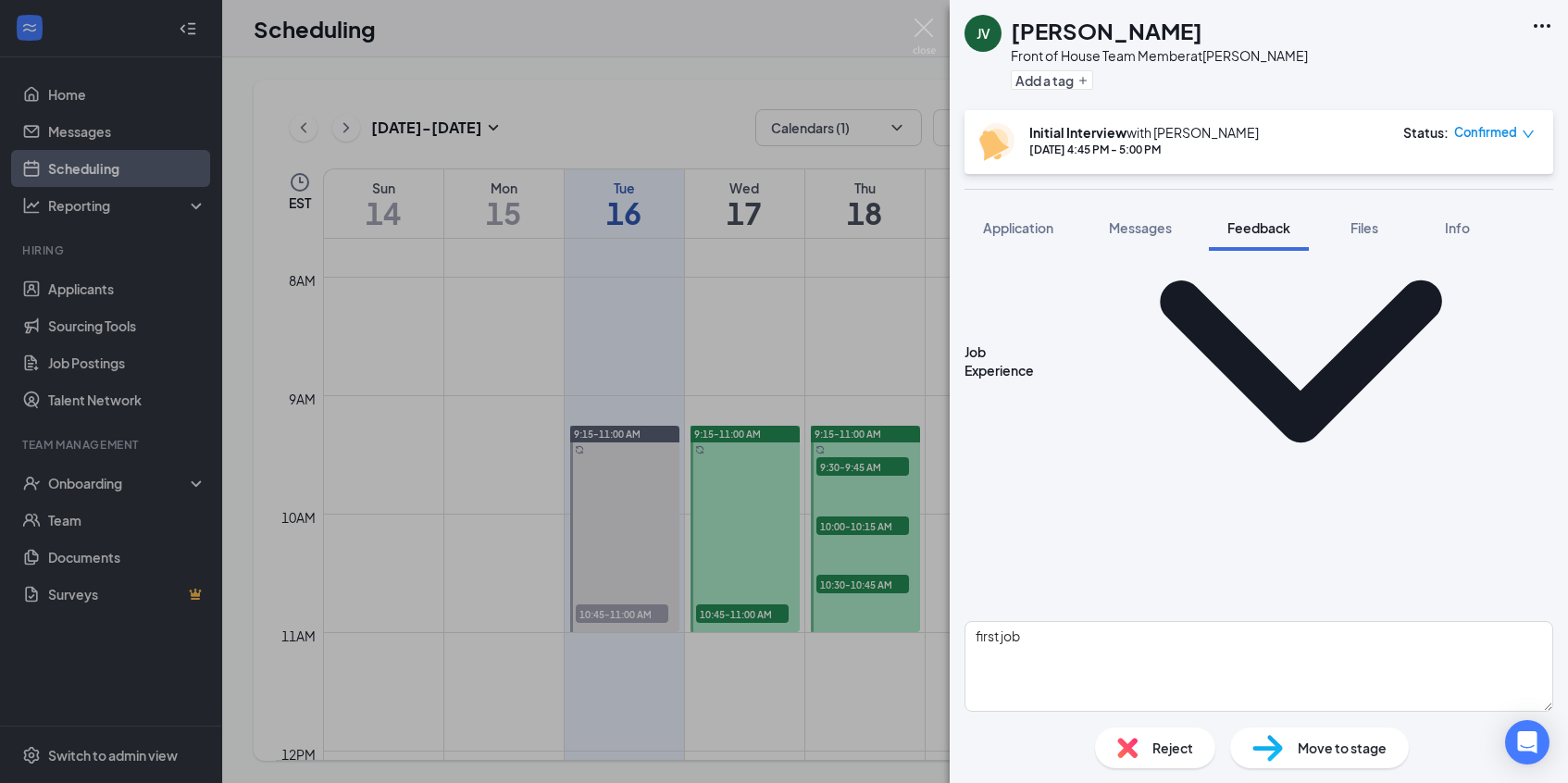
type textarea "i have applied before and did not get the job"
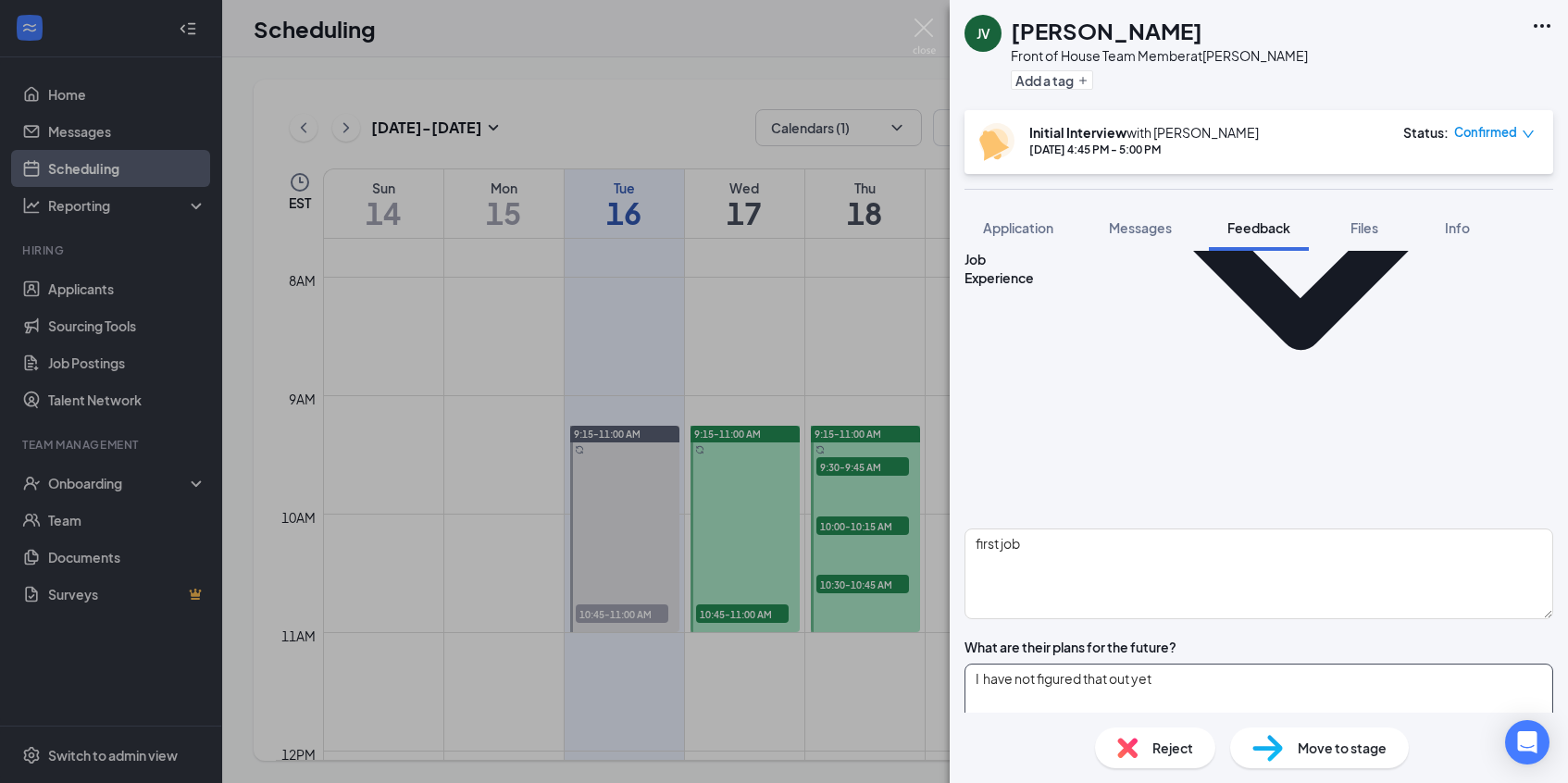
scroll to position [737, 0]
type textarea "I have not figured that out yet"
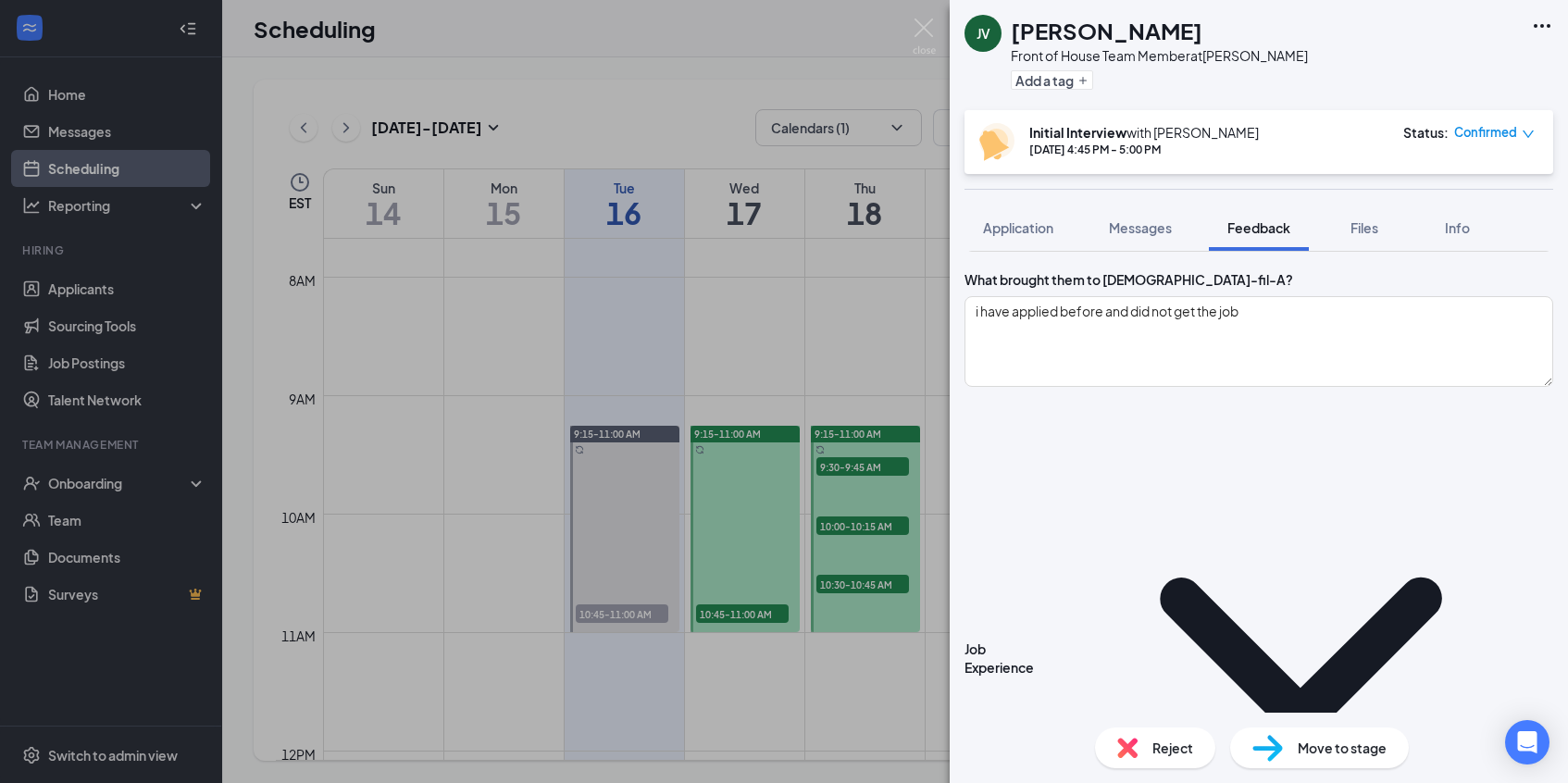
scroll to position [0, 0]
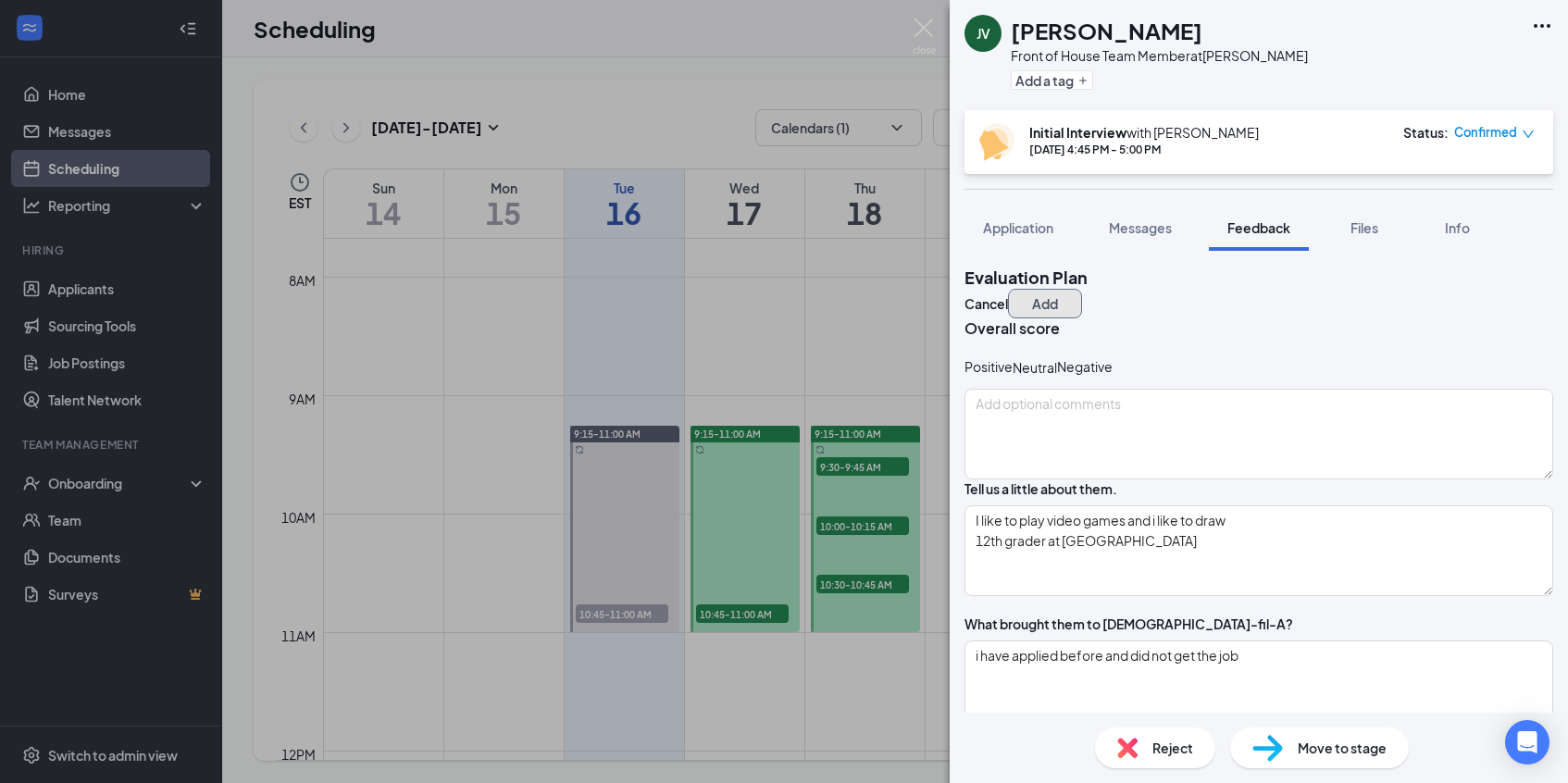
click at [1082, 288] on button "Add" at bounding box center [1044, 303] width 74 height 30
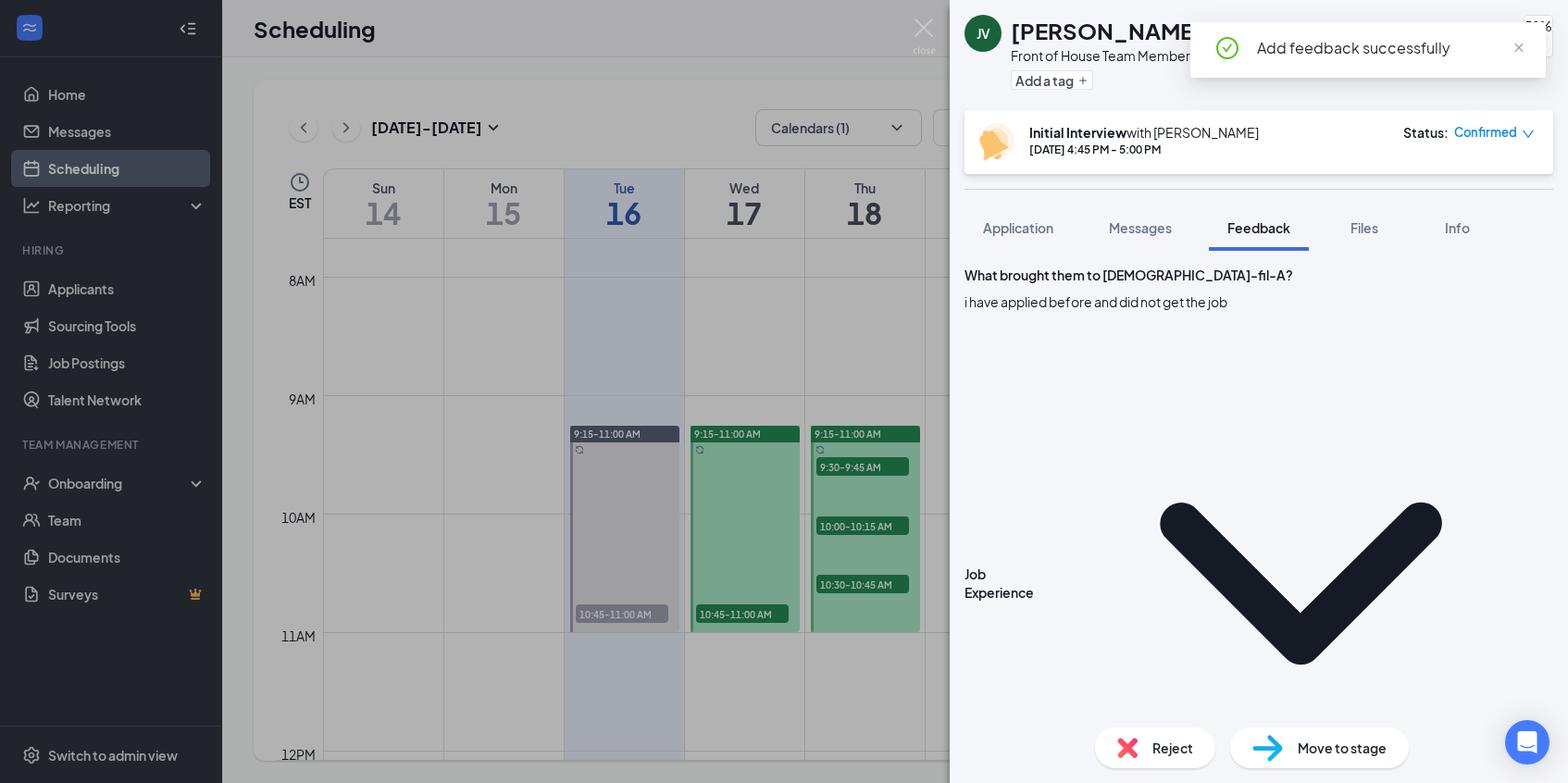
scroll to position [512, 0]
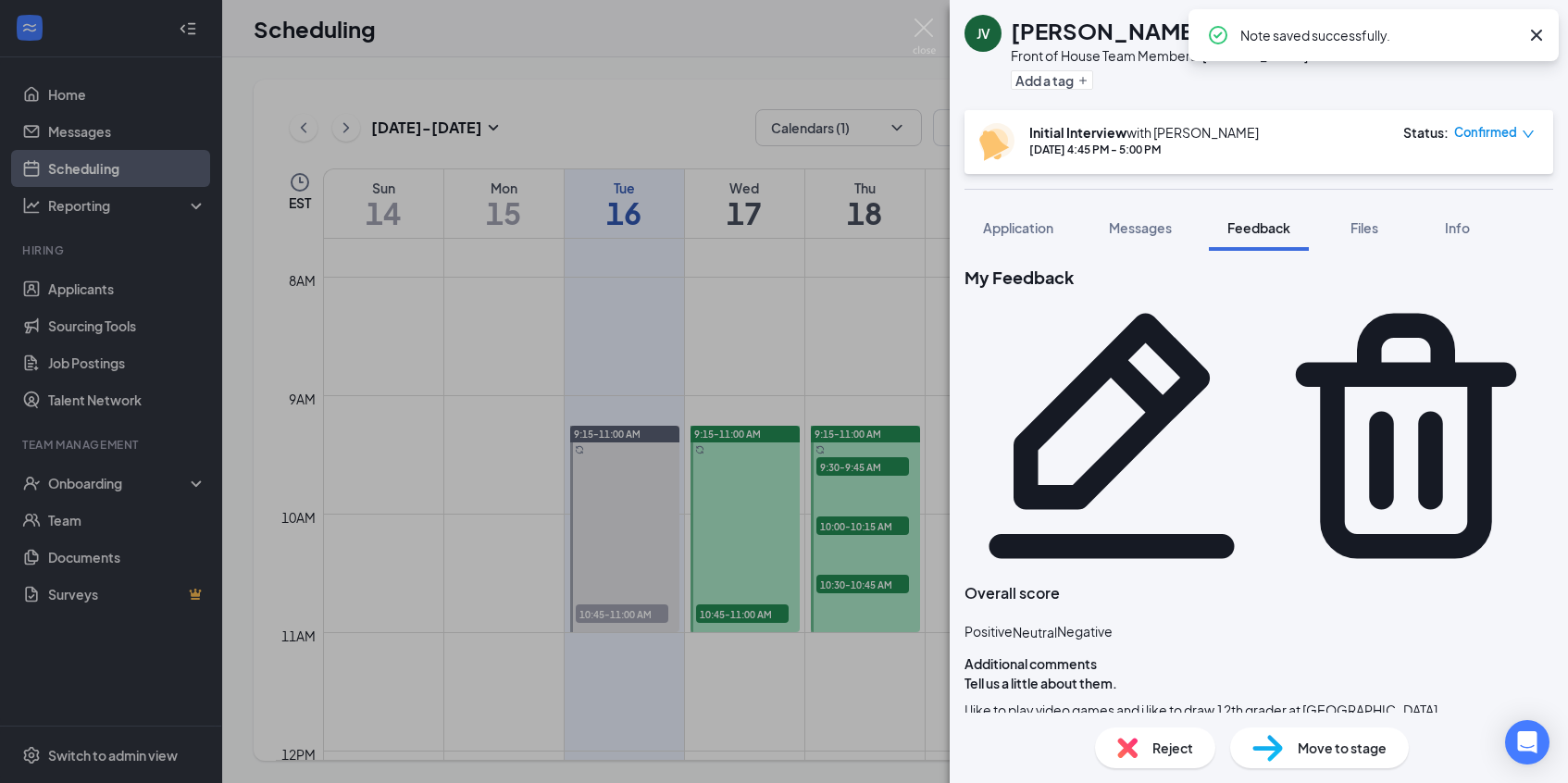
click at [1473, 30] on icon "Cross" at bounding box center [1536, 35] width 22 height 22
click at [903, 22] on div "JV Jace Vinson Front of House Team Member at Easley Add a tag 50% Initial Inter…" at bounding box center [784, 391] width 1568 height 783
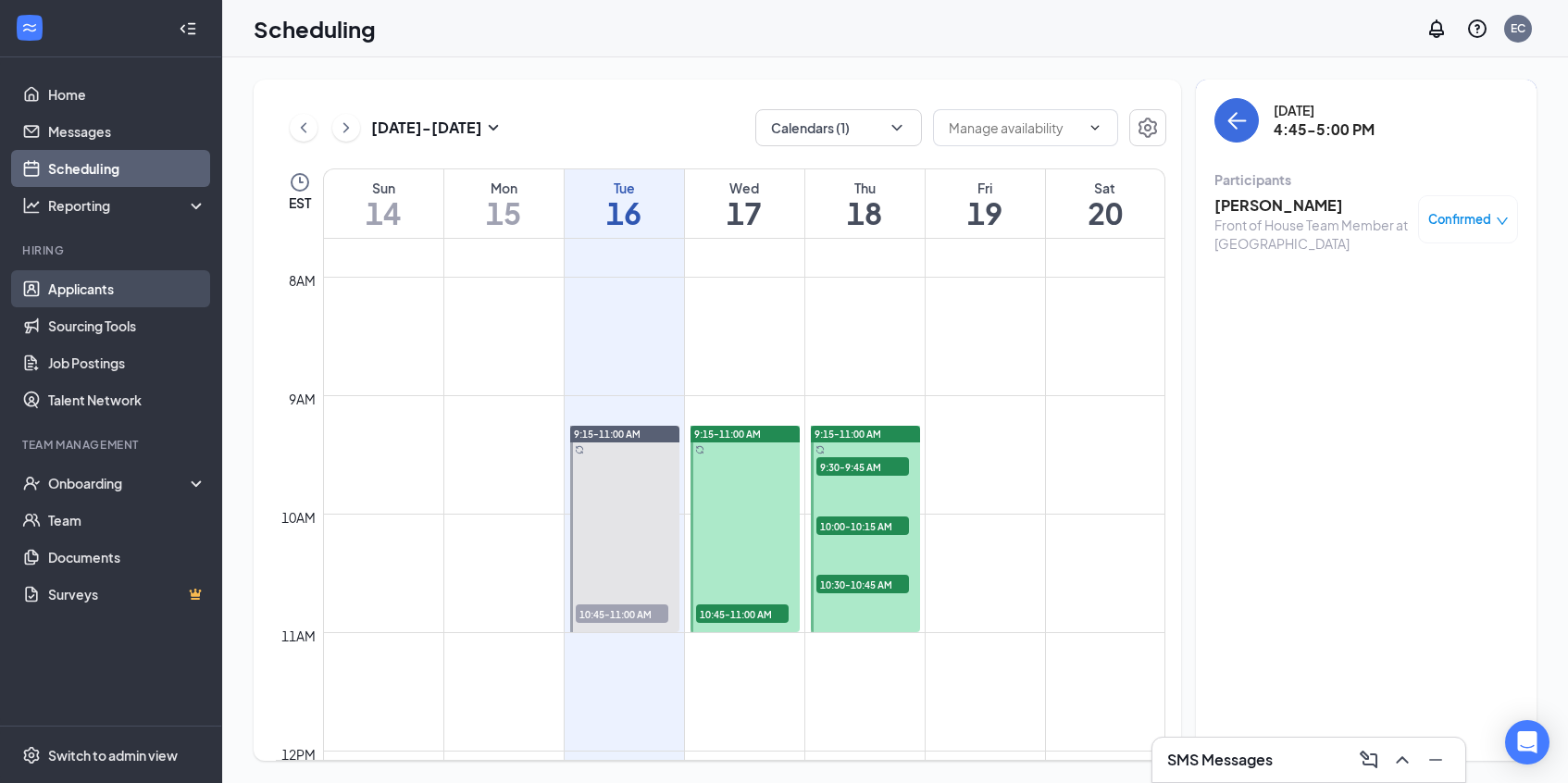
click at [82, 291] on link "Applicants" at bounding box center [127, 288] width 158 height 37
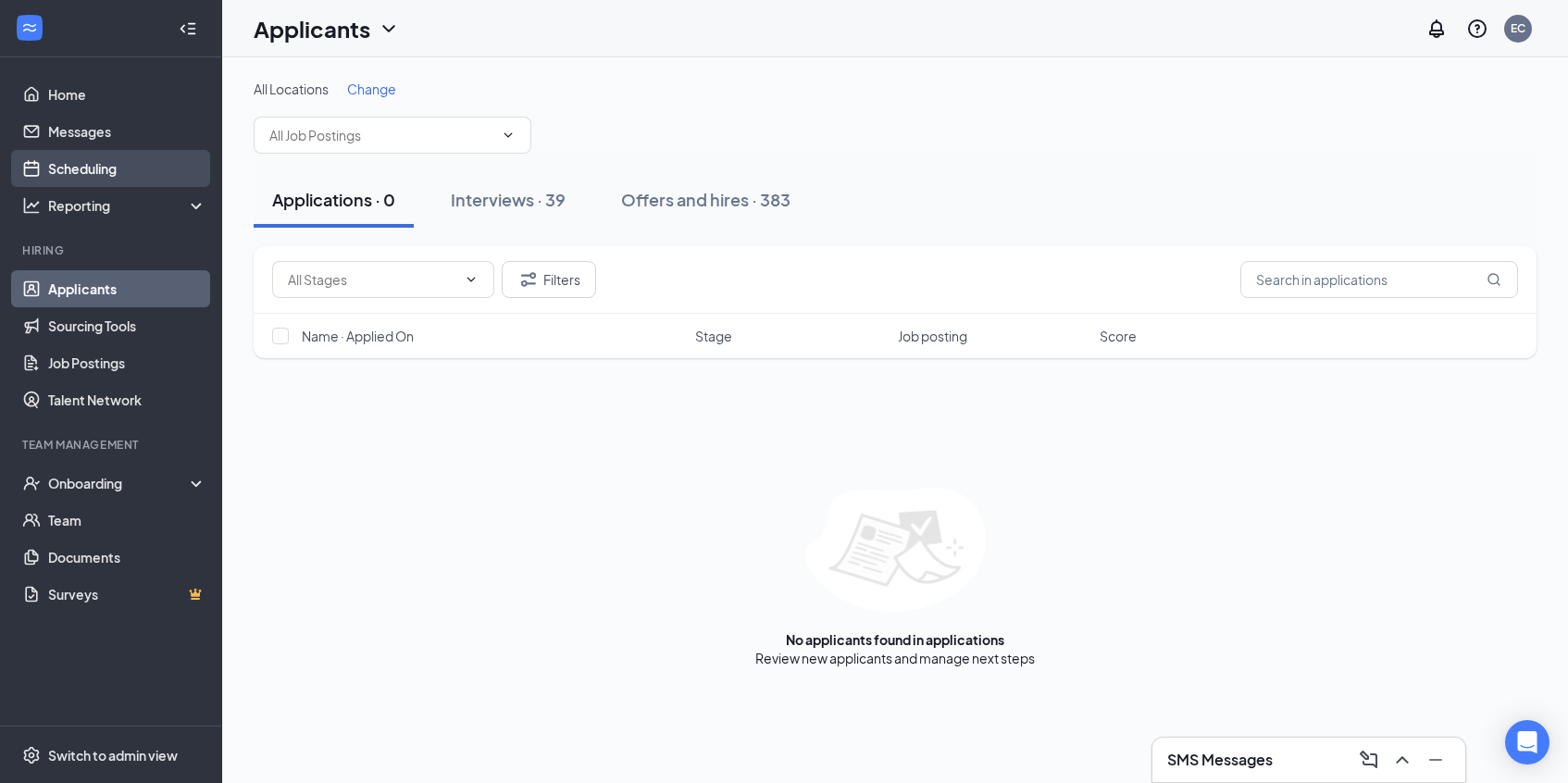
click at [102, 162] on link "Scheduling" at bounding box center [127, 168] width 158 height 37
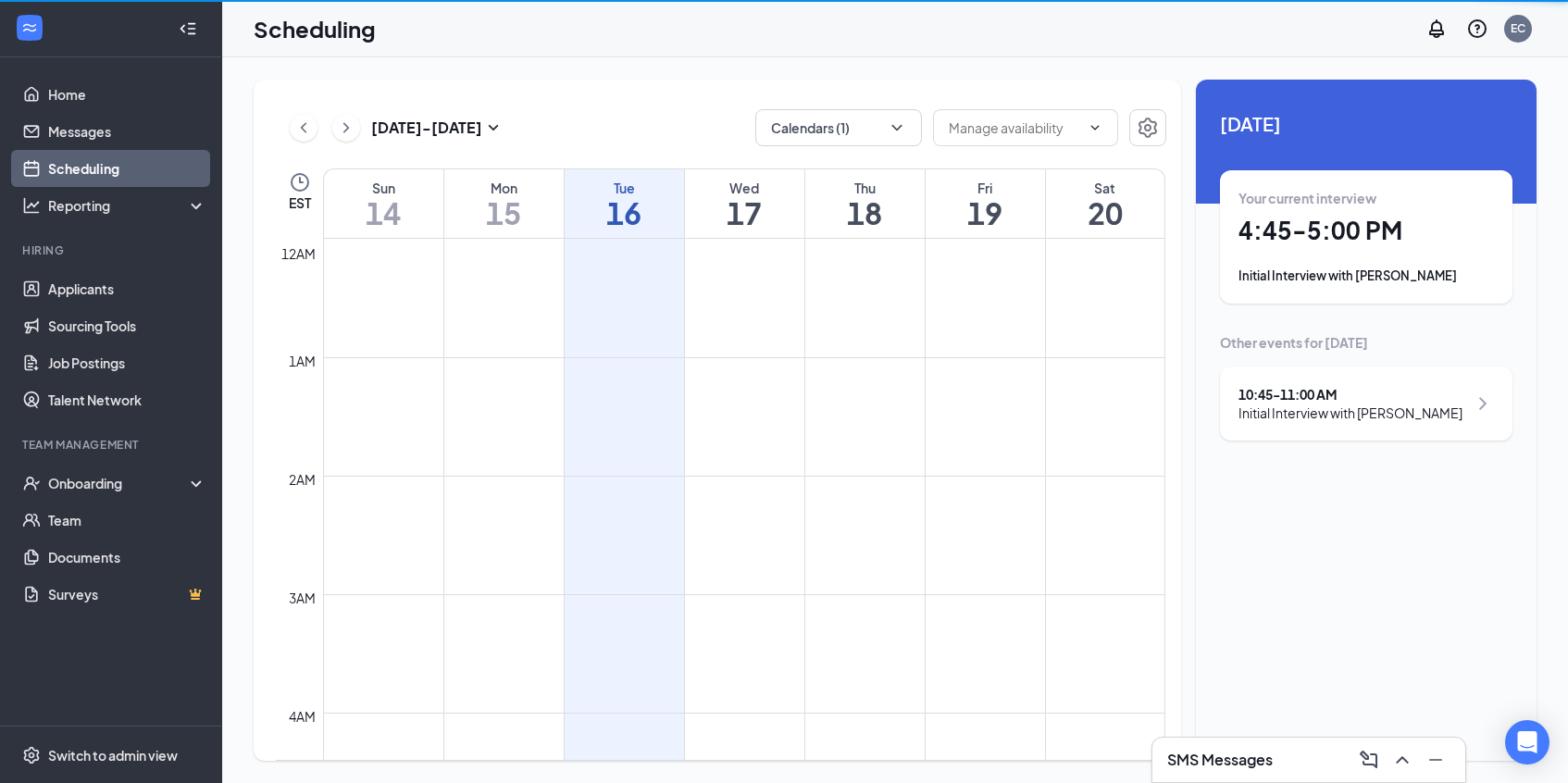
scroll to position [910, 0]
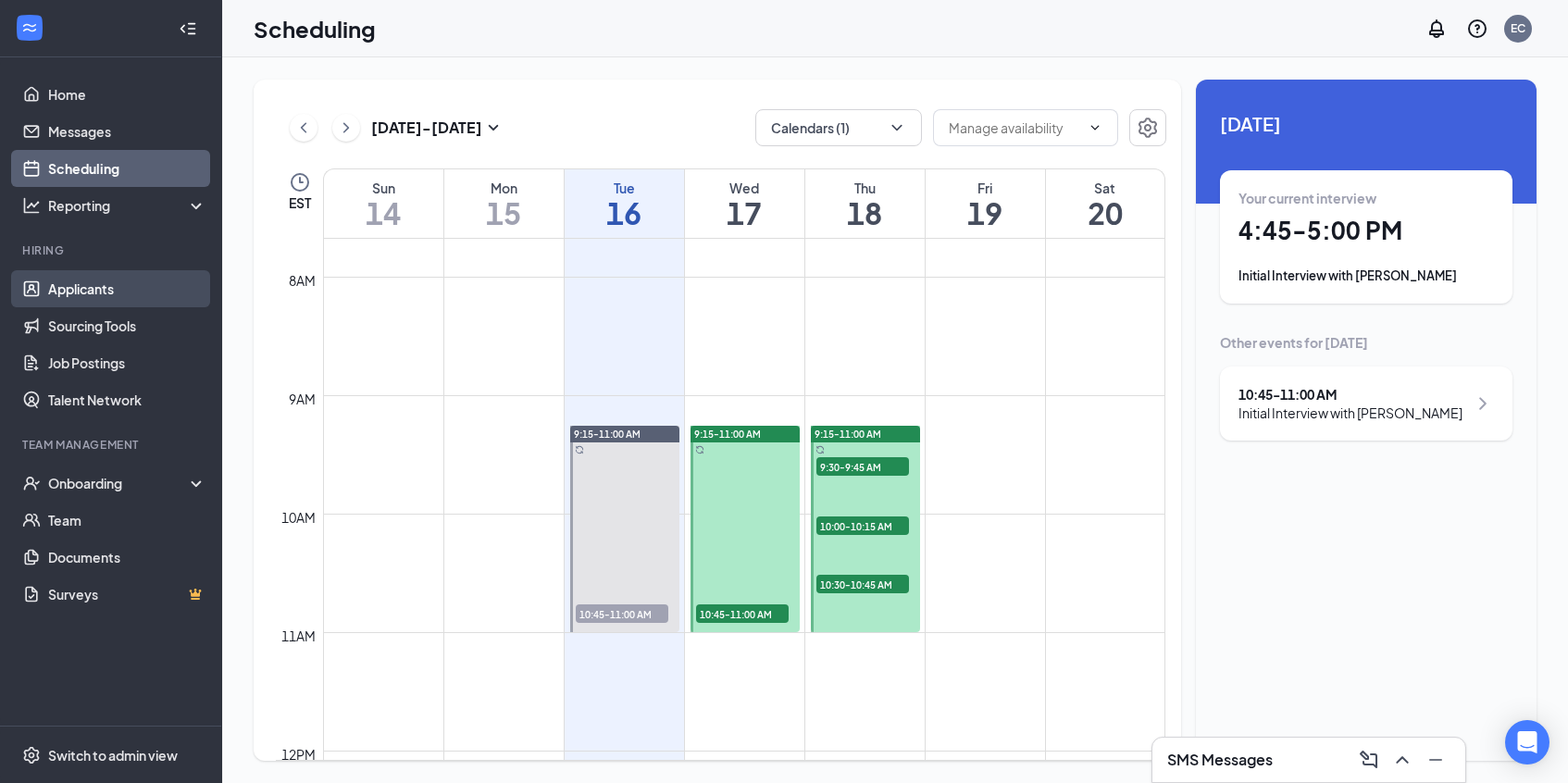
click at [52, 289] on link "Applicants" at bounding box center [127, 288] width 158 height 37
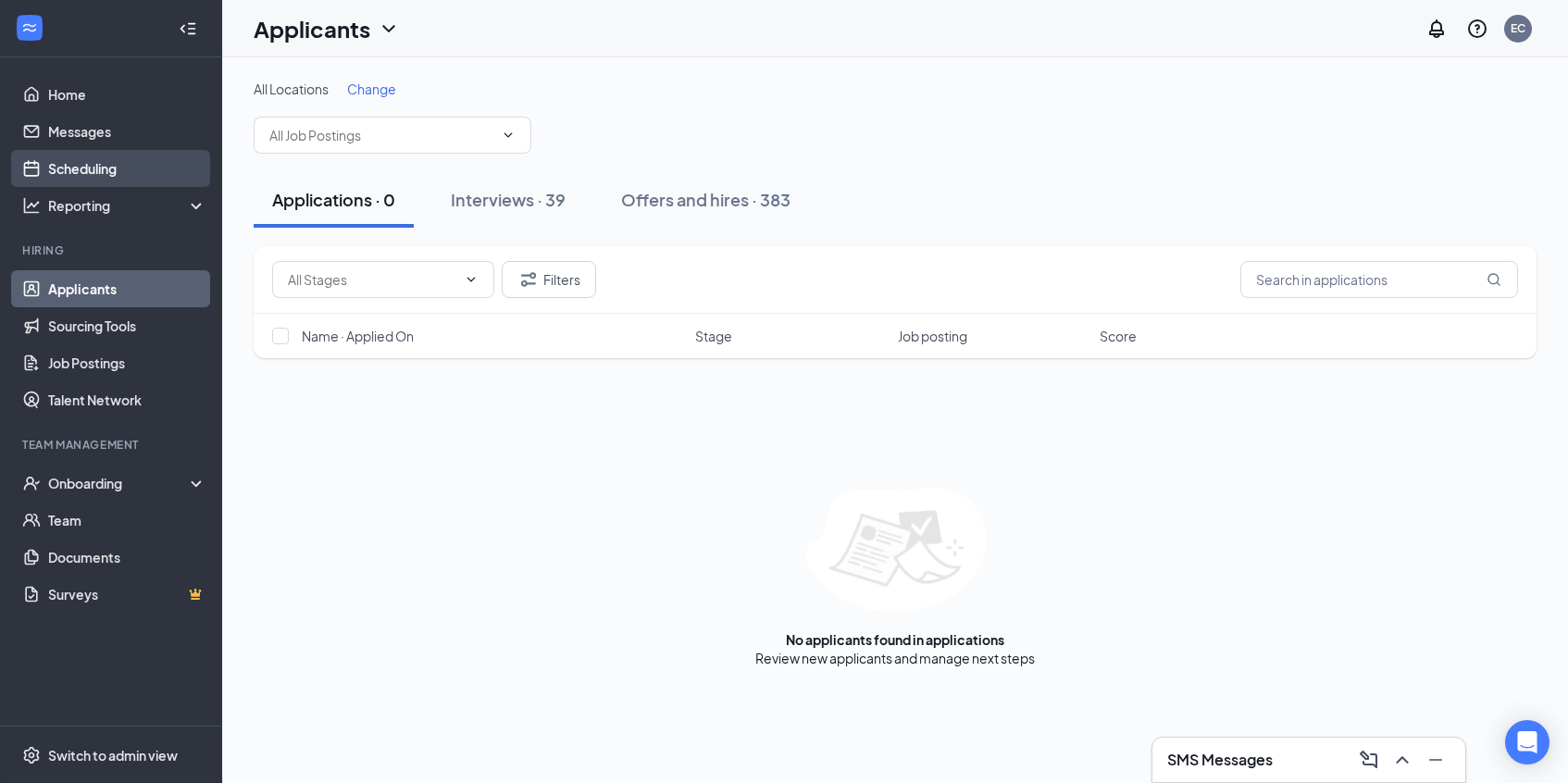
click at [114, 162] on link "Scheduling" at bounding box center [127, 168] width 158 height 37
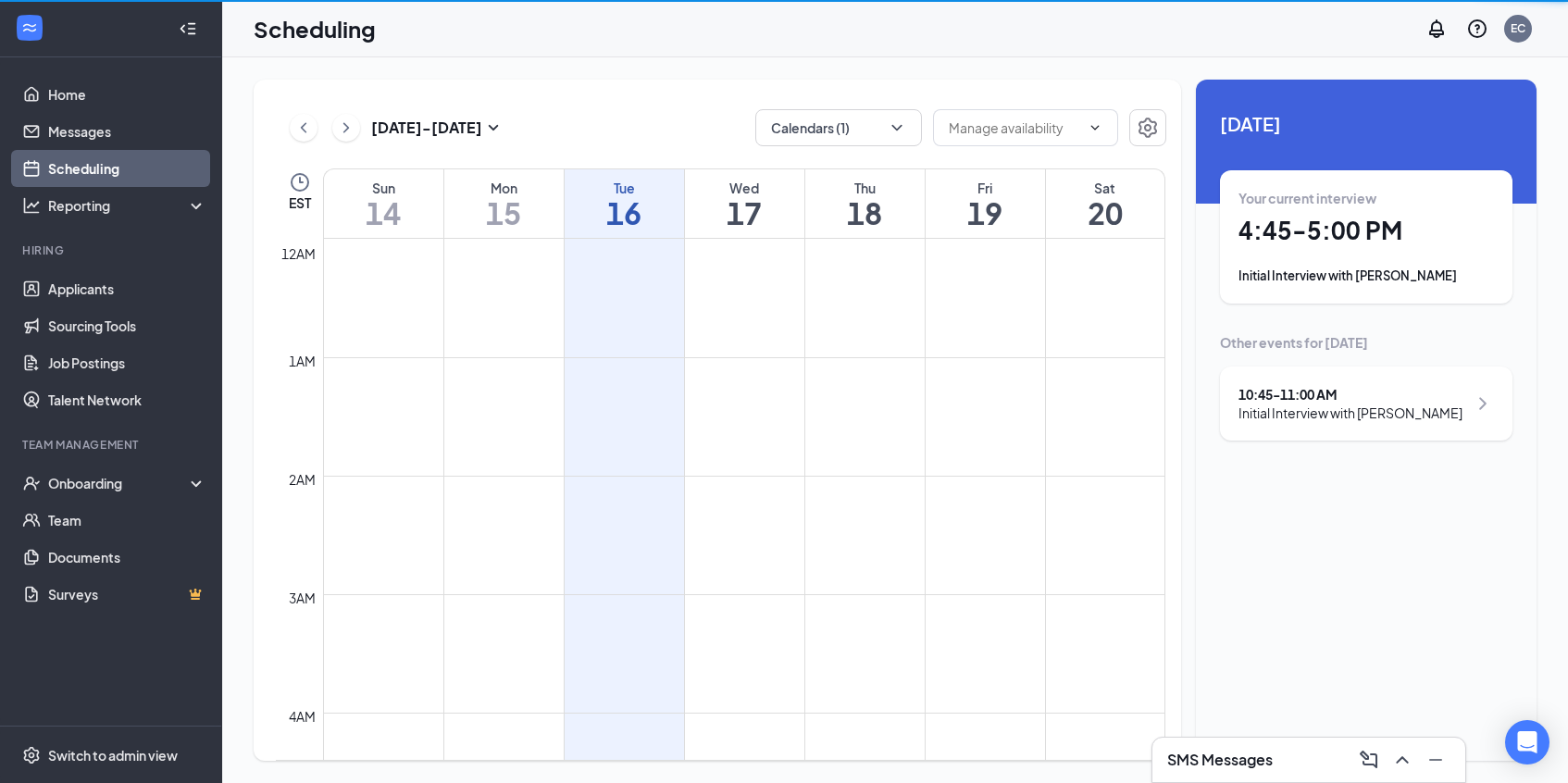
scroll to position [910, 0]
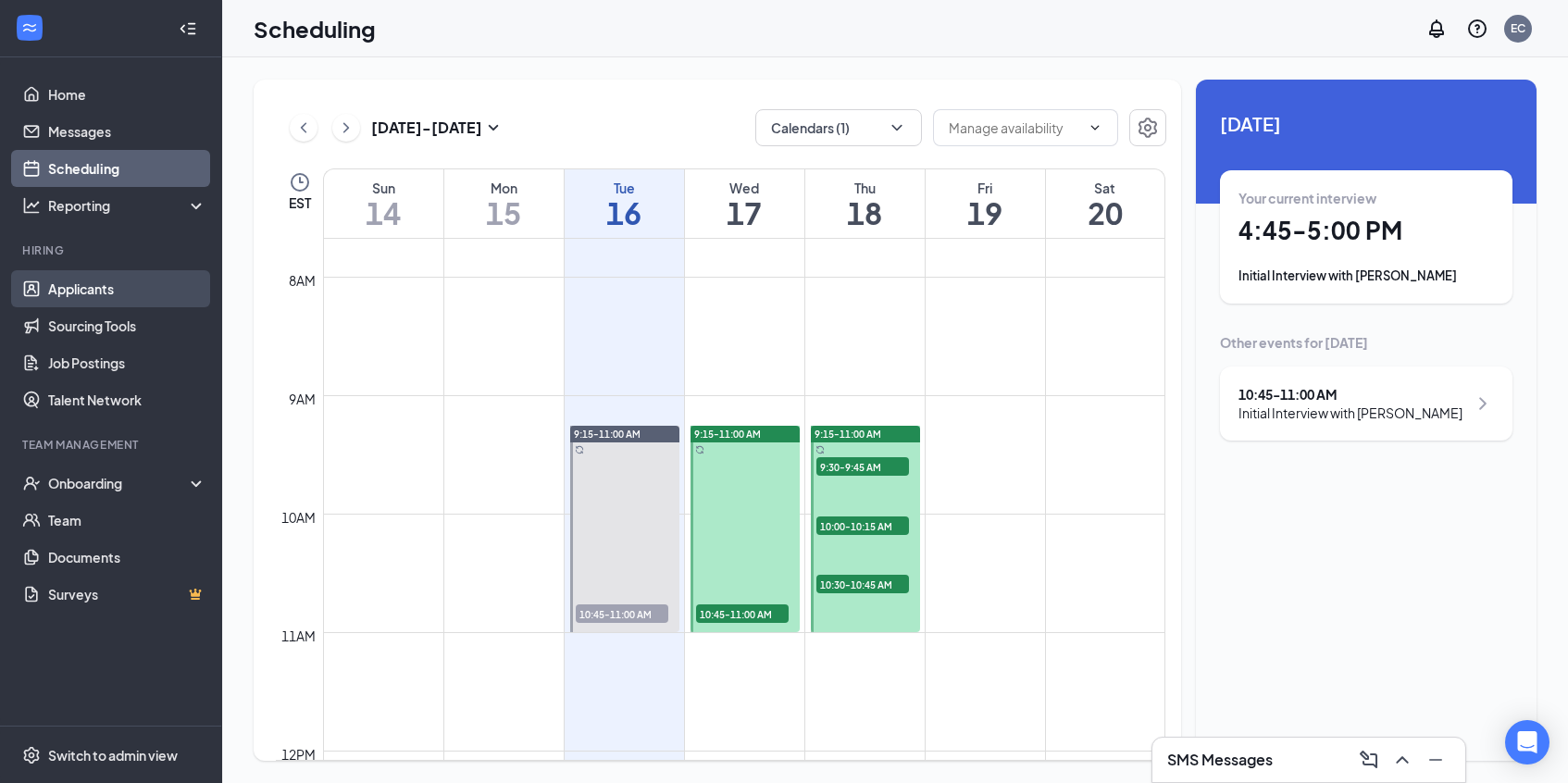
click at [119, 286] on link "Applicants" at bounding box center [127, 288] width 158 height 37
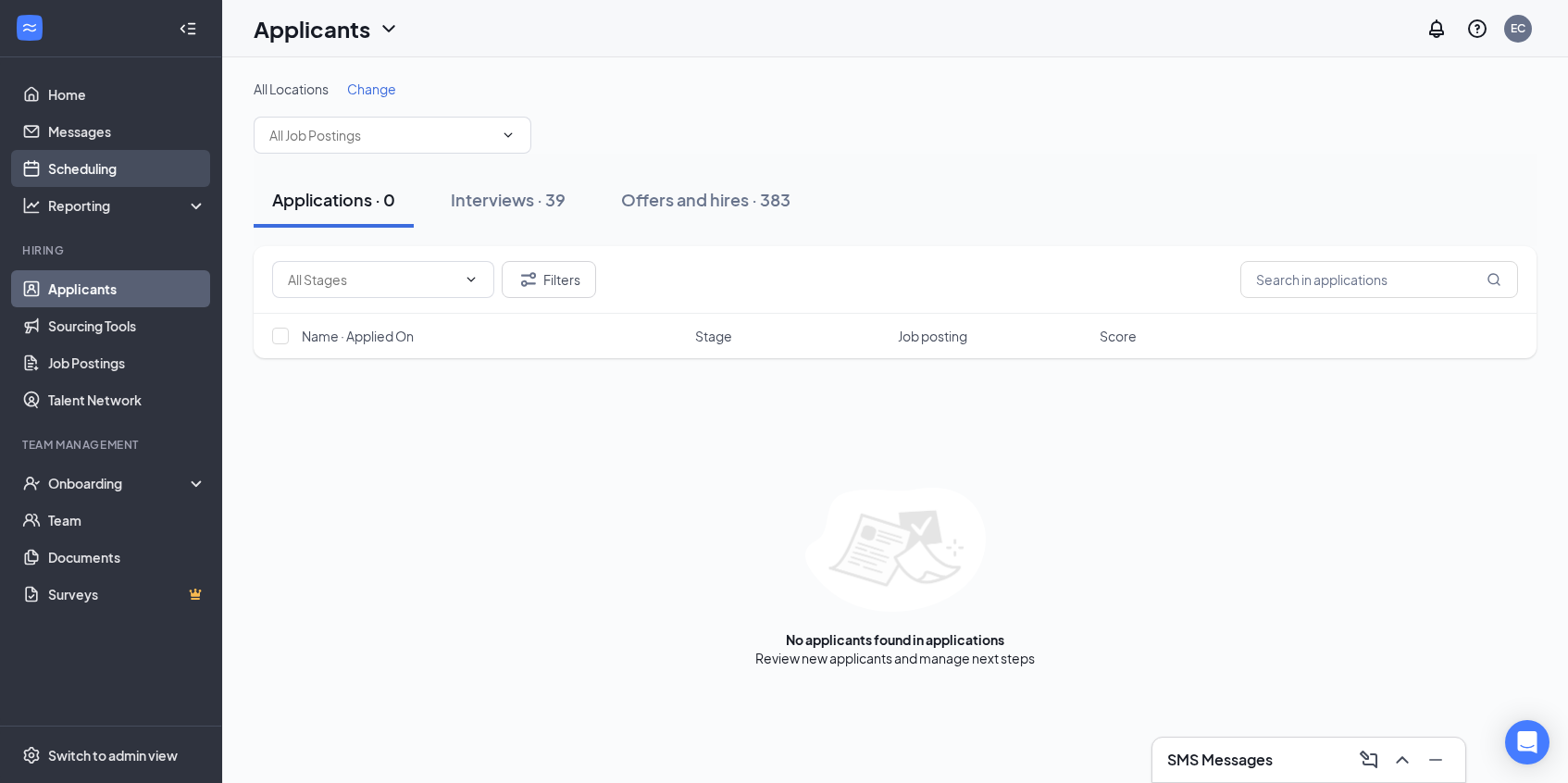
click at [130, 177] on link "Scheduling" at bounding box center [127, 168] width 158 height 37
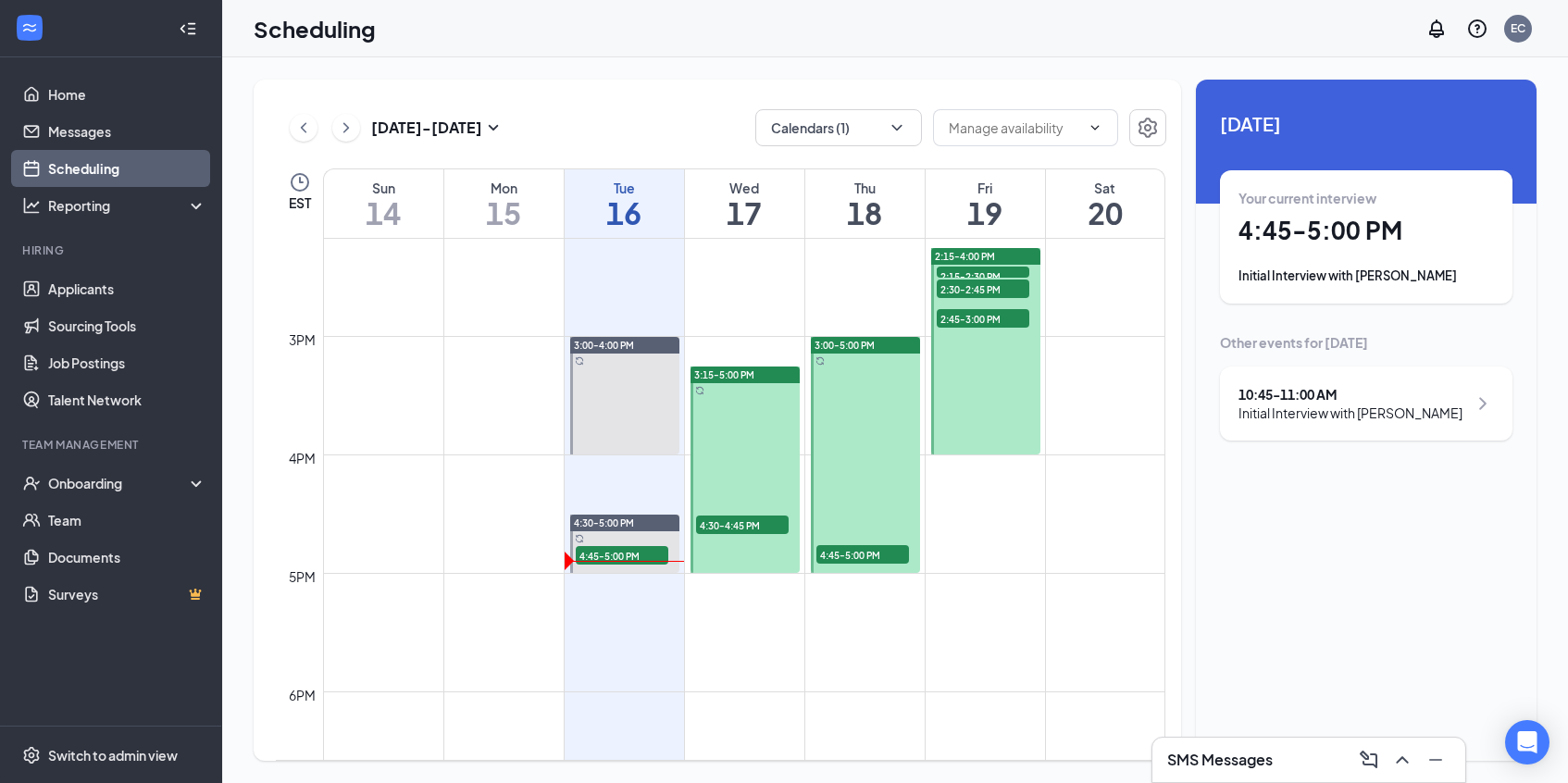
scroll to position [1680, 0]
click at [1275, 249] on div "Your current interview 4:45 - 5:00 PM Initial Interview with Jace Vinson" at bounding box center [1366, 236] width 256 height 96
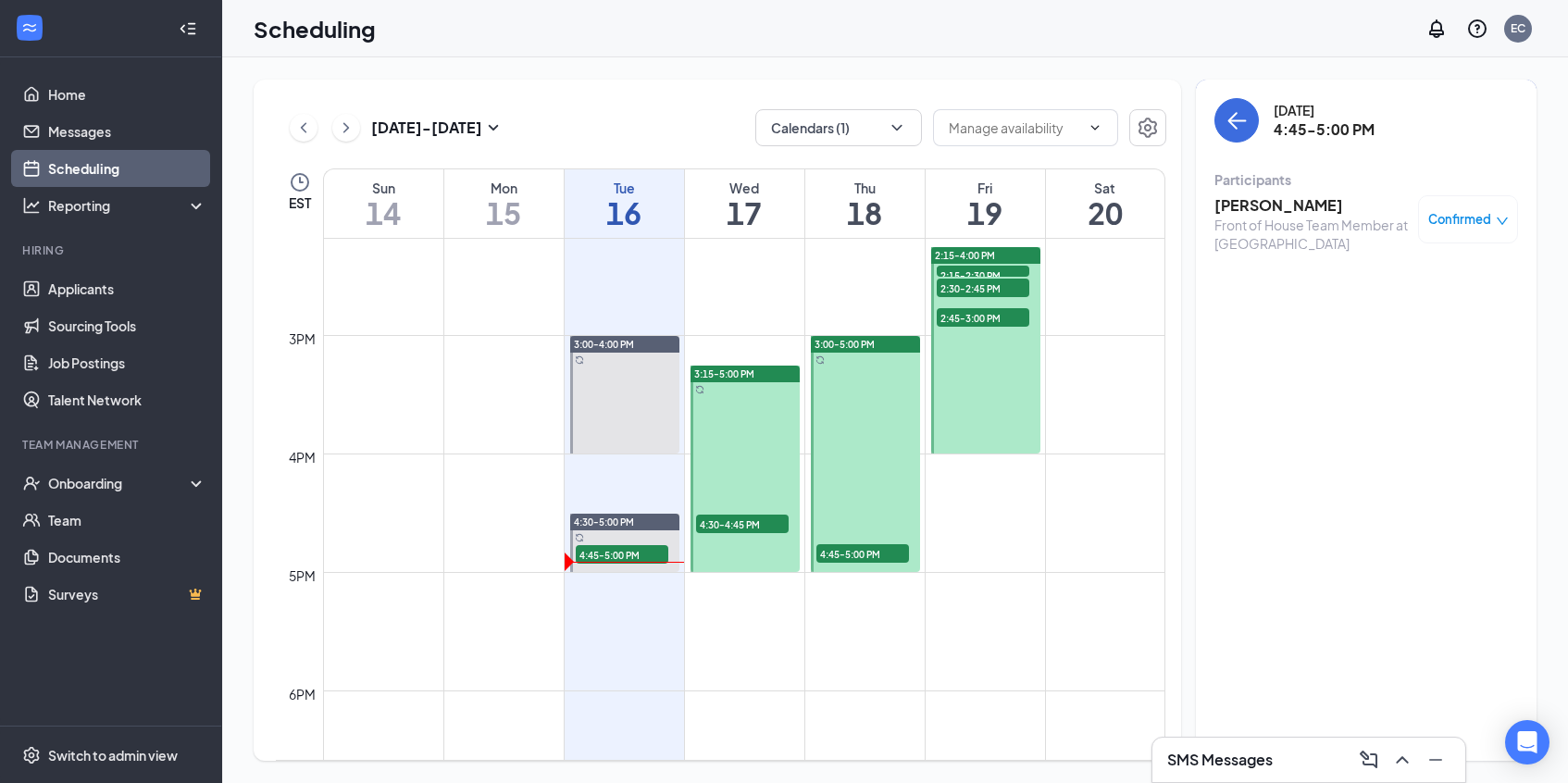
click at [1238, 211] on h3 "[PERSON_NAME]" at bounding box center [1311, 205] width 195 height 20
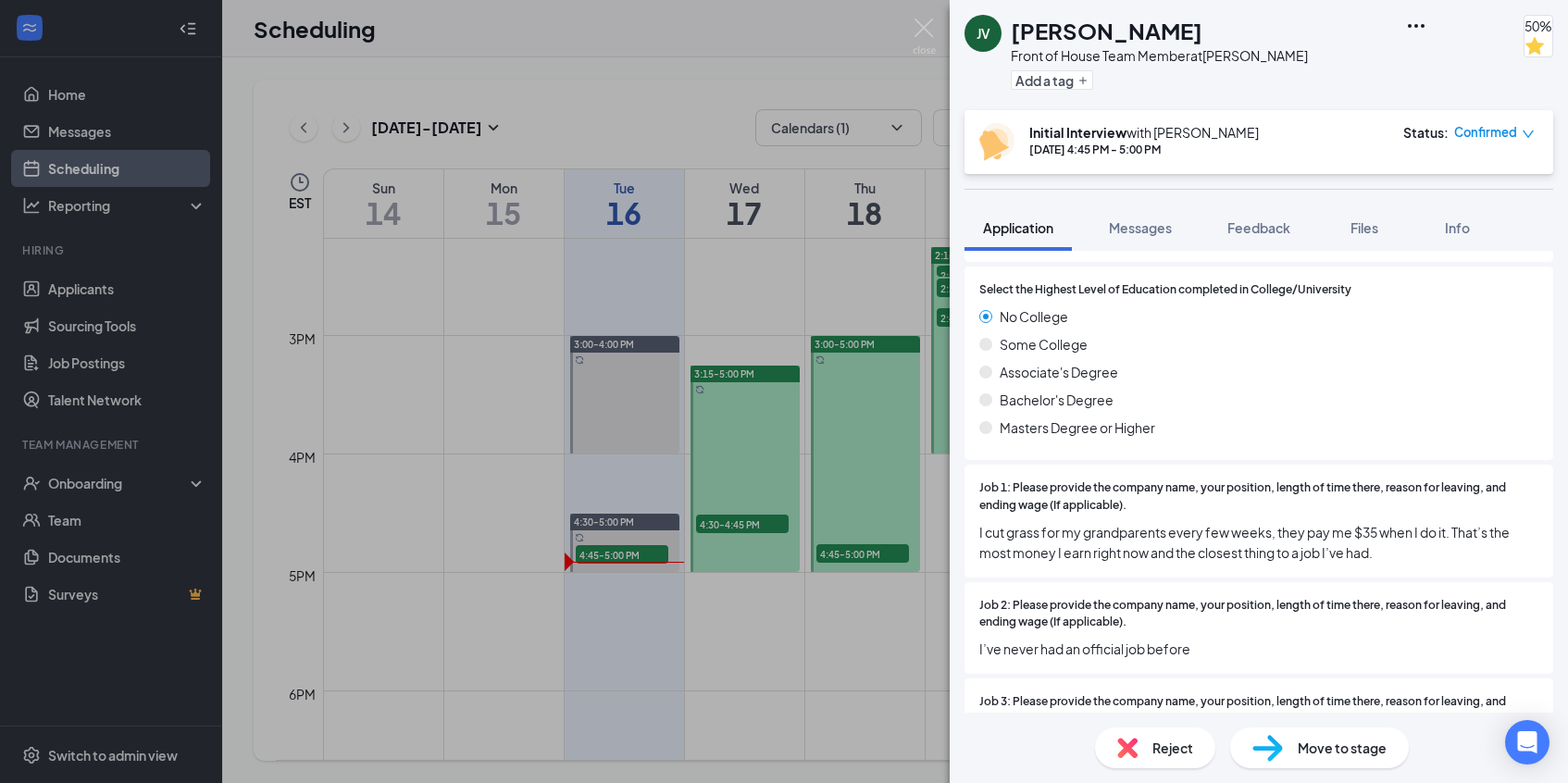
scroll to position [1156, 0]
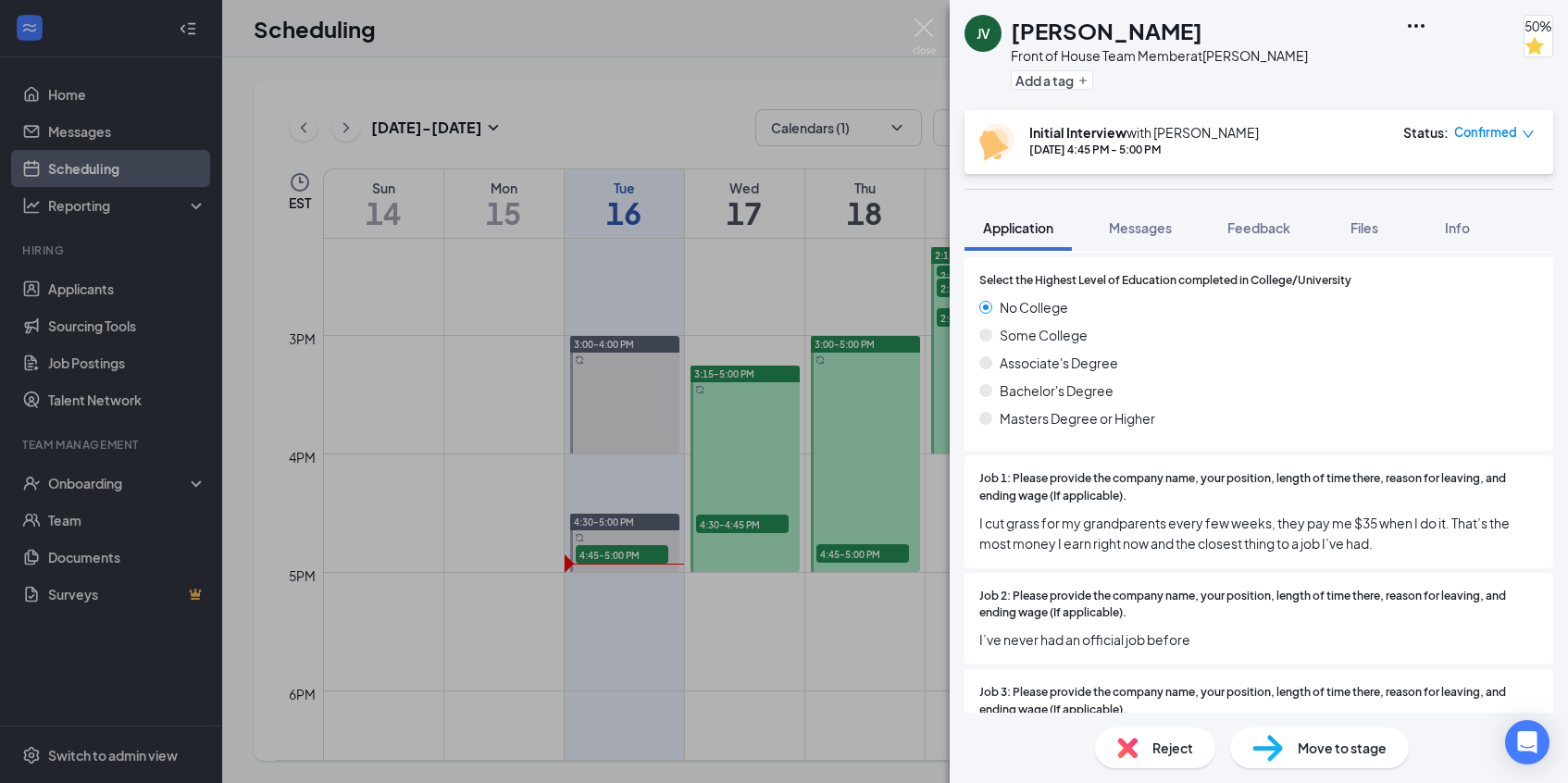
click at [562, 57] on div "JV Jace Vinson Front of House Team Member at Easley Add a tag 50% Initial Inter…" at bounding box center [784, 391] width 1568 height 783
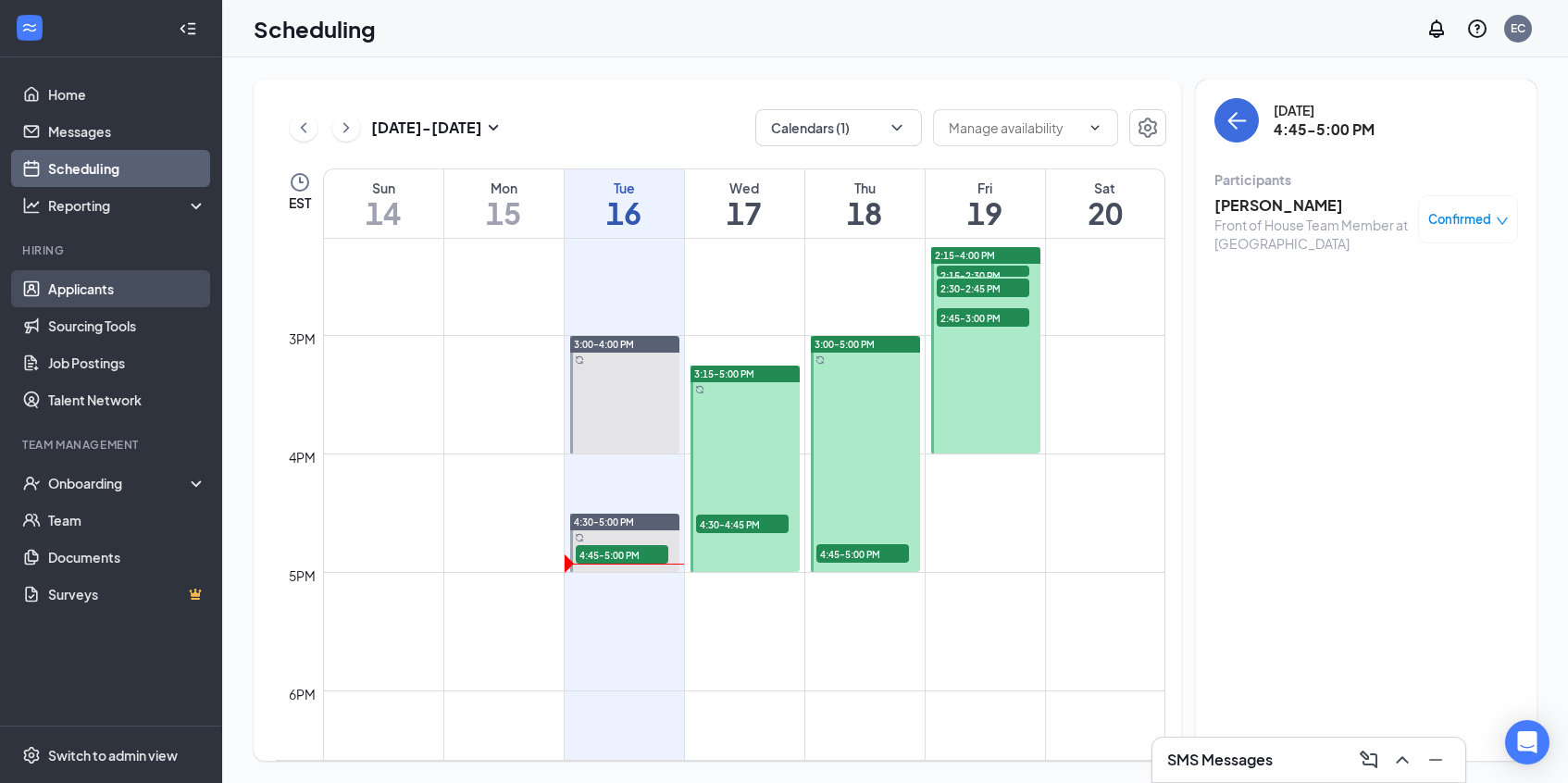
click at [64, 293] on link "Applicants" at bounding box center [127, 288] width 158 height 37
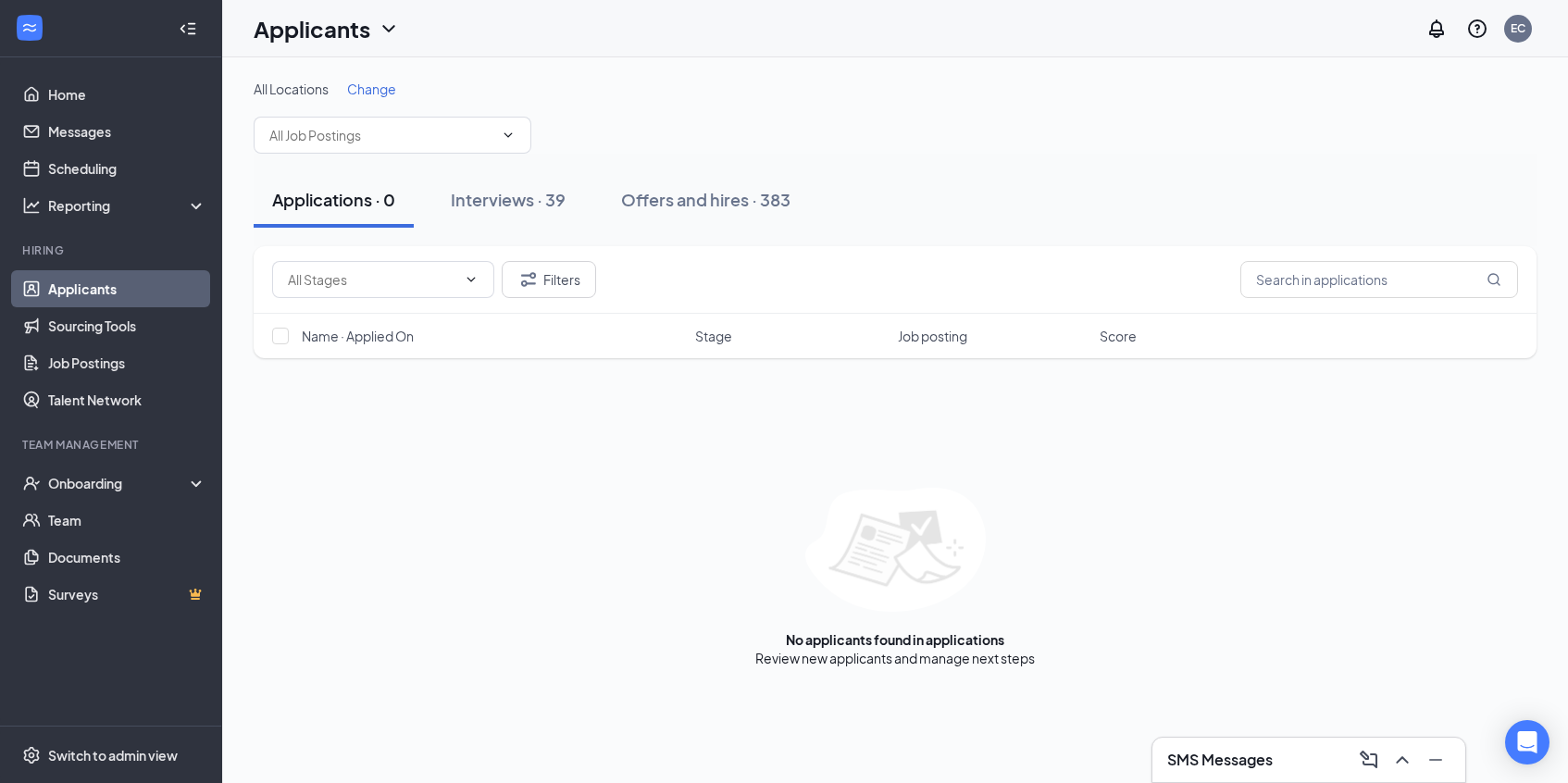
click at [491, 171] on div "Applications · 0 Interviews · 39 Offers and hires · 383" at bounding box center [894, 200] width 1282 height 93
click at [480, 203] on div "Interviews · 39" at bounding box center [508, 199] width 115 height 23
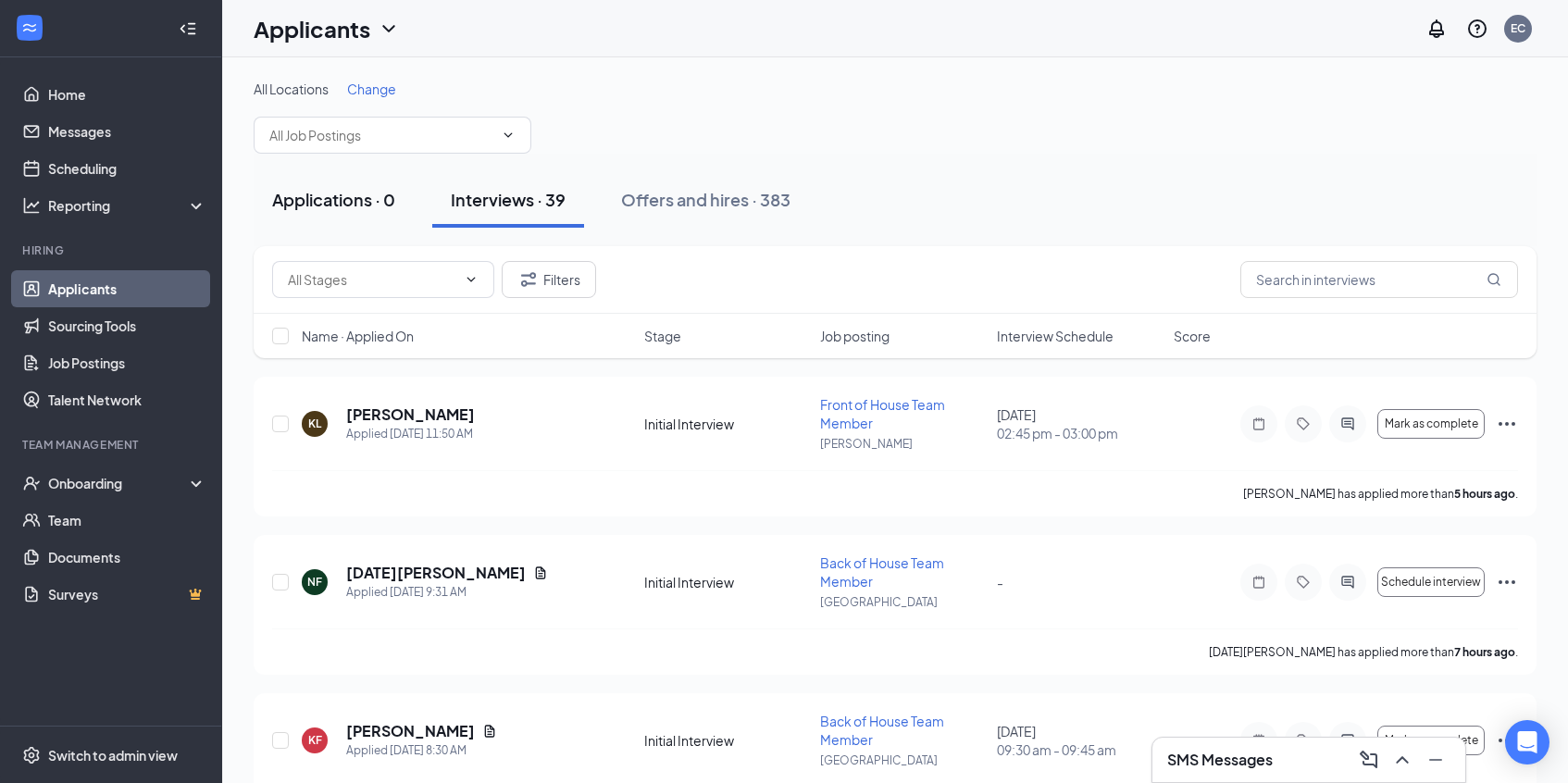
click at [377, 200] on div "Applications · 0" at bounding box center [333, 199] width 123 height 23
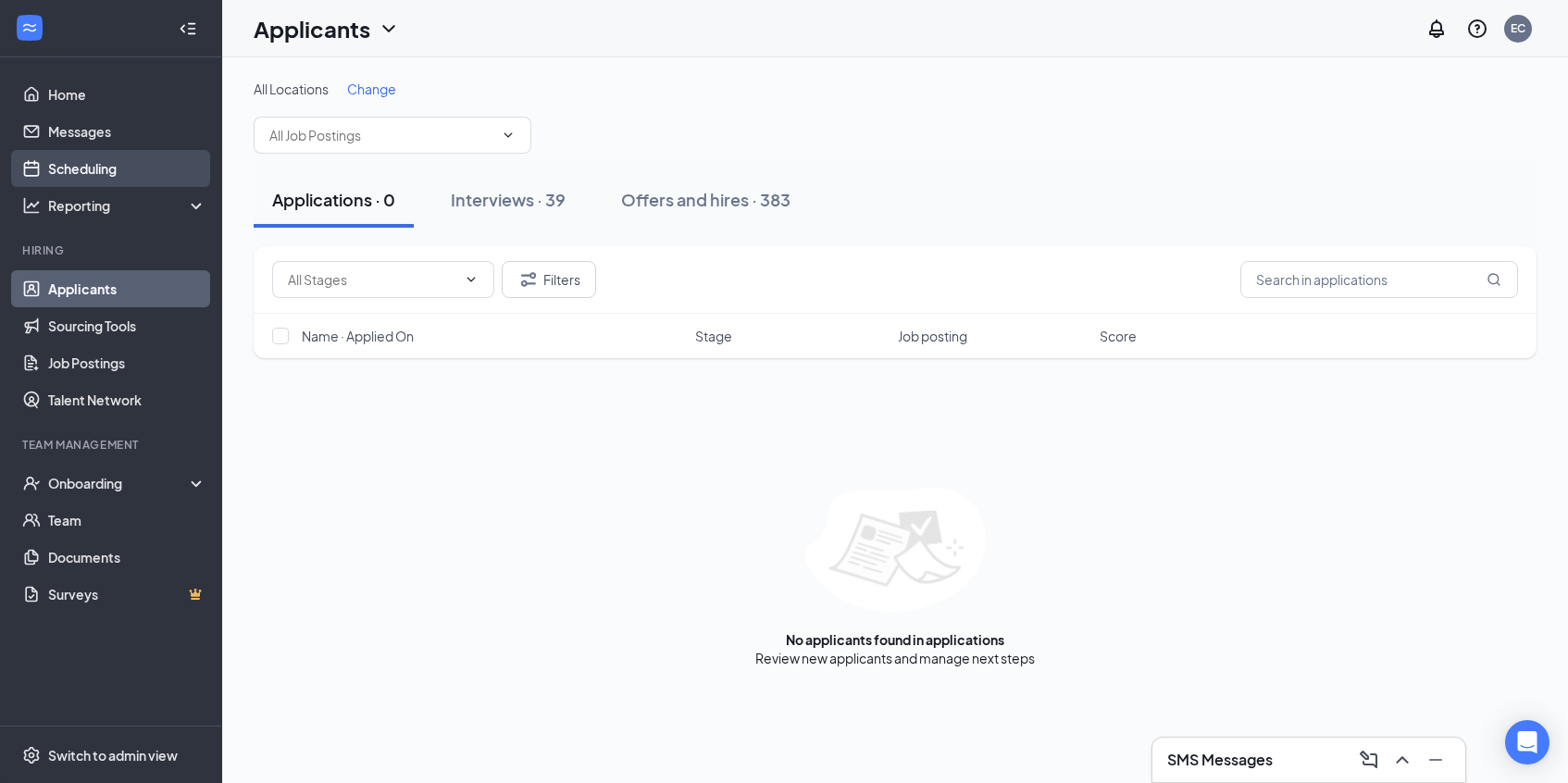
click at [117, 168] on link "Scheduling" at bounding box center [127, 168] width 158 height 37
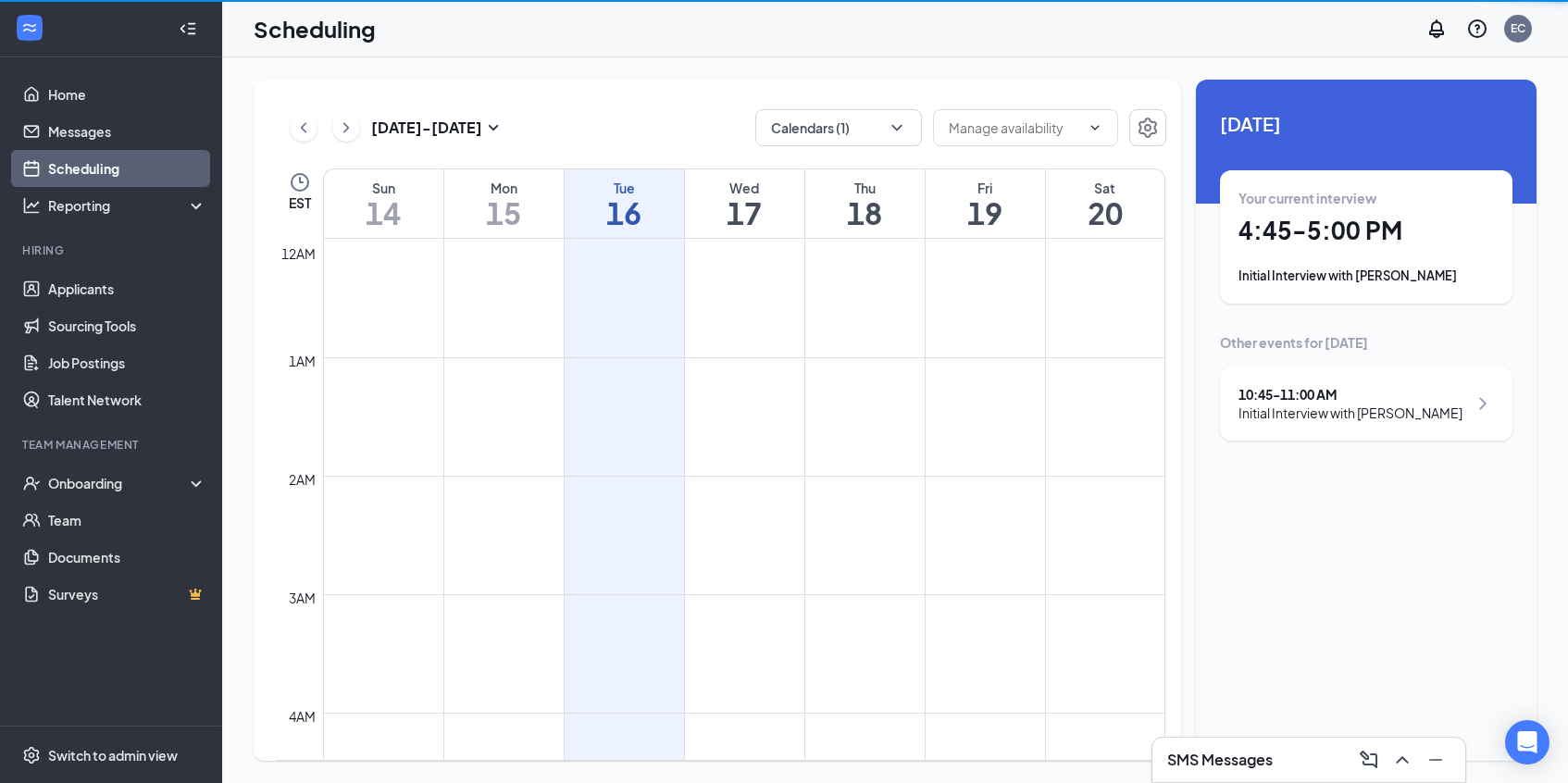
scroll to position [910, 0]
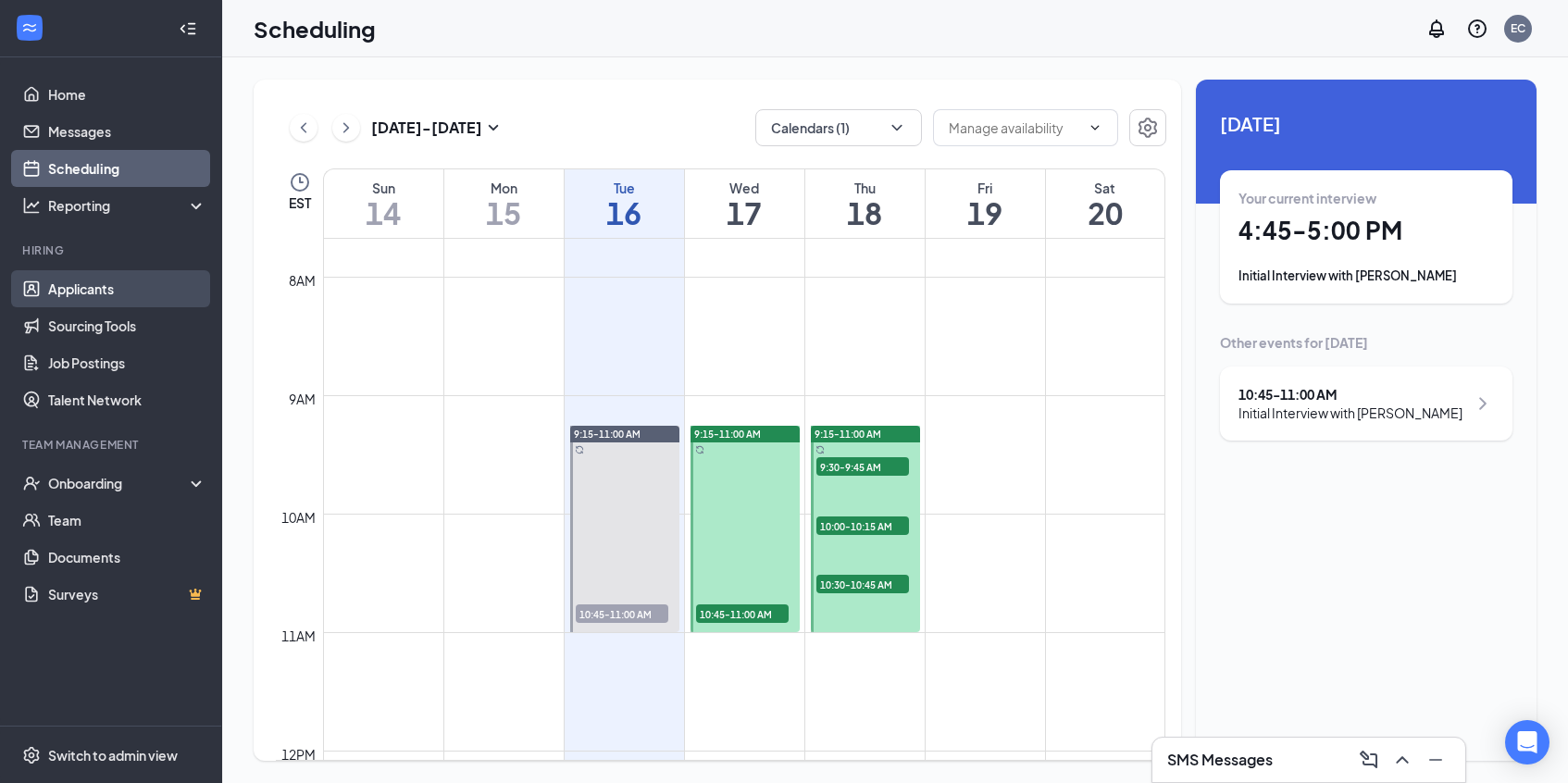
click at [78, 290] on link "Applicants" at bounding box center [127, 288] width 158 height 37
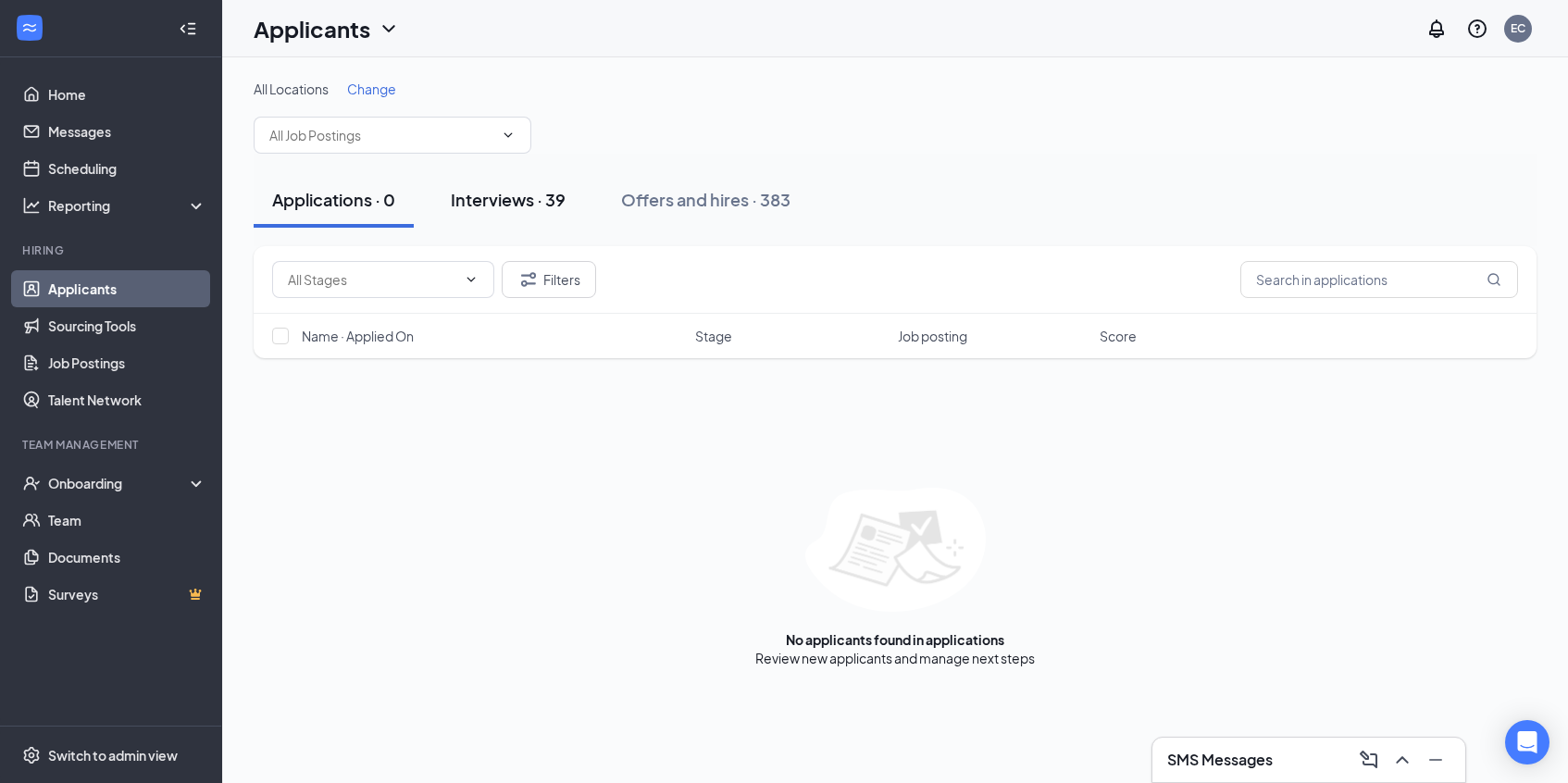
click at [487, 202] on div "Interviews · 39" at bounding box center [508, 199] width 115 height 23
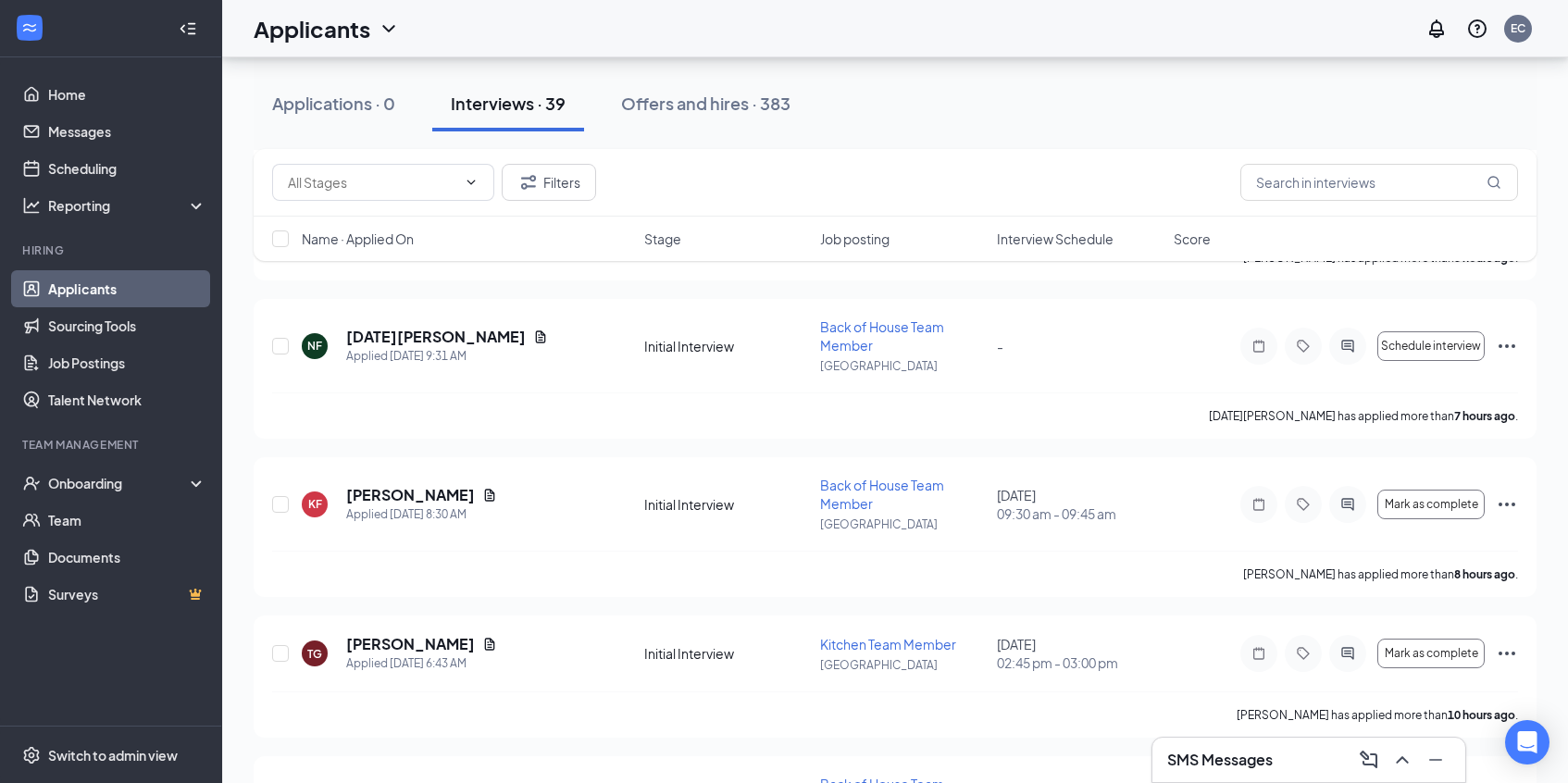
scroll to position [239, 0]
click at [99, 174] on link "Scheduling" at bounding box center [127, 168] width 158 height 37
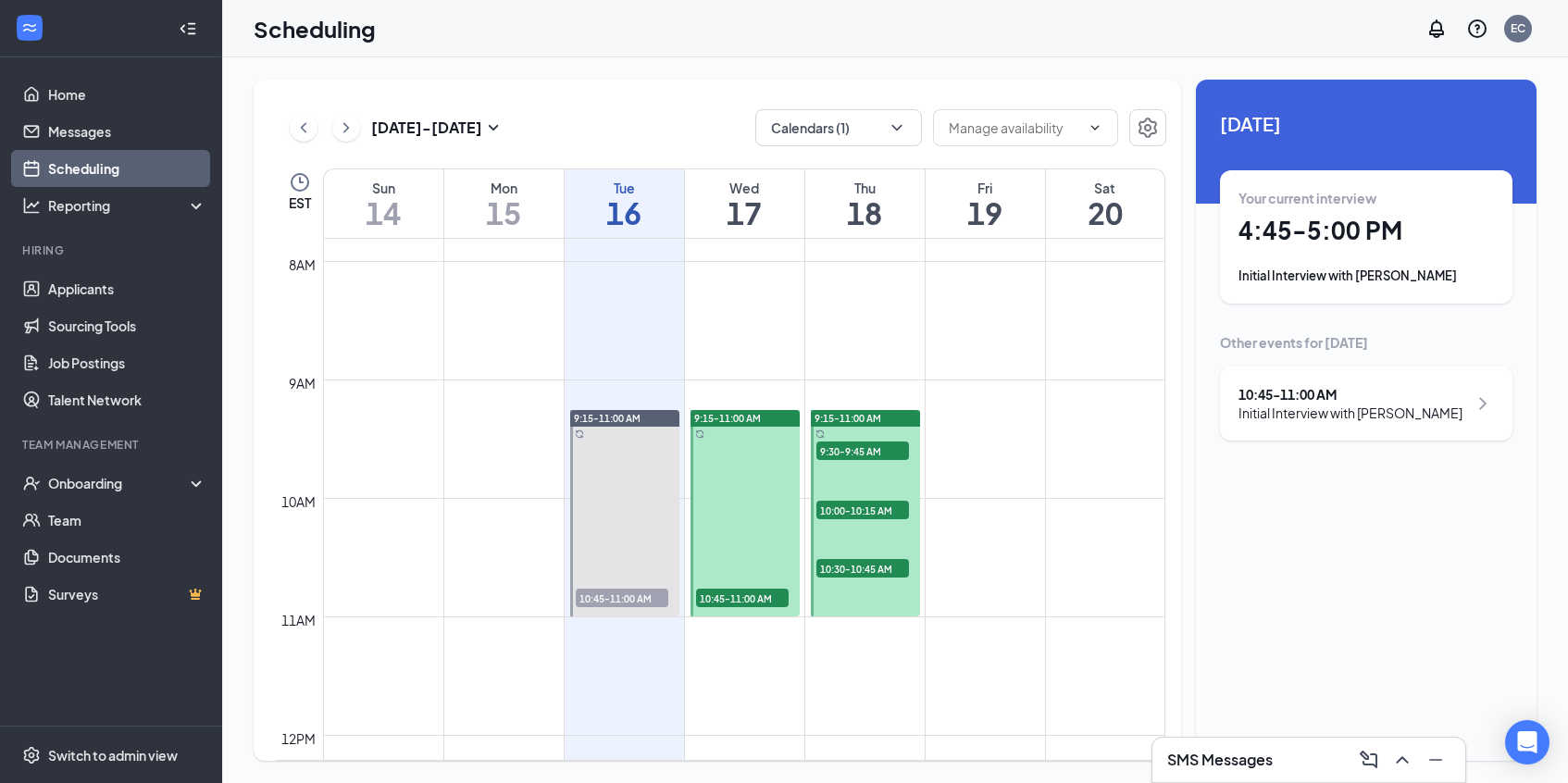
scroll to position [949, 0]
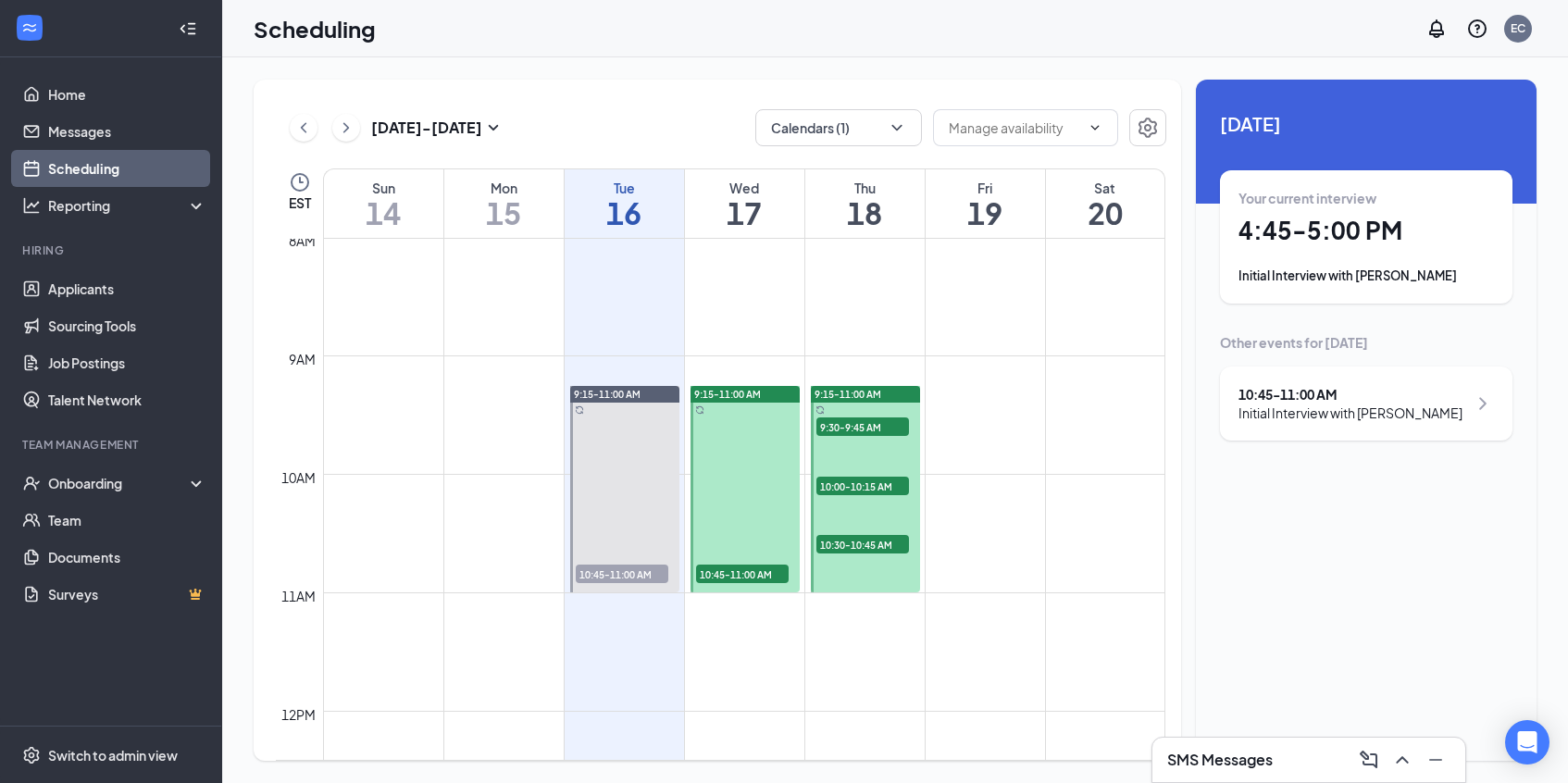
click at [659, 201] on h1 "16" at bounding box center [623, 213] width 119 height 32
click at [1442, 413] on div "10:45 - 11:00 AM Initial Interview with [PERSON_NAME]" at bounding box center [1366, 404] width 256 height 37
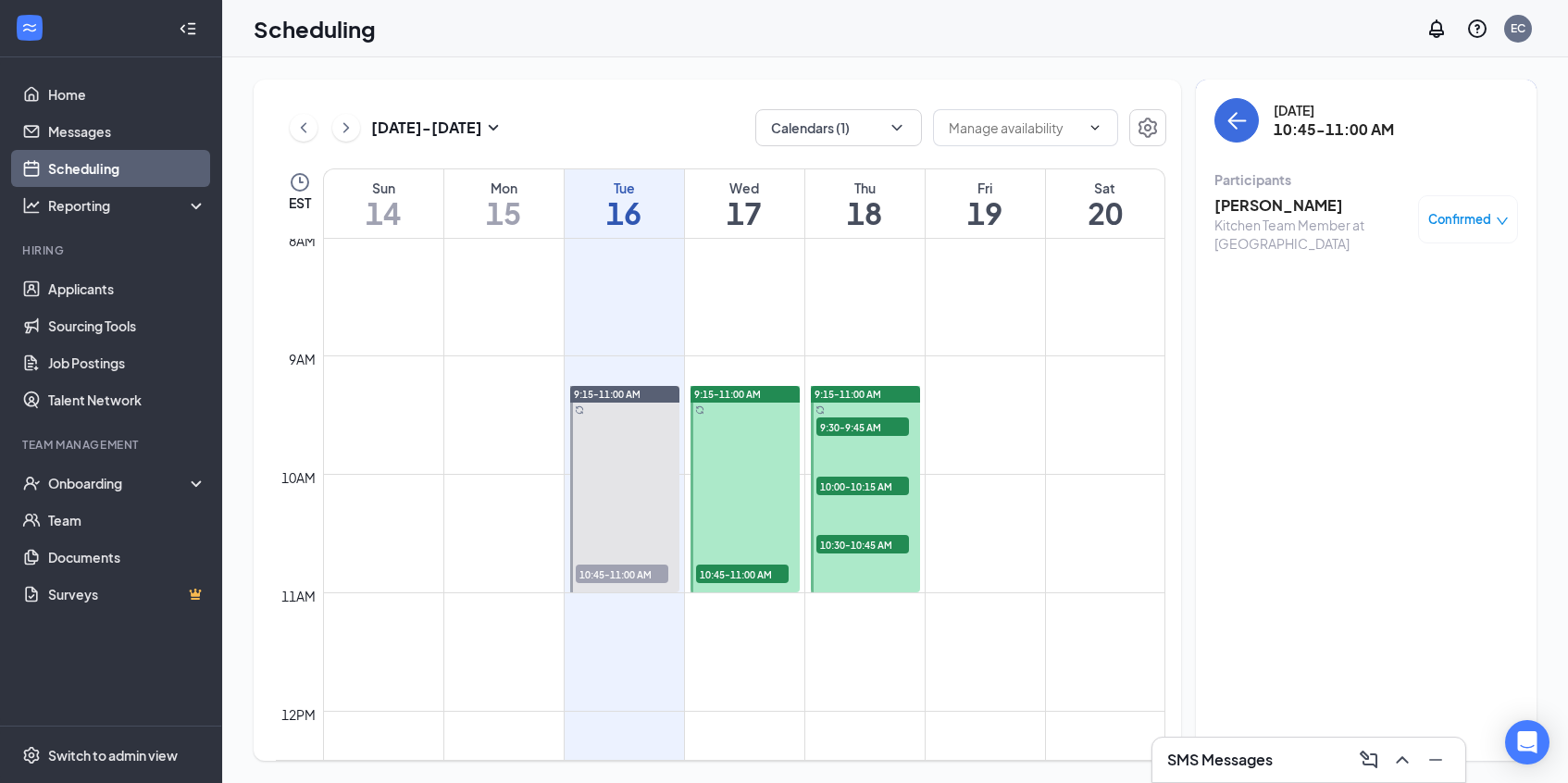
click at [1260, 205] on h3 "[PERSON_NAME]" at bounding box center [1311, 205] width 195 height 20
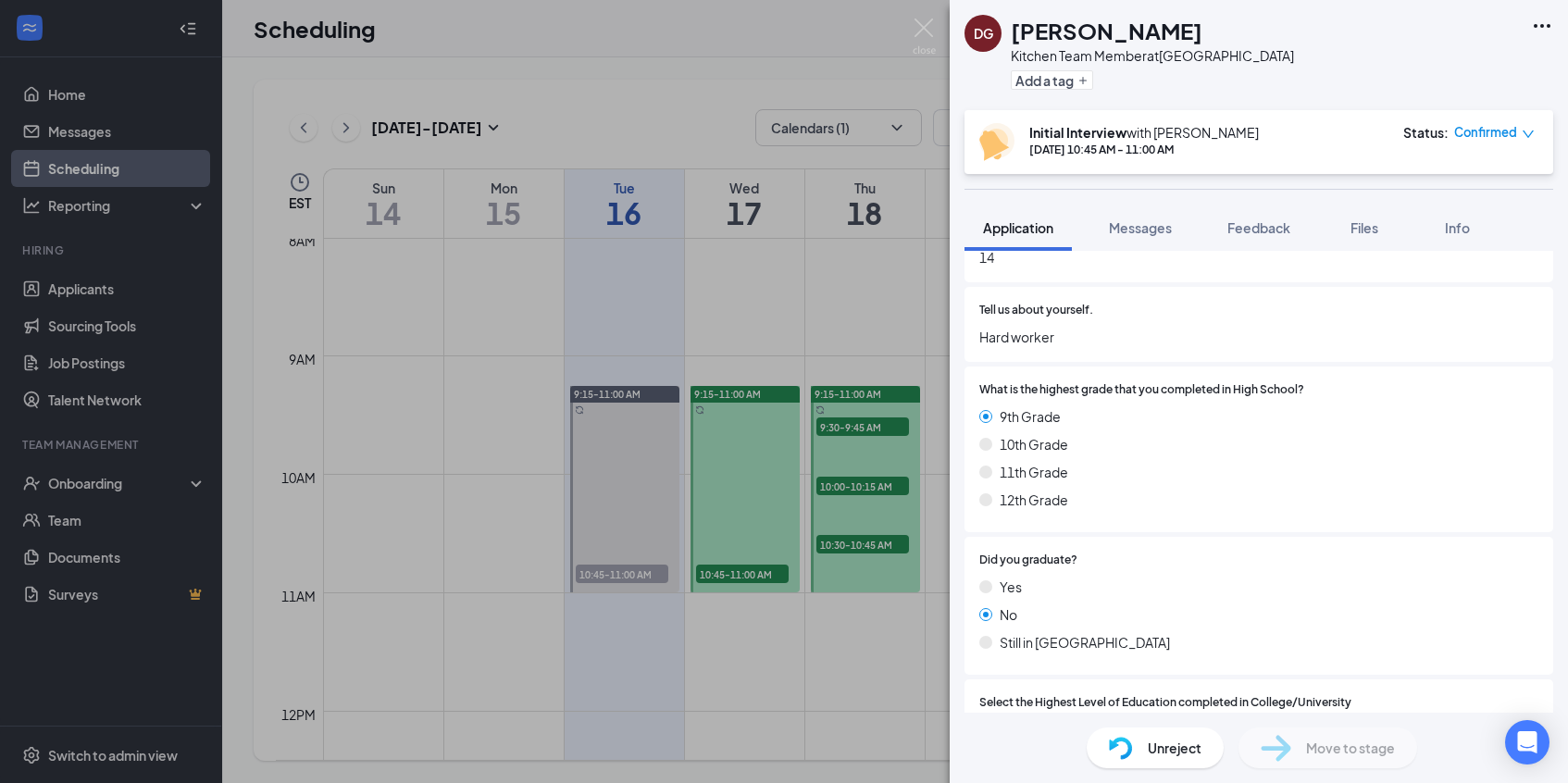
scroll to position [659, 0]
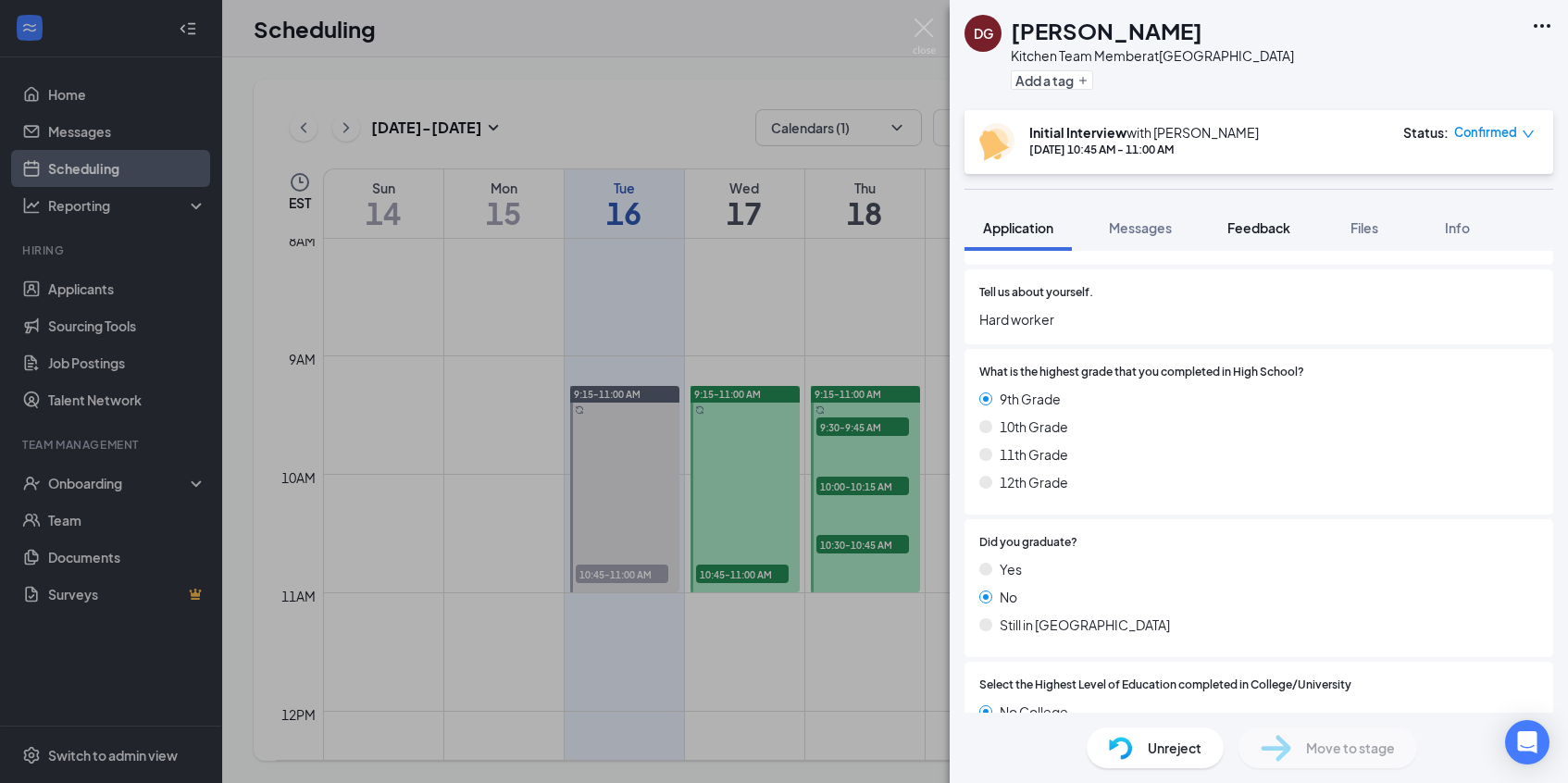
click at [1257, 231] on span "Feedback" at bounding box center [1258, 227] width 63 height 16
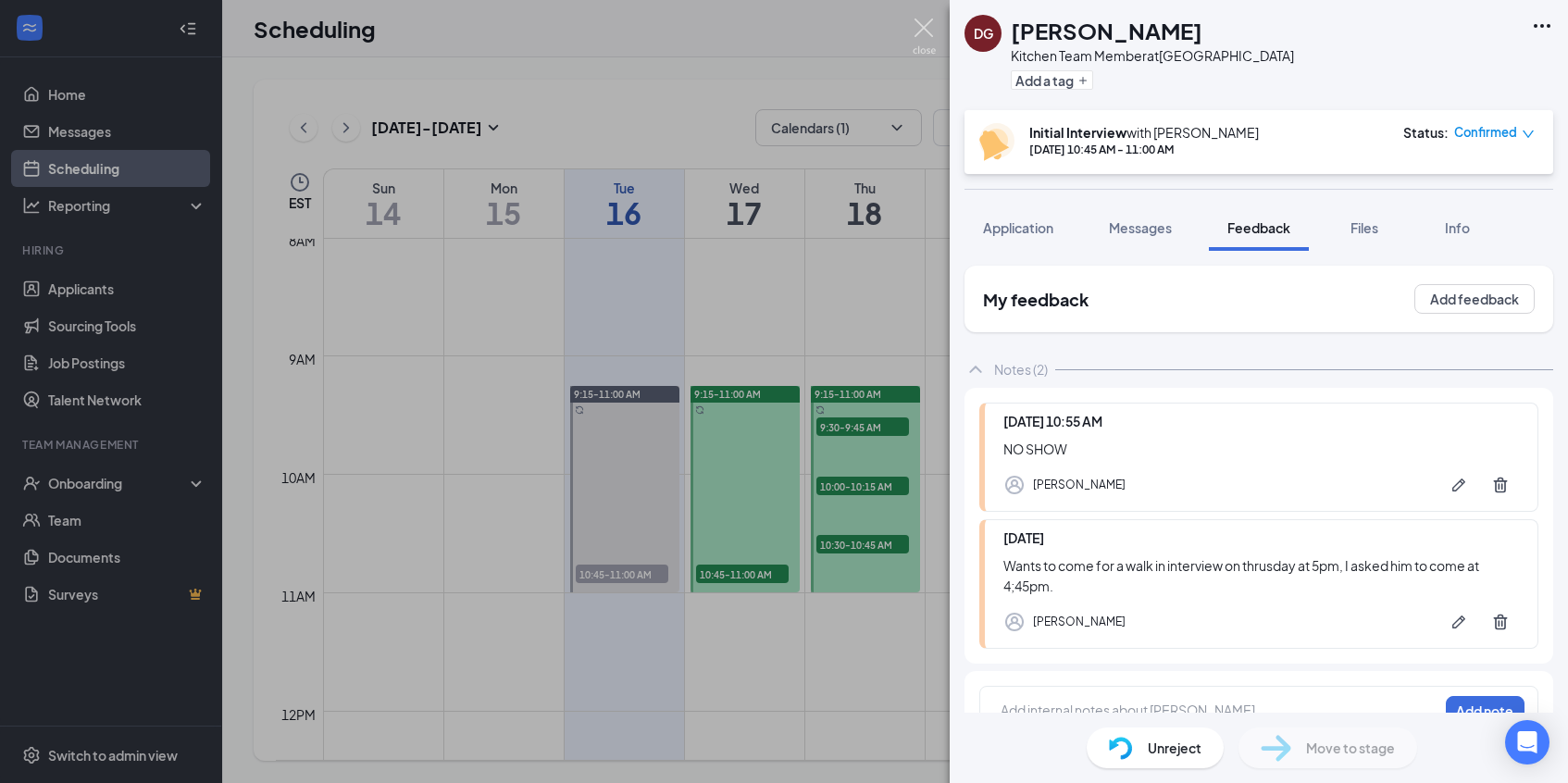
click at [924, 19] on img at bounding box center [924, 36] width 23 height 36
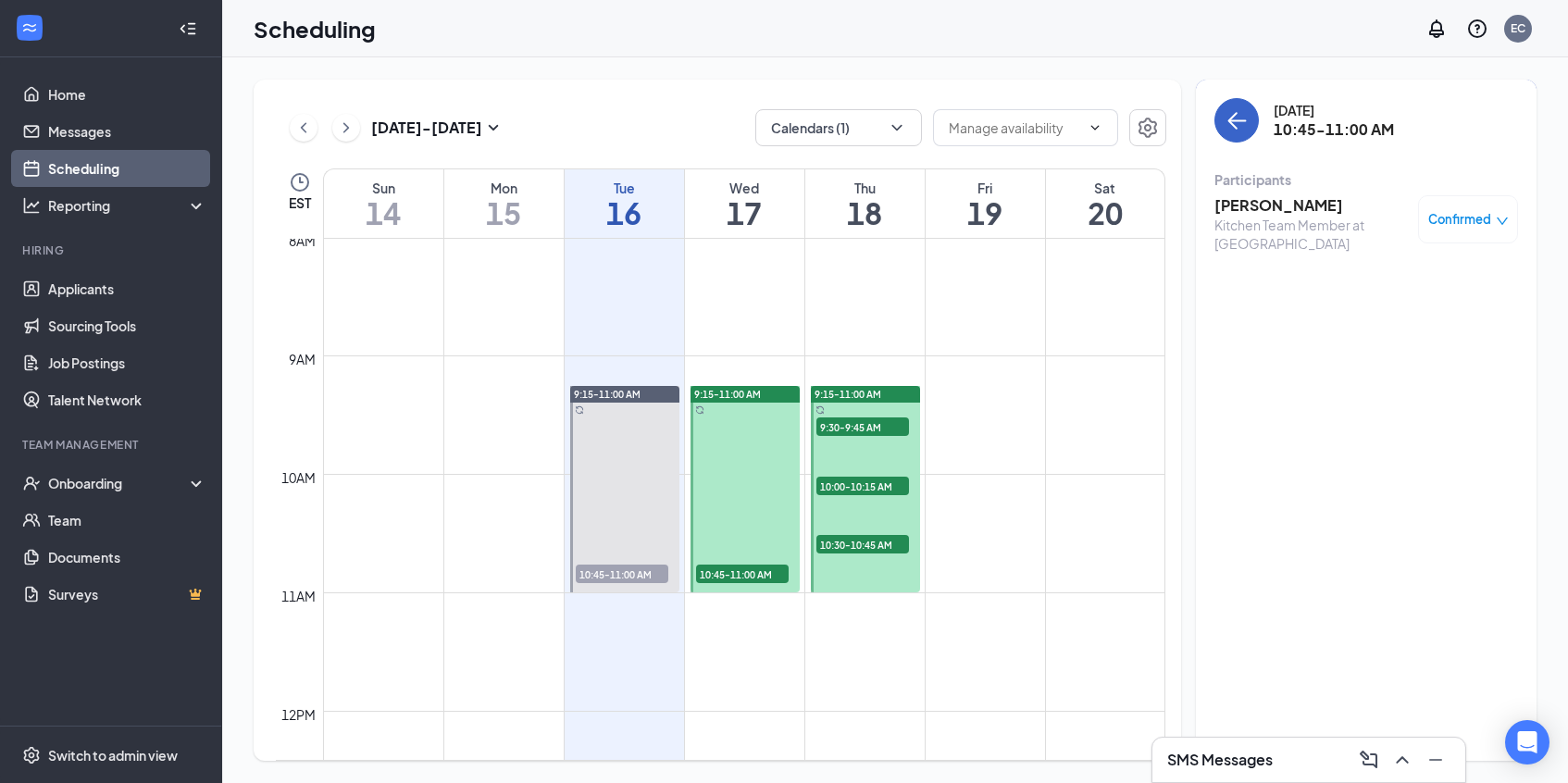
click at [1221, 104] on button "back-button" at bounding box center [1236, 120] width 45 height 45
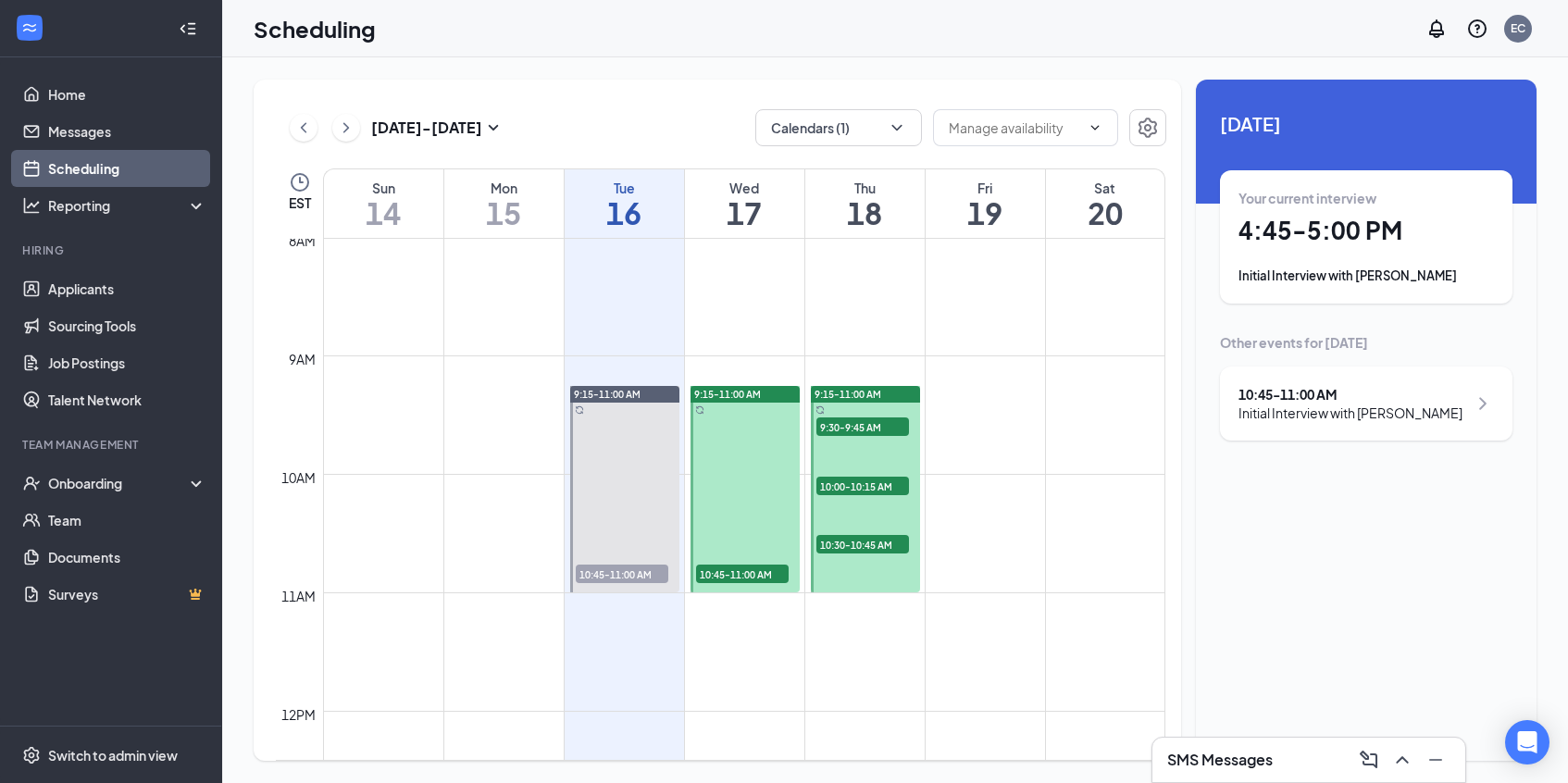
click at [1374, 396] on div "10:45 - 11:00 AM" at bounding box center [1349, 394] width 224 height 18
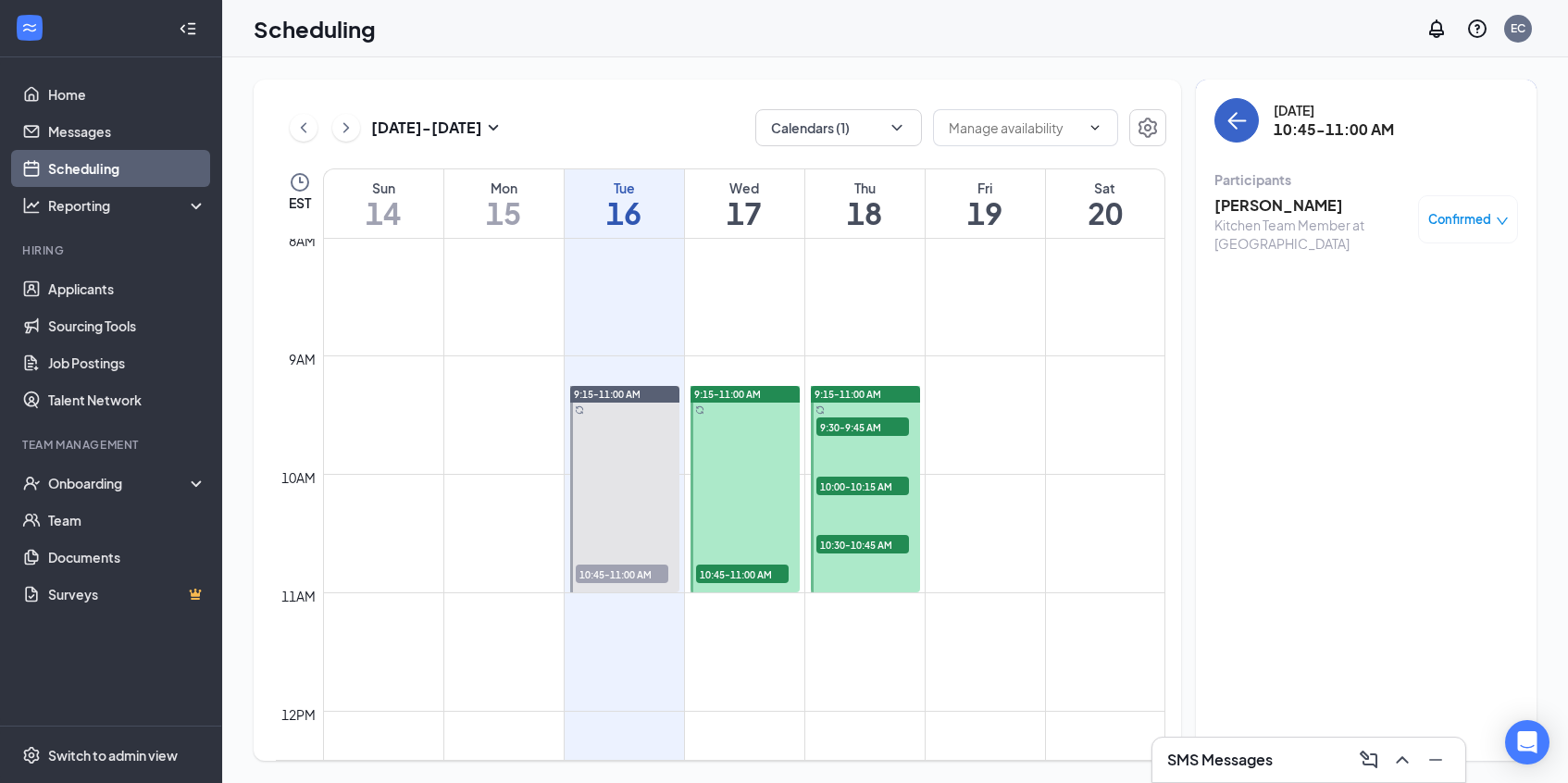
click at [1225, 128] on icon "ArrowLeft" at bounding box center [1236, 120] width 22 height 22
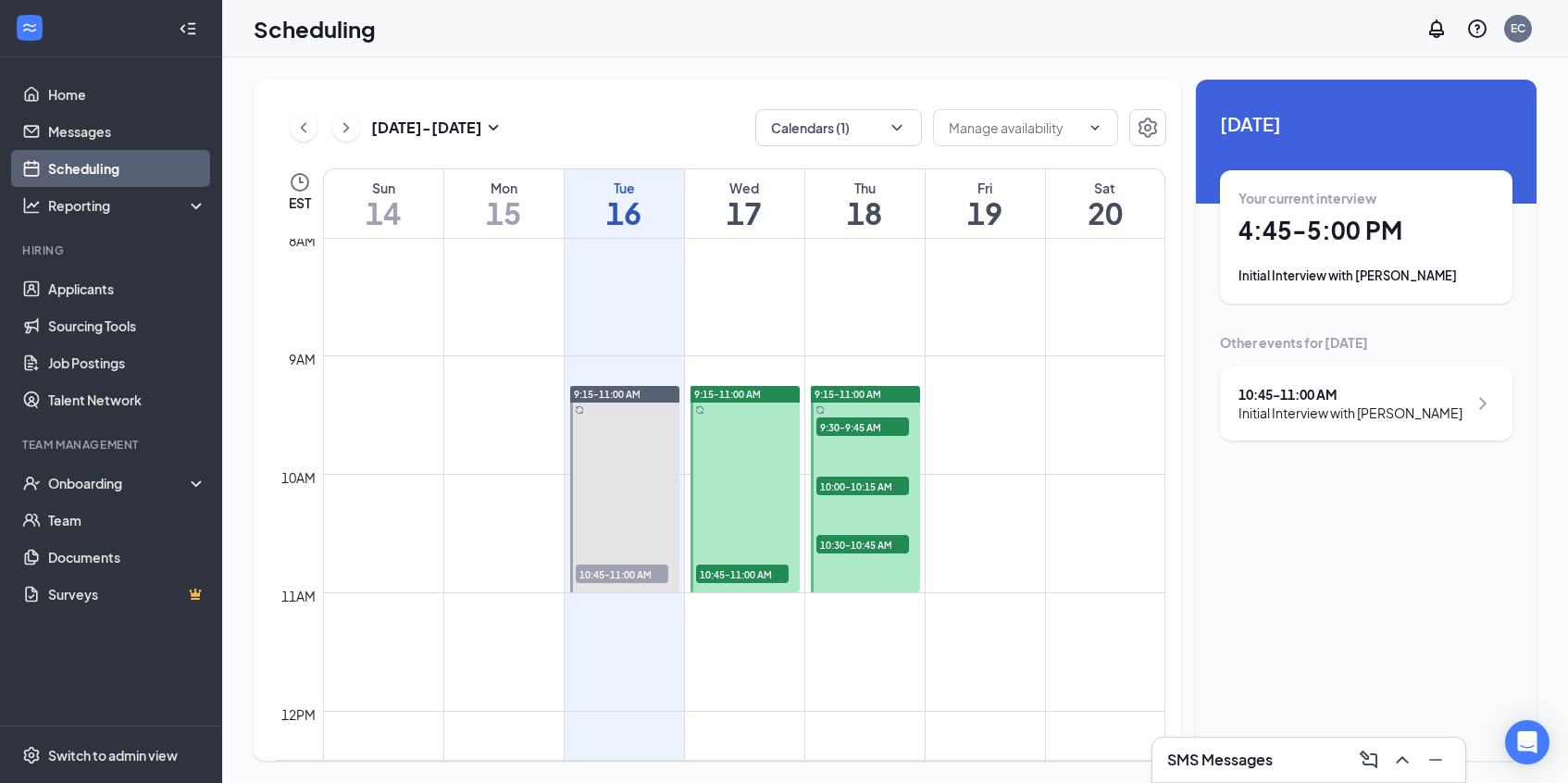
click at [1275, 212] on div "Your current interview 4:45 - 5:00 PM Initial Interview with Jace Vinson" at bounding box center [1366, 236] width 256 height 96
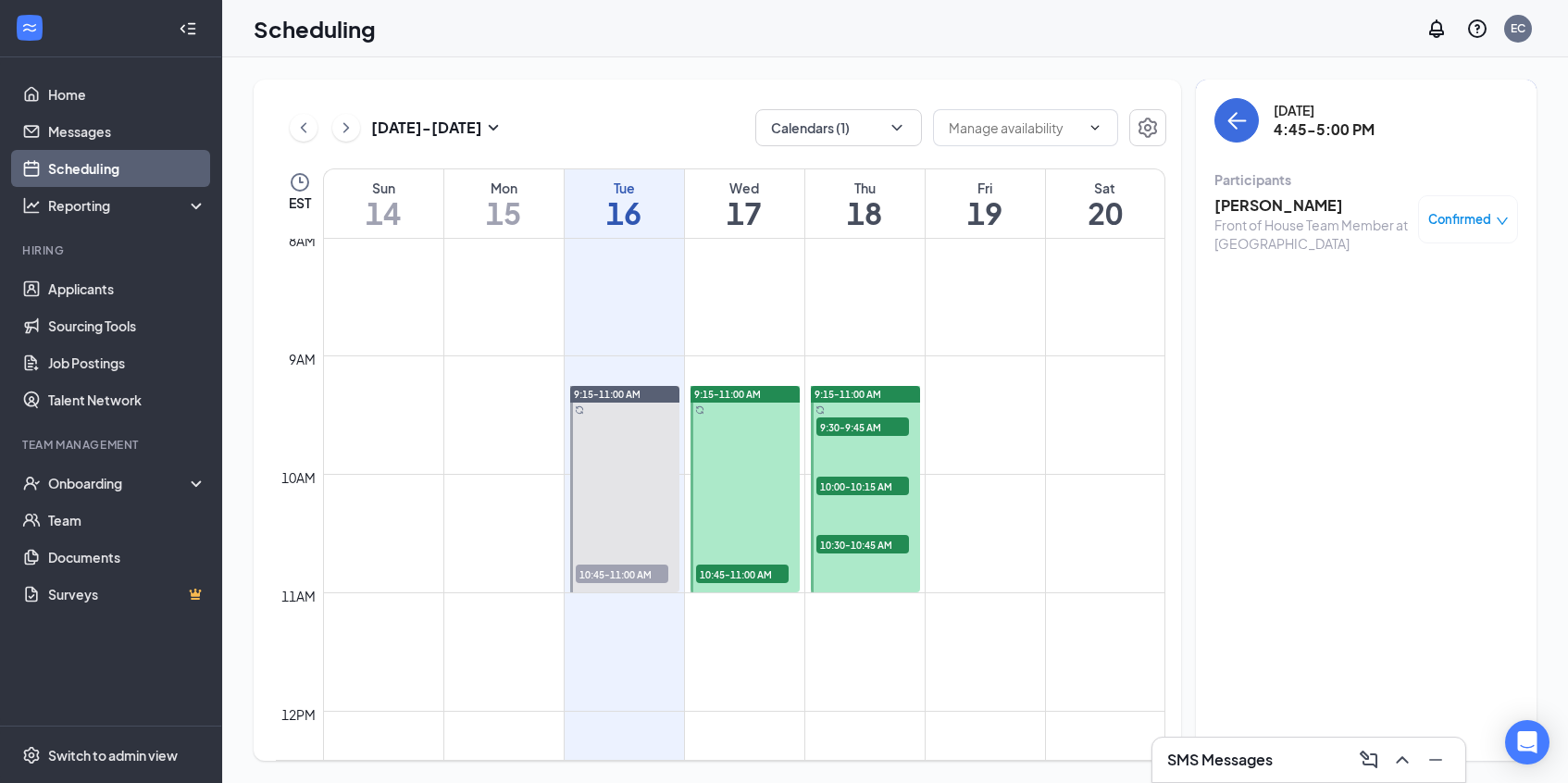
click at [1253, 189] on div "Jace Vinson Front of House Team Member at Easley Confirmed" at bounding box center [1366, 224] width 304 height 71
click at [1251, 196] on h3 "[PERSON_NAME]" at bounding box center [1311, 205] width 195 height 20
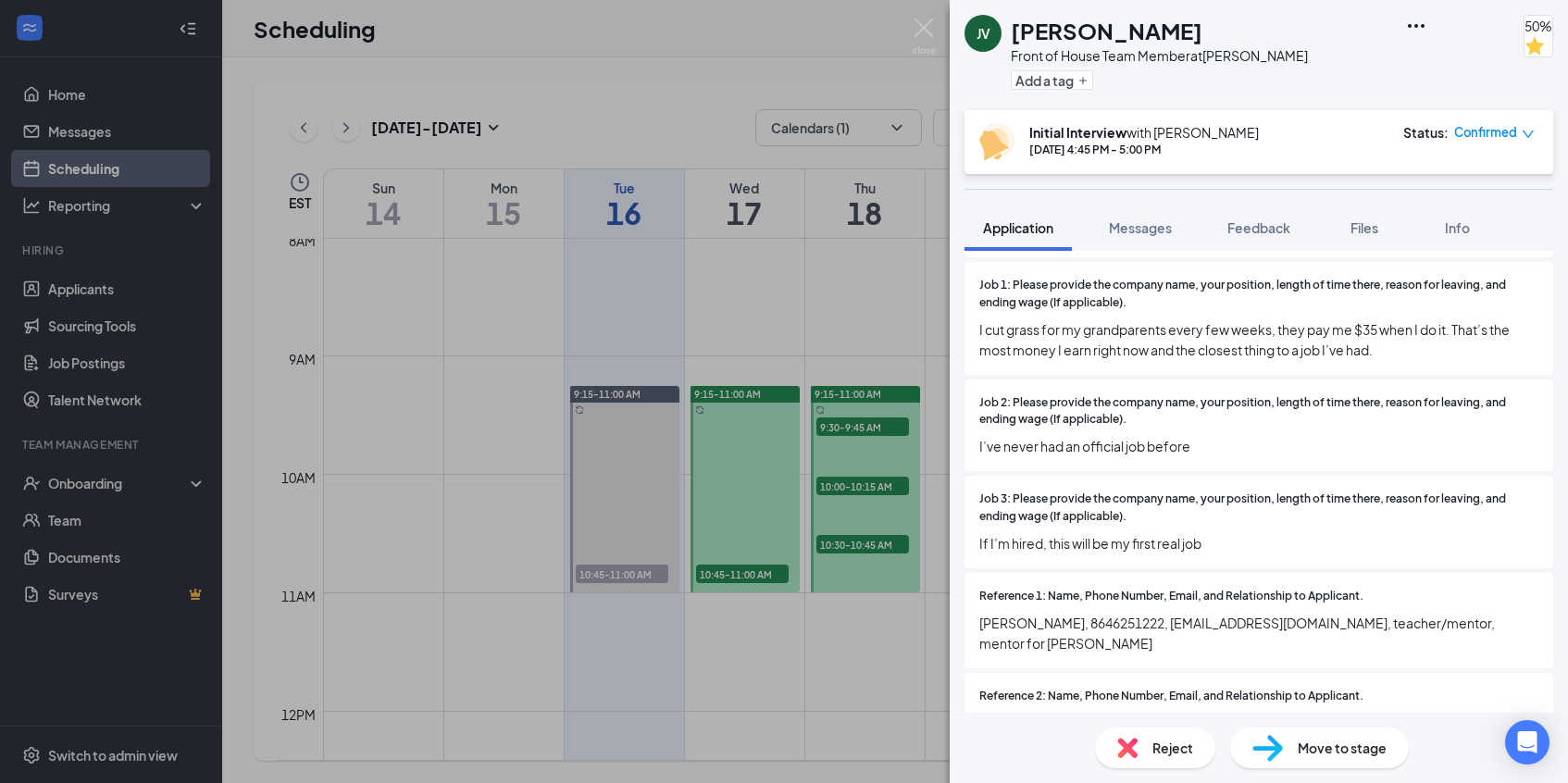
scroll to position [1365, 0]
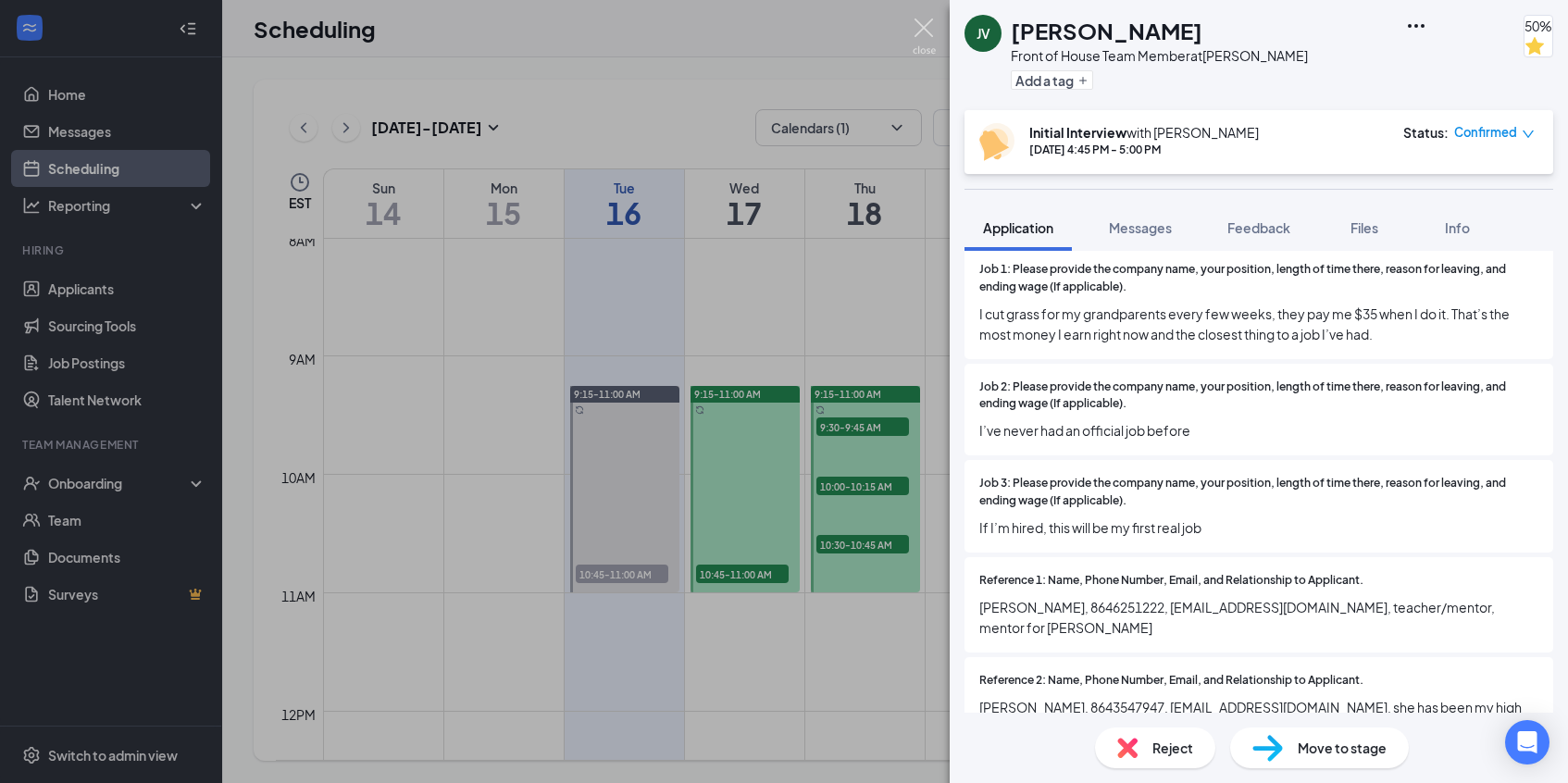
click at [922, 31] on img at bounding box center [924, 36] width 23 height 36
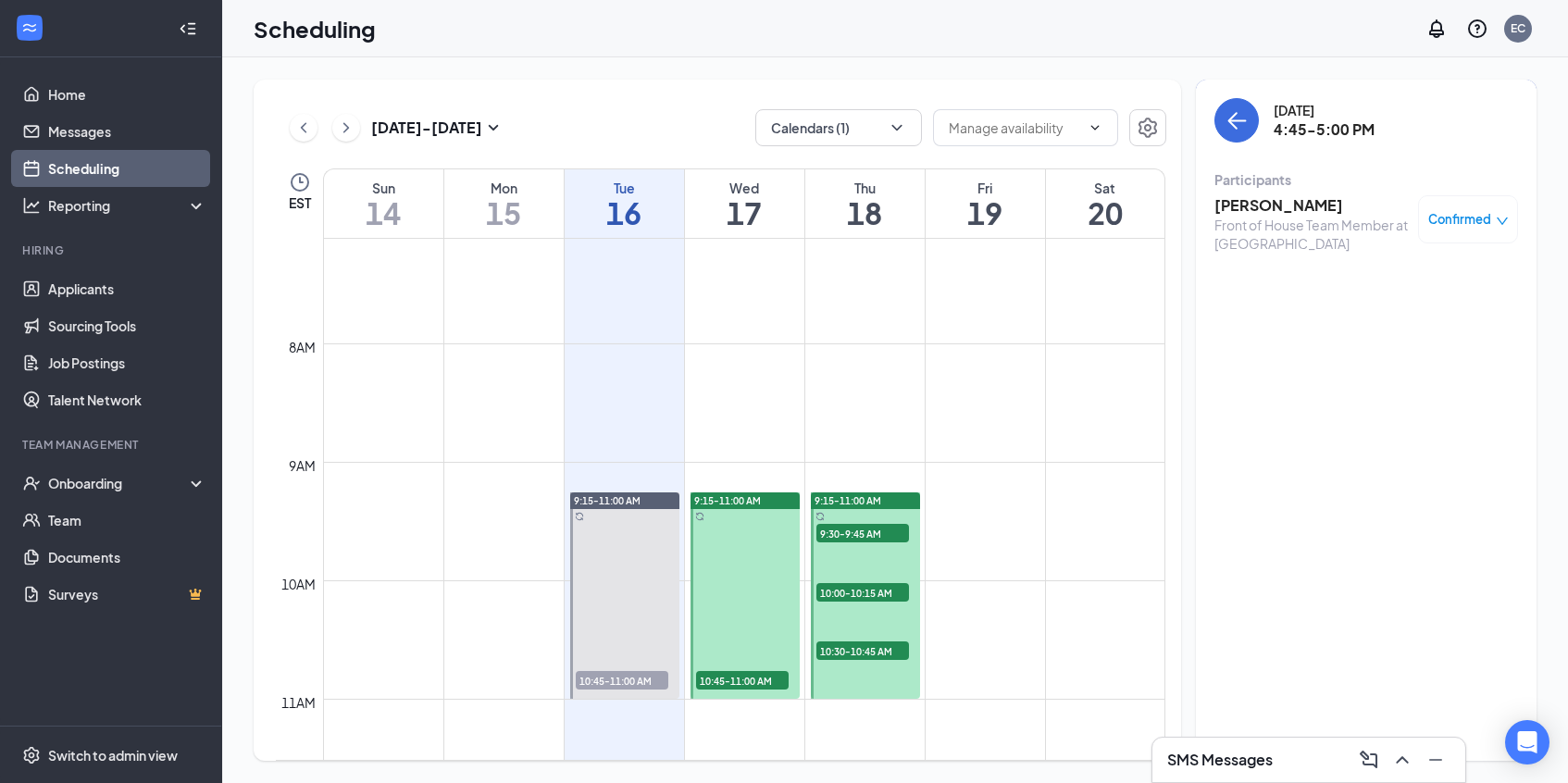
scroll to position [826, 0]
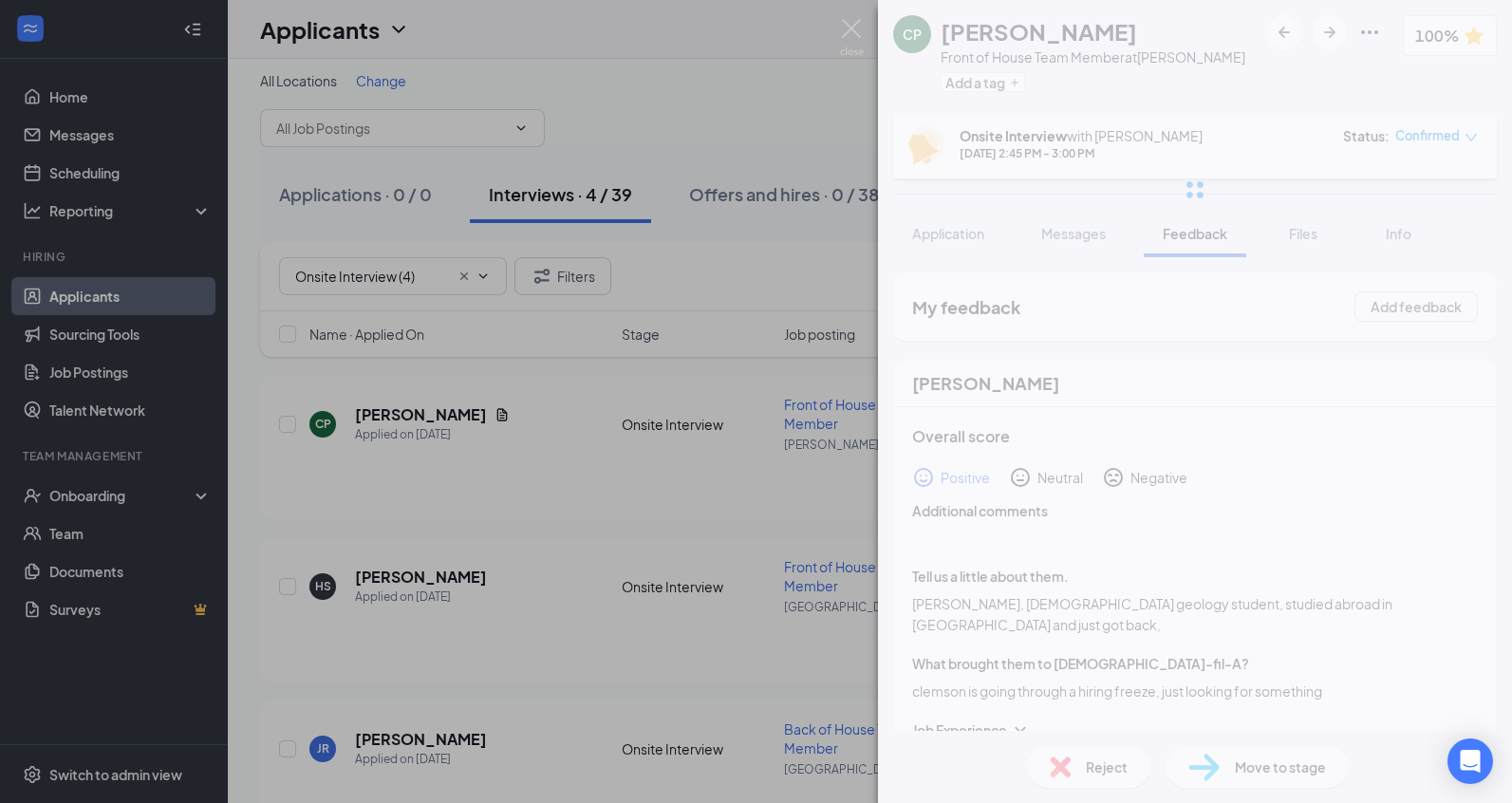
scroll to position [49, 0]
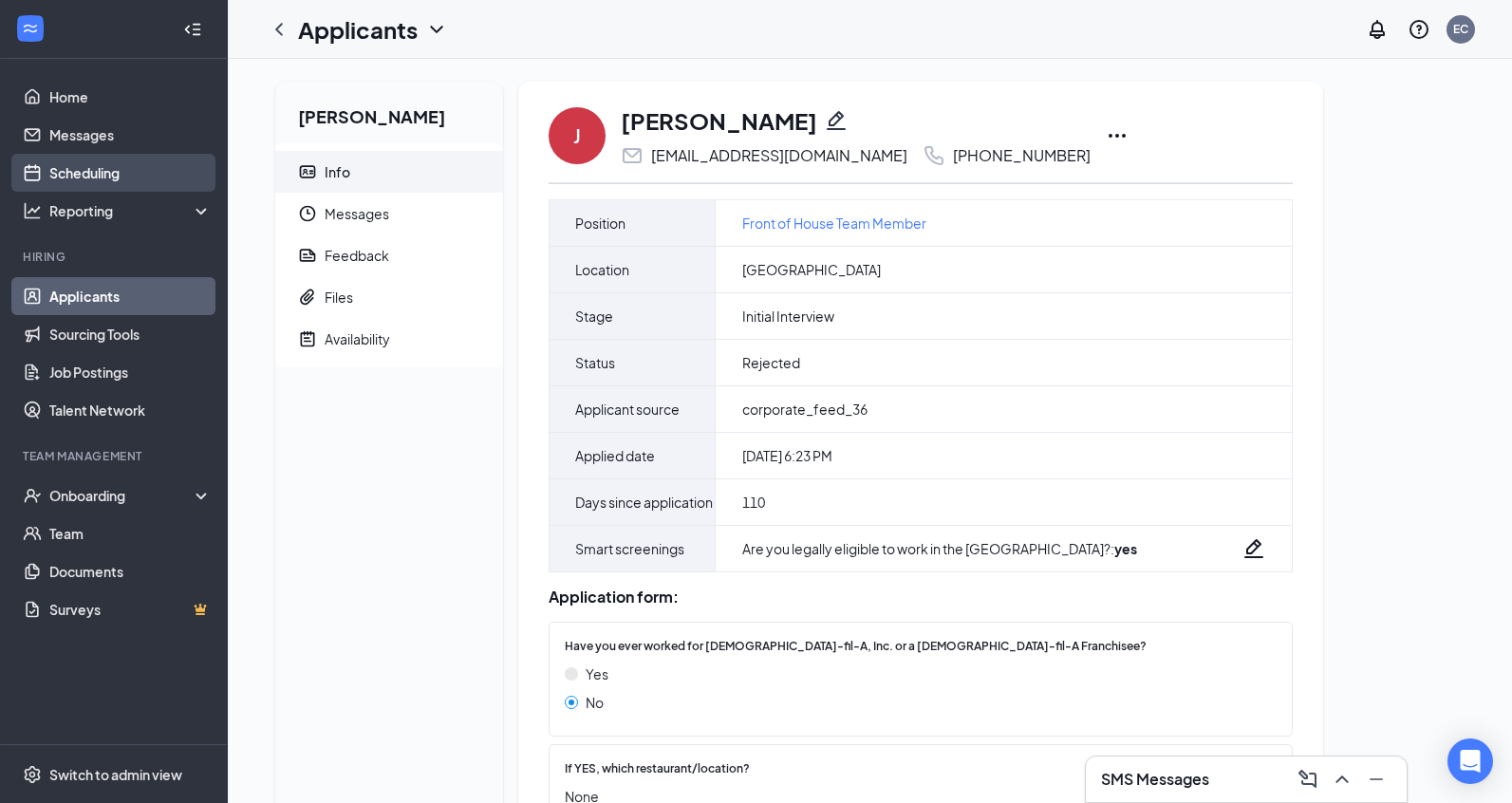
click at [102, 165] on link "Scheduling" at bounding box center [130, 173] width 162 height 38
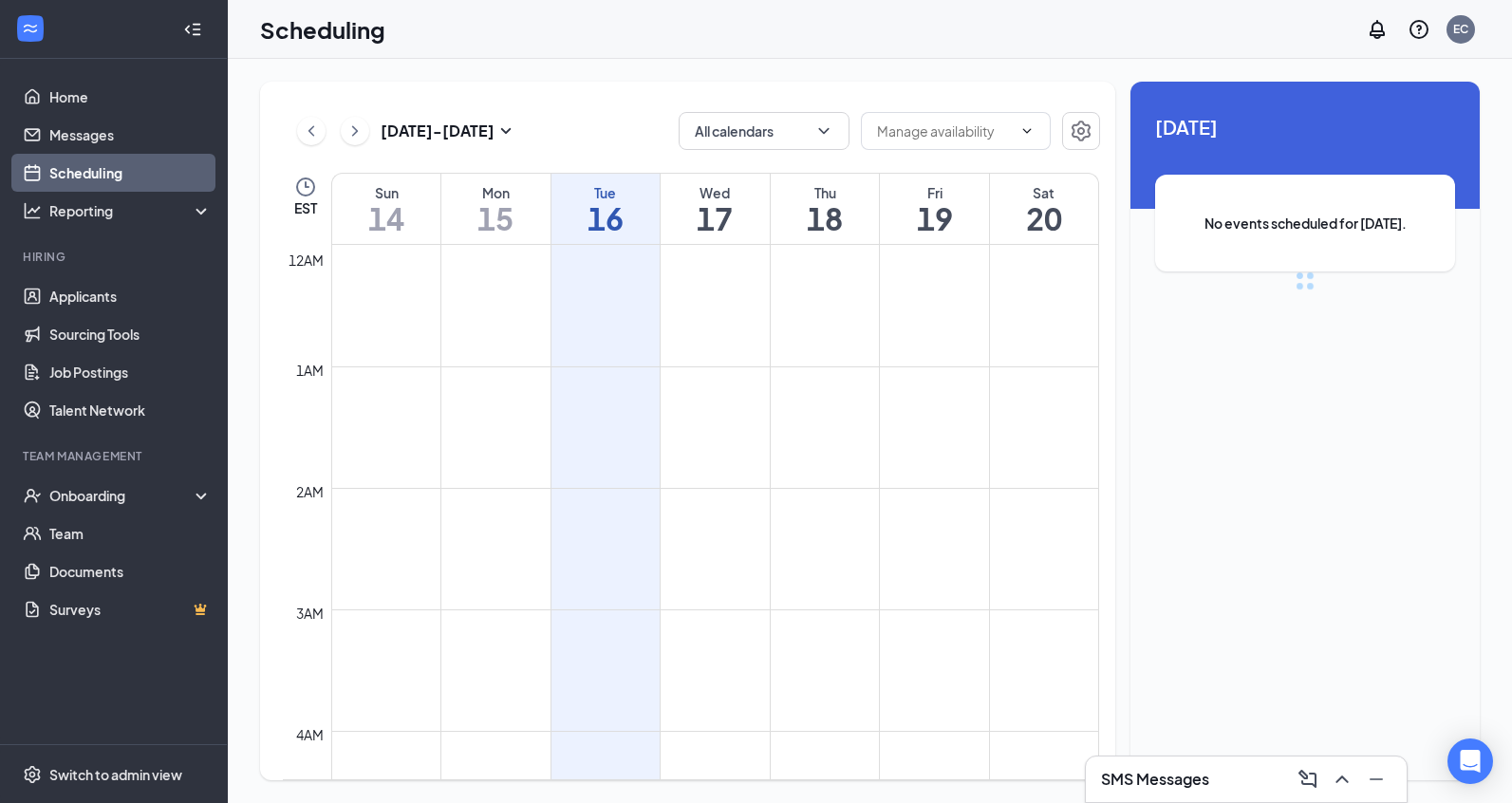
scroll to position [933, 0]
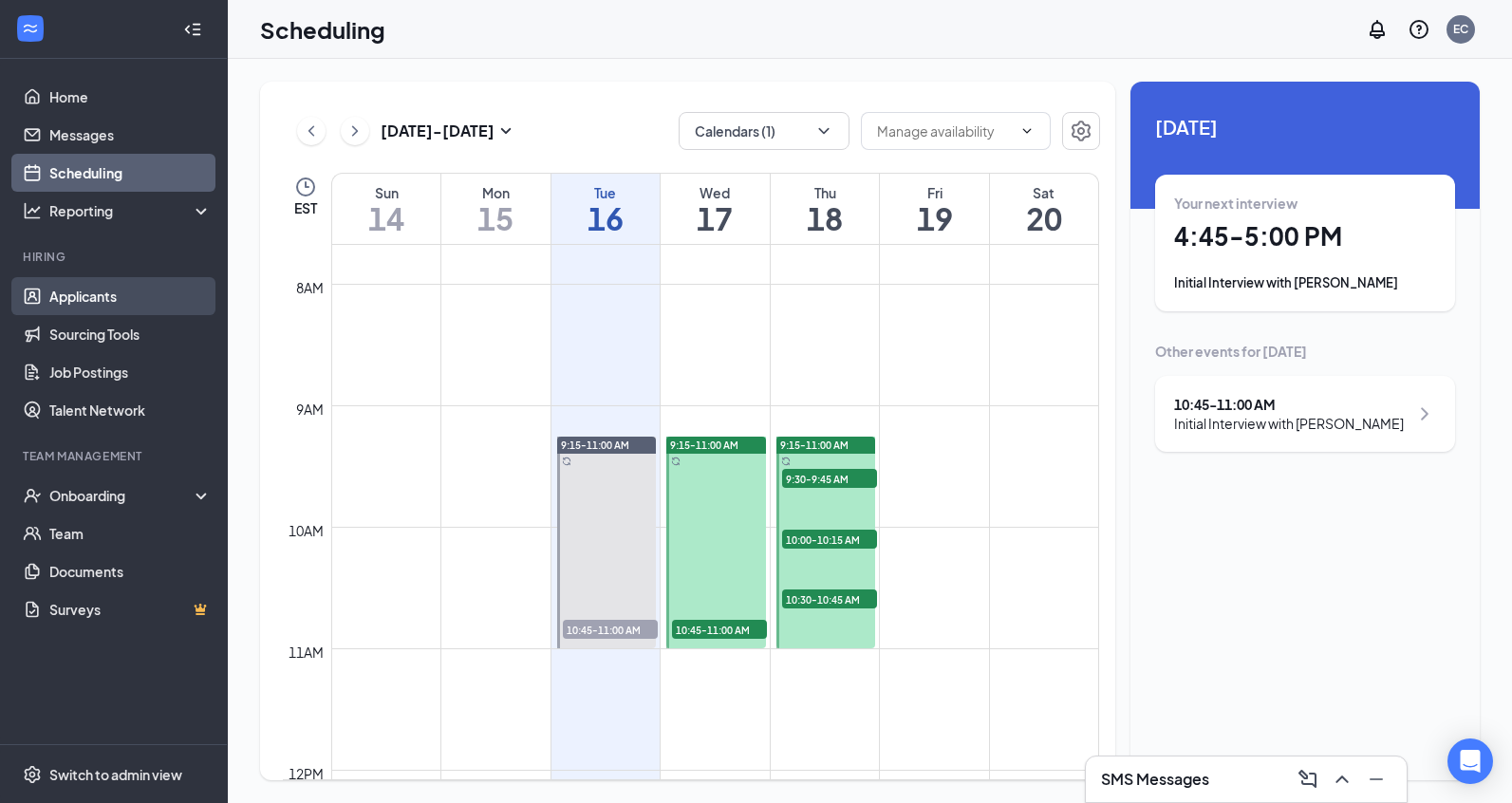
click at [112, 295] on link "Applicants" at bounding box center [130, 296] width 162 height 38
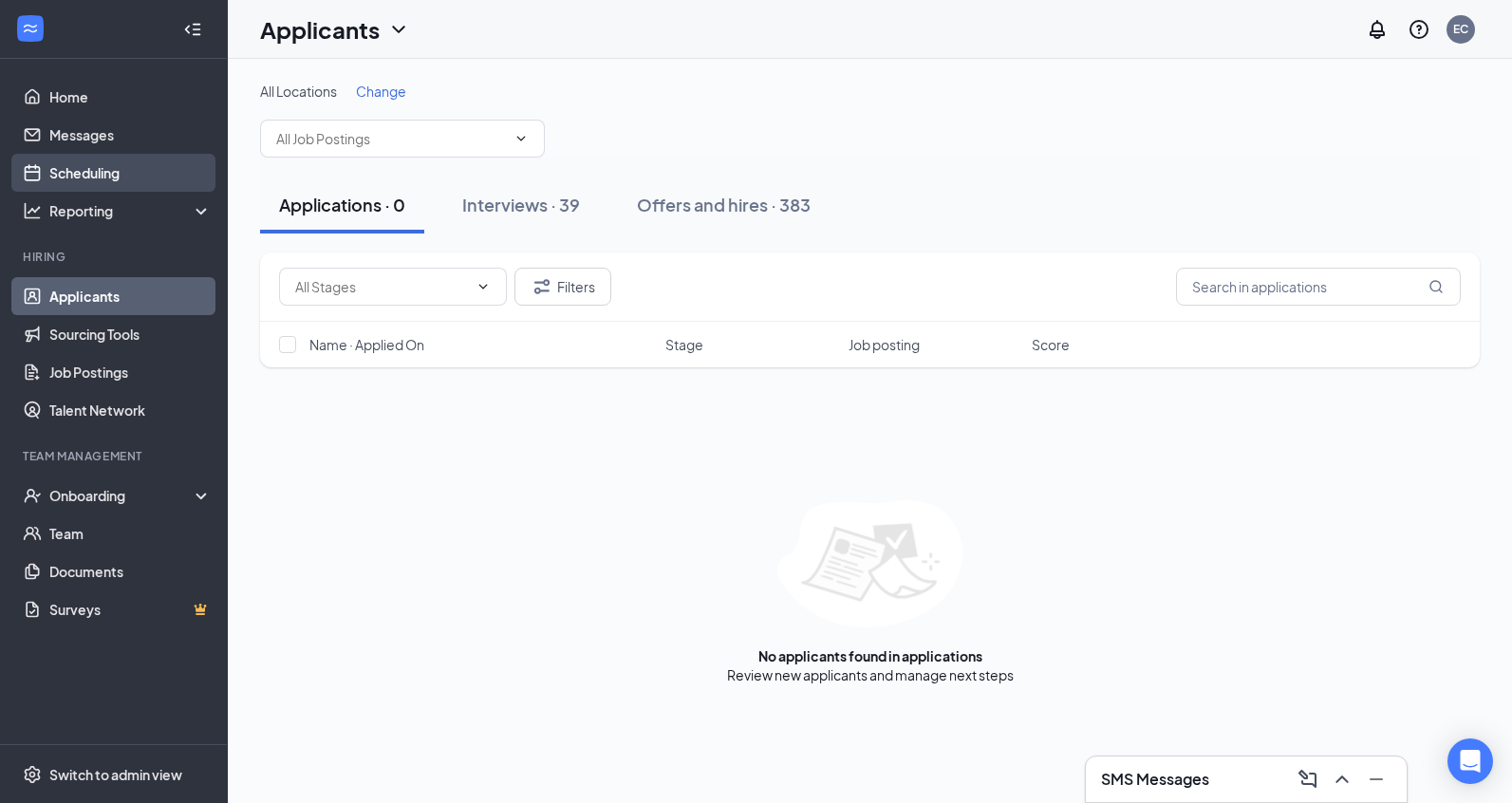
click at [73, 176] on link "Scheduling" at bounding box center [130, 173] width 162 height 38
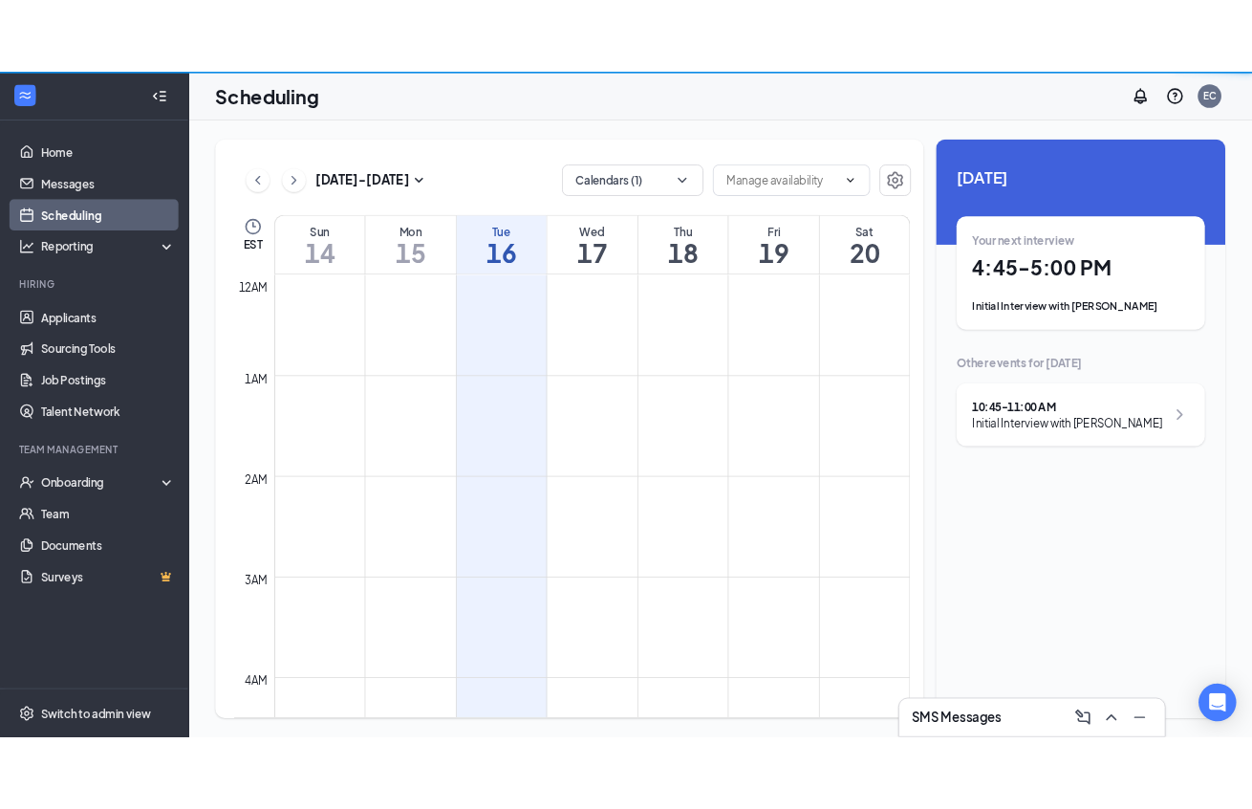
scroll to position [940, 0]
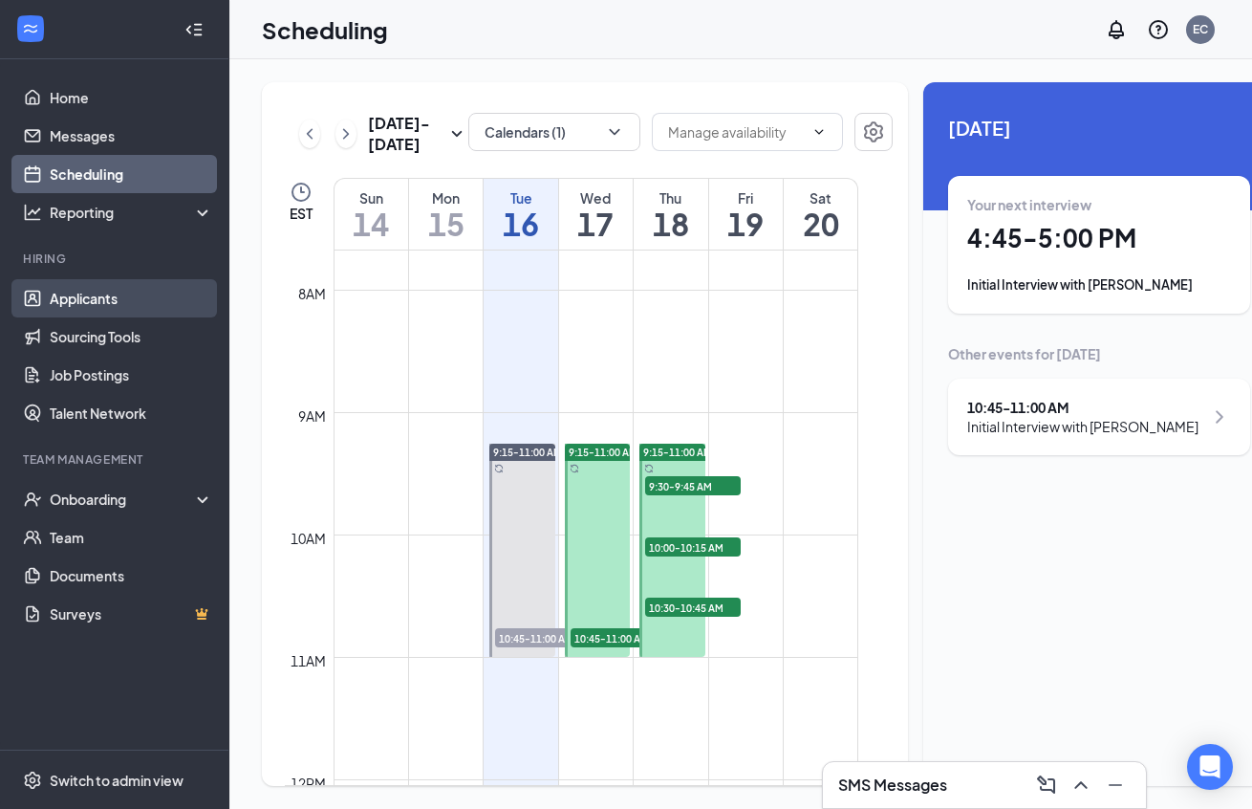
click at [50, 305] on link "Applicants" at bounding box center [131, 298] width 163 height 38
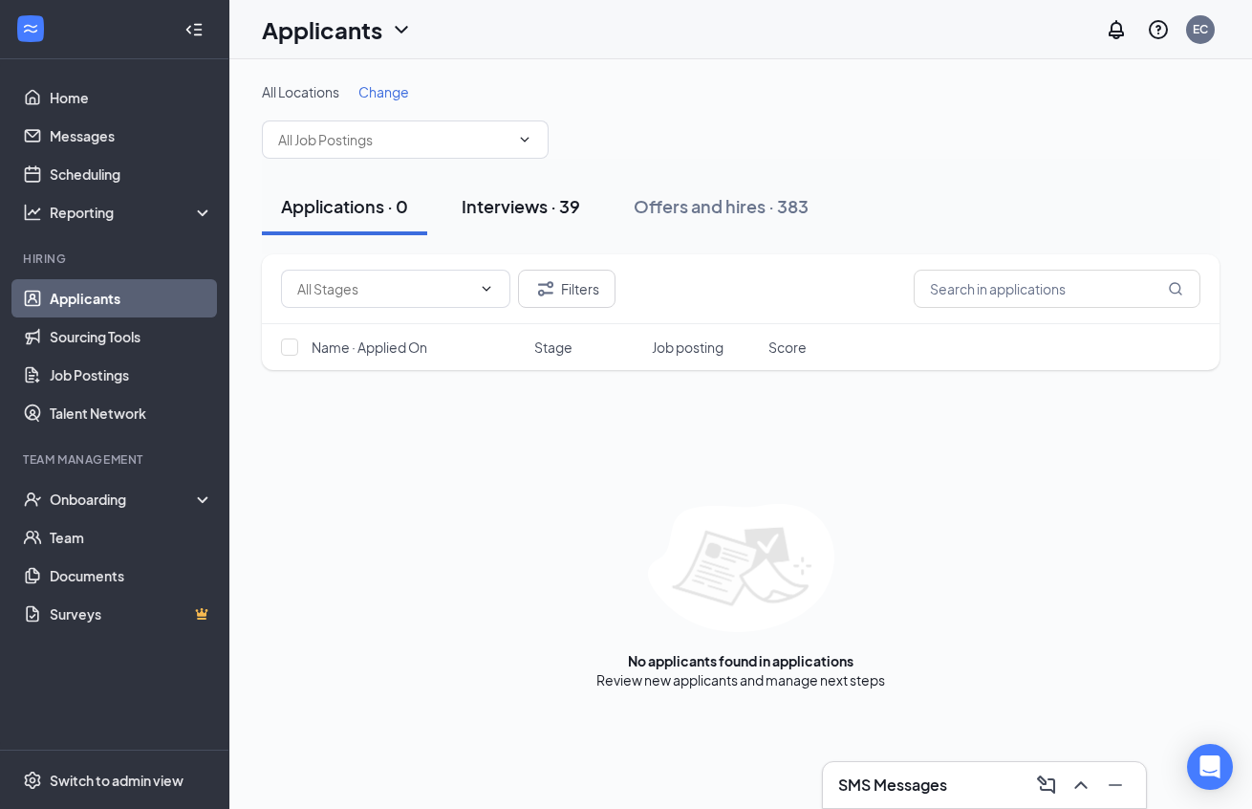
click at [524, 214] on div "Interviews · 39" at bounding box center [521, 206] width 119 height 24
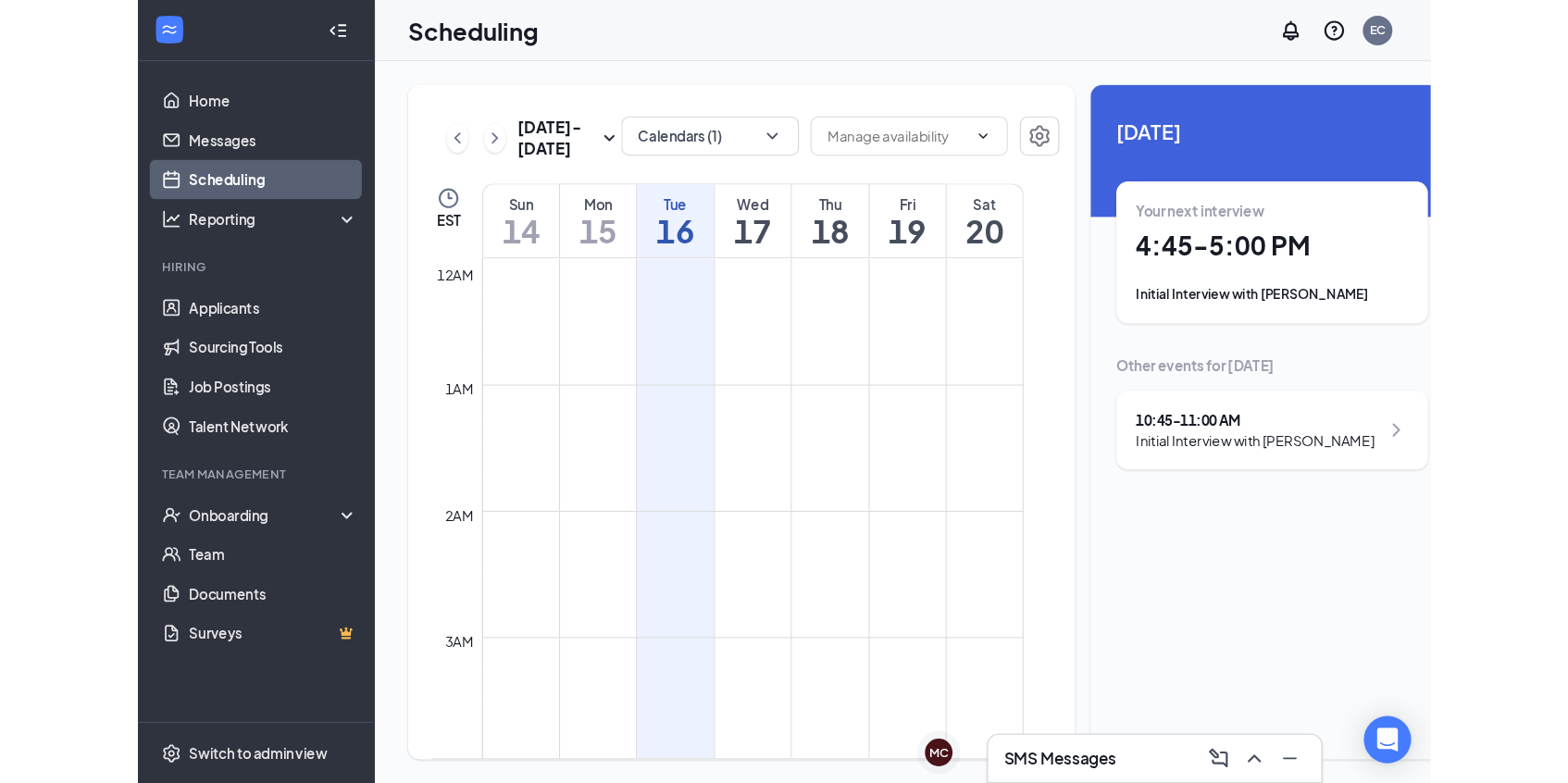
scroll to position [910, 0]
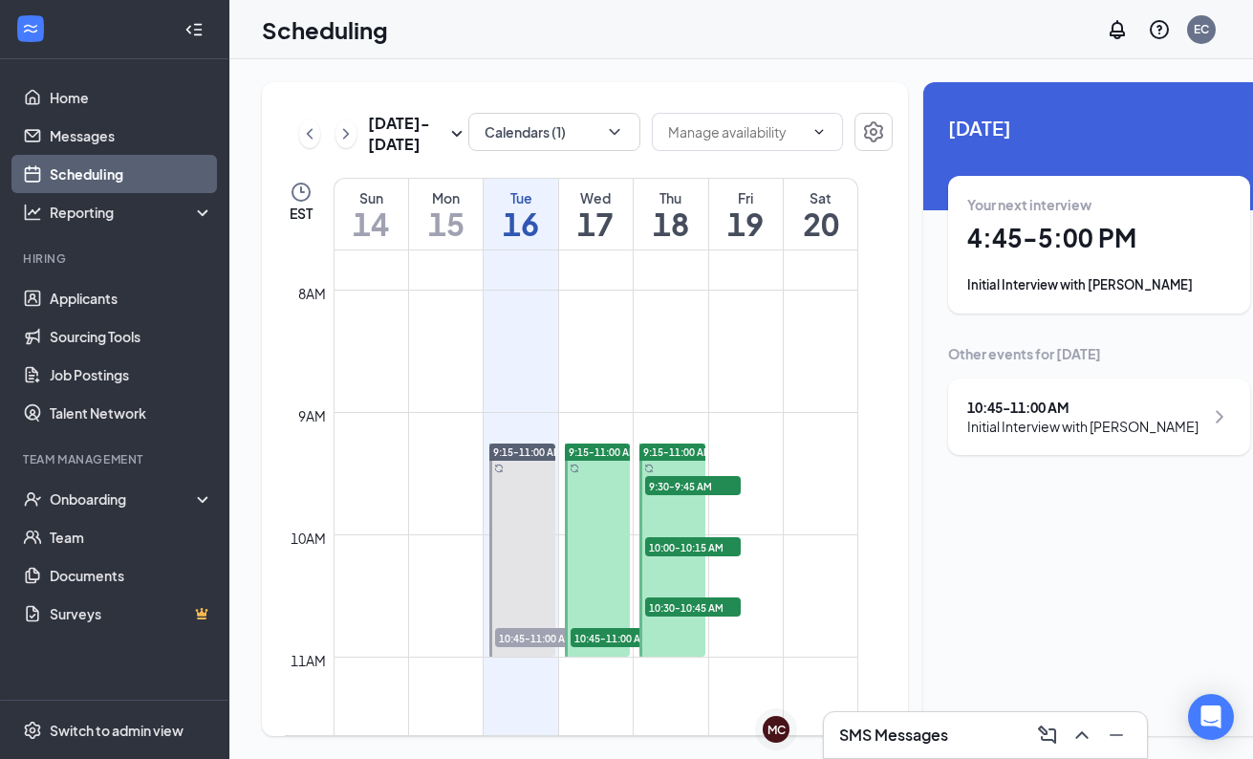
click at [1252, 296] on html "Home Messages Scheduling Reporting Hiring Applicants Sourcing Tools Job Posting…" at bounding box center [626, 379] width 1253 height 759
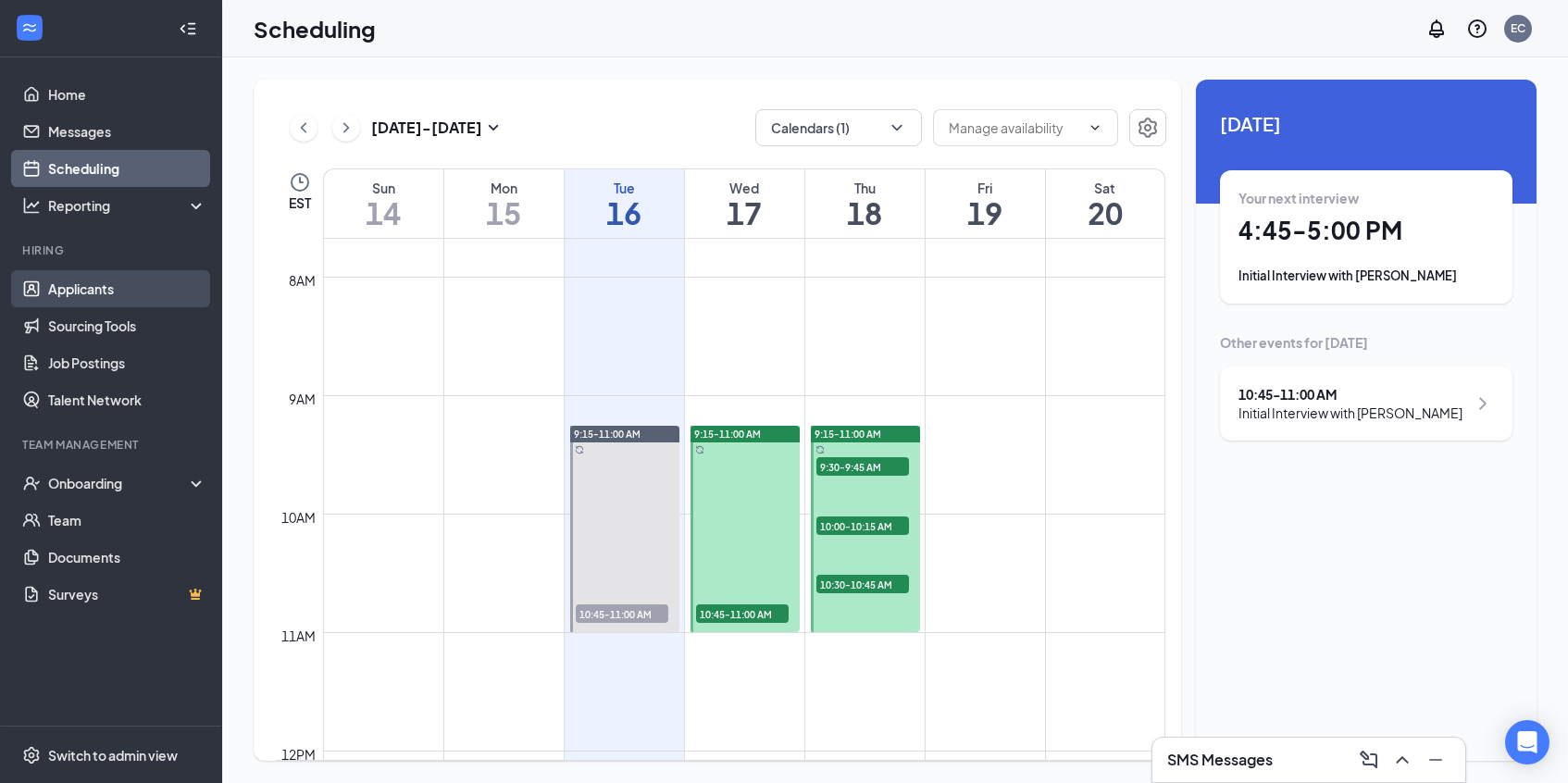
click at [101, 295] on link "Applicants" at bounding box center [127, 288] width 158 height 37
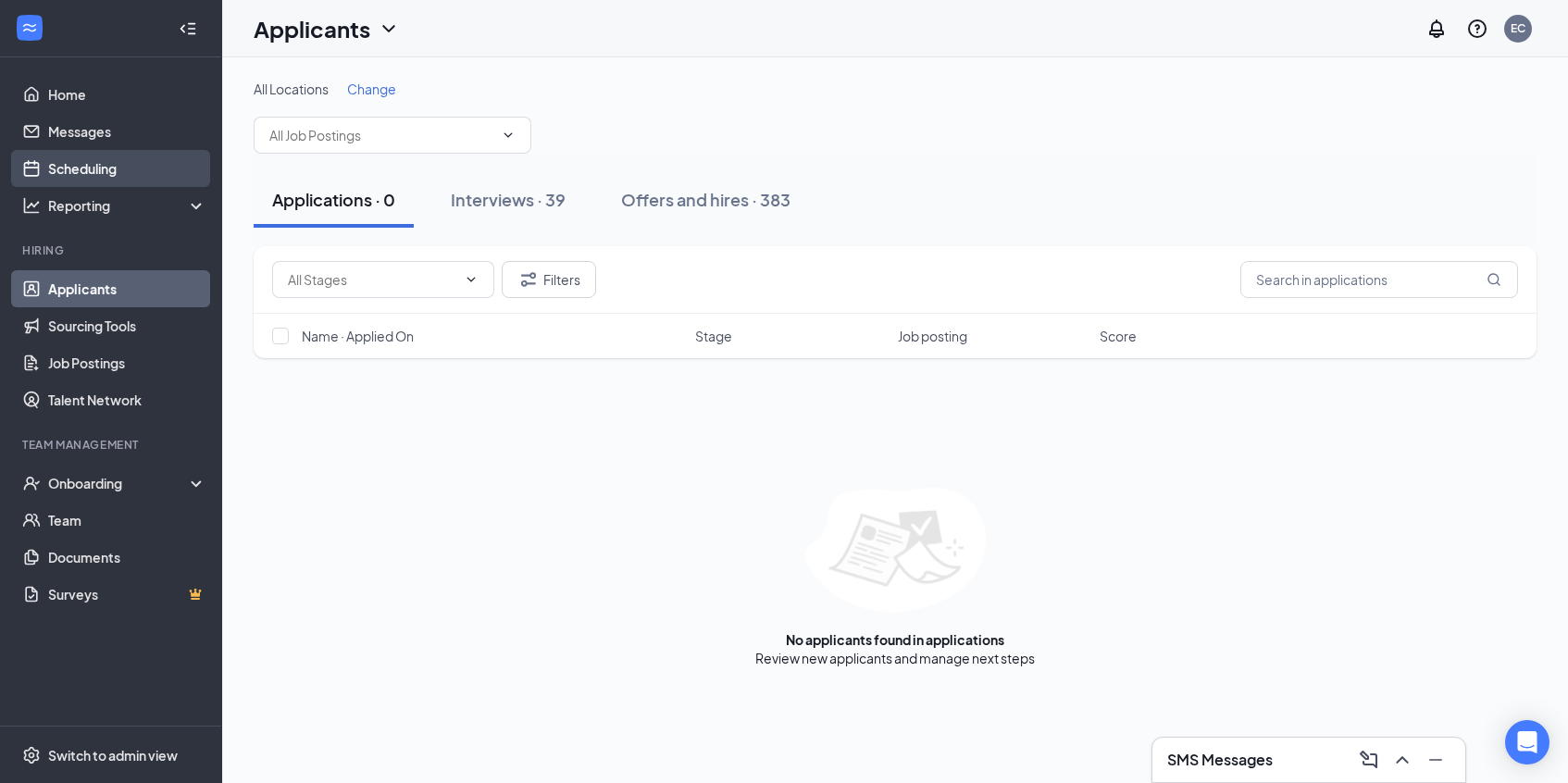
click at [137, 174] on link "Scheduling" at bounding box center [127, 168] width 158 height 37
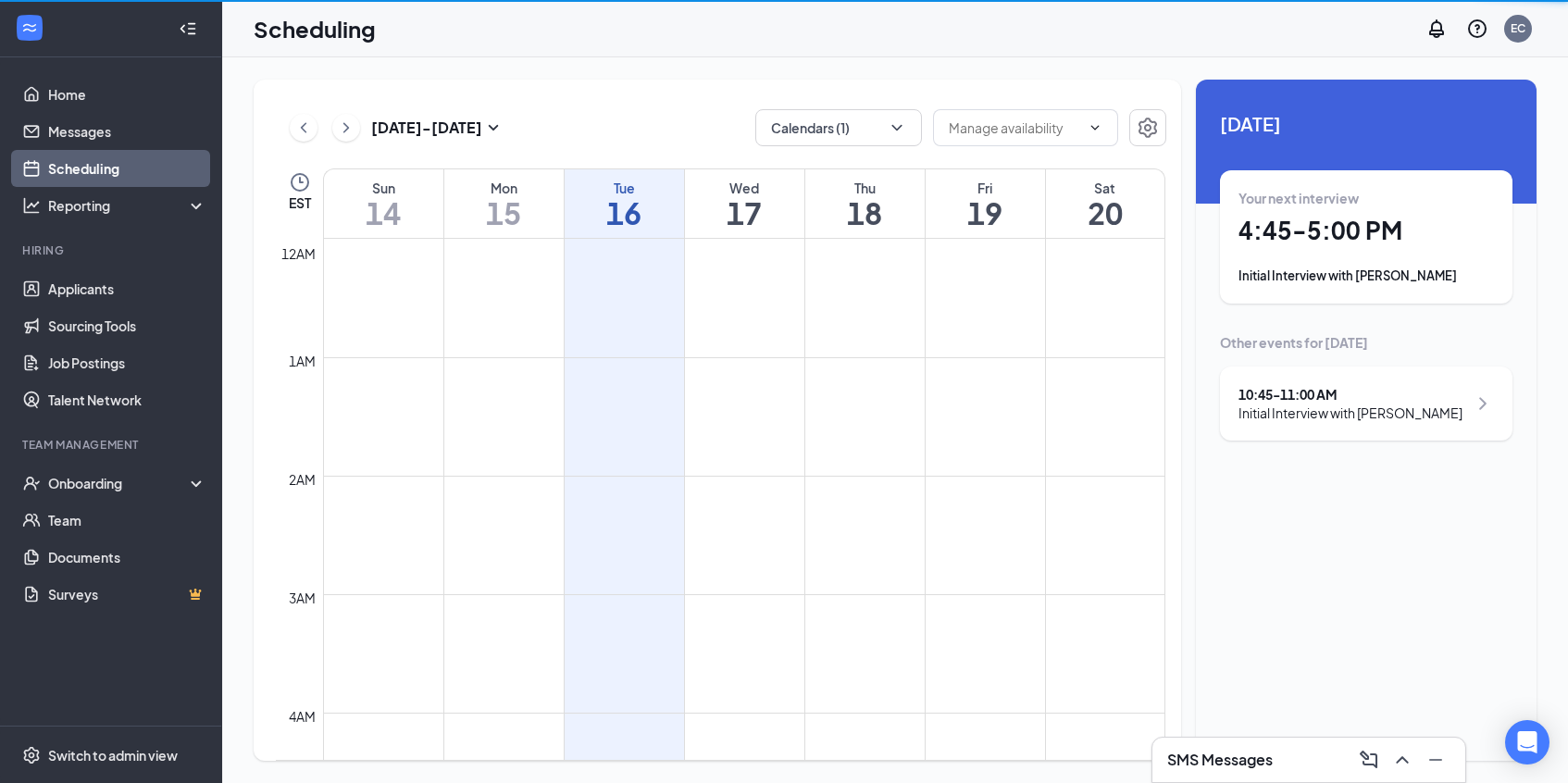
scroll to position [910, 0]
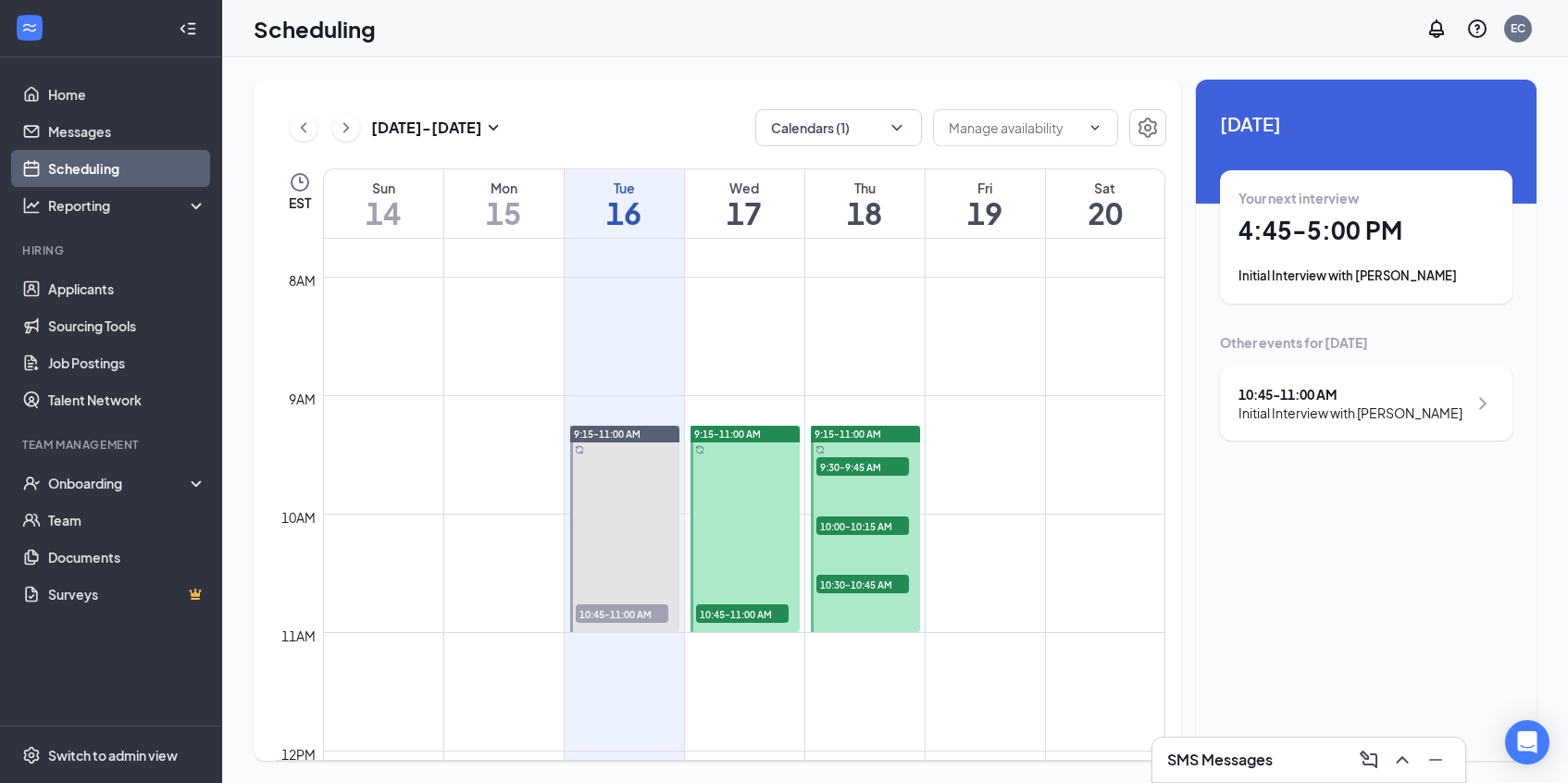
click at [1212, 252] on div "Your next interview 4:45 - 5:00 PM Initial Interview with [PERSON_NAME]" at bounding box center [1366, 236] width 256 height 96
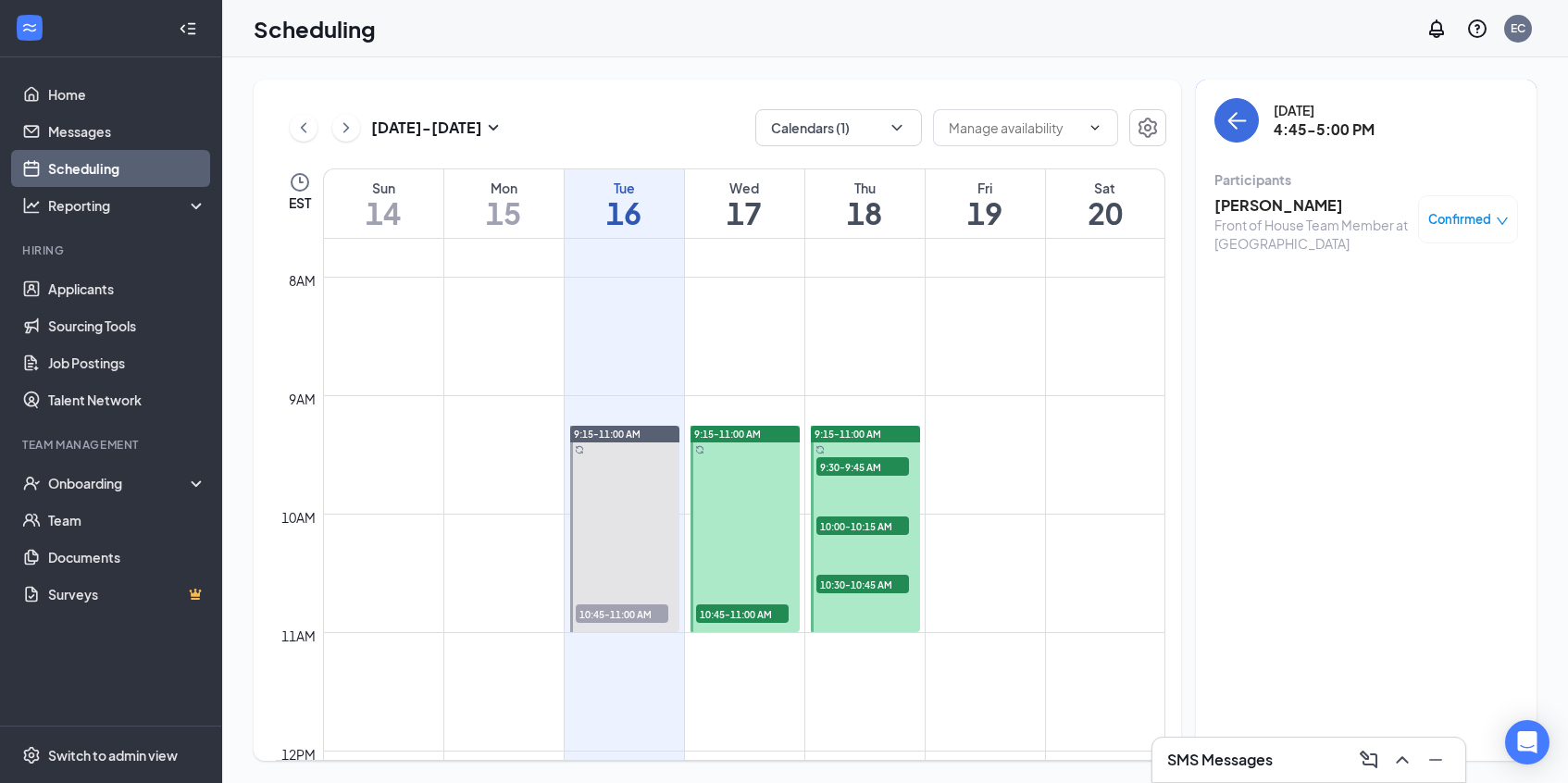
click at [1212, 219] on div "Front of House Team Member at [GEOGRAPHIC_DATA]" at bounding box center [1311, 234] width 195 height 37
click at [1212, 198] on h3 "[PERSON_NAME]" at bounding box center [1311, 205] width 195 height 20
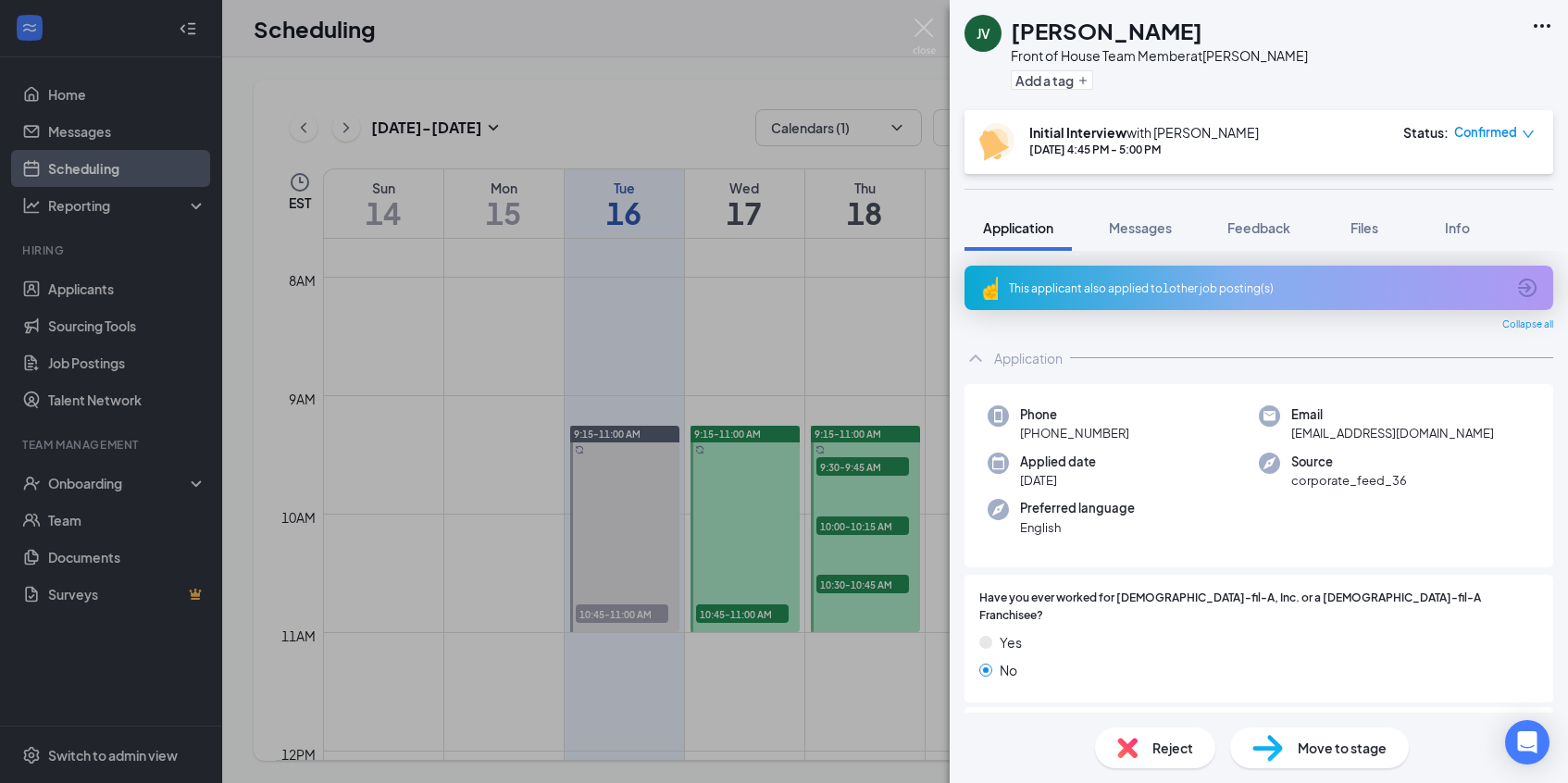
click at [911, 37] on div "JV [PERSON_NAME] Front of House Team Member at [PERSON_NAME] Add a tag Initial …" at bounding box center [784, 391] width 1568 height 783
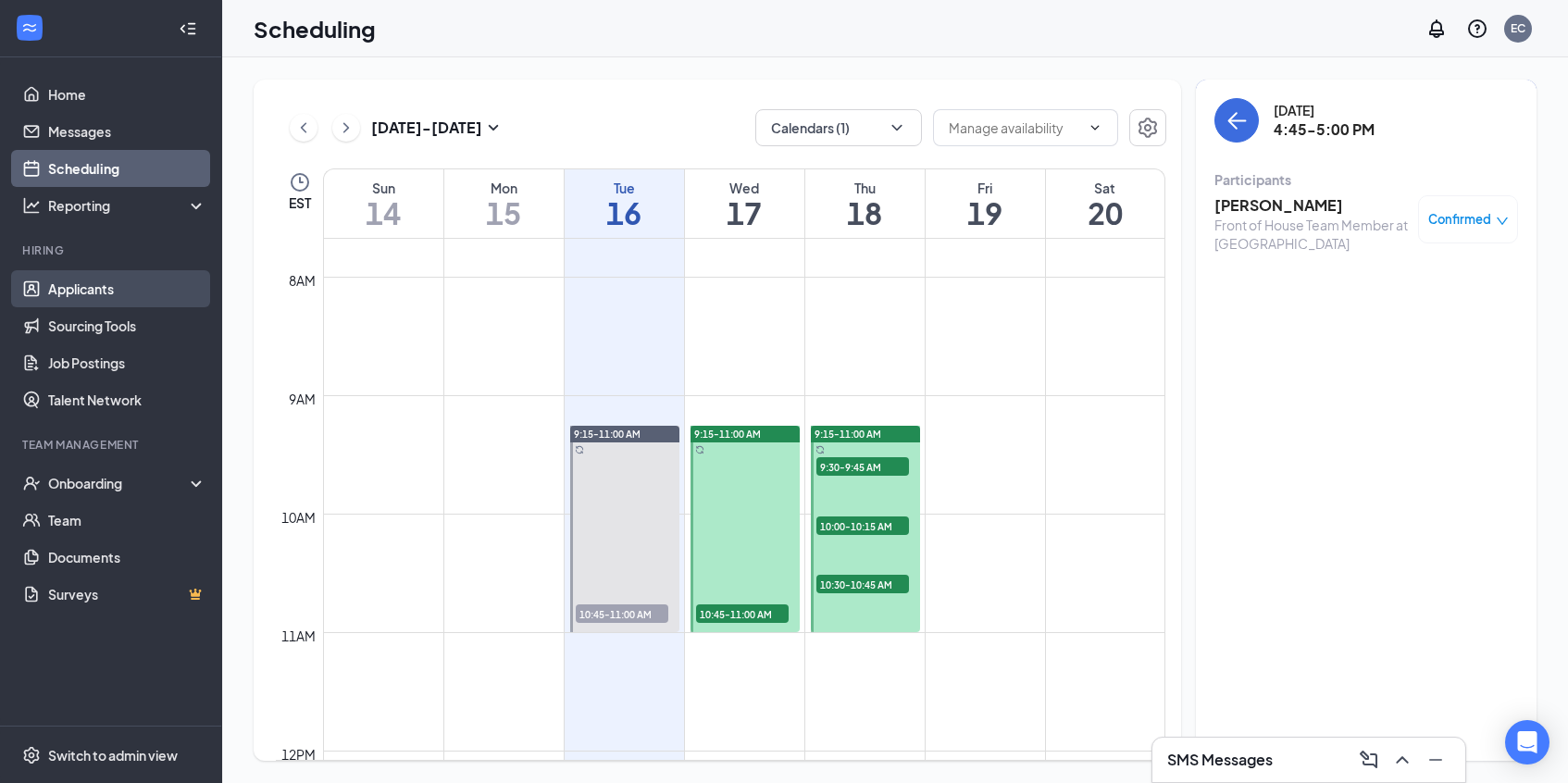
click at [75, 296] on link "Applicants" at bounding box center [127, 288] width 158 height 37
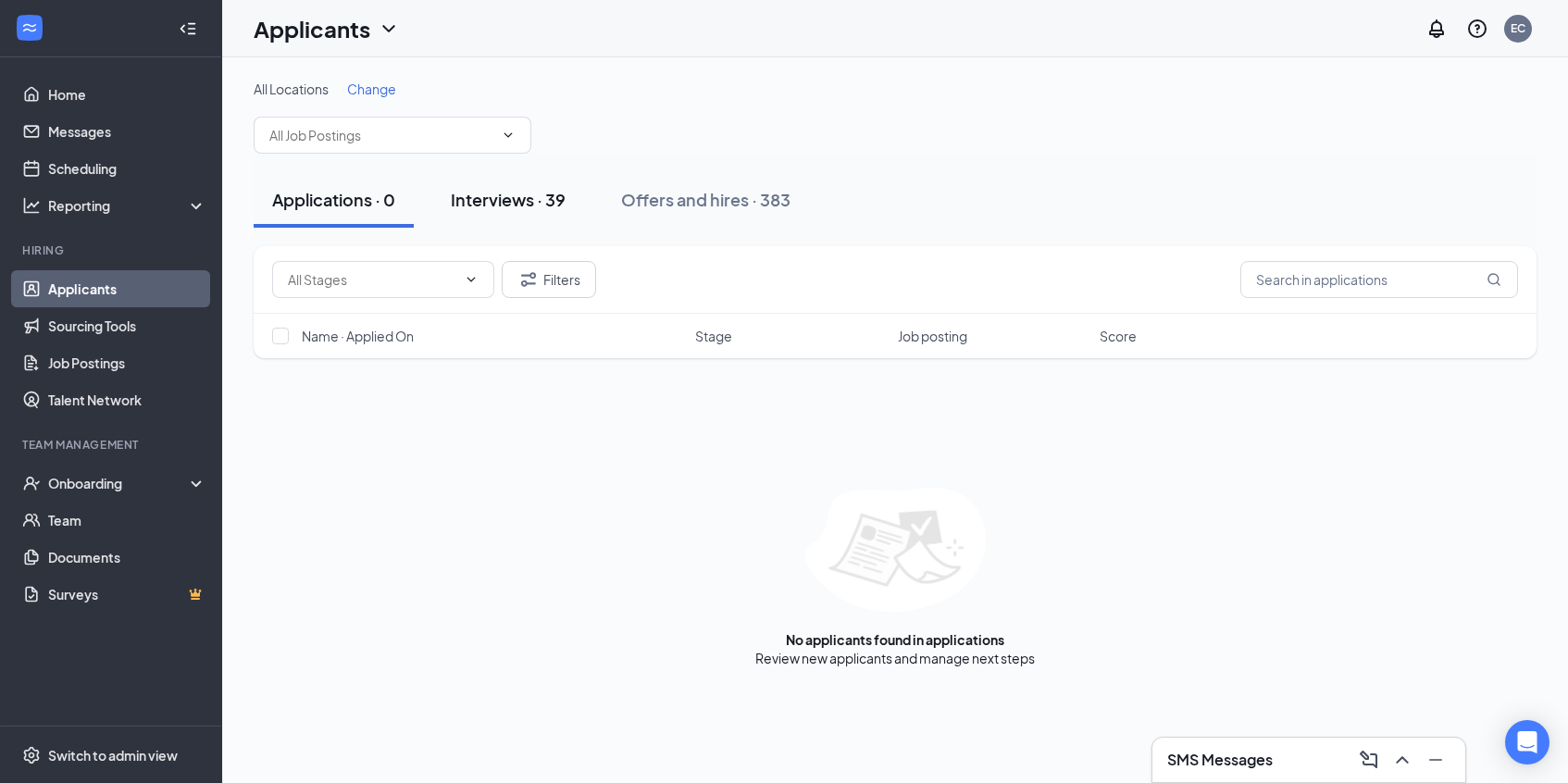
click at [513, 210] on div "Interviews · 39" at bounding box center [508, 199] width 115 height 23
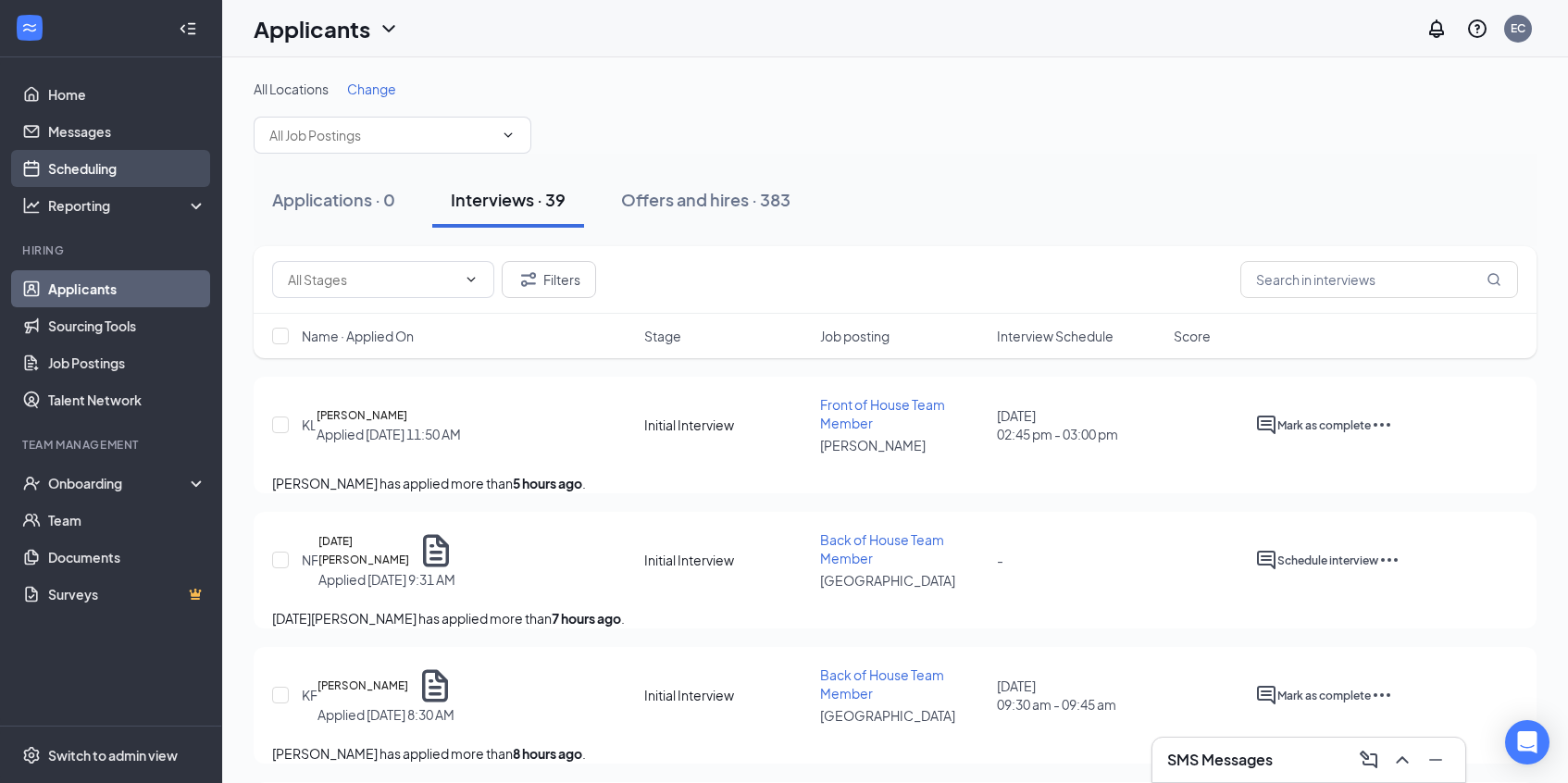
click at [143, 161] on link "Scheduling" at bounding box center [127, 168] width 158 height 37
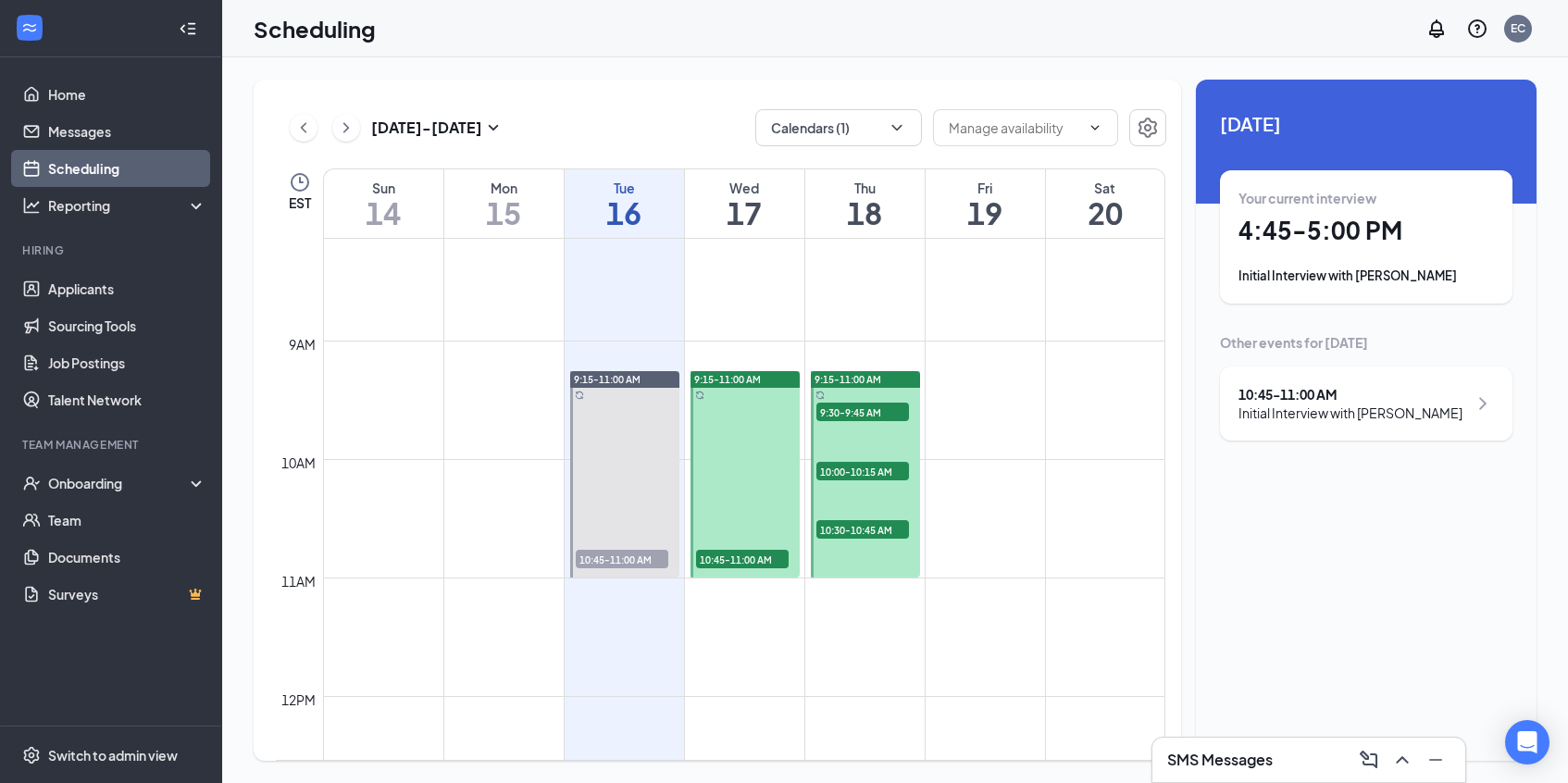
scroll to position [951, 0]
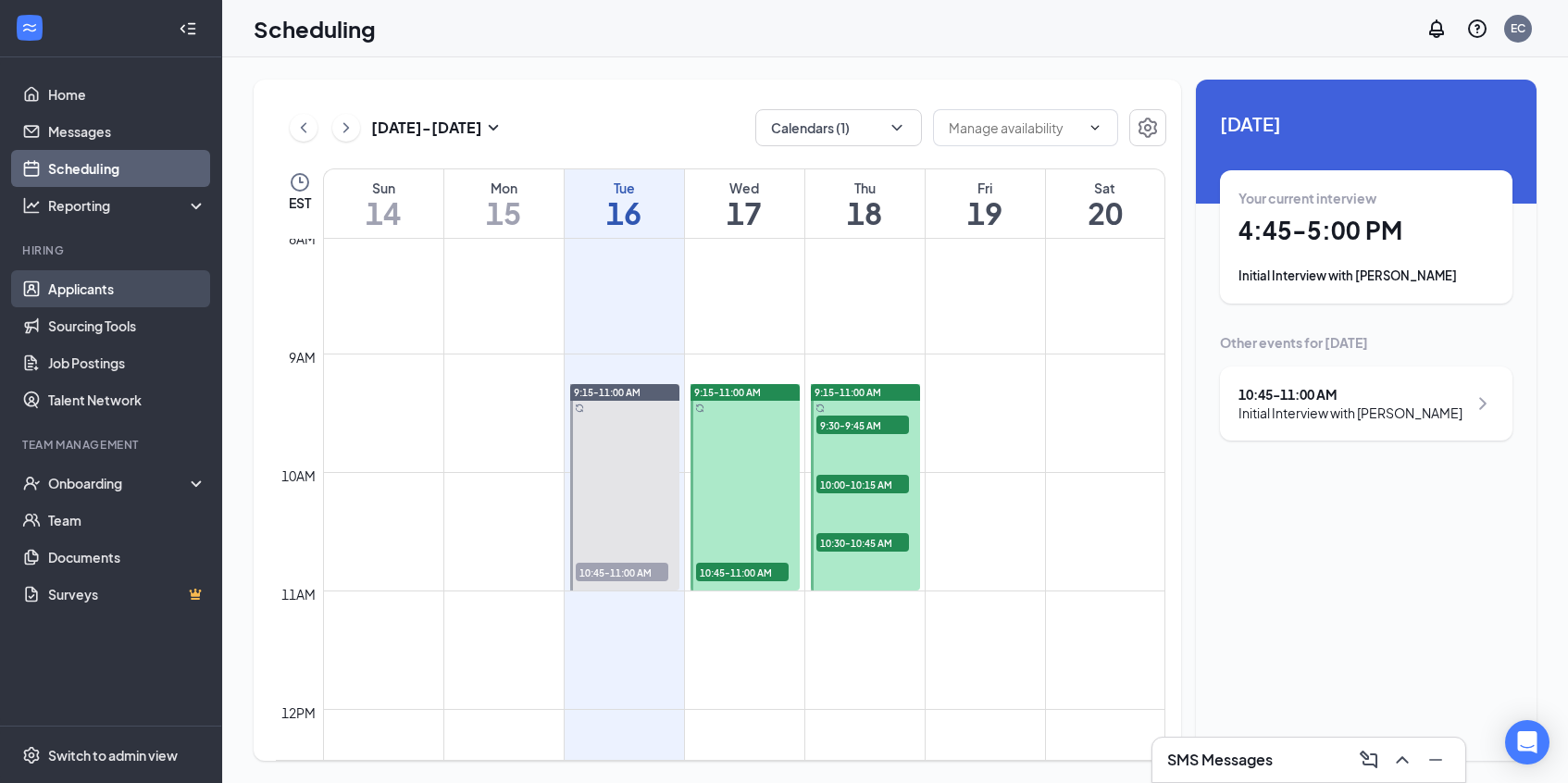
click at [143, 276] on link "Applicants" at bounding box center [127, 288] width 158 height 37
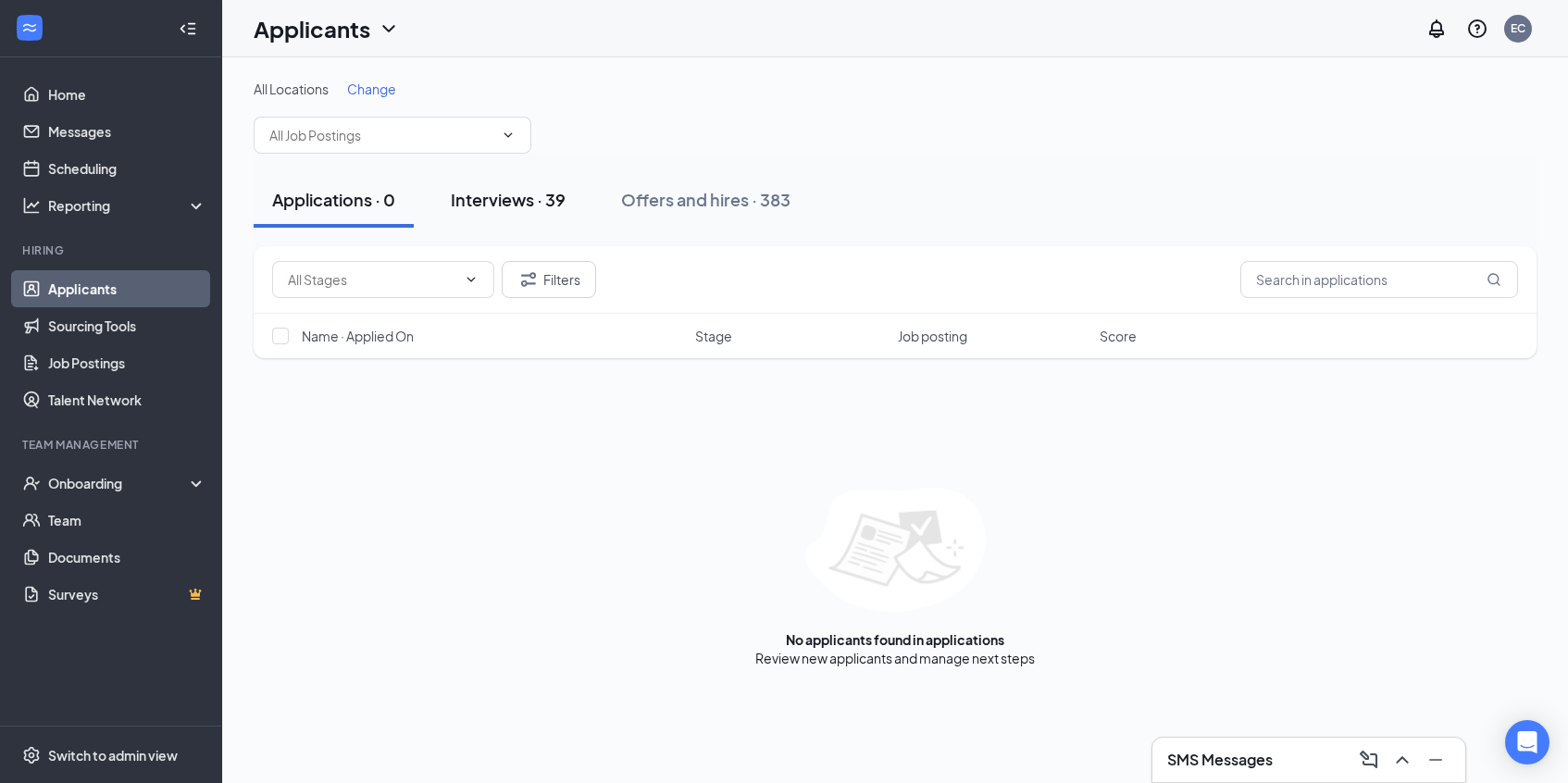
click at [503, 202] on div "Interviews · 39" at bounding box center [508, 199] width 115 height 23
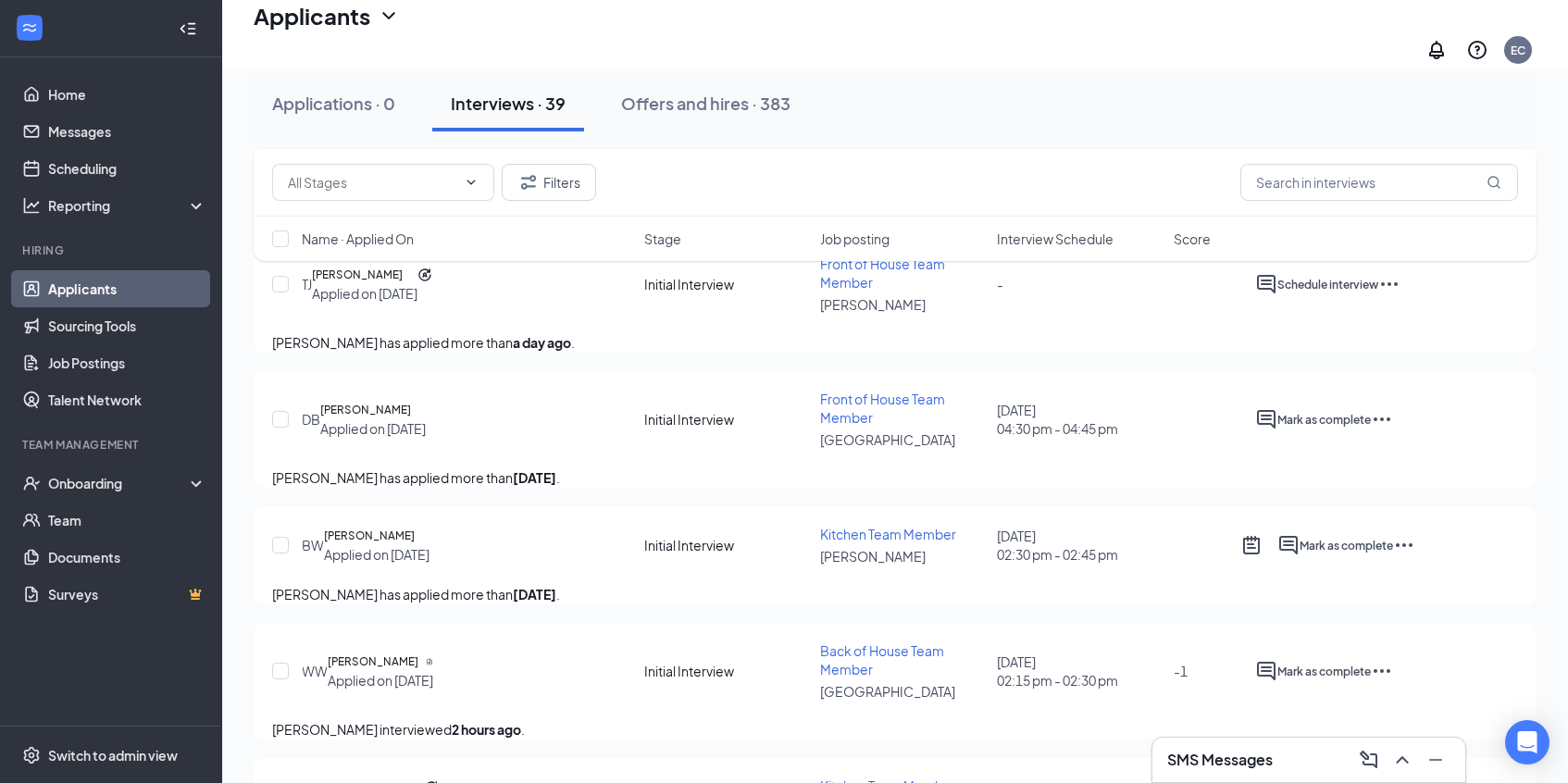
scroll to position [1484, 0]
click at [100, 169] on link "Scheduling" at bounding box center [127, 168] width 158 height 37
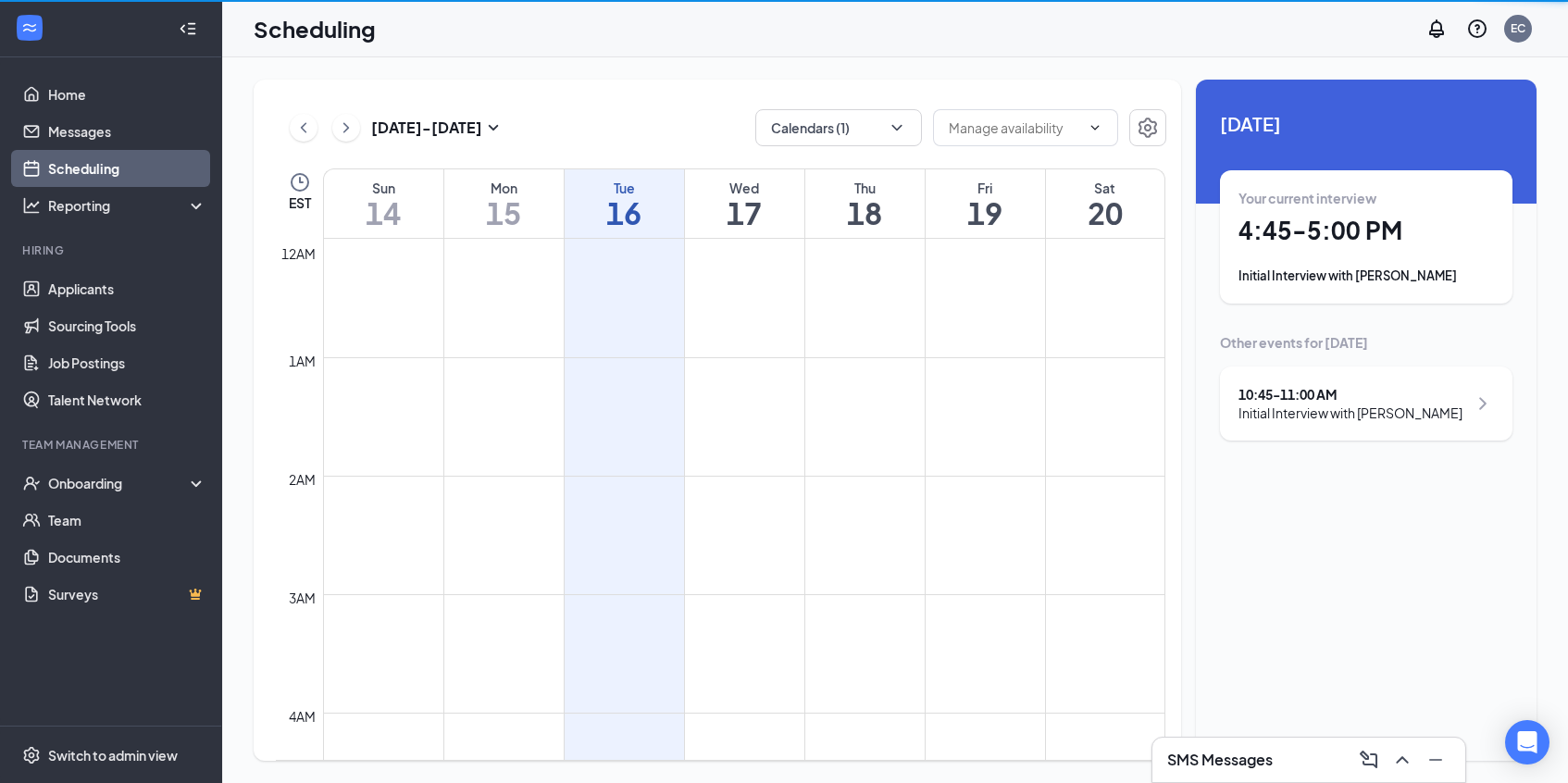
scroll to position [910, 0]
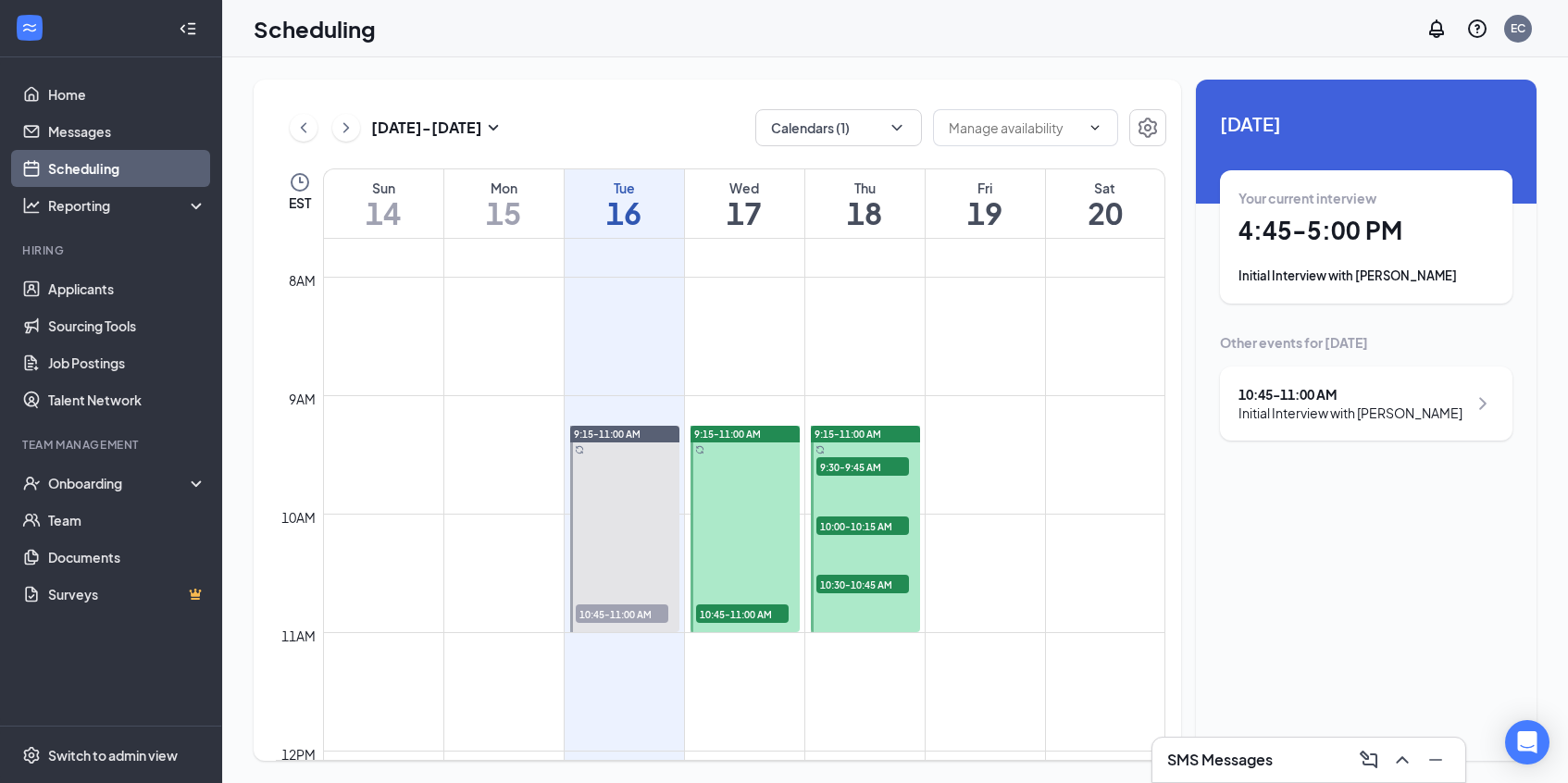
click at [1212, 399] on div "10:45 - 11:00 AM Initial Interview with [PERSON_NAME]" at bounding box center [1366, 404] width 256 height 37
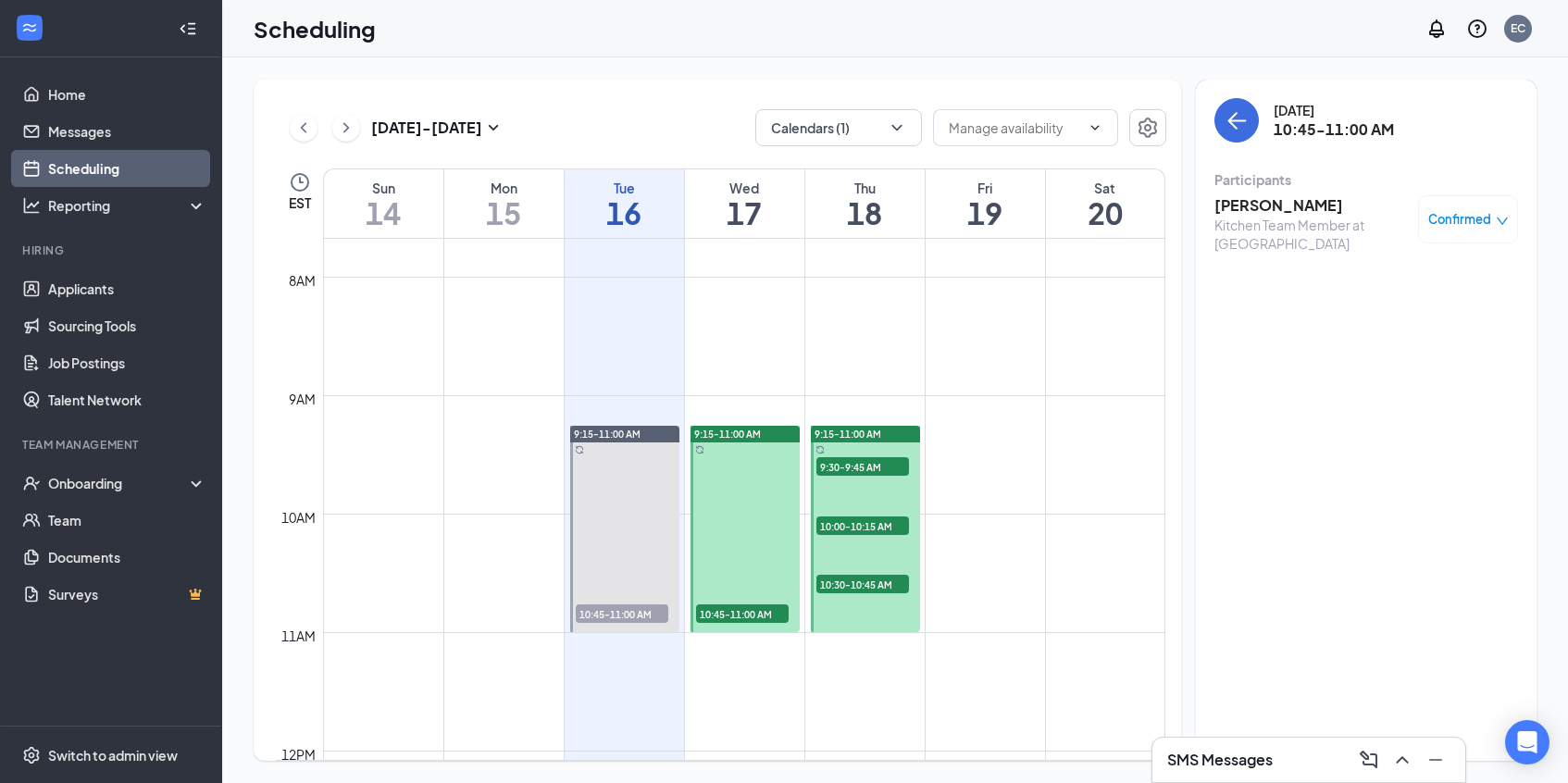
click at [1212, 199] on h3 "[PERSON_NAME]" at bounding box center [1311, 205] width 195 height 20
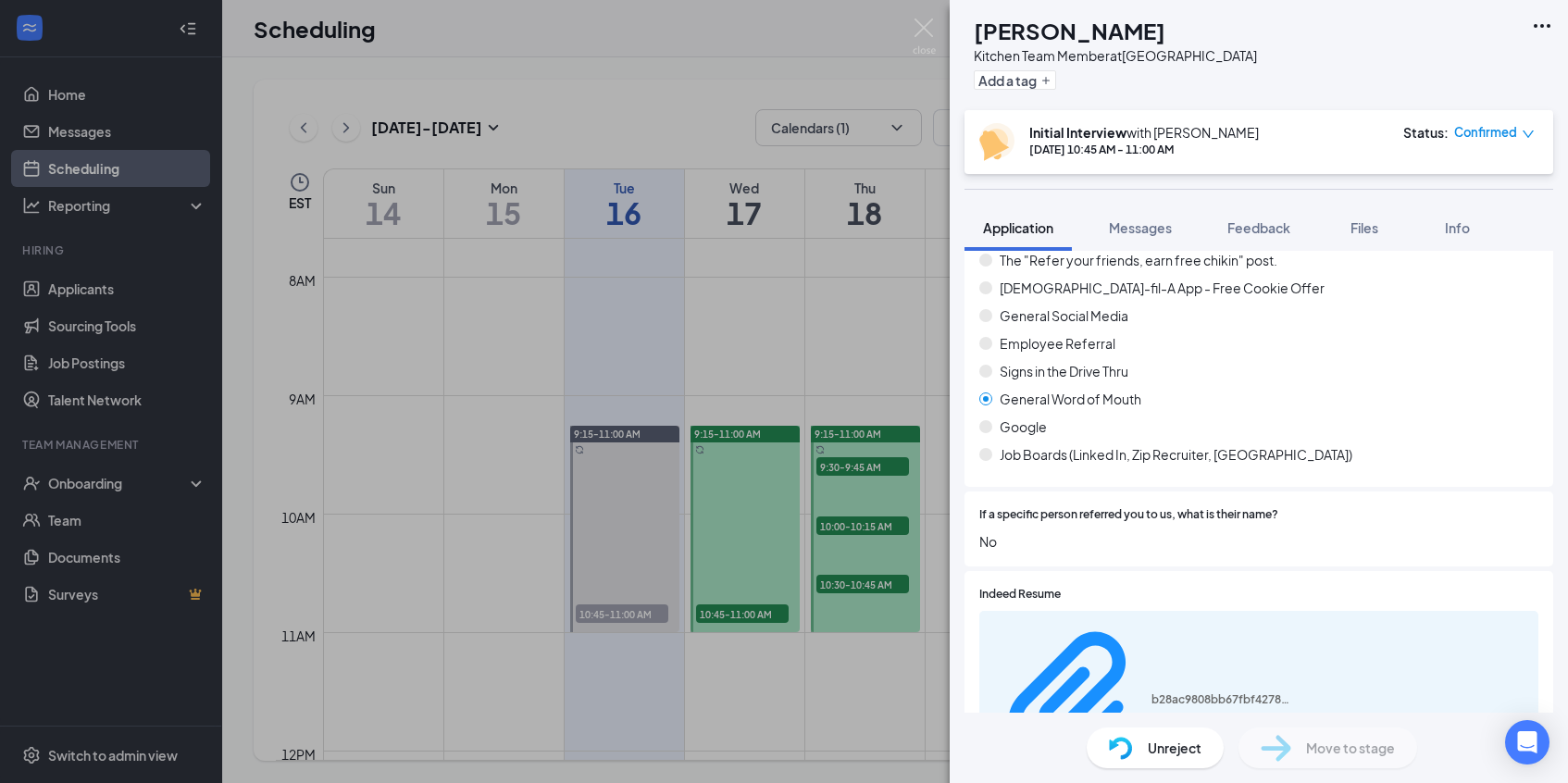
scroll to position [1858, 0]
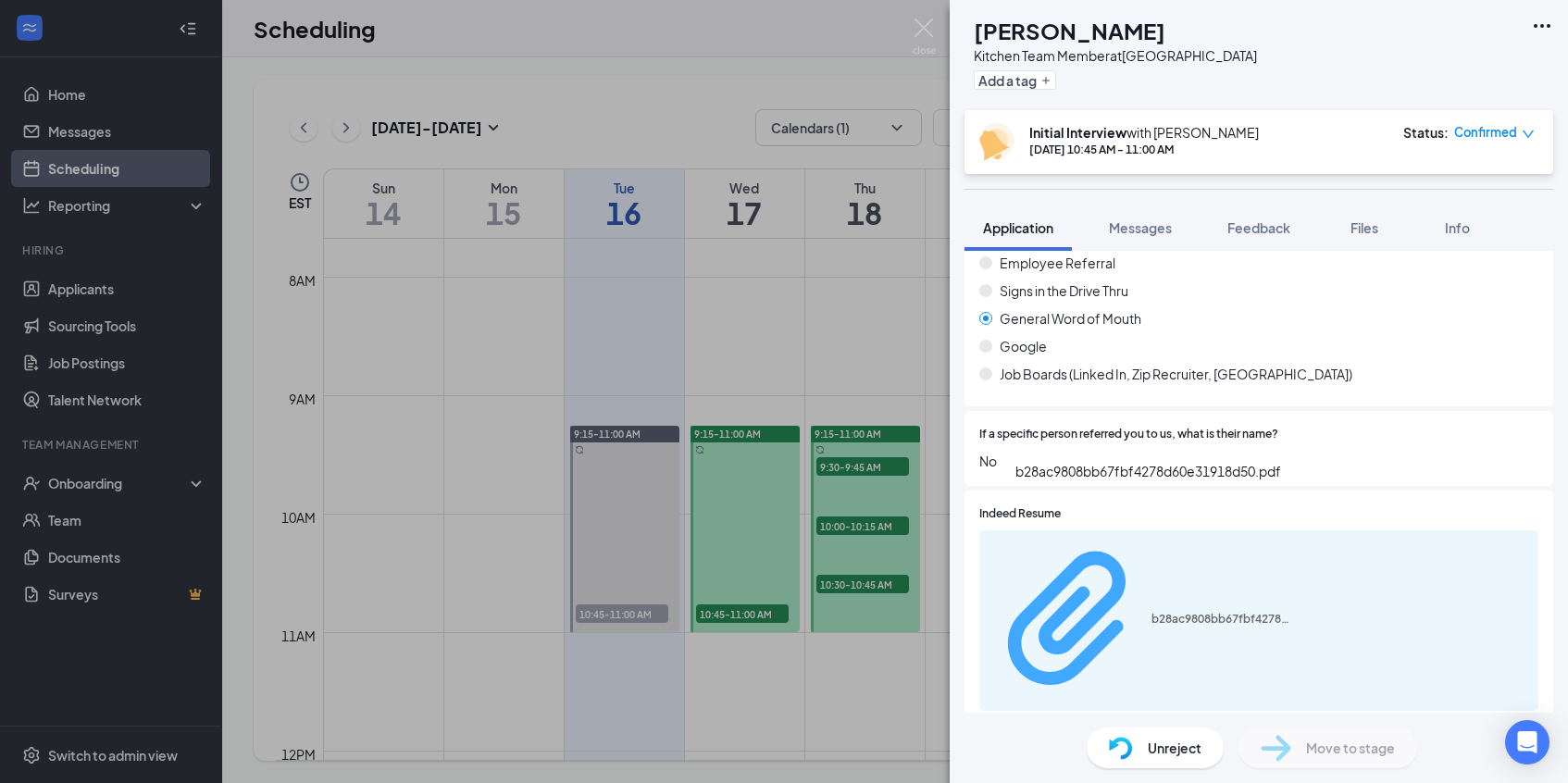
click at [1151, 612] on div "b28ac9808bb67fbf4278d60e31918d50.pdf" at bounding box center [1220, 618] width 138 height 15
click at [1181, 612] on div "b28ac9808bb67fbf4278d60e31918d50.pdf" at bounding box center [1220, 618] width 138 height 15
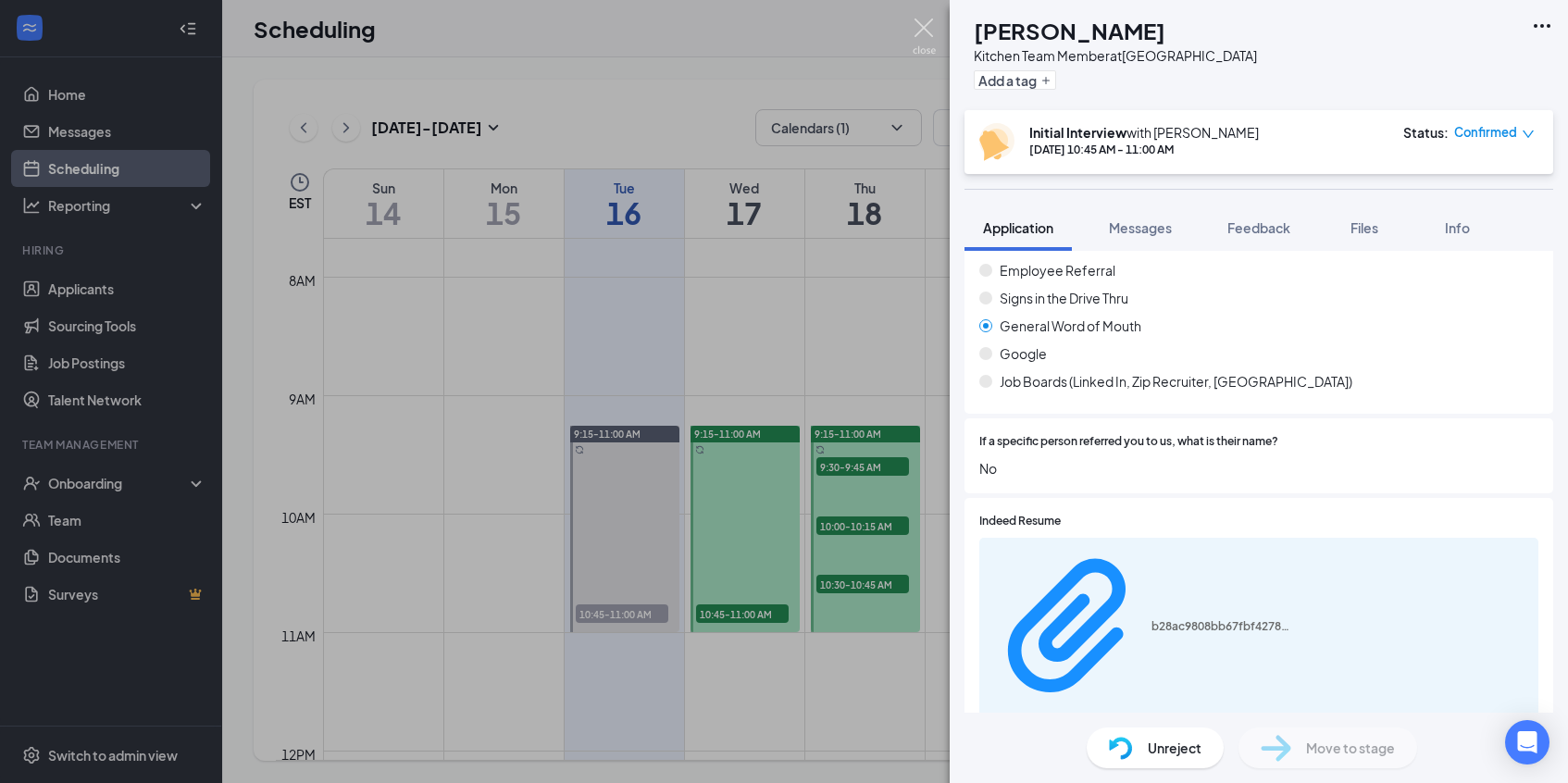
click at [919, 25] on img at bounding box center [924, 36] width 23 height 36
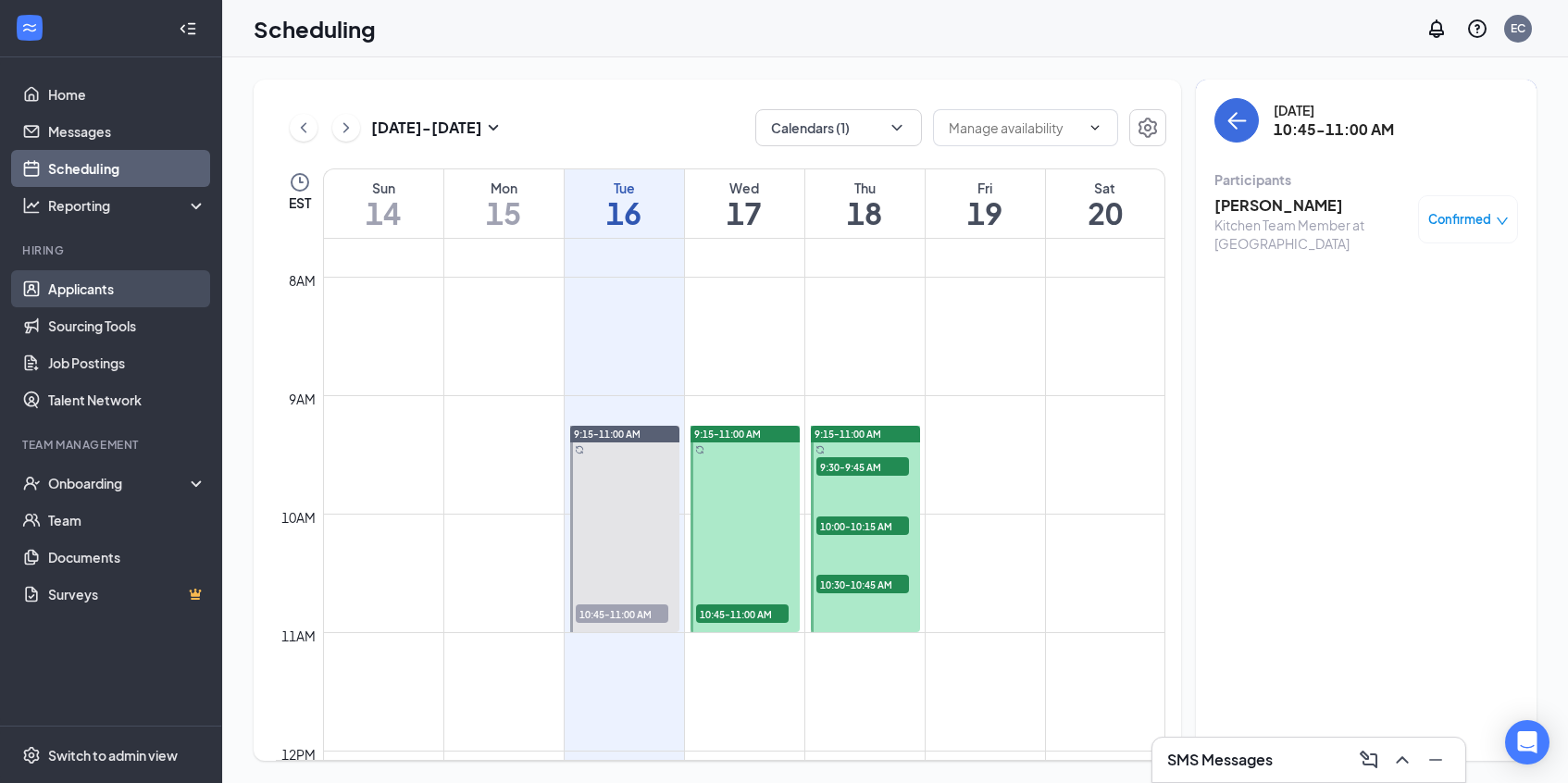
click at [129, 285] on link "Applicants" at bounding box center [127, 288] width 158 height 37
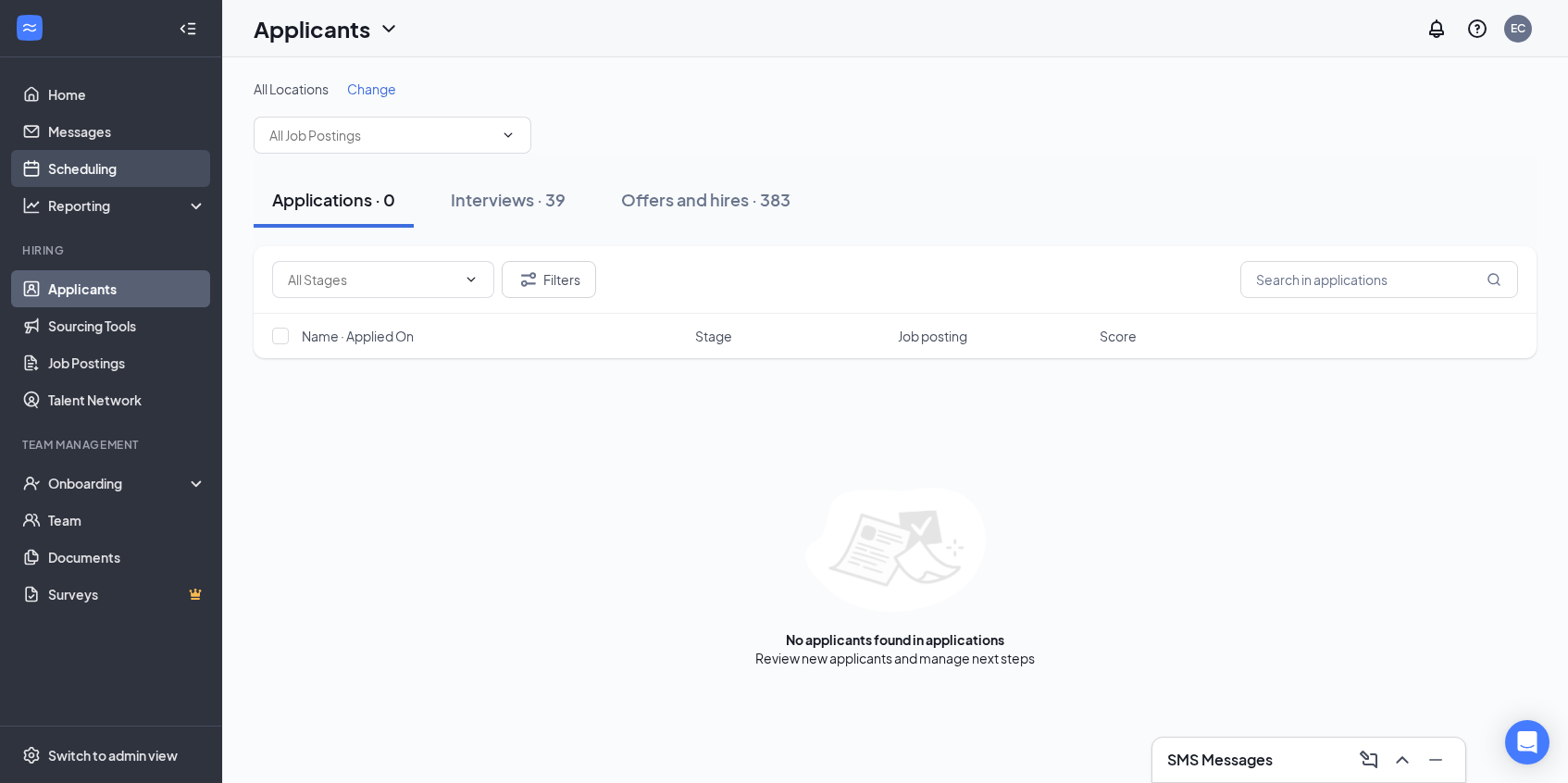
click at [48, 172] on link "Scheduling" at bounding box center [127, 168] width 158 height 37
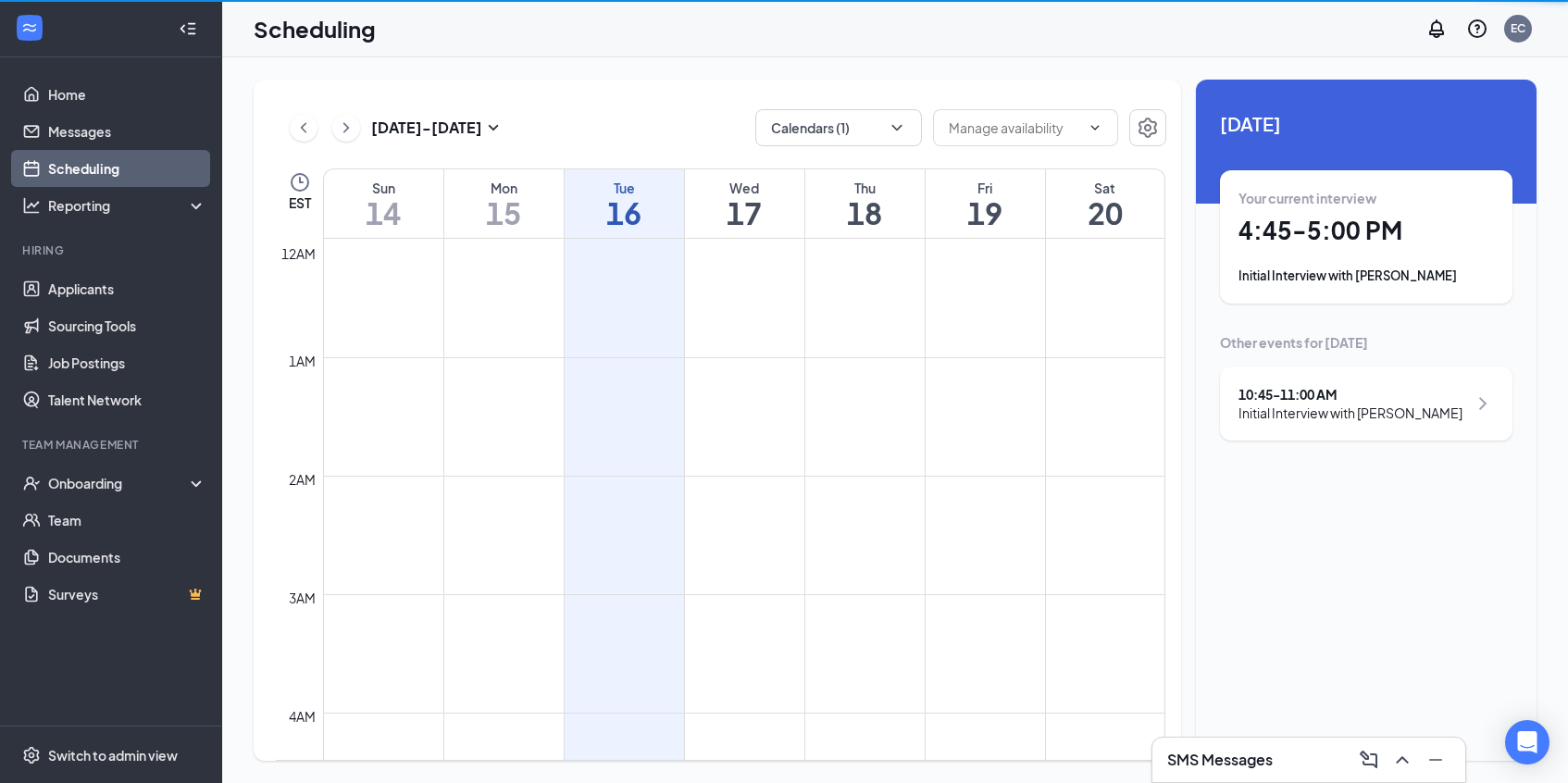
scroll to position [910, 0]
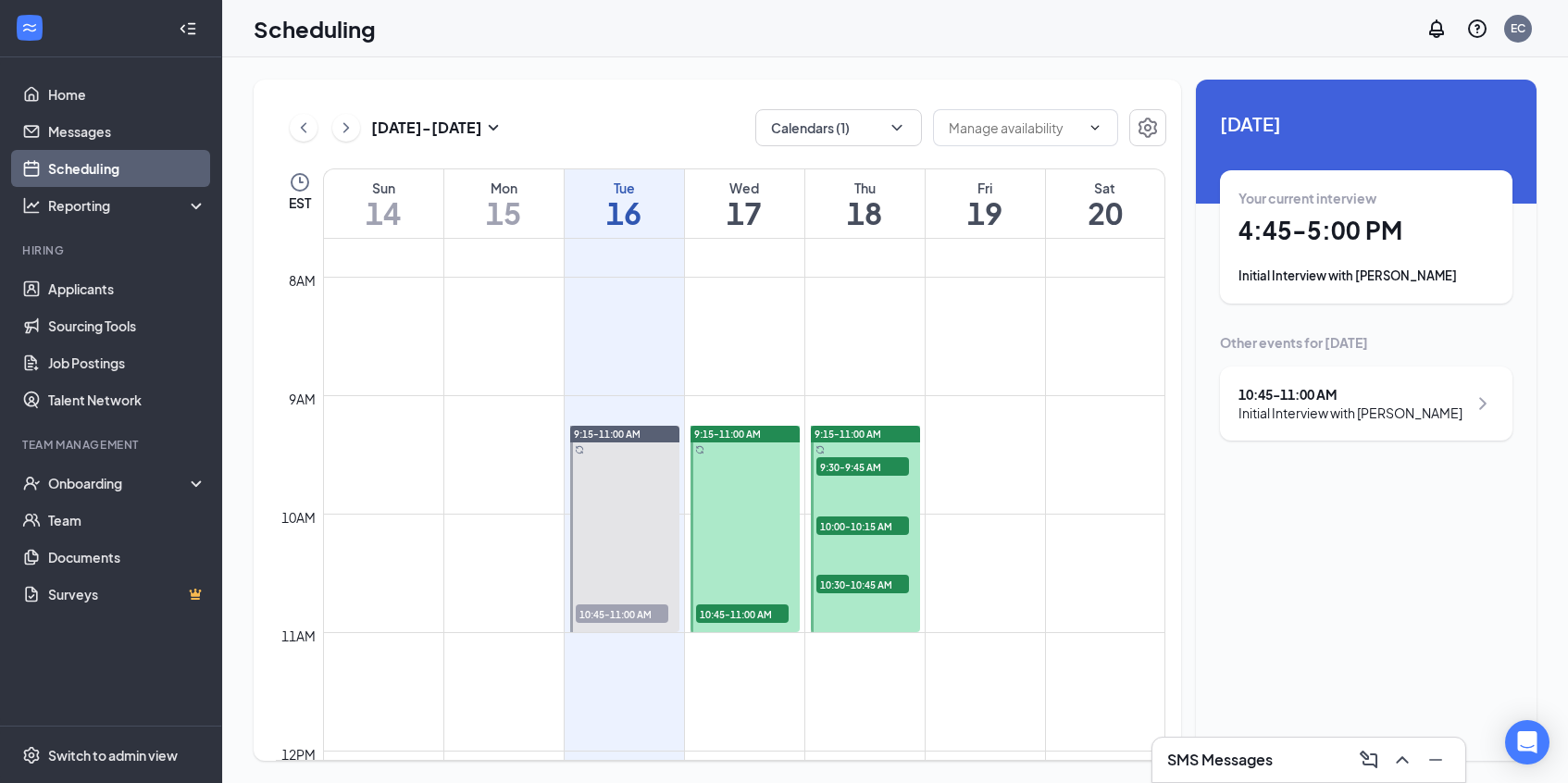
click at [658, 61] on div "[DATE] - [DATE] Calendars (1) EST Sun 14 Mon 15 Tue 16 Wed 17 Thu 18 Fri 19 Sat…" at bounding box center [894, 420] width 1345 height 726
click at [59, 279] on link "Applicants" at bounding box center [127, 288] width 158 height 37
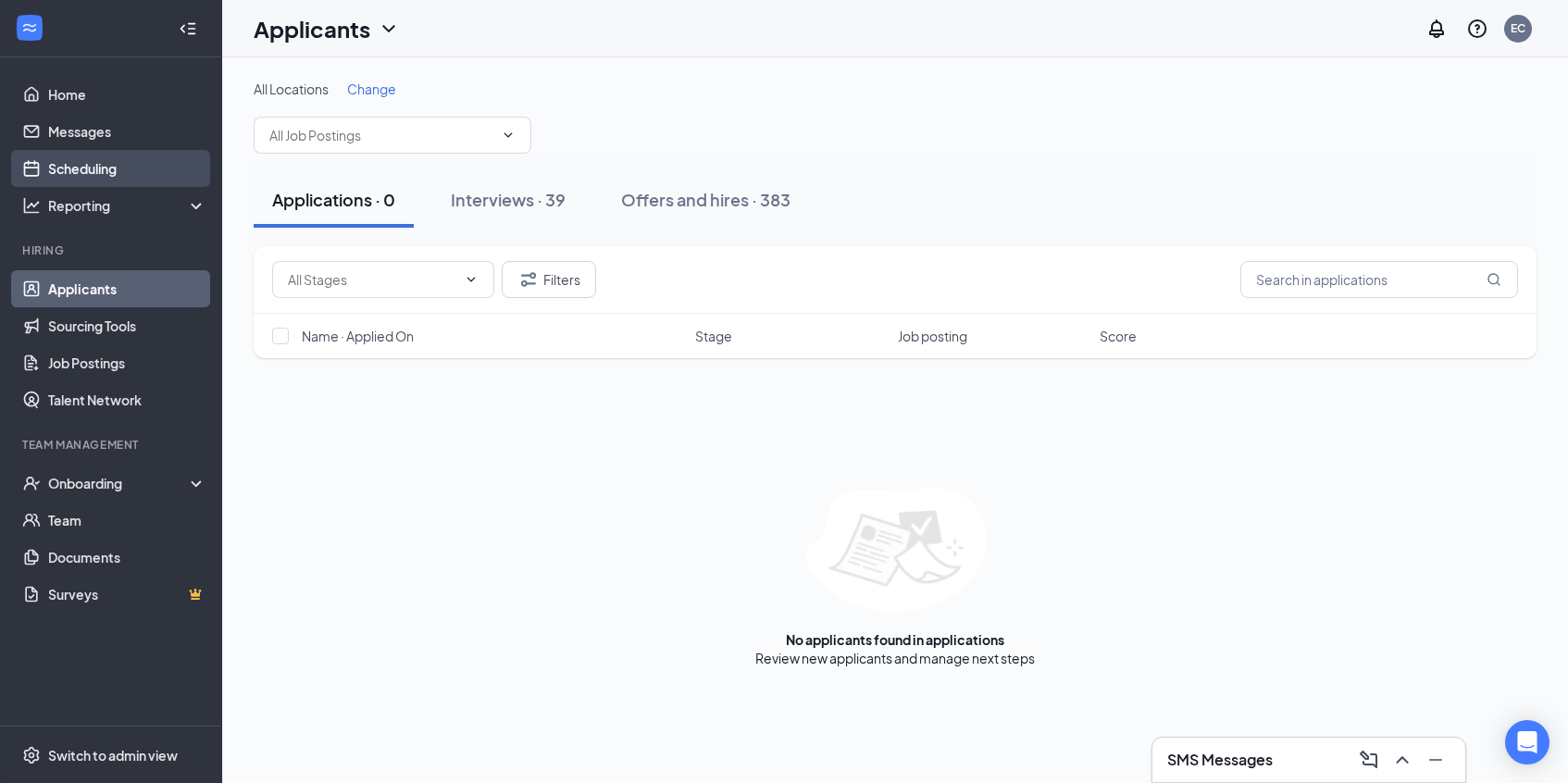
click at [98, 176] on link "Scheduling" at bounding box center [127, 168] width 158 height 37
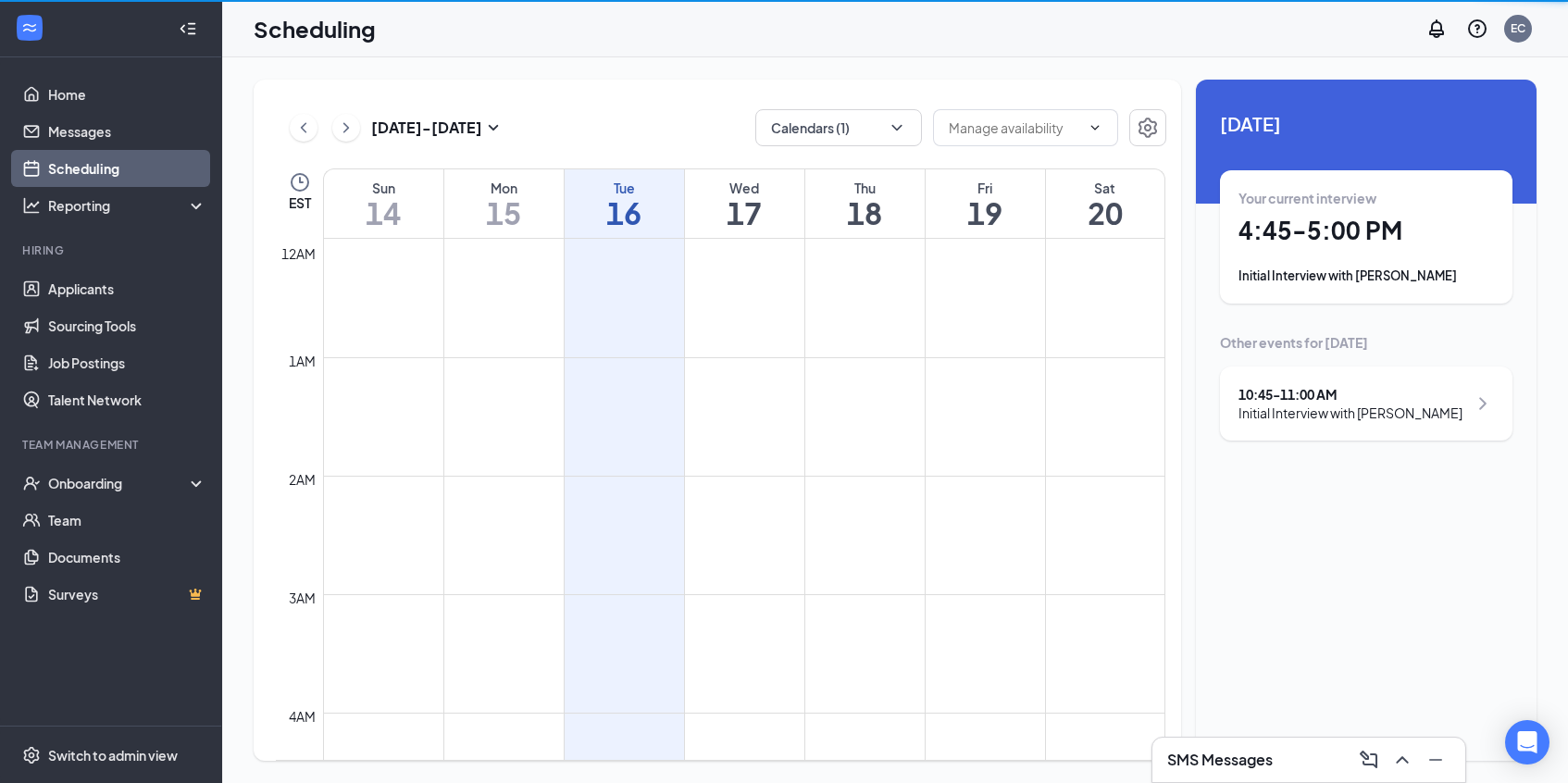
scroll to position [910, 0]
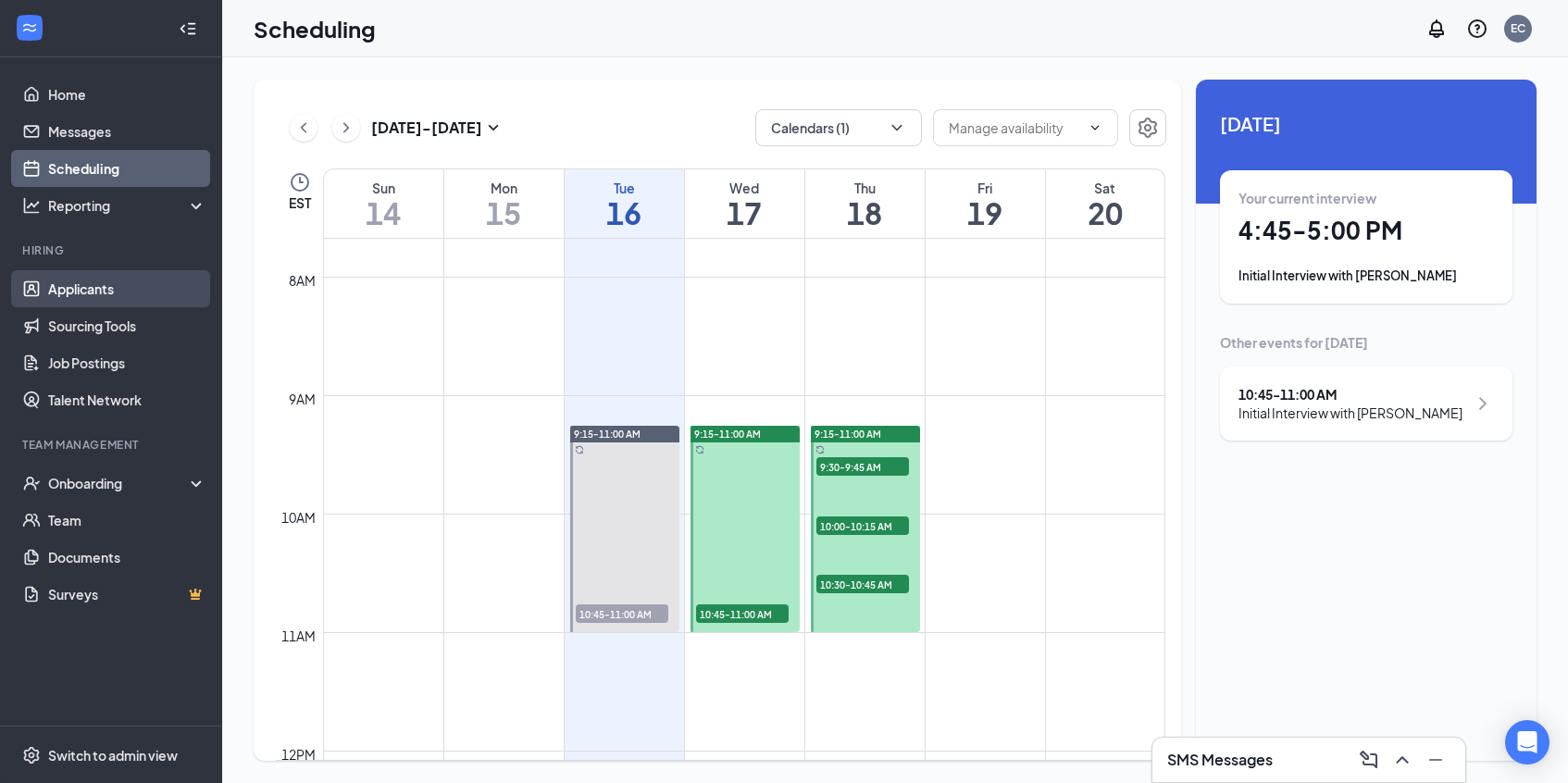
click at [72, 302] on link "Applicants" at bounding box center [127, 288] width 158 height 37
